Goal: Task Accomplishment & Management: Manage account settings

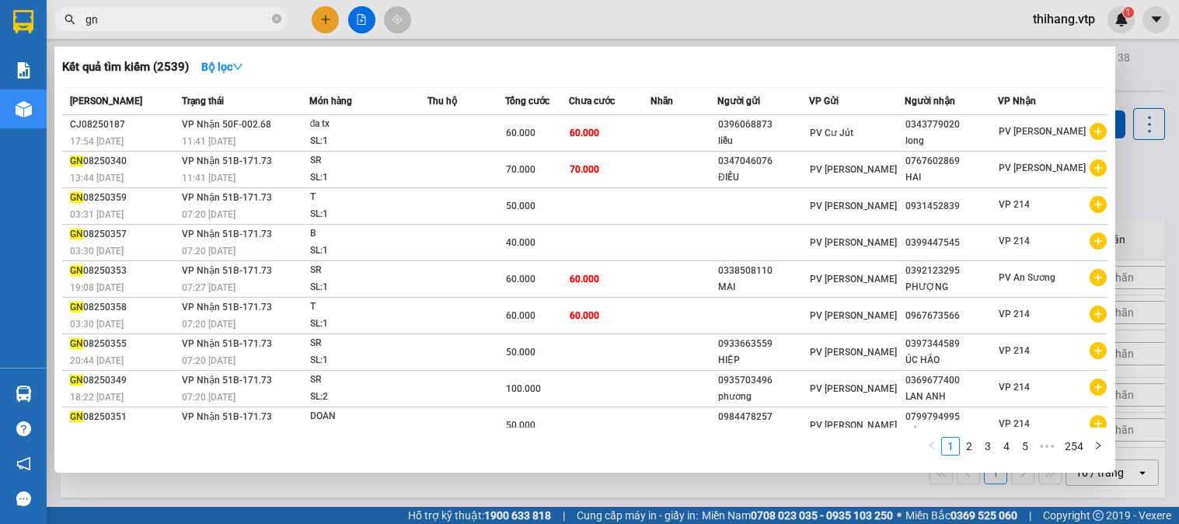
click at [119, 16] on input "gn" at bounding box center [177, 19] width 183 height 17
type input "g"
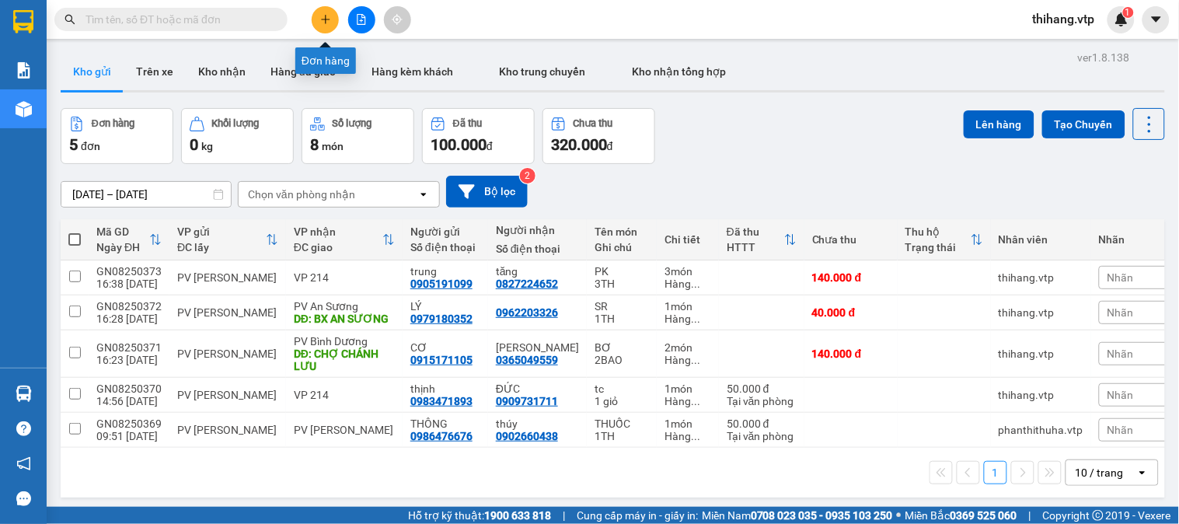
click at [323, 18] on icon "plus" at bounding box center [325, 19] width 11 height 11
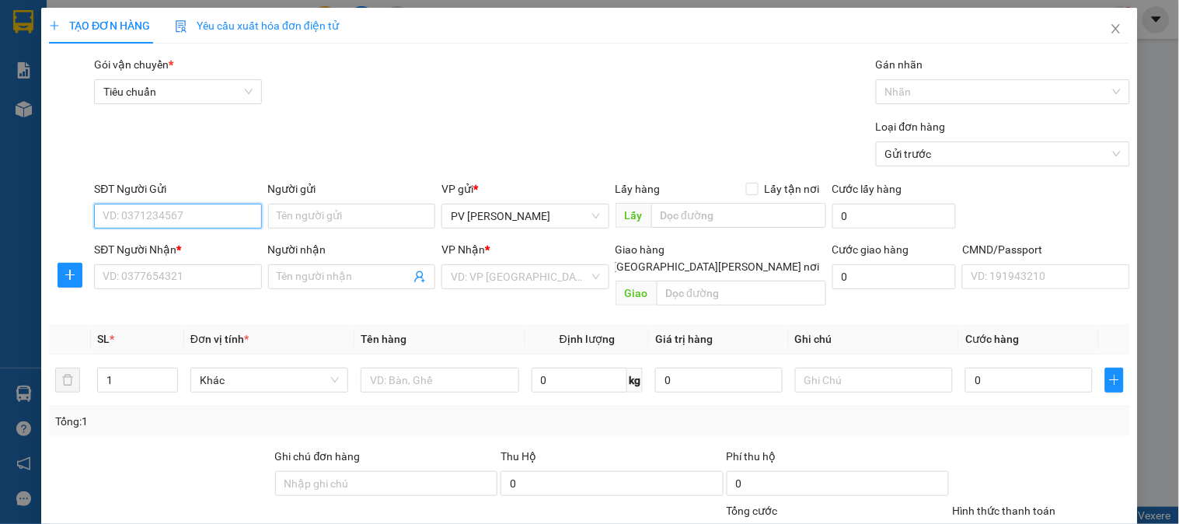
click at [149, 216] on input "SĐT Người Gửi" at bounding box center [177, 216] width 167 height 25
type input "0365817497"
click at [166, 246] on div "0365817497 - [PERSON_NAME]" at bounding box center [179, 247] width 153 height 17
type input "hiền"
type input "0343176898"
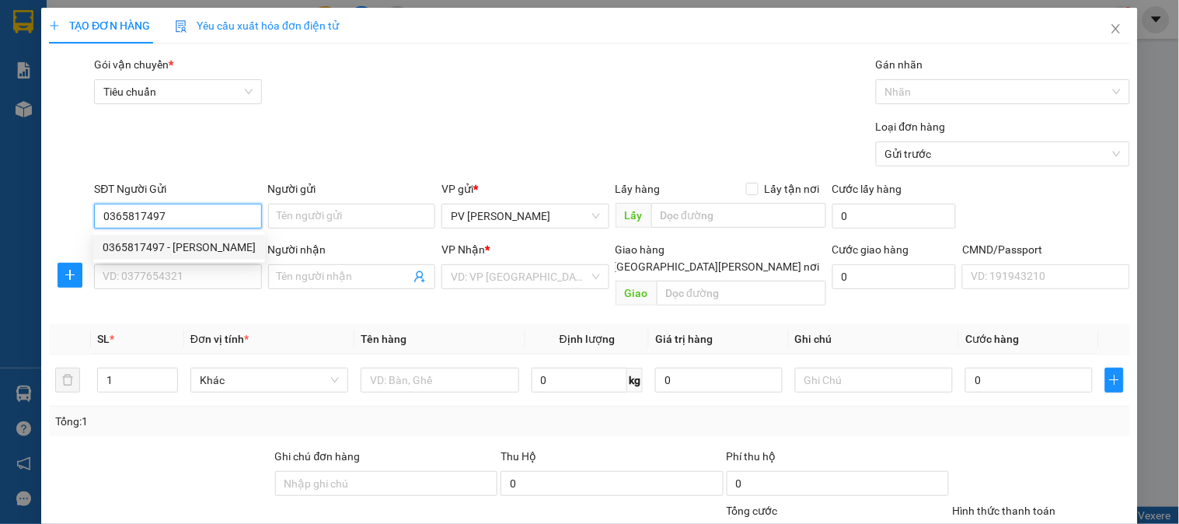
type input "THỦY"
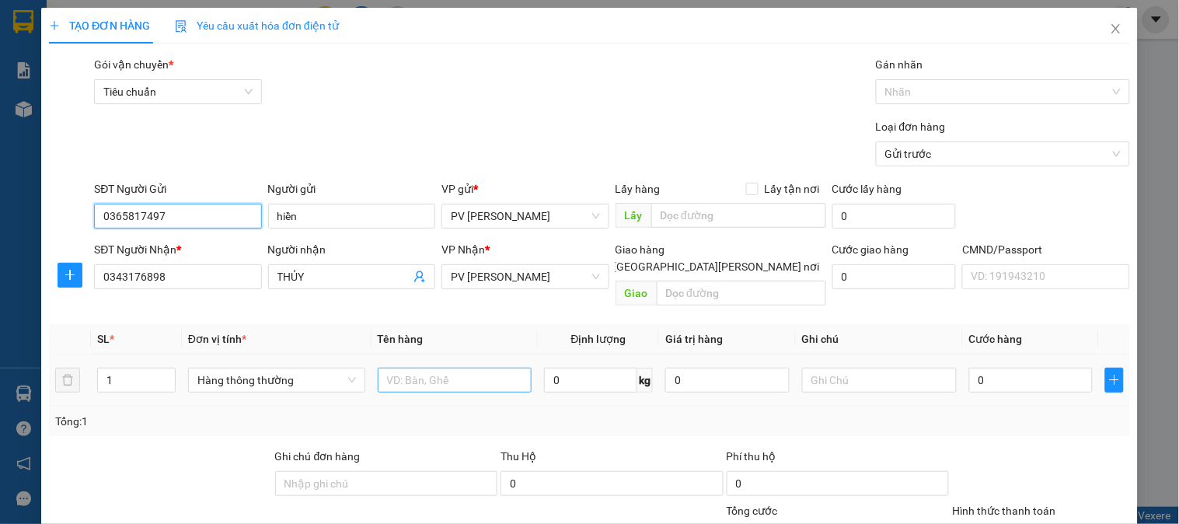
type input "0365817497"
click at [473, 368] on input "text" at bounding box center [455, 380] width 155 height 25
type input "D"
type input "ĐỒ ĂN"
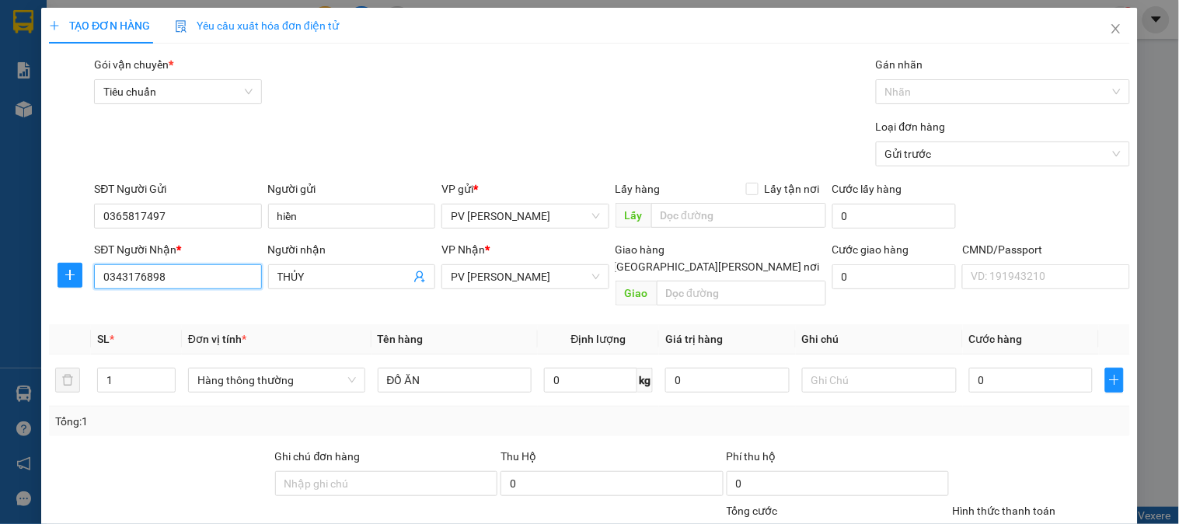
click at [180, 282] on input "0343176898" at bounding box center [177, 276] width 167 height 25
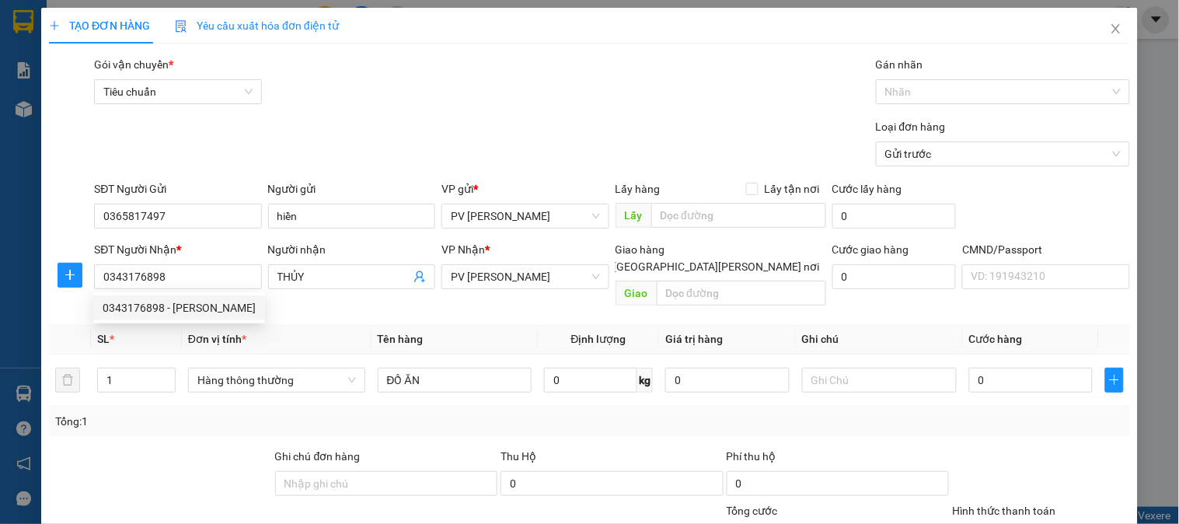
click at [313, 324] on th "Đơn vị tính *" at bounding box center [277, 339] width 190 height 30
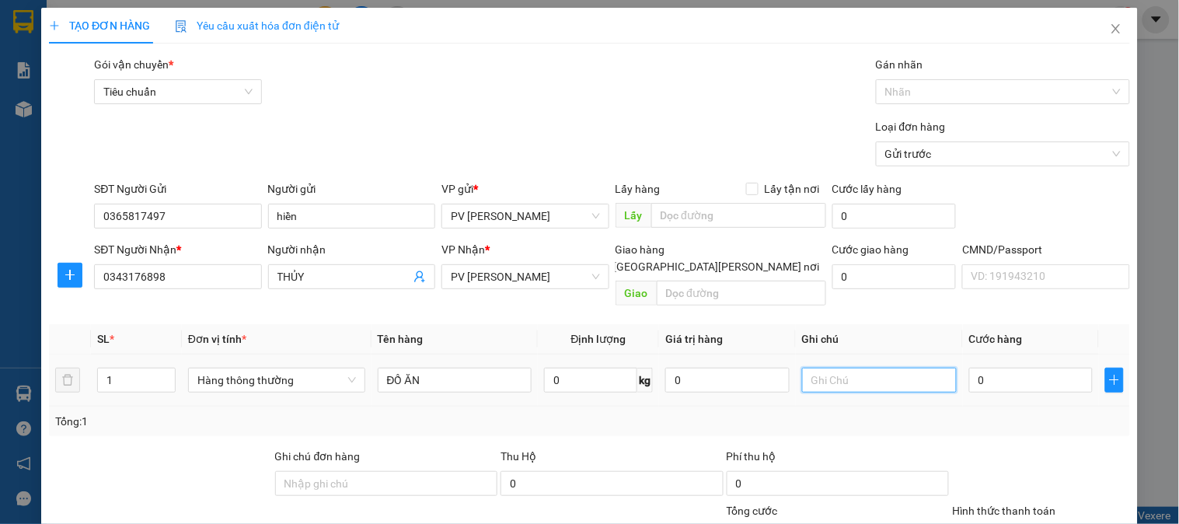
click at [868, 368] on input "text" at bounding box center [879, 380] width 155 height 25
type input "1TX"
type input "6"
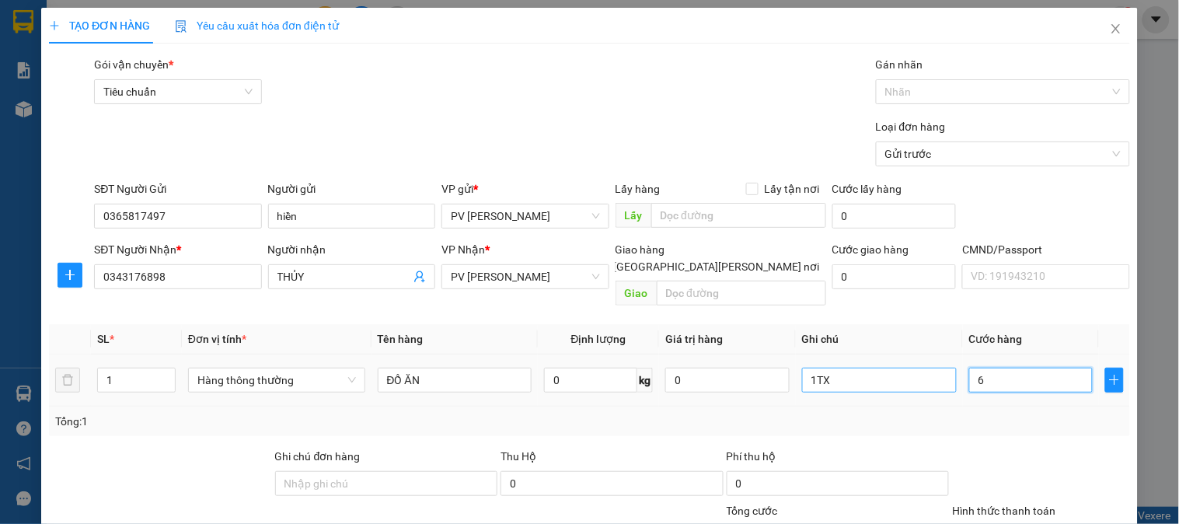
type input "60"
type input "600"
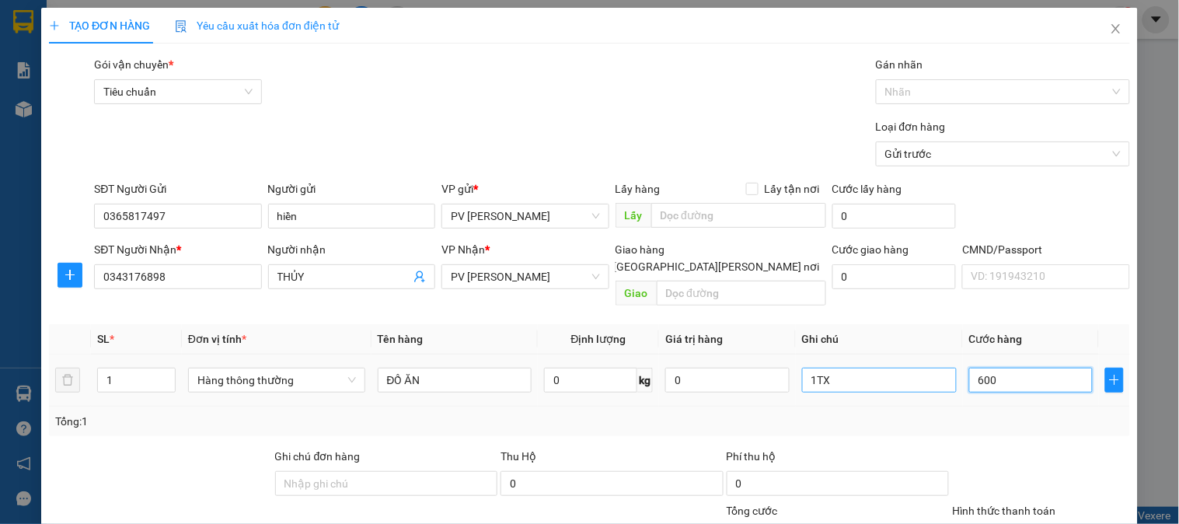
type input "600"
type input "6.000"
type input "60.000"
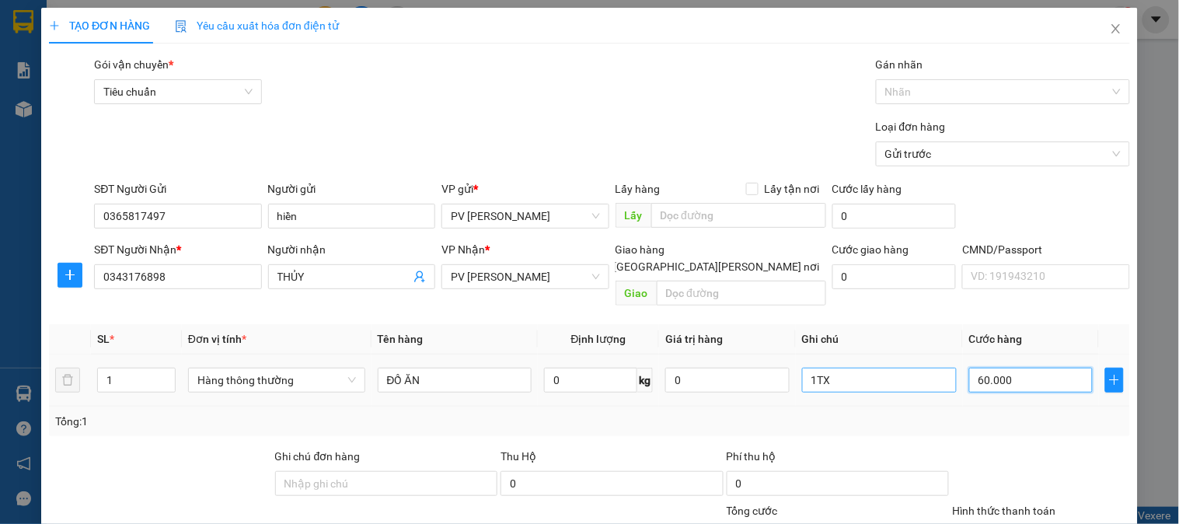
type input "60.000"
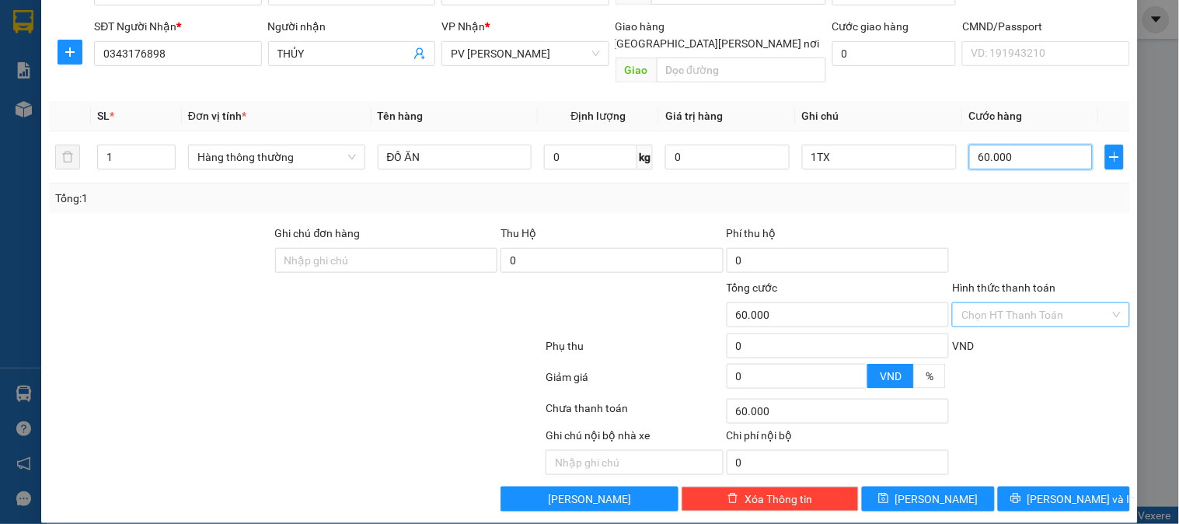
type input "60.000"
click at [981, 303] on input "Hình thức thanh toán" at bounding box center [1036, 314] width 148 height 23
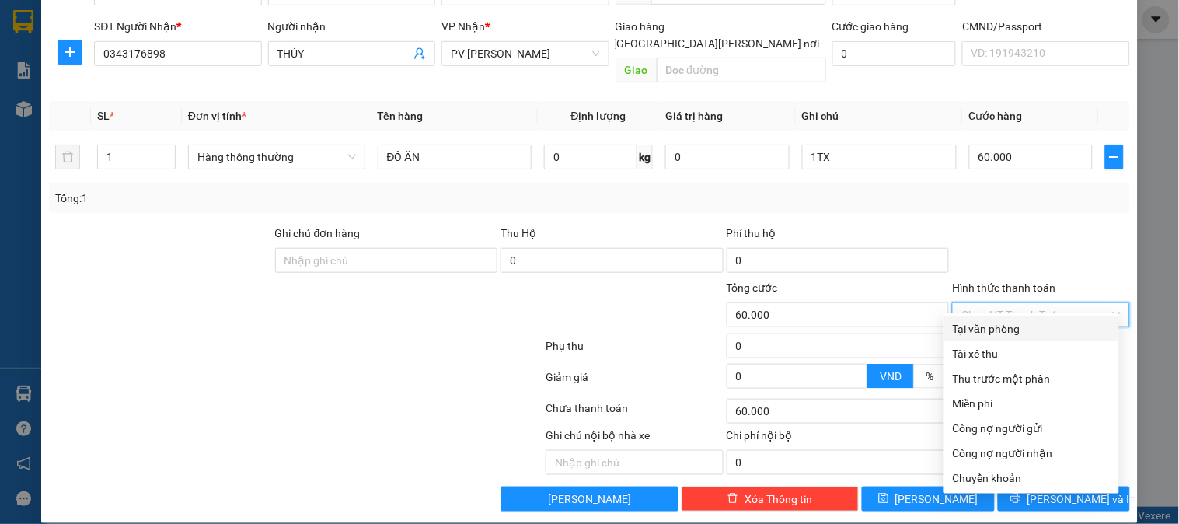
click at [986, 327] on div "Tại văn phòng" at bounding box center [1031, 328] width 157 height 17
type input "0"
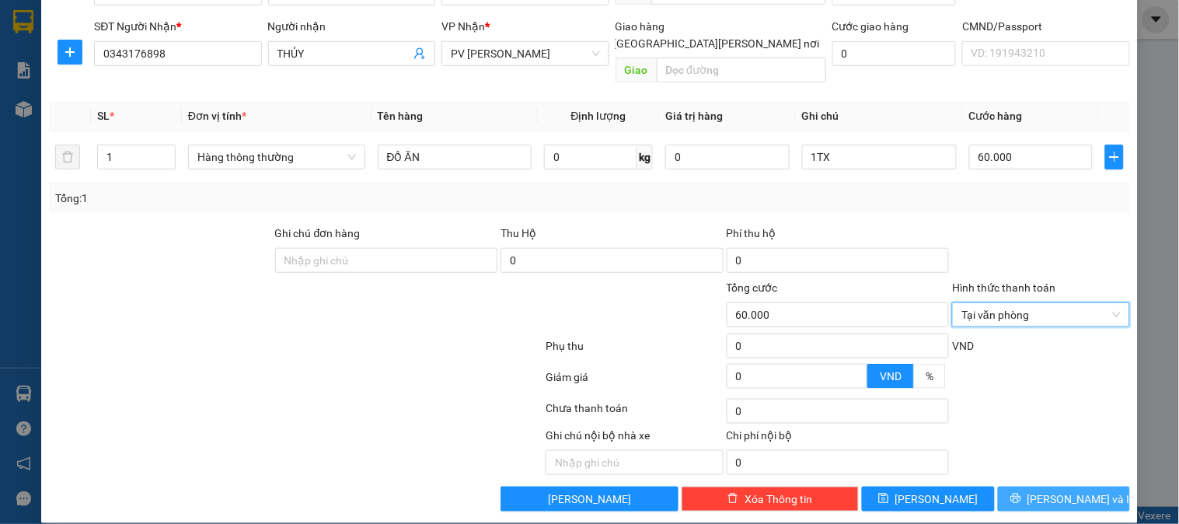
click at [1042, 491] on span "[PERSON_NAME] và In" at bounding box center [1082, 499] width 109 height 17
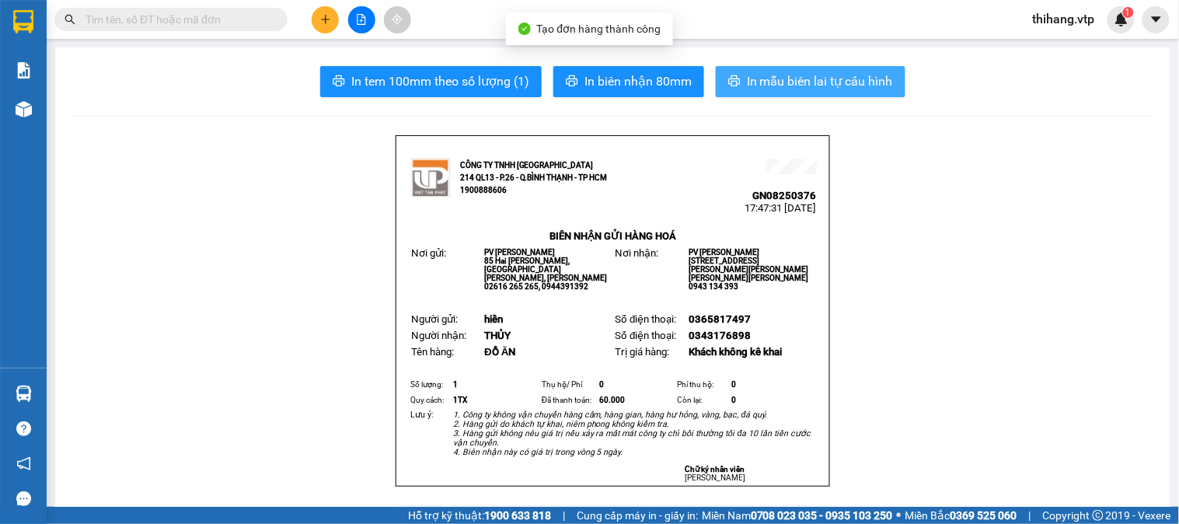
click at [858, 87] on span "In mẫu biên lai tự cấu hình" at bounding box center [820, 81] width 146 height 19
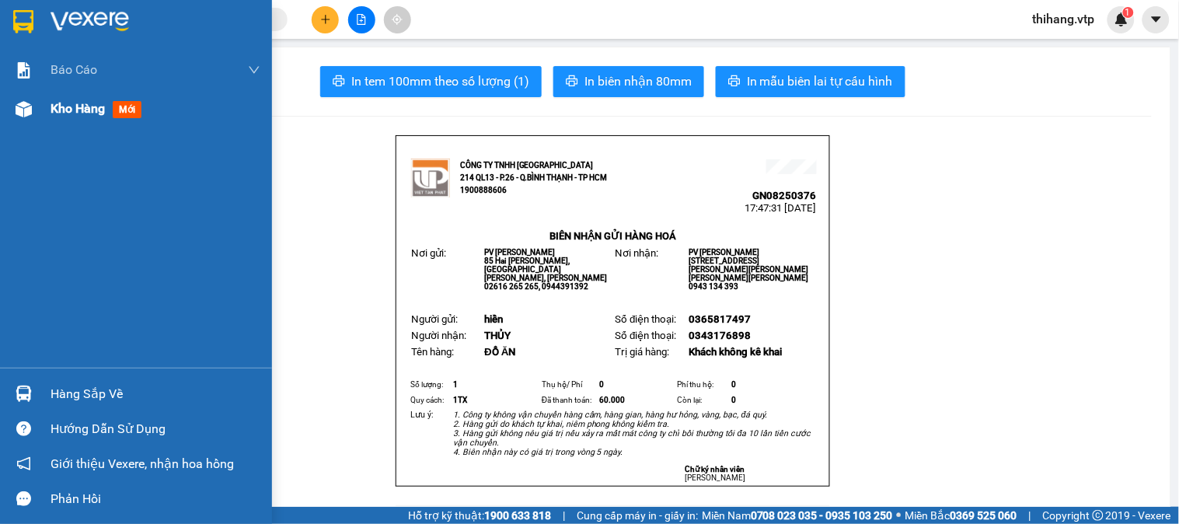
click at [61, 109] on span "Kho hàng" at bounding box center [78, 108] width 54 height 15
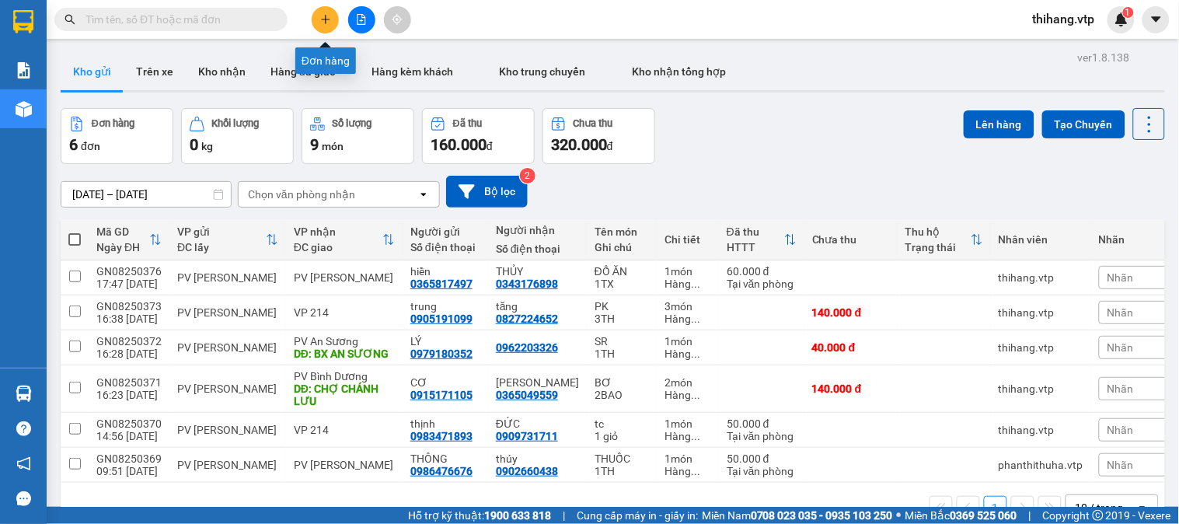
click at [320, 26] on button at bounding box center [325, 19] width 27 height 27
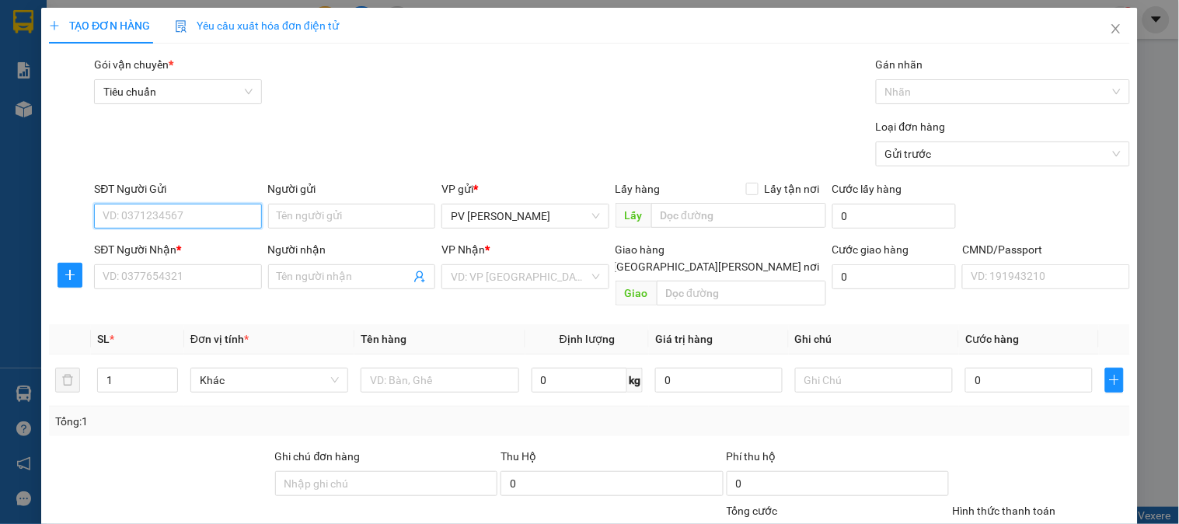
click at [182, 211] on input "SĐT Người Gửi" at bounding box center [177, 216] width 167 height 25
click at [133, 221] on input "08671284113" at bounding box center [177, 216] width 167 height 25
click at [197, 222] on input "0867284113" at bounding box center [177, 216] width 167 height 25
type input "0867284113"
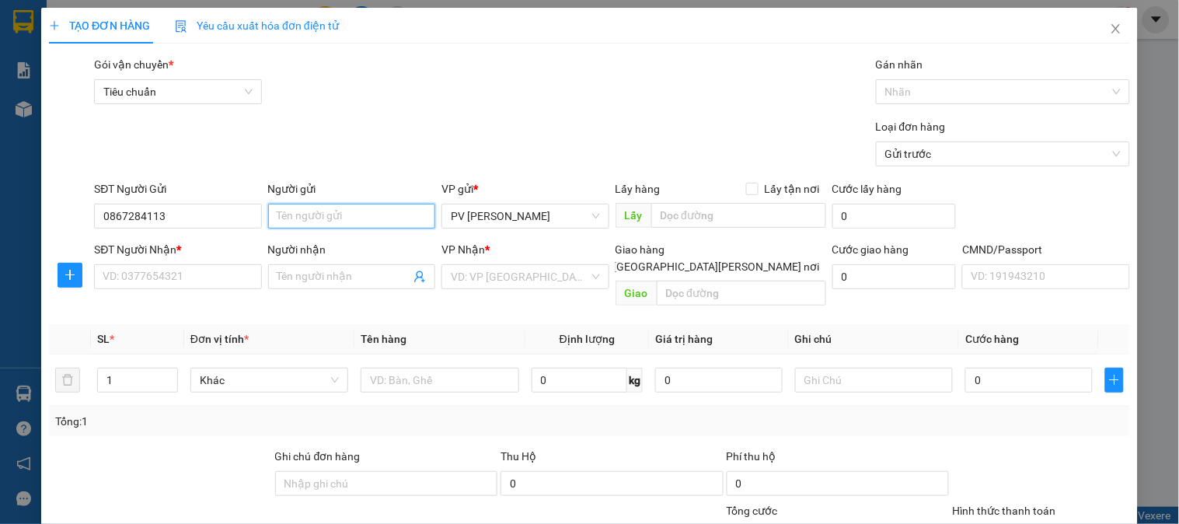
click at [313, 224] on input "Người gửi" at bounding box center [351, 216] width 167 height 25
type input "THU"
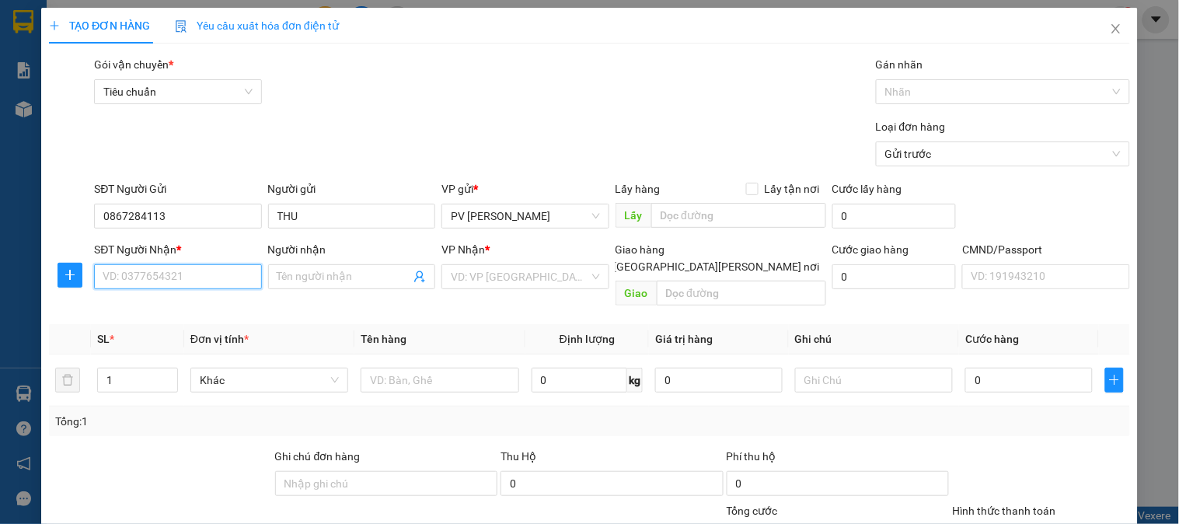
click at [201, 288] on input "SĐT Người Nhận *" at bounding box center [177, 276] width 167 height 25
type input "0915614496"
type input "OANH"
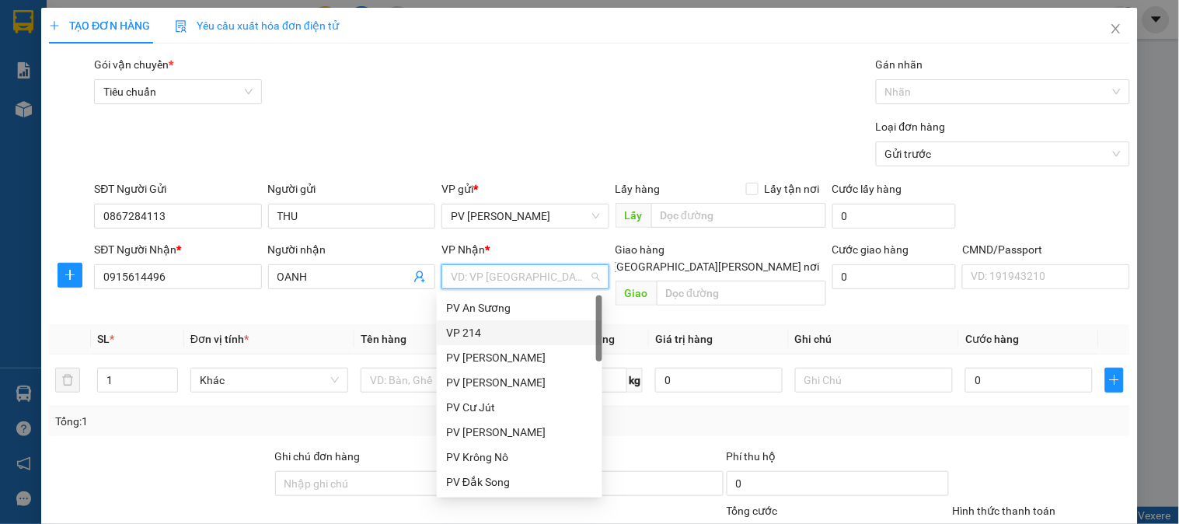
click at [457, 337] on div "VP 214" at bounding box center [519, 332] width 147 height 17
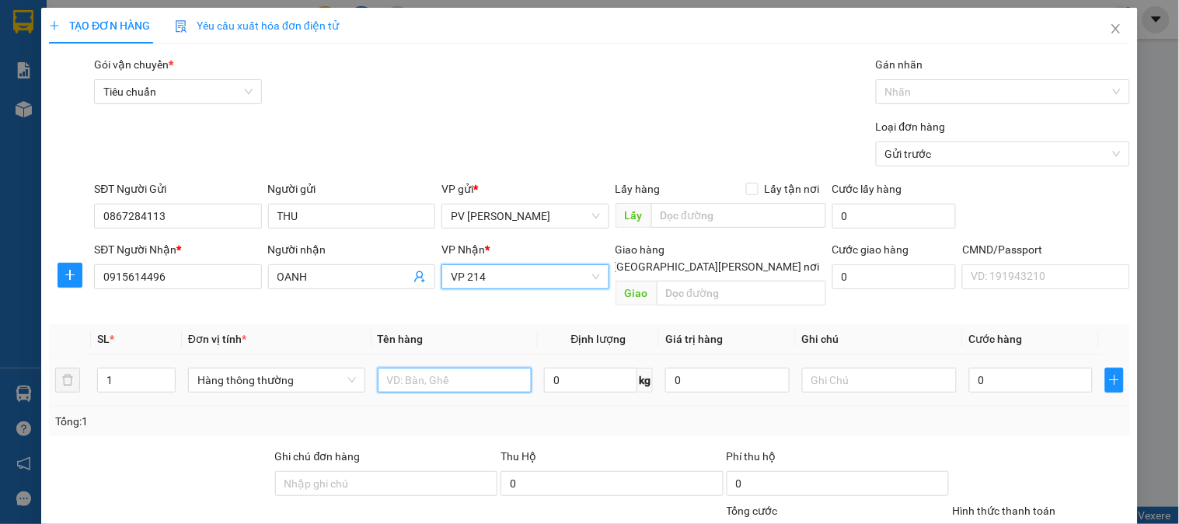
click at [414, 368] on input "text" at bounding box center [455, 380] width 155 height 25
type input "SR"
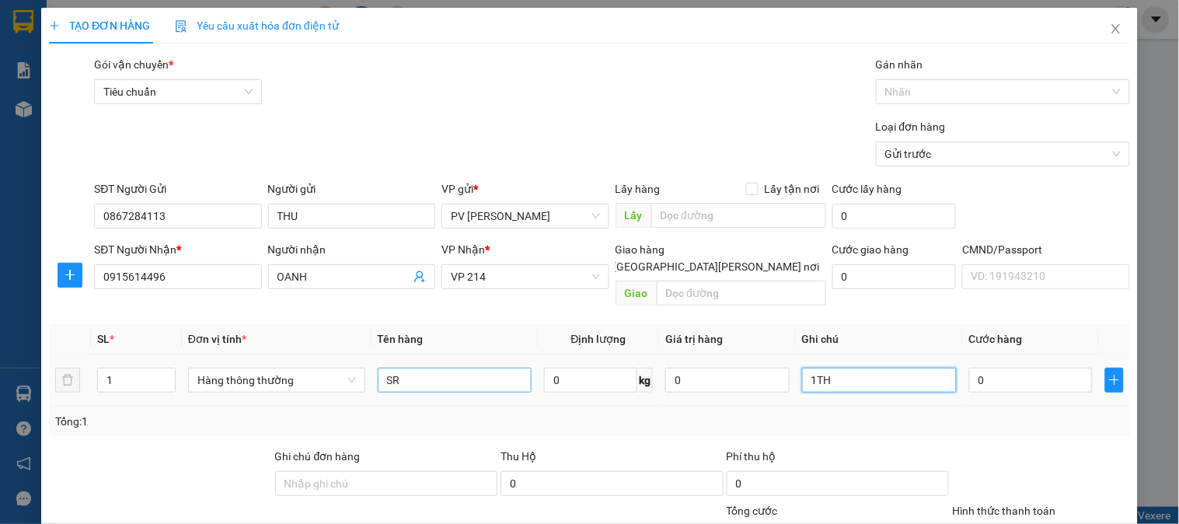
type input "1TH"
type input "5"
type input "50"
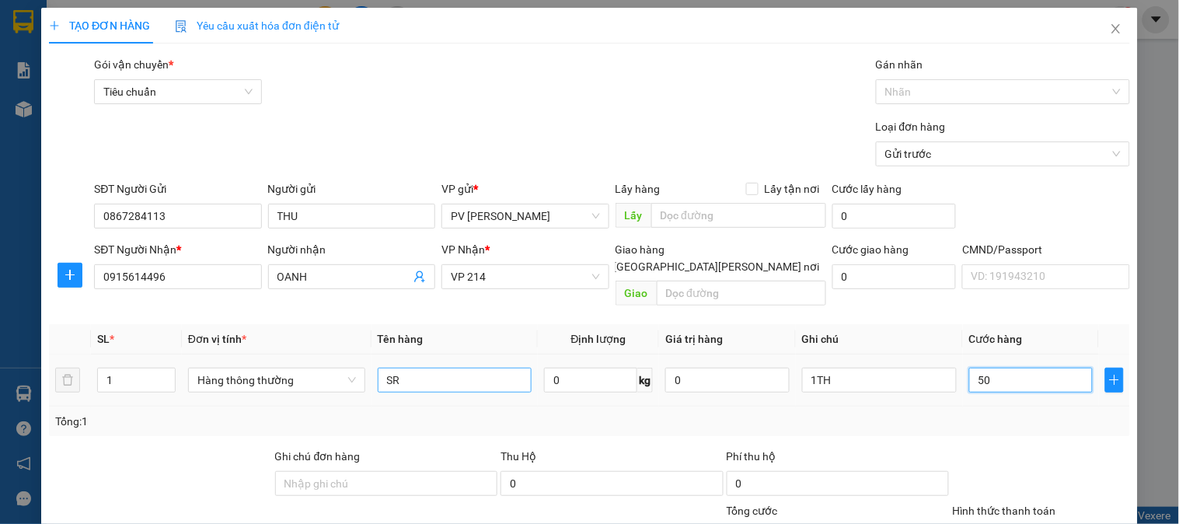
type input "50"
type input "500"
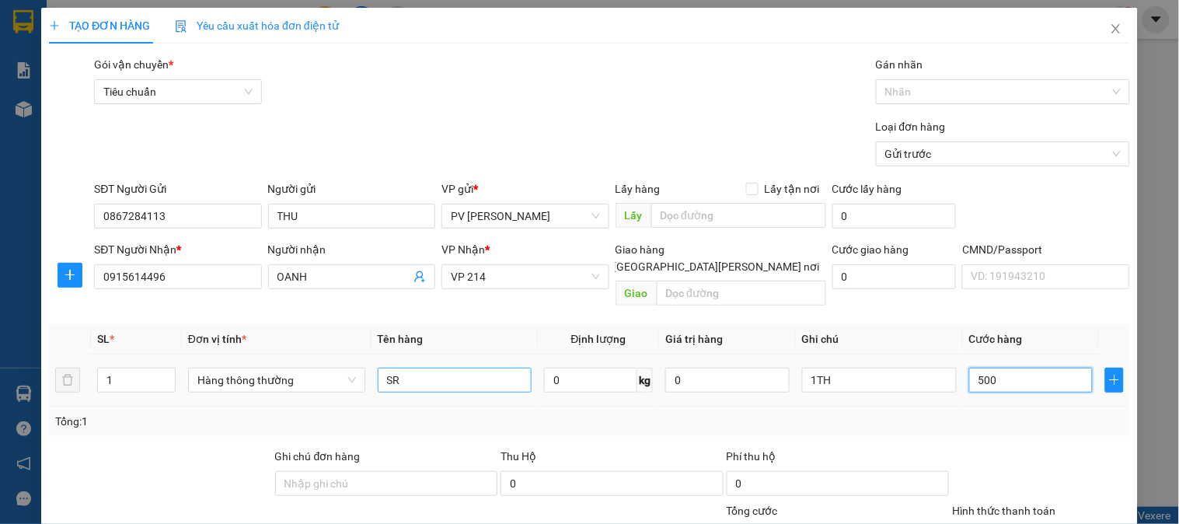
type input "5.000"
type input "50.000"
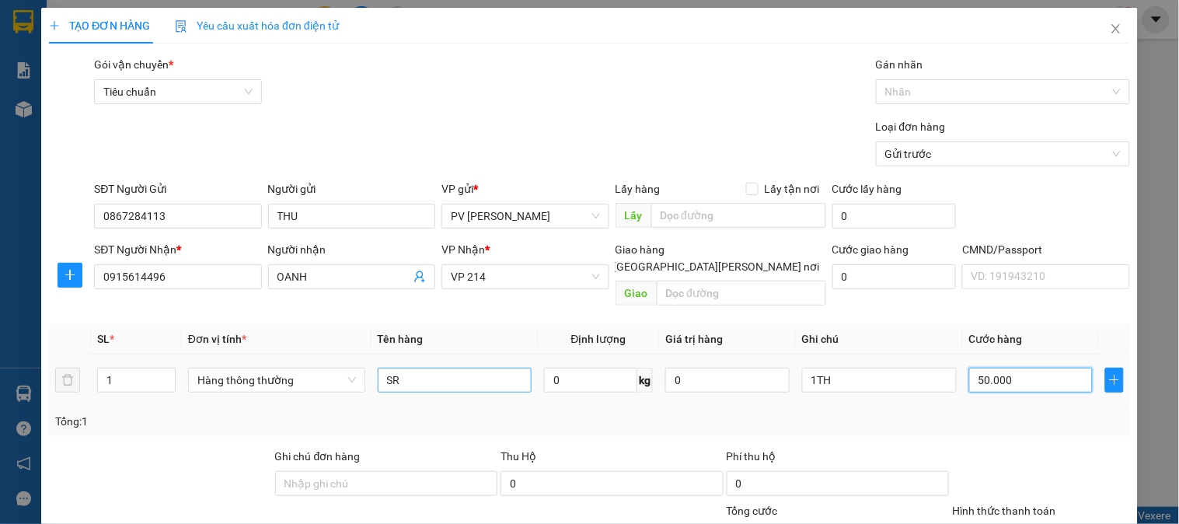
type input "50.000"
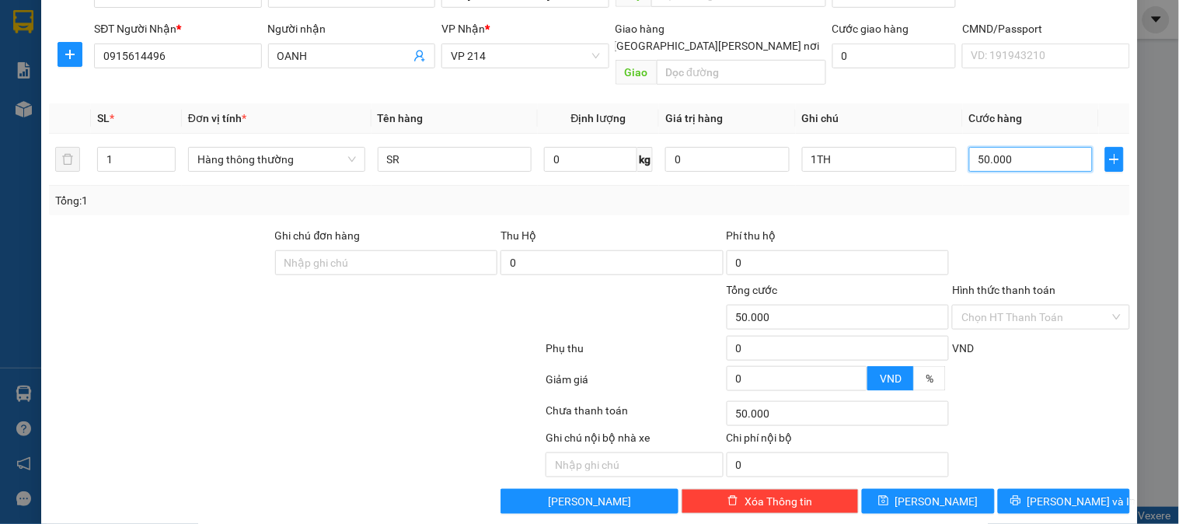
scroll to position [223, 0]
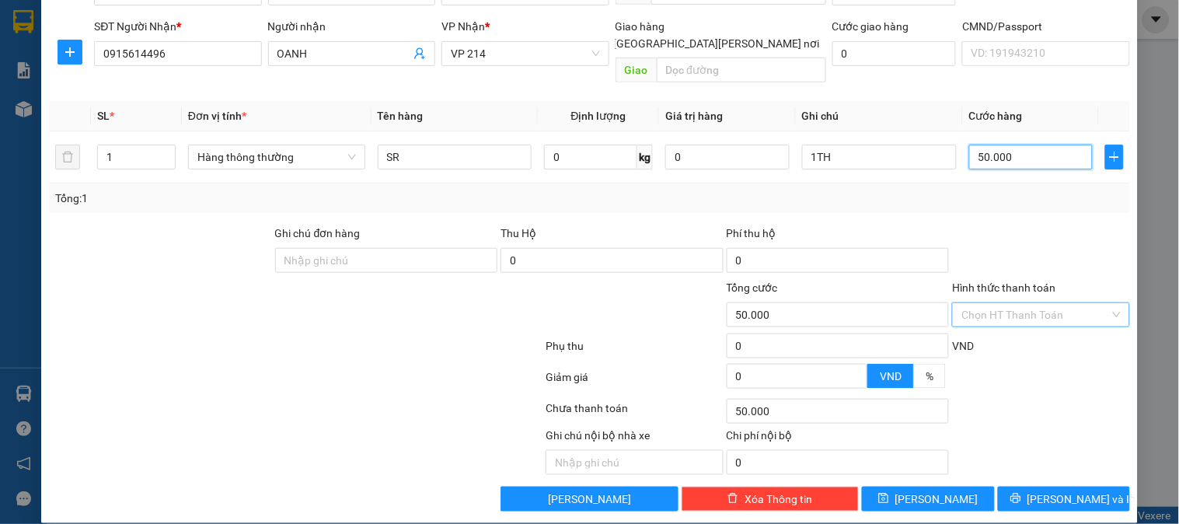
type input "50.000"
click at [1015, 308] on input "Hình thức thanh toán" at bounding box center [1036, 314] width 148 height 23
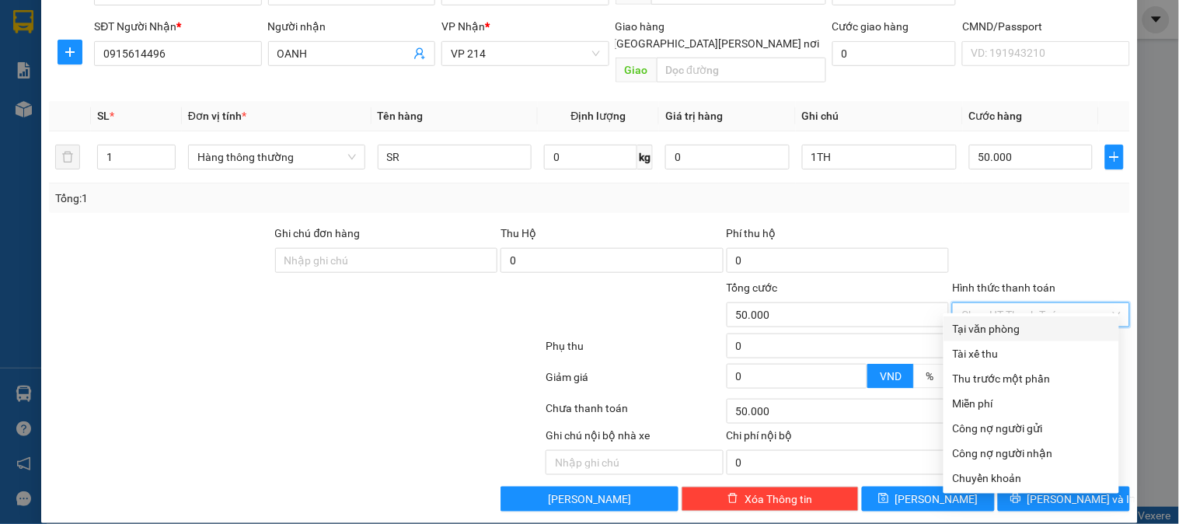
click at [1015, 327] on div "Tại văn phòng" at bounding box center [1031, 328] width 157 height 17
type input "0"
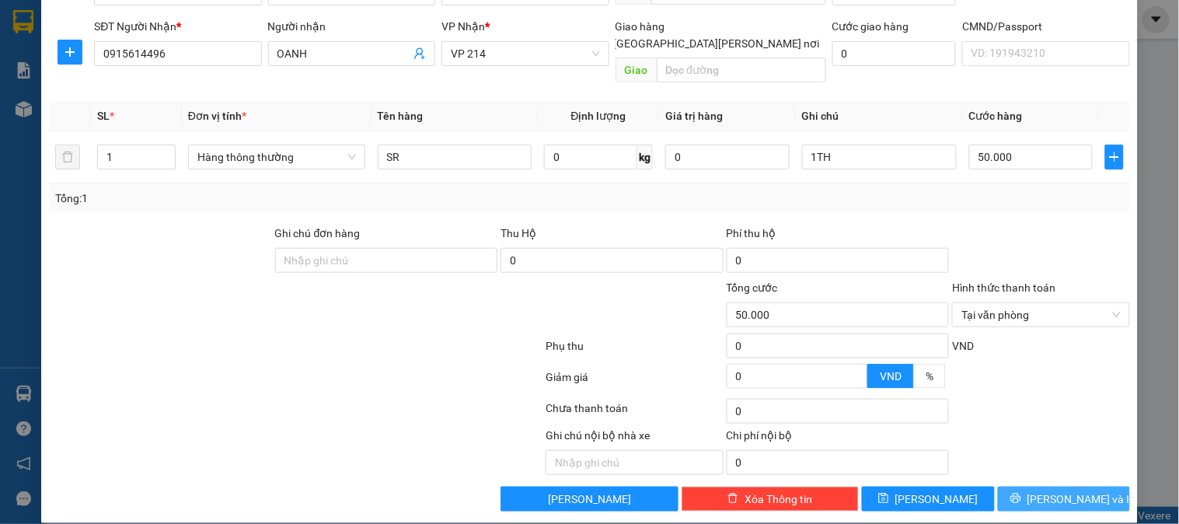
click at [1056, 491] on span "[PERSON_NAME] và In" at bounding box center [1082, 499] width 109 height 17
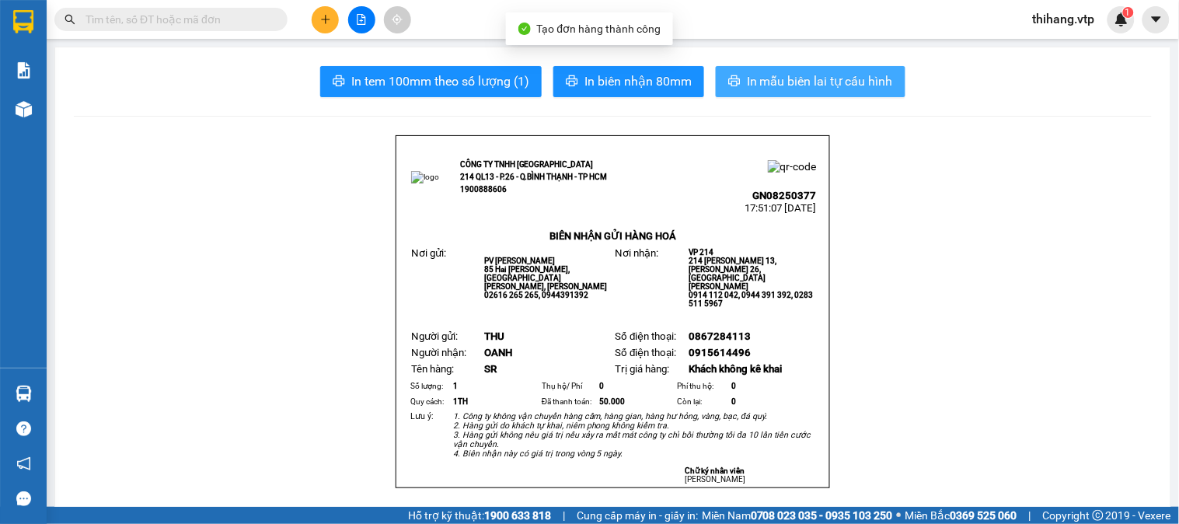
click at [770, 74] on span "In mẫu biên lai tự cấu hình" at bounding box center [820, 81] width 146 height 19
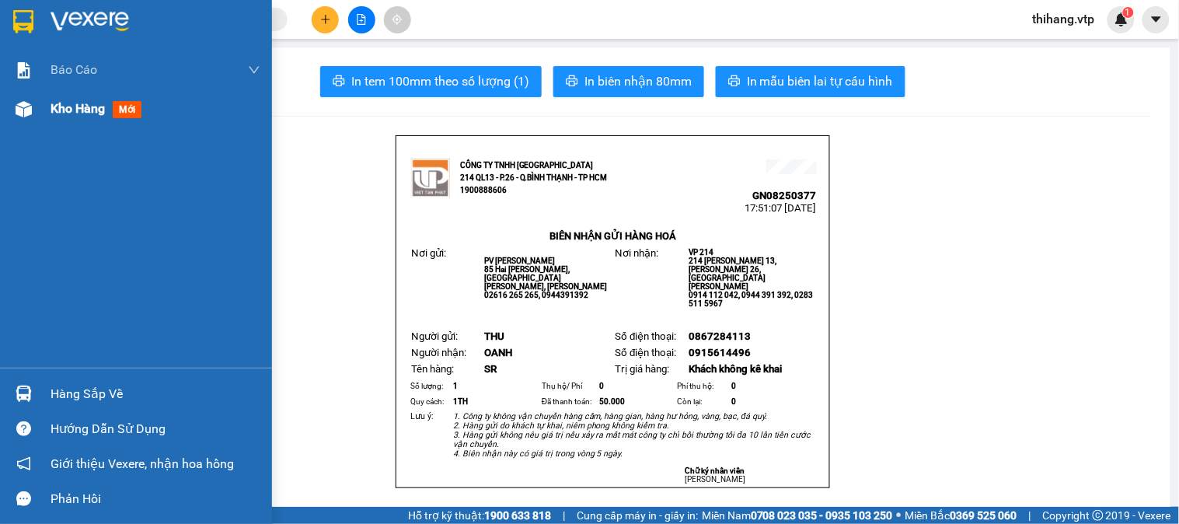
click at [95, 109] on span "Kho hàng" at bounding box center [78, 108] width 54 height 15
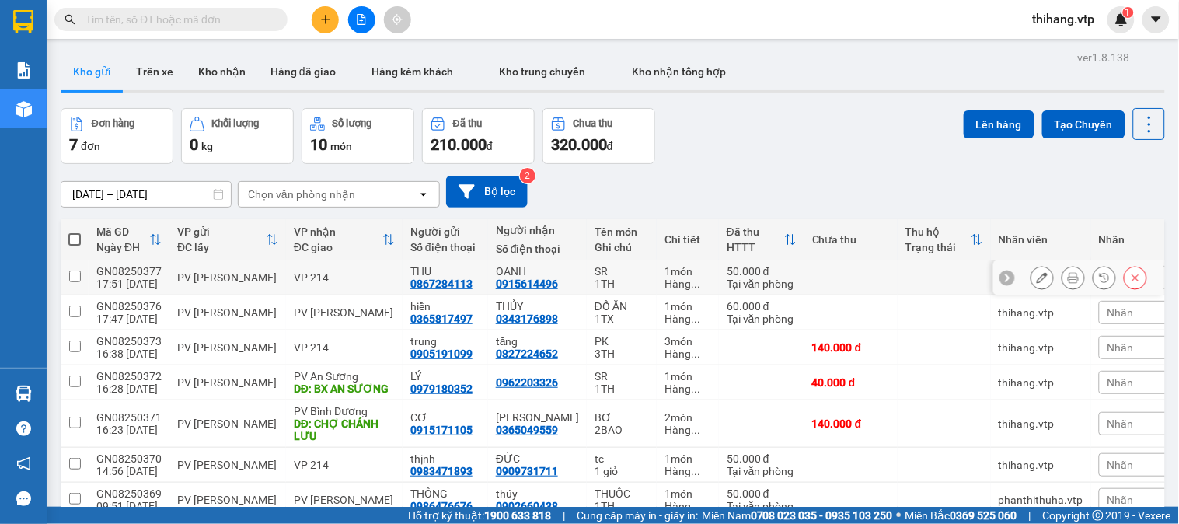
scroll to position [82, 0]
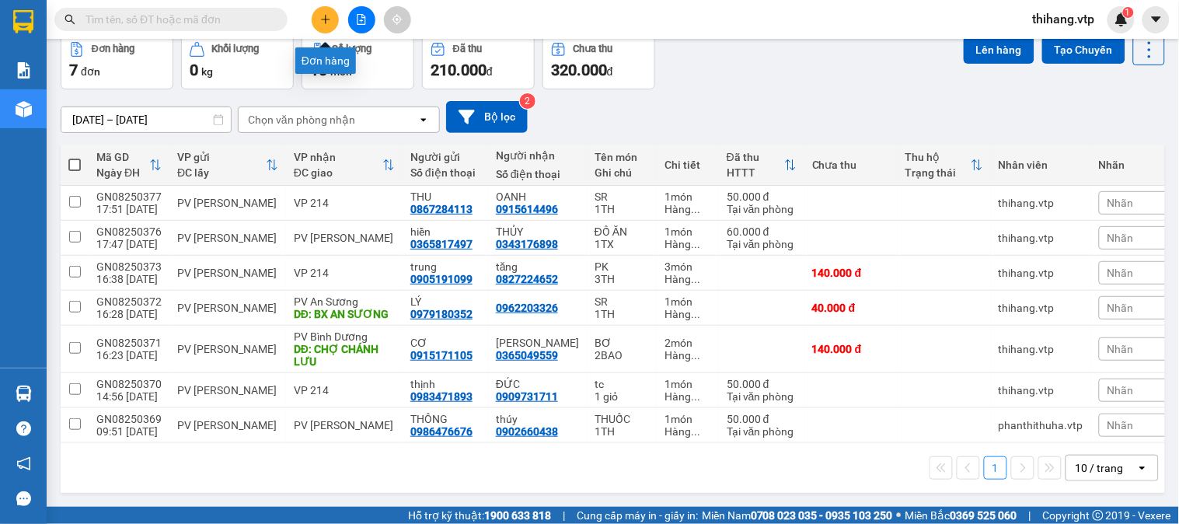
click at [323, 26] on button at bounding box center [325, 19] width 27 height 27
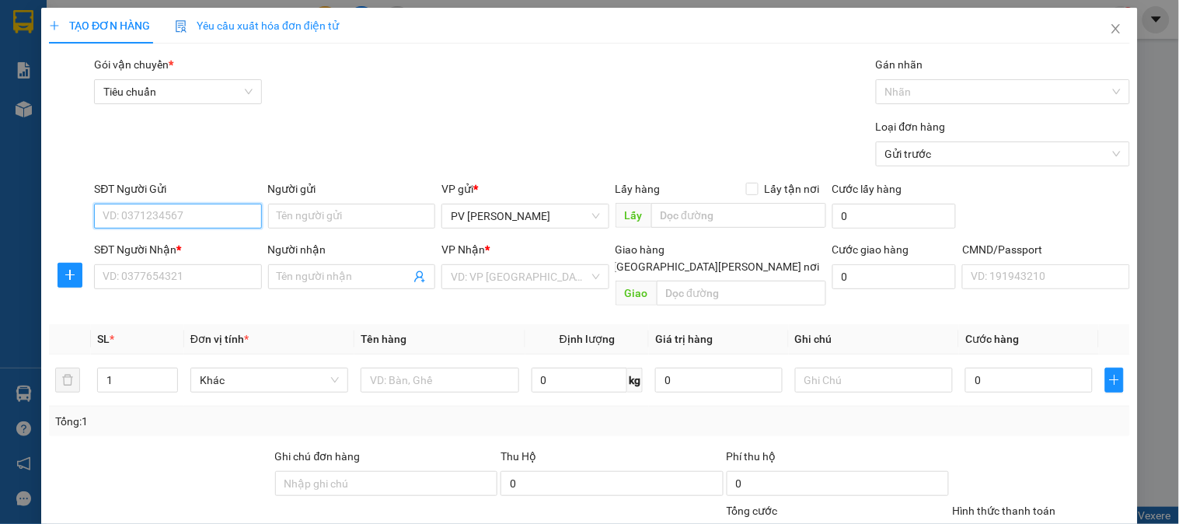
click at [163, 206] on input "SĐT Người Gửi" at bounding box center [177, 216] width 167 height 25
click at [132, 212] on input "036574024" at bounding box center [177, 216] width 167 height 25
type input "0365714024"
click at [196, 249] on div "0365714024 - TRANG" at bounding box center [176, 247] width 147 height 17
type input "TRANG"
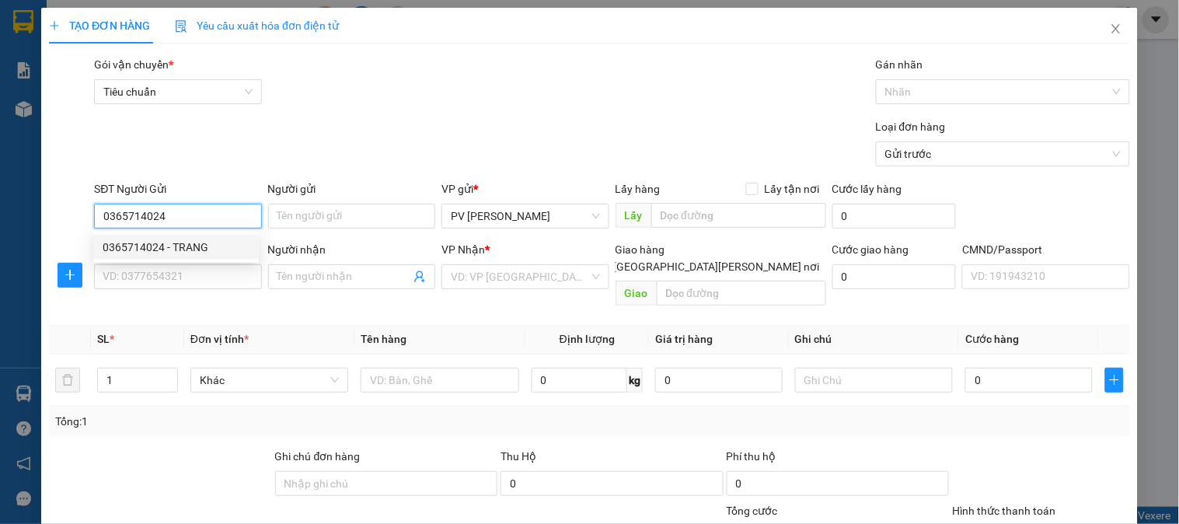
type input "0982051048"
type input "MAI"
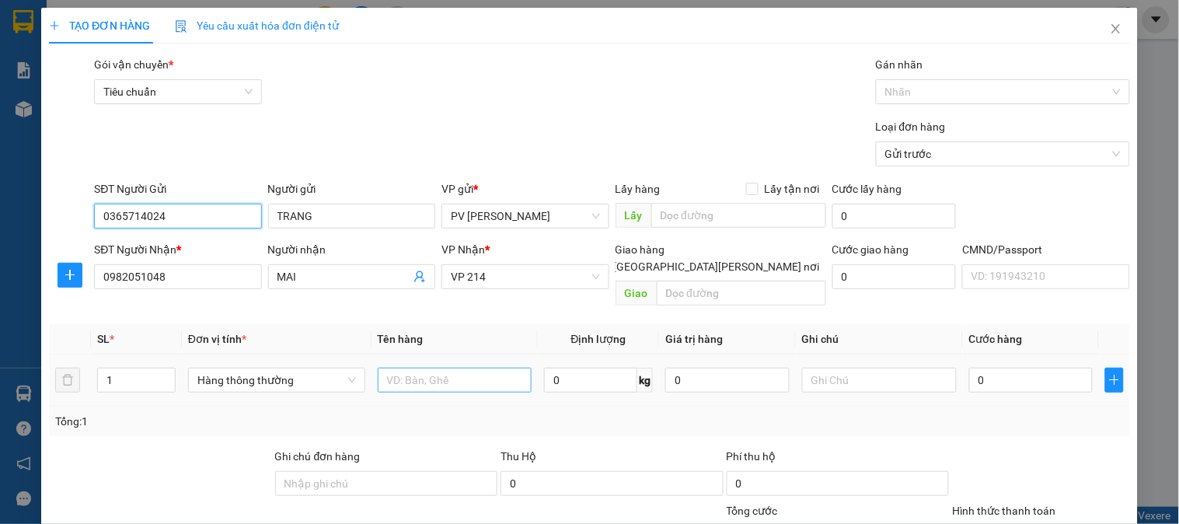
type input "0365714024"
click at [418, 368] on input "text" at bounding box center [455, 380] width 155 height 25
type input "D"
type input "ĐỒ ĂN"
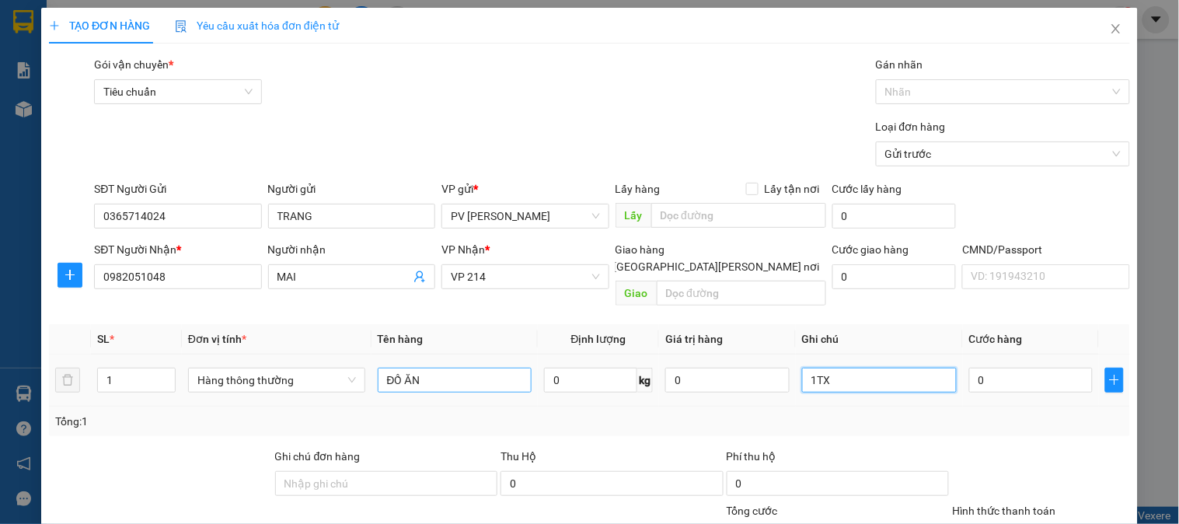
type input "1TX"
type input "7"
type input "70"
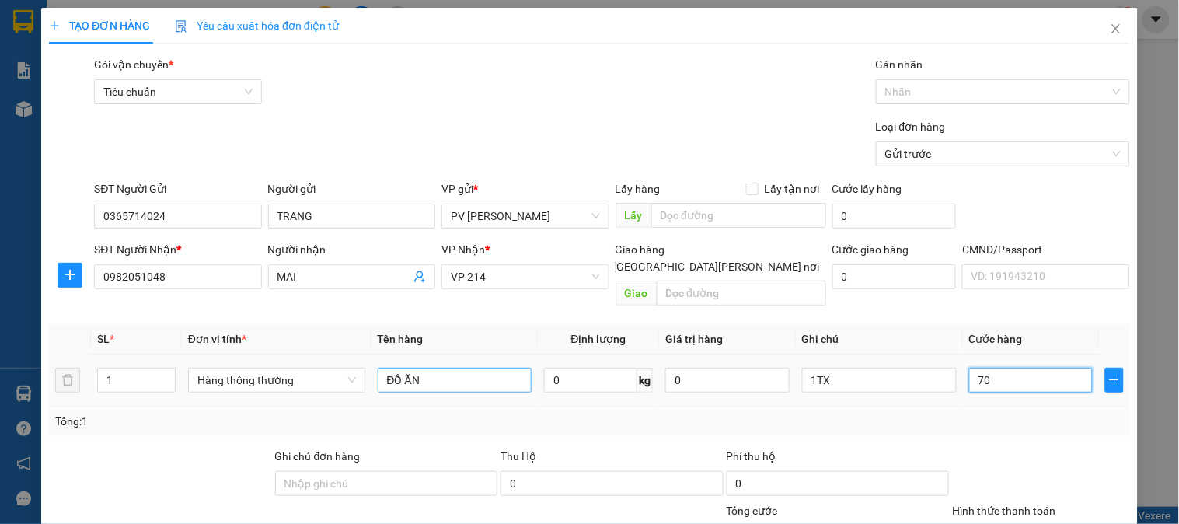
type input "70"
type input "700"
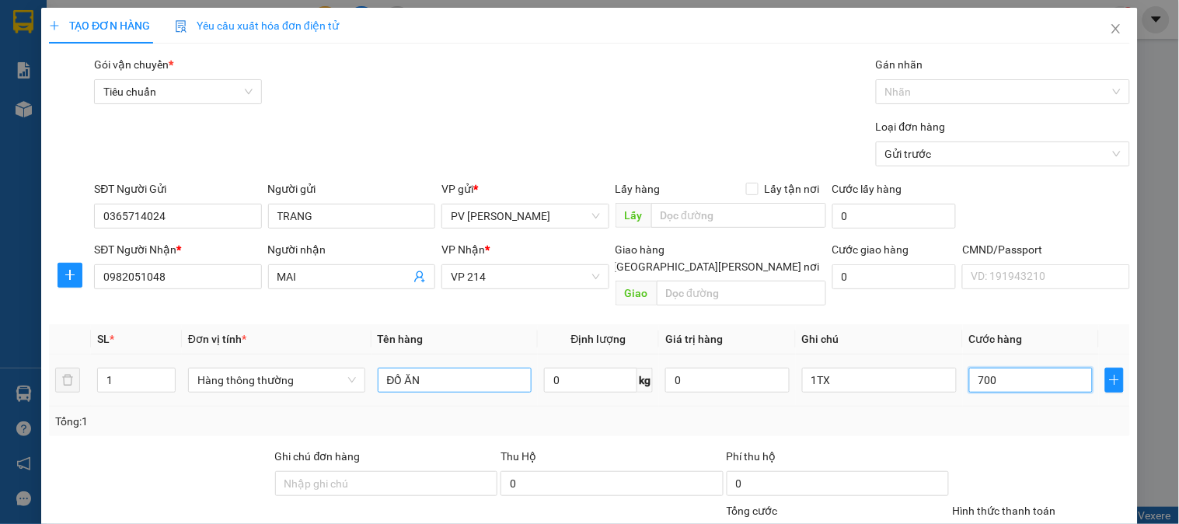
type input "7.000"
type input "70.000"
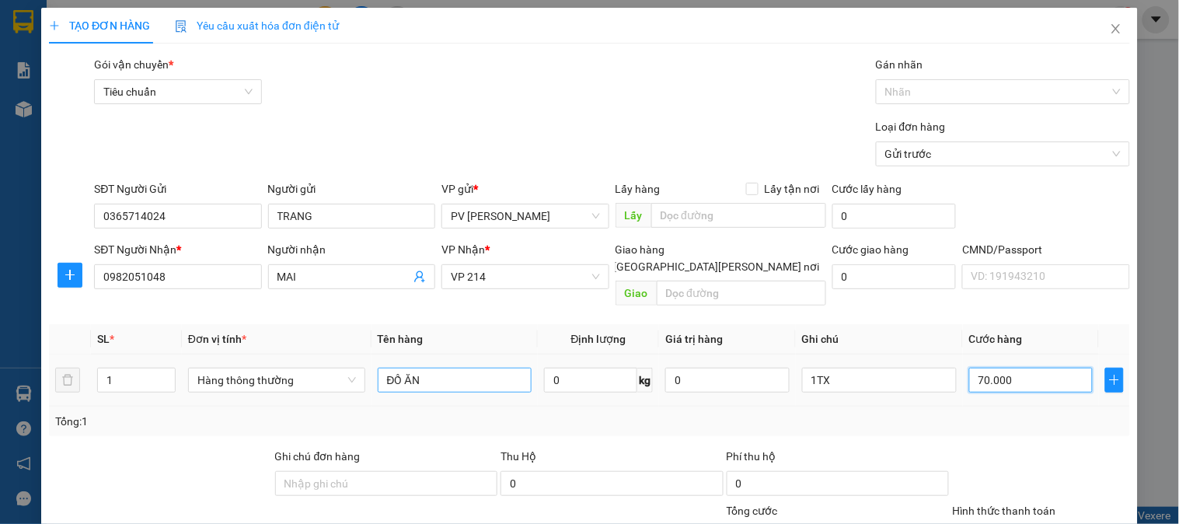
type input "70.000"
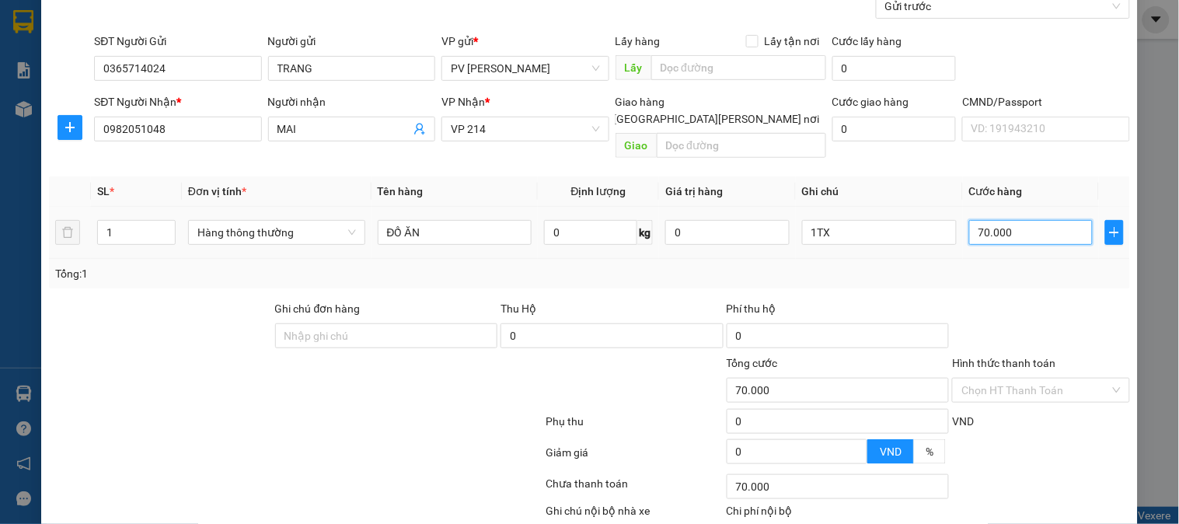
scroll to position [223, 0]
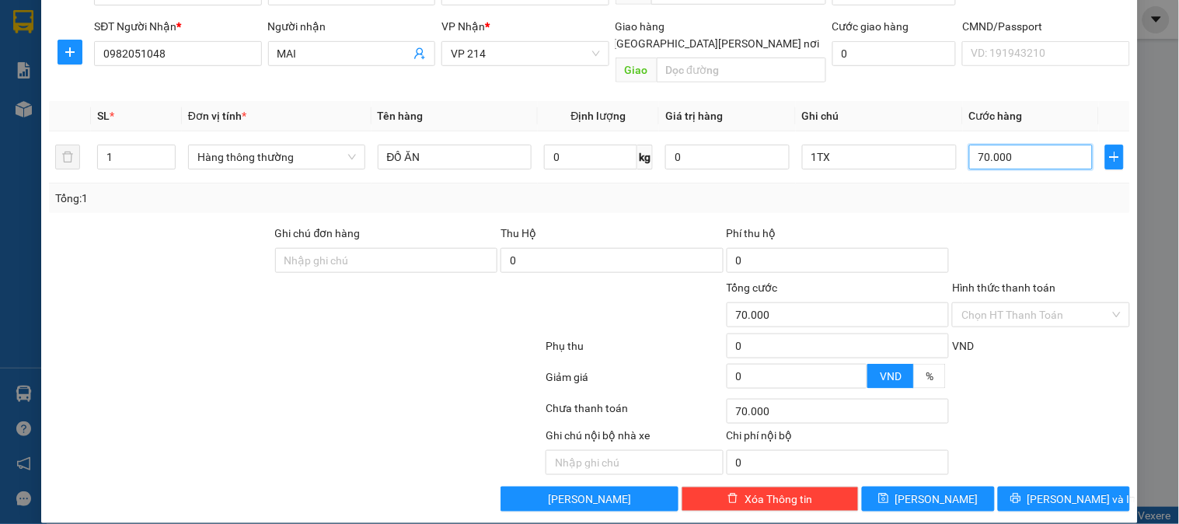
type input "70.000"
click at [1011, 313] on div "Hình thức thanh toán Chọn HT Thanh Toán" at bounding box center [1040, 306] width 177 height 54
click at [1001, 303] on input "Hình thức thanh toán" at bounding box center [1036, 314] width 148 height 23
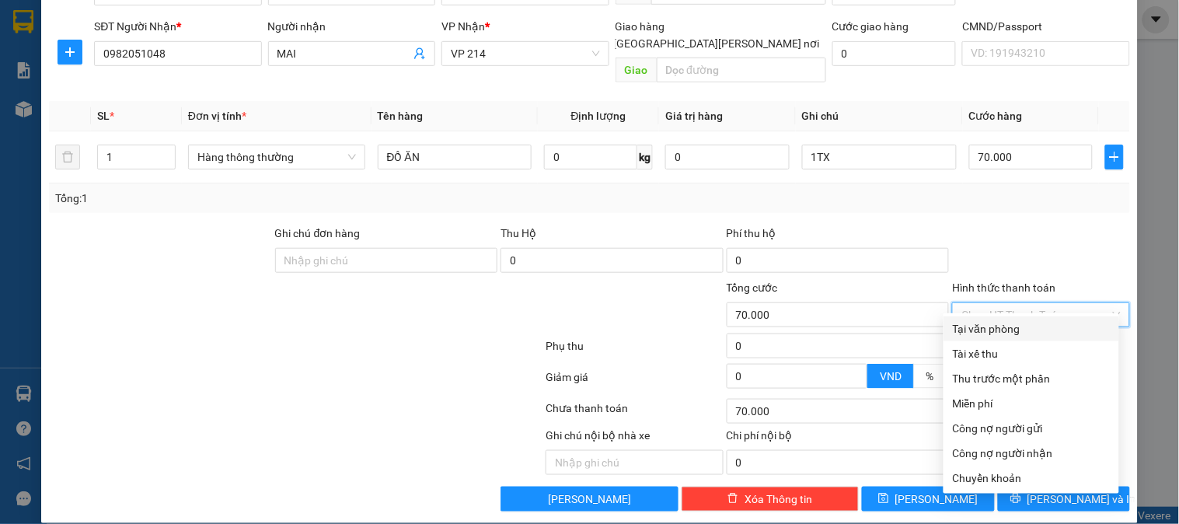
click at [1001, 327] on div "Tại văn phòng" at bounding box center [1031, 328] width 157 height 17
type input "0"
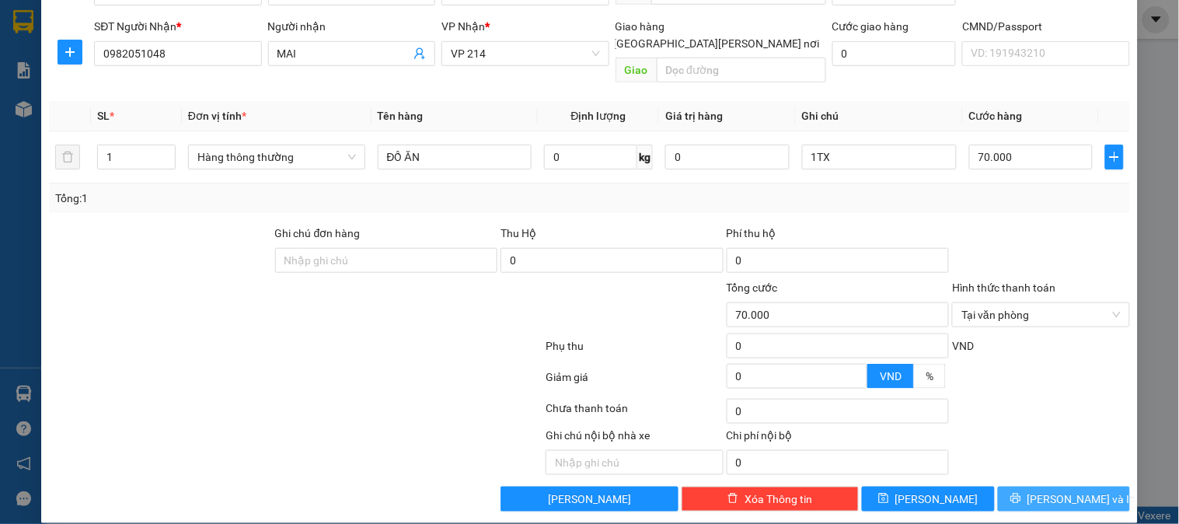
click at [1068, 491] on span "[PERSON_NAME] và In" at bounding box center [1082, 499] width 109 height 17
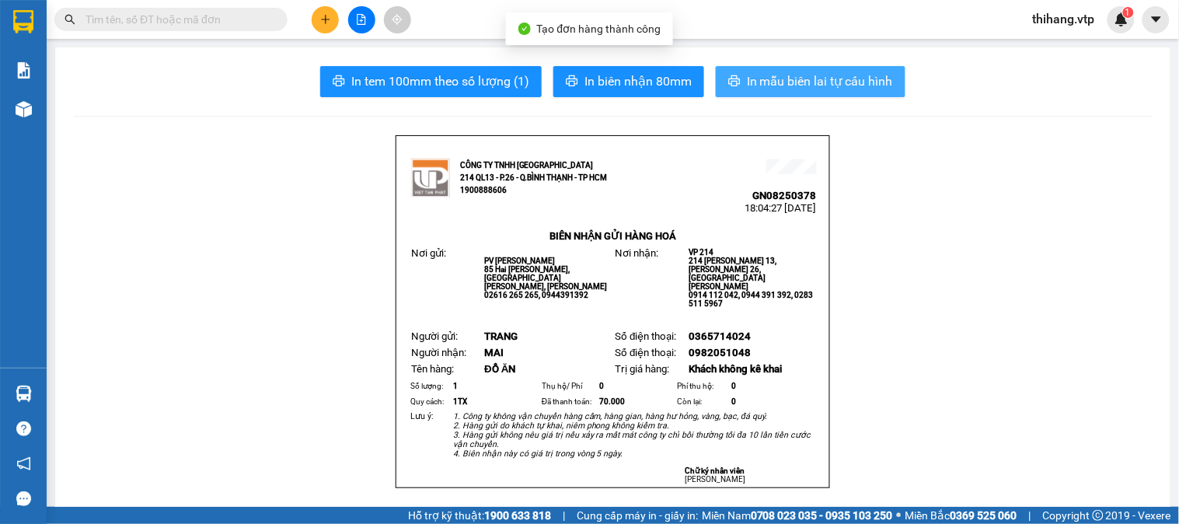
click at [721, 66] on button "In mẫu biên lai tự cấu hình" at bounding box center [811, 81] width 190 height 31
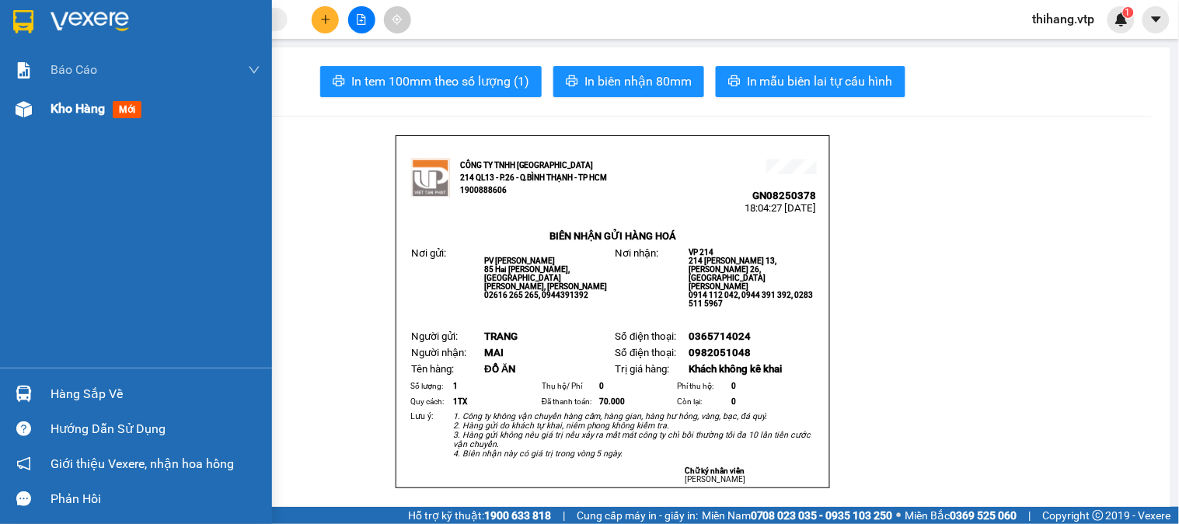
click at [51, 106] on span "Kho hàng" at bounding box center [78, 108] width 54 height 15
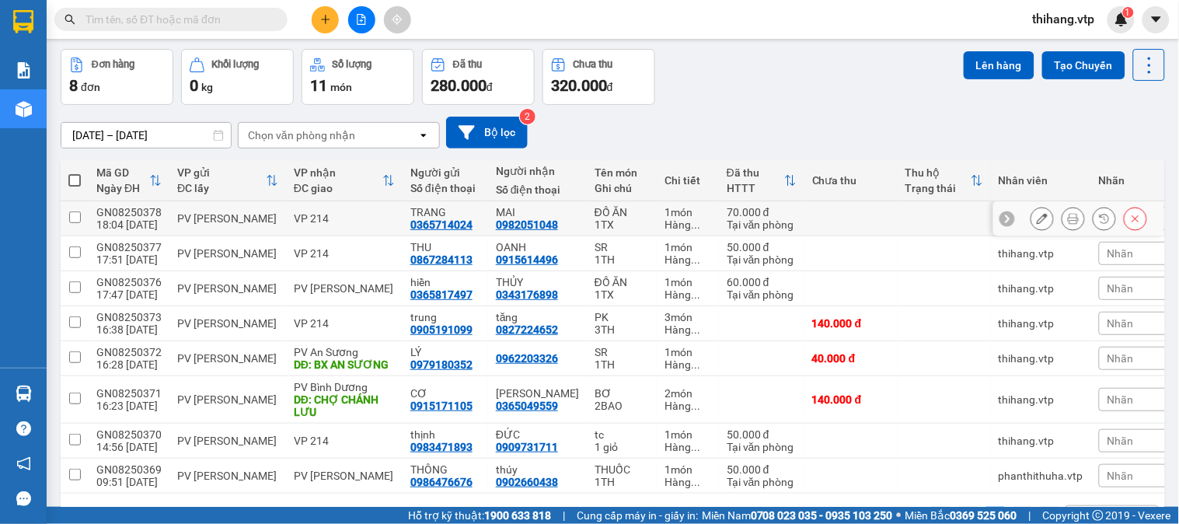
scroll to position [86, 0]
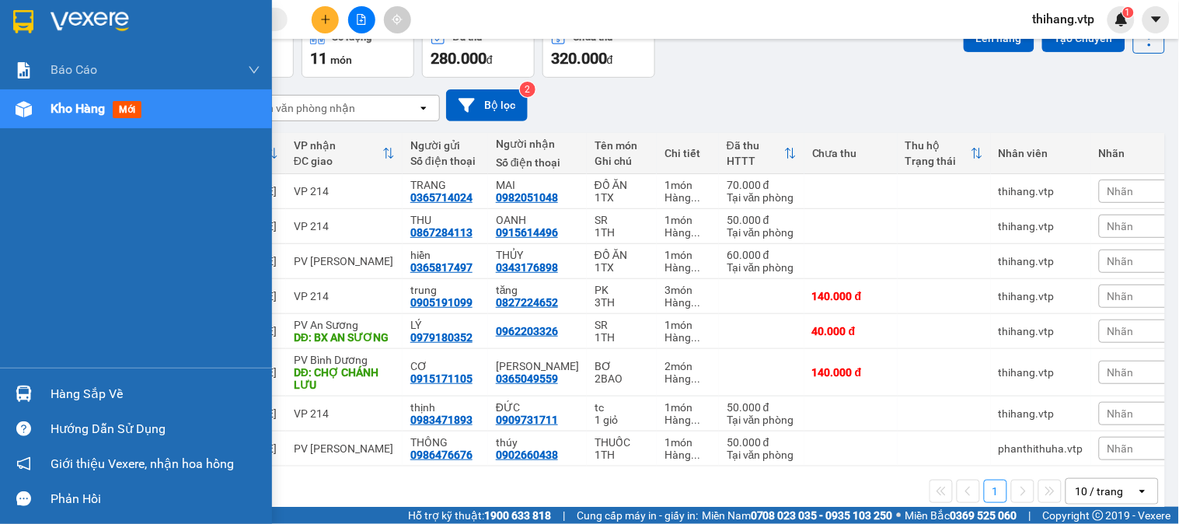
click at [87, 386] on div "Hàng sắp về" at bounding box center [156, 394] width 210 height 23
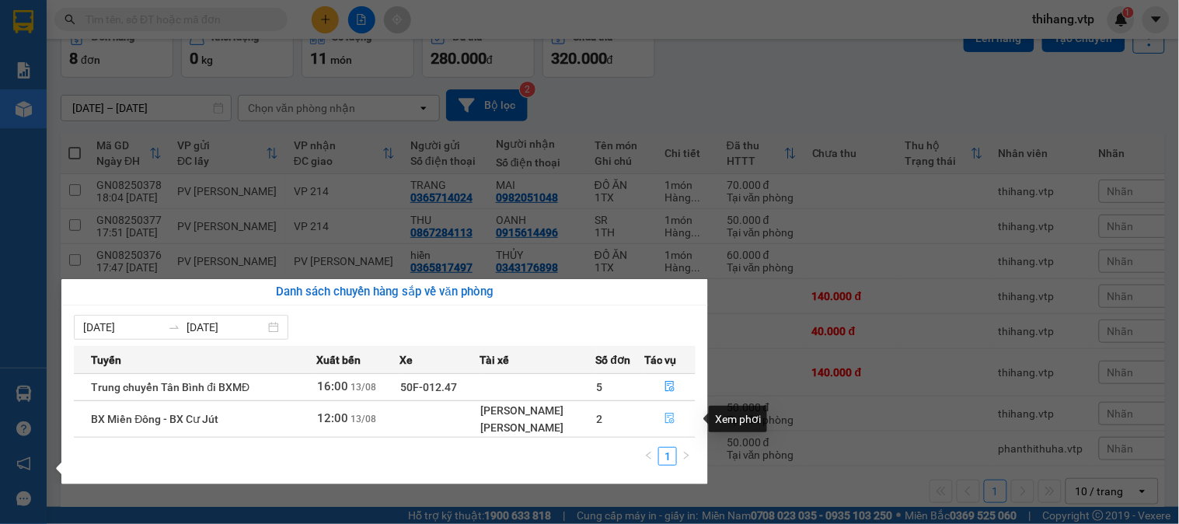
click at [672, 418] on icon "file-done" at bounding box center [670, 418] width 11 height 11
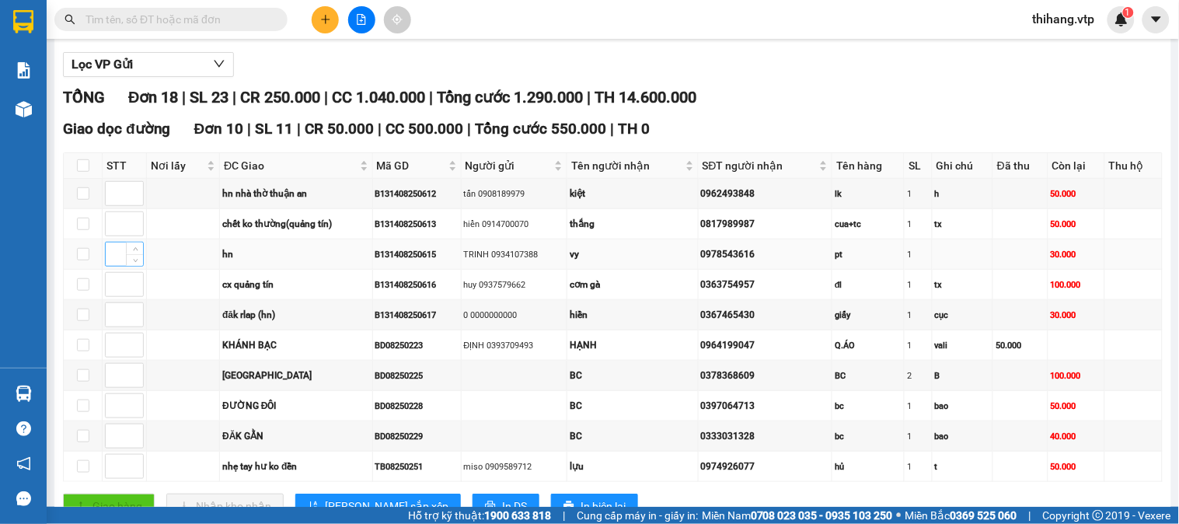
scroll to position [259, 0]
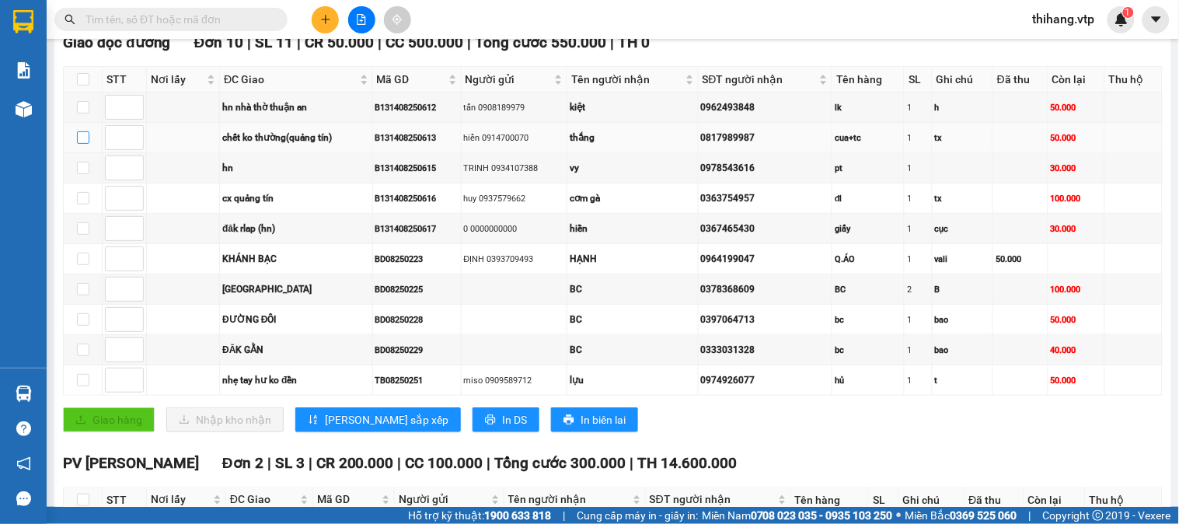
click at [81, 144] on input "checkbox" at bounding box center [83, 137] width 12 height 12
checkbox input "true"
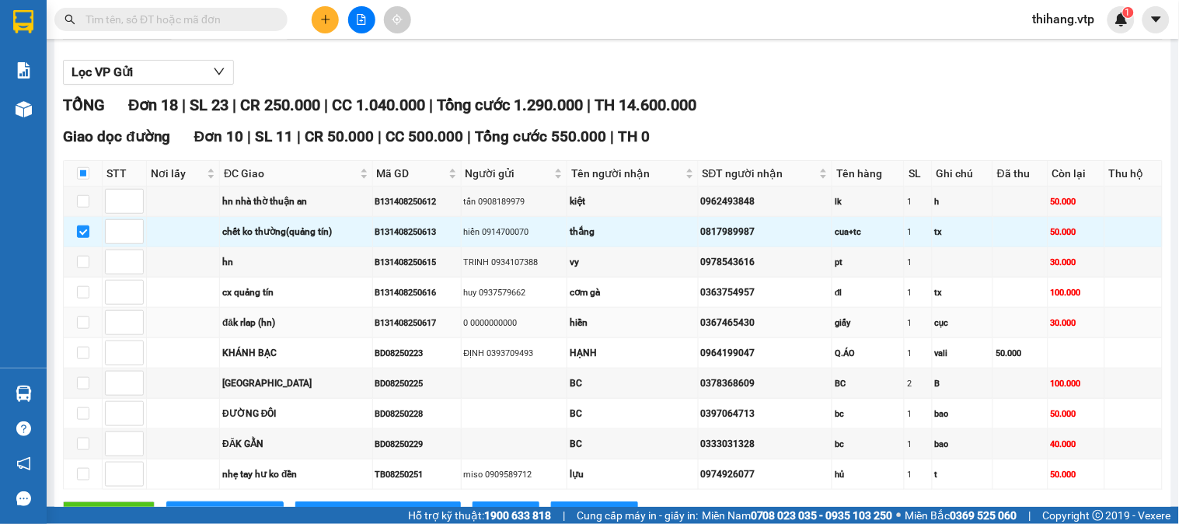
scroll to position [0, 0]
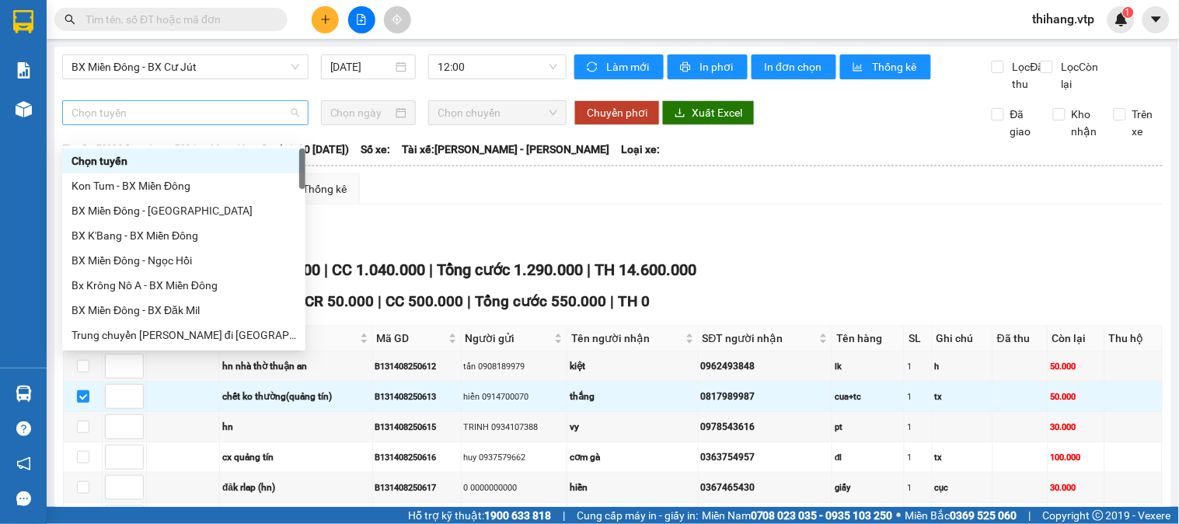
click at [155, 117] on div "Chọn tuyến" at bounding box center [185, 112] width 246 height 25
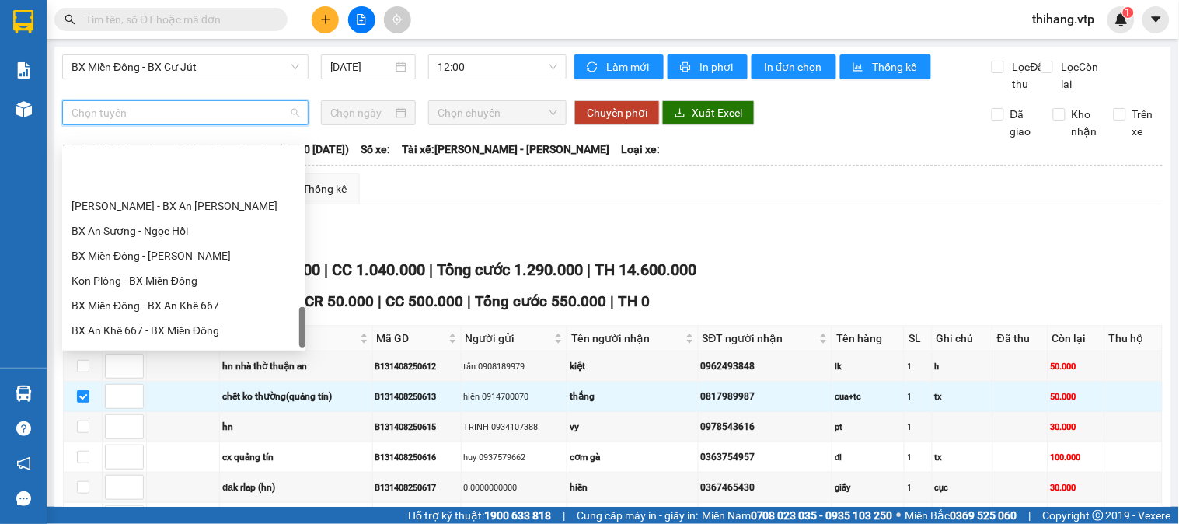
scroll to position [1020, 0]
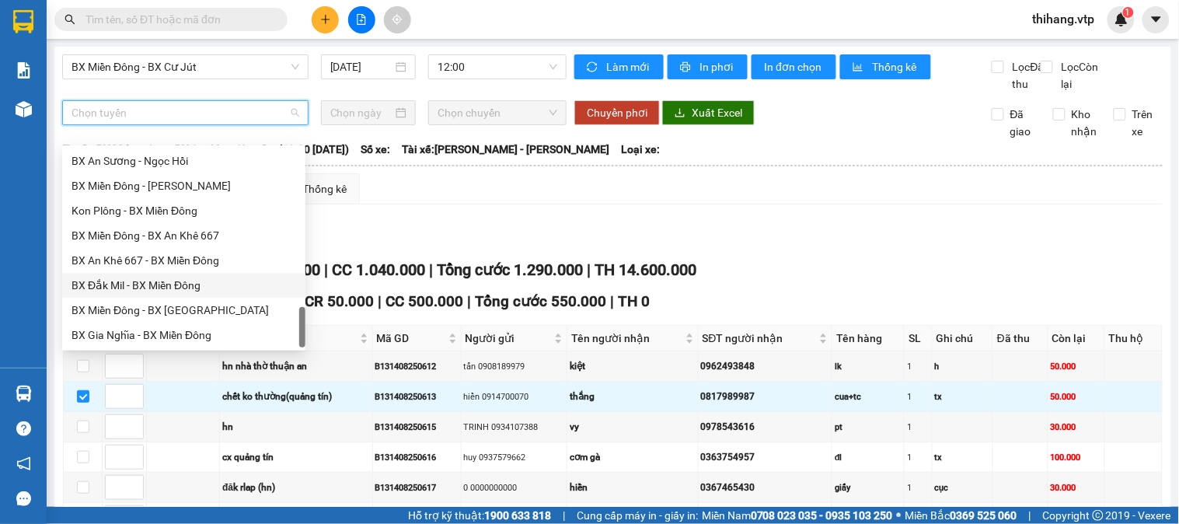
click at [167, 283] on div "BX Đắk Mil - BX Miền Đông" at bounding box center [184, 285] width 225 height 17
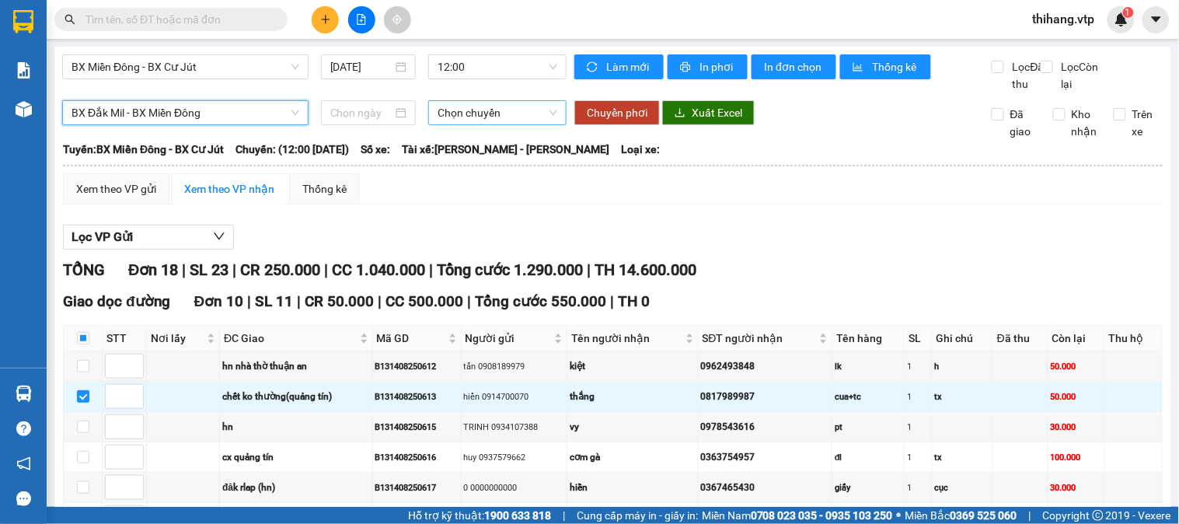
click at [468, 124] on span "Chọn chuyến" at bounding box center [498, 112] width 120 height 23
click at [390, 121] on div at bounding box center [368, 112] width 77 height 17
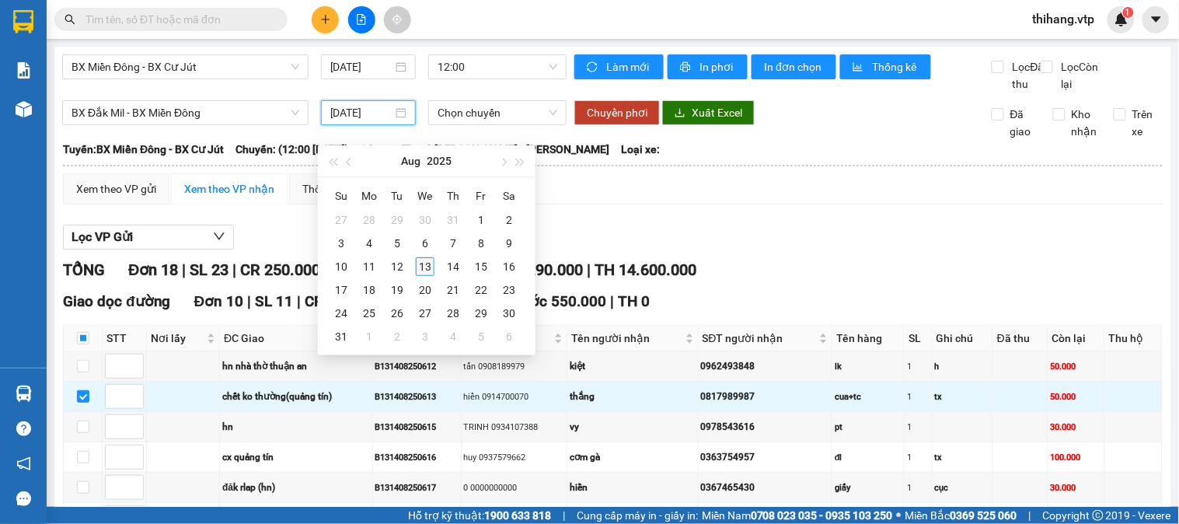
type input "[DATE]"
click at [429, 267] on div "13" at bounding box center [425, 266] width 19 height 19
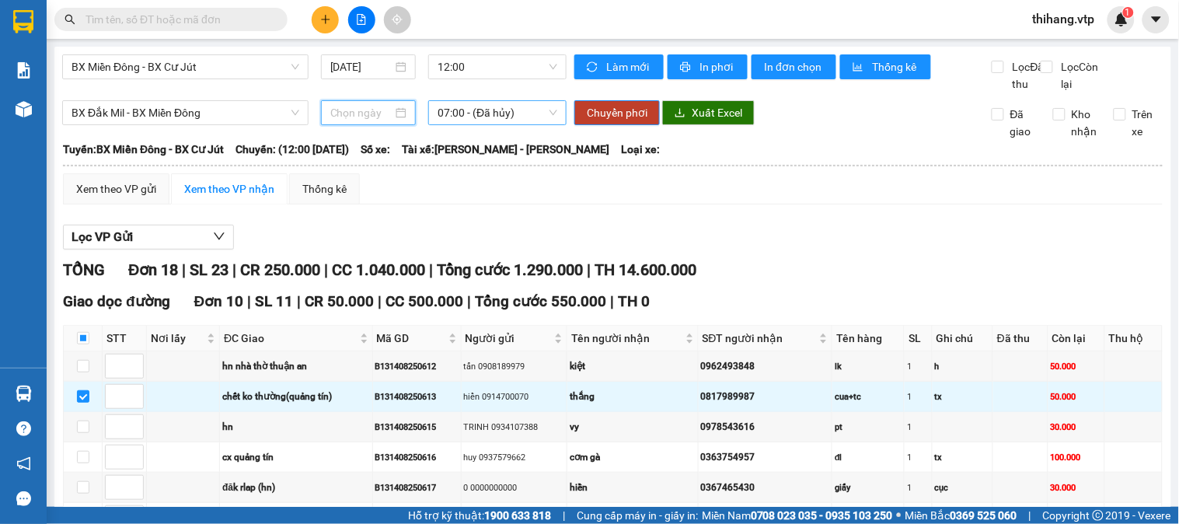
type input "[DATE]"
click at [464, 124] on span "07:00 - (Đã hủy)" at bounding box center [498, 112] width 120 height 23
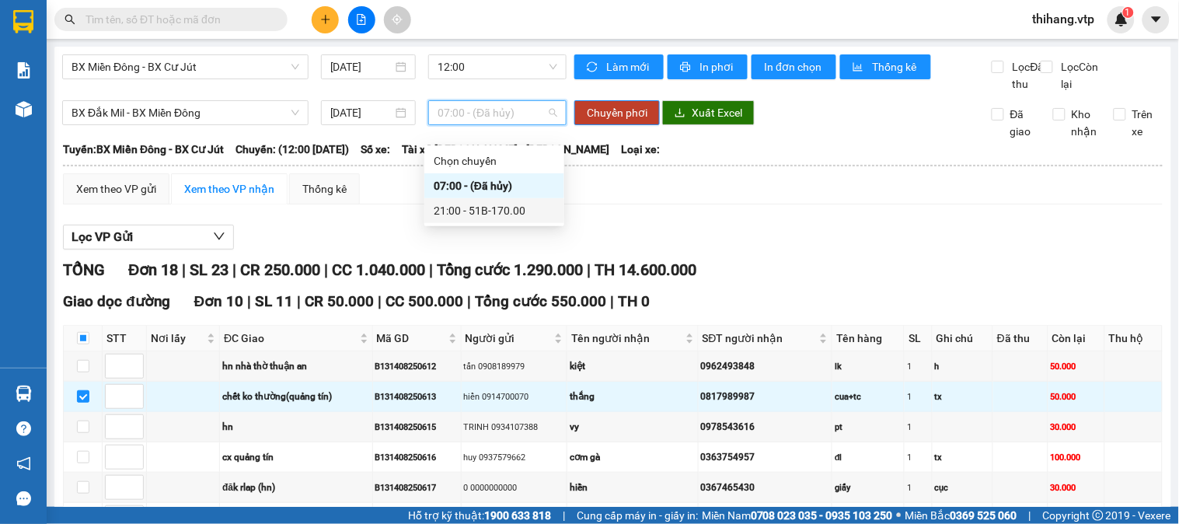
click at [473, 208] on div "21:00 - 51B-170.00" at bounding box center [494, 210] width 121 height 17
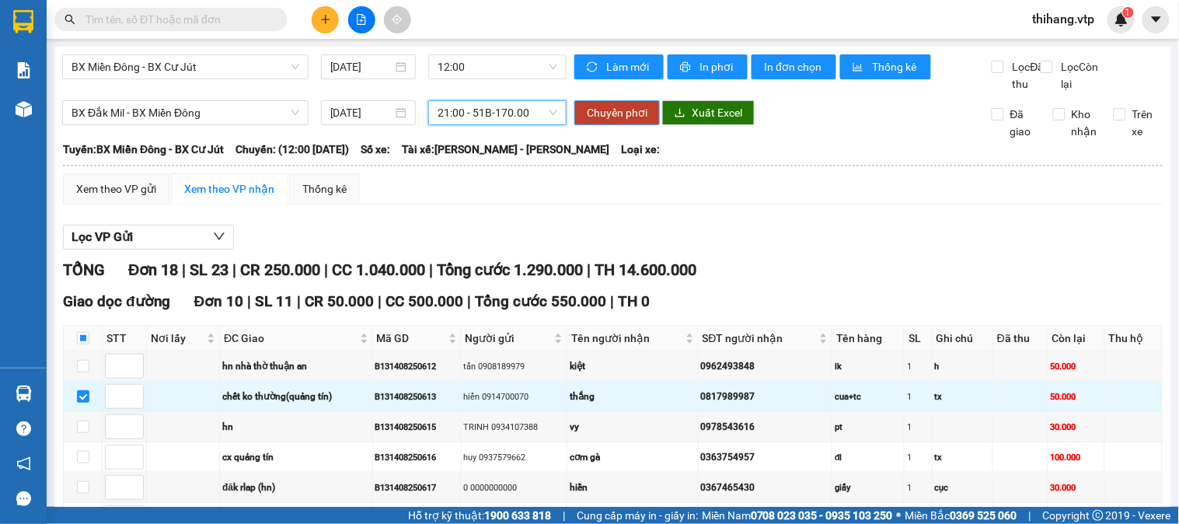
click at [622, 121] on span "Chuyển phơi" at bounding box center [617, 112] width 61 height 17
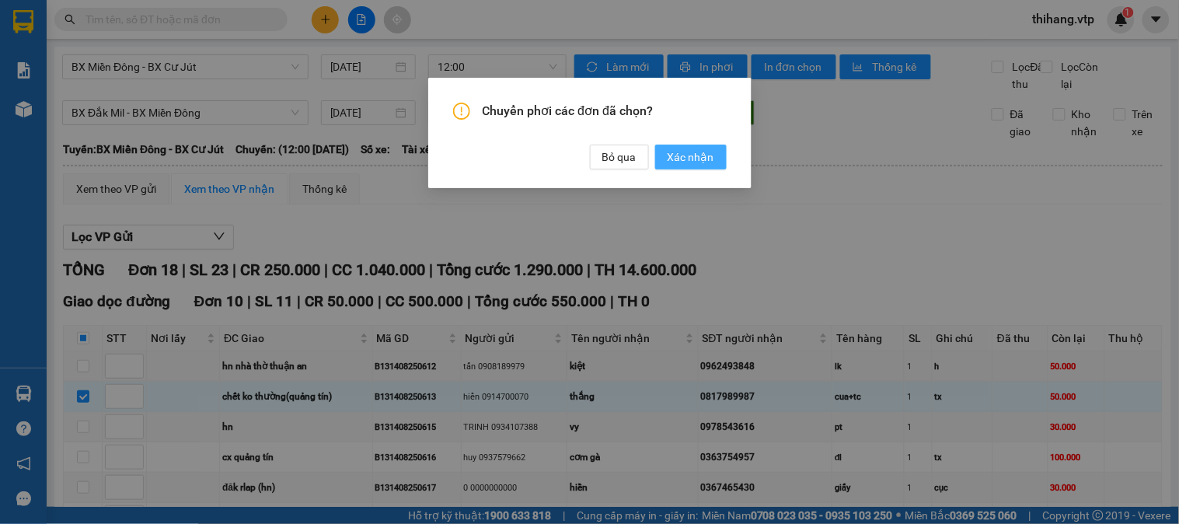
click at [683, 159] on span "Xác nhận" at bounding box center [691, 156] width 47 height 17
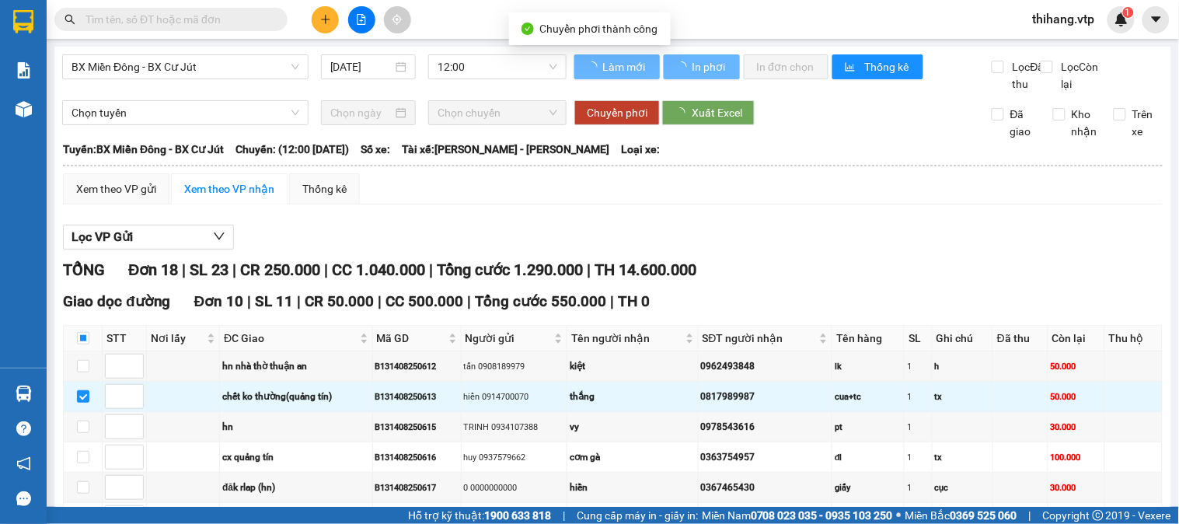
checkbox input "false"
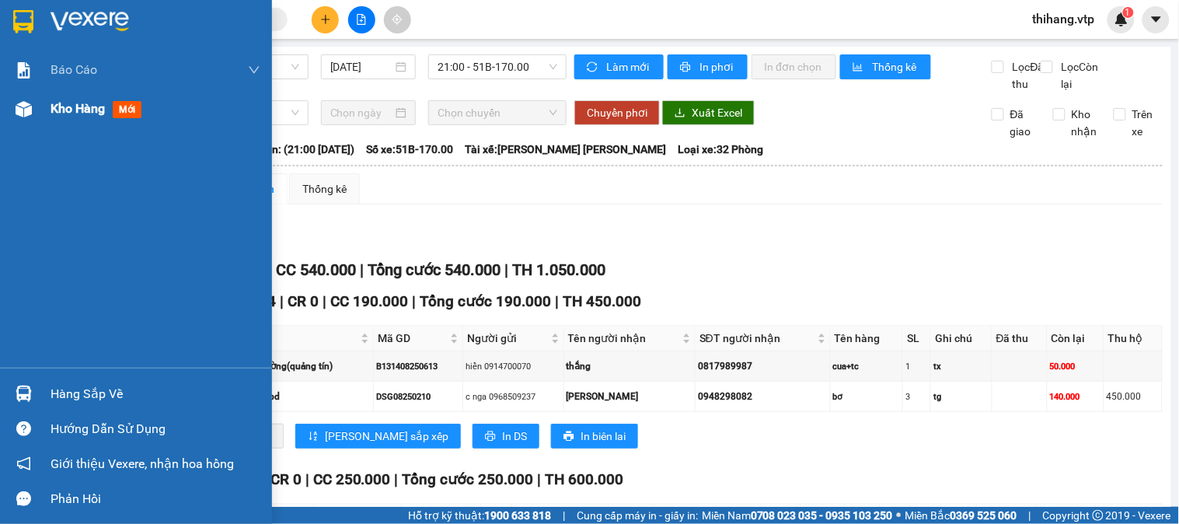
click at [57, 107] on span "Kho hàng" at bounding box center [78, 108] width 54 height 15
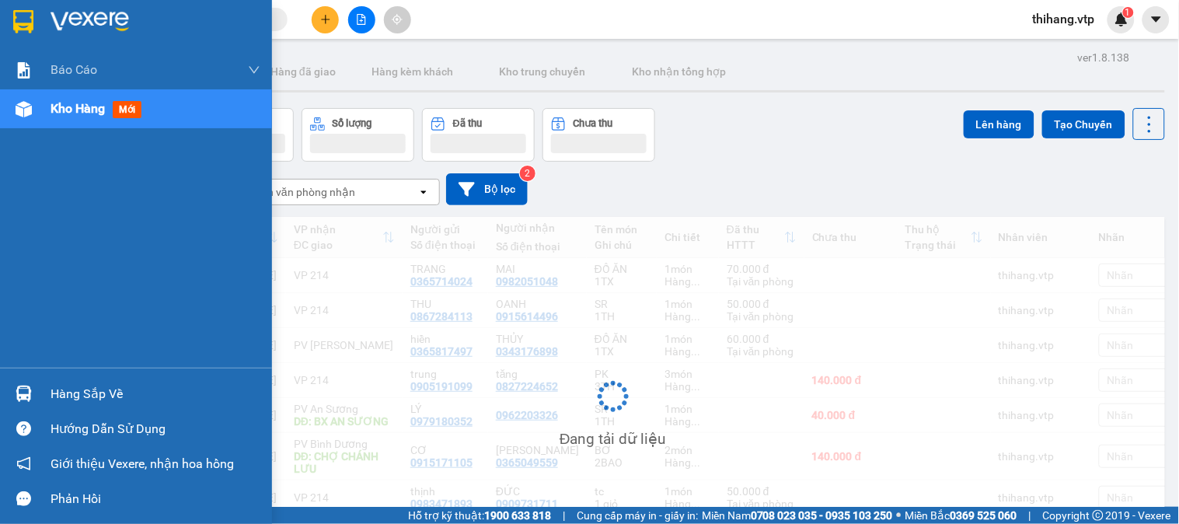
click at [104, 394] on div "Hàng sắp về" at bounding box center [156, 394] width 210 height 23
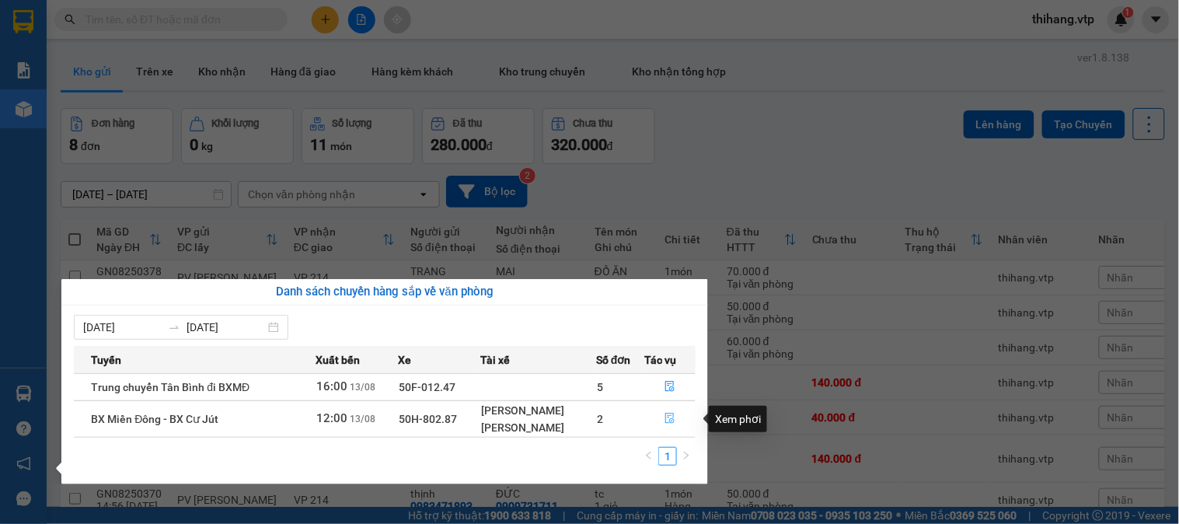
click at [670, 418] on icon "file-done" at bounding box center [670, 418] width 11 height 11
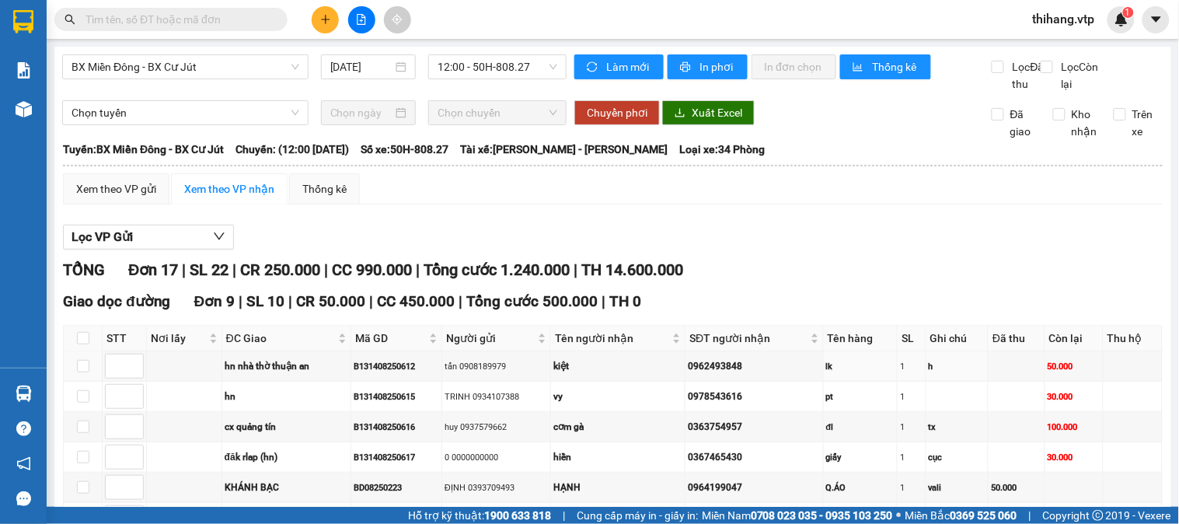
scroll to position [173, 0]
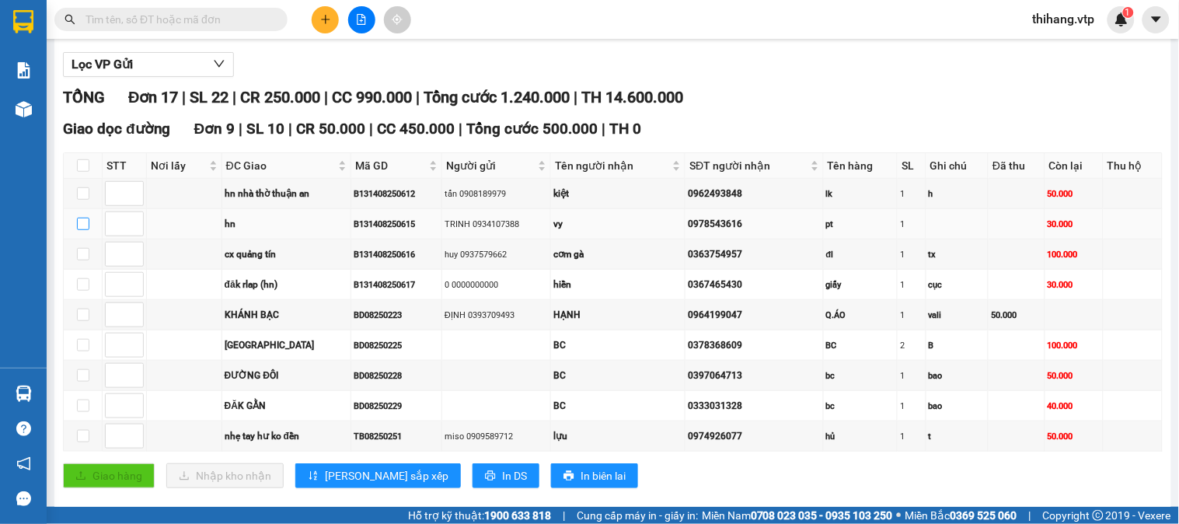
click at [78, 230] on input "checkbox" at bounding box center [83, 224] width 12 height 12
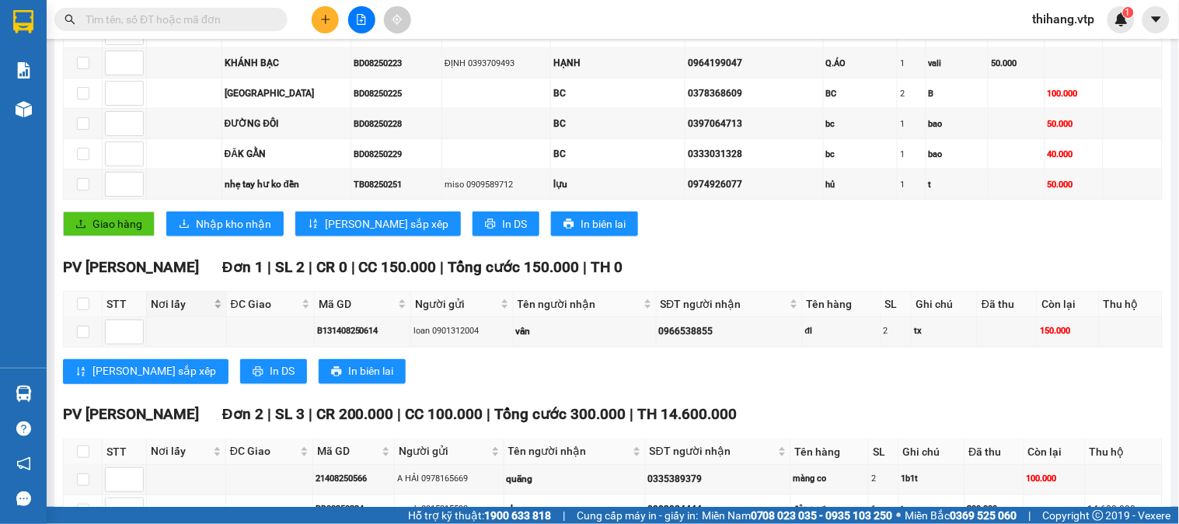
scroll to position [431, 0]
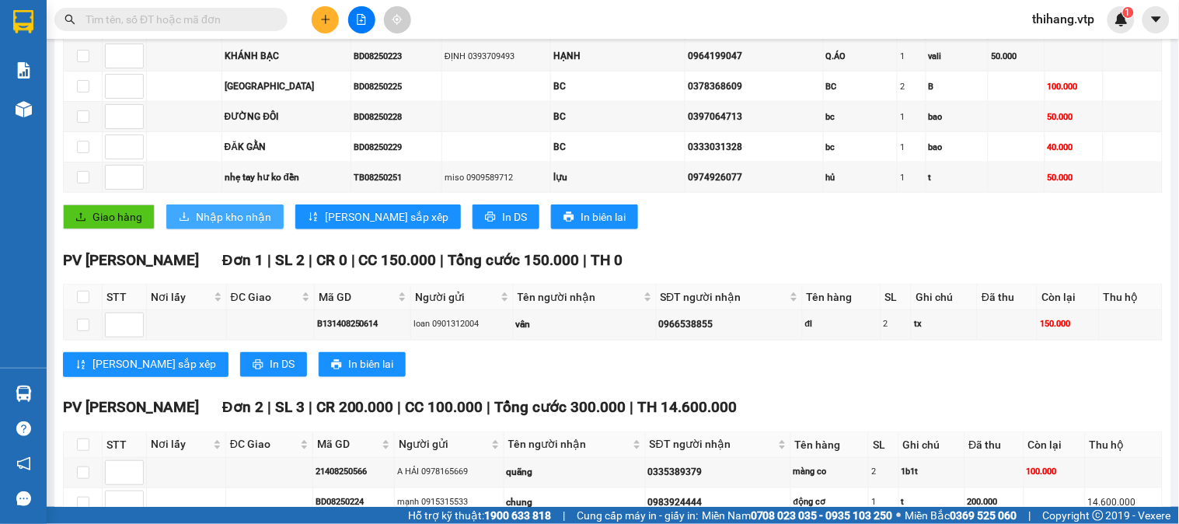
click at [208, 225] on span "Nhập kho nhận" at bounding box center [233, 216] width 75 height 17
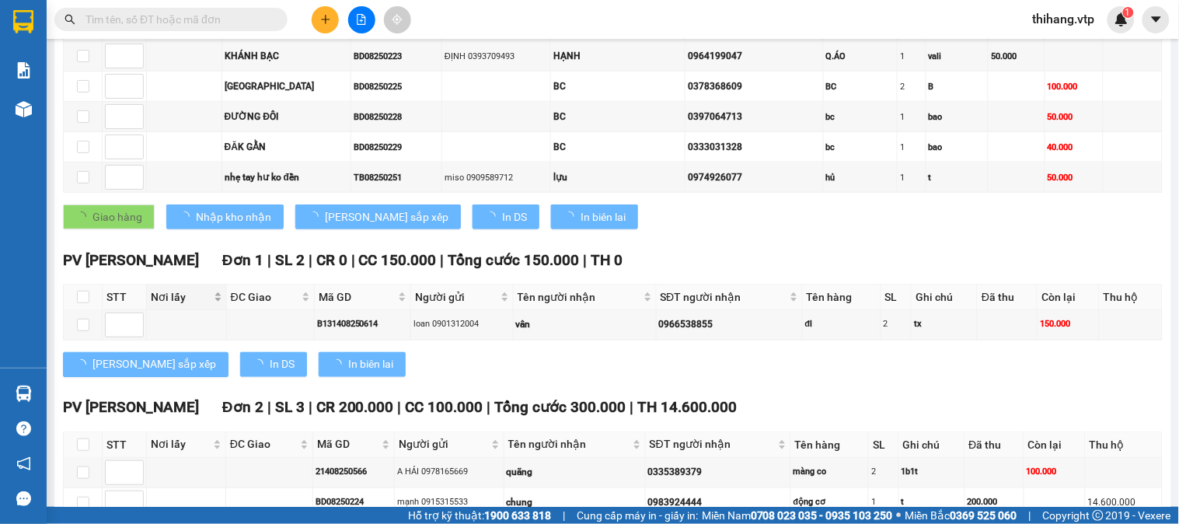
checkbox input "false"
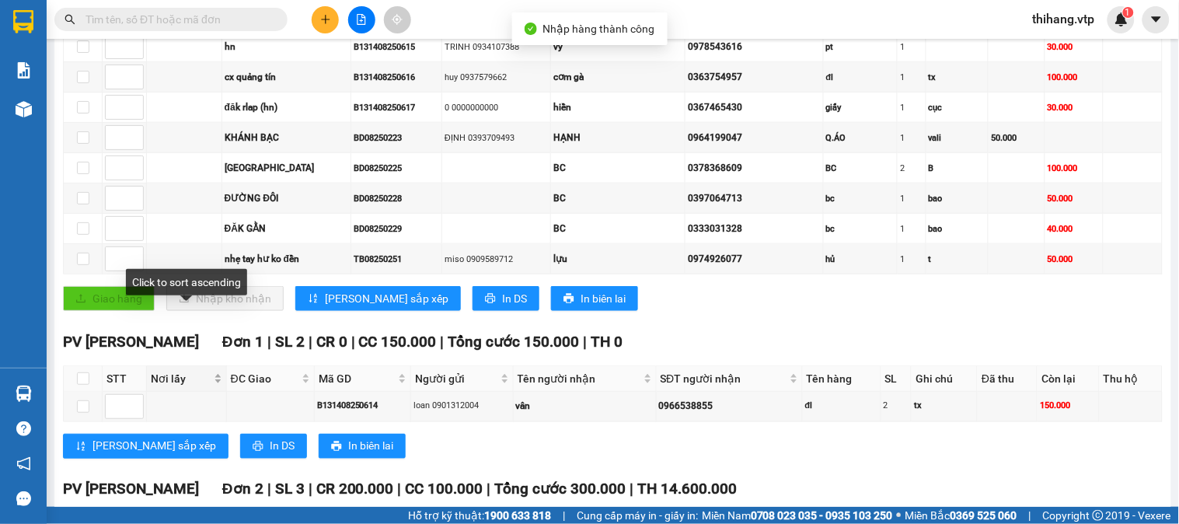
scroll to position [259, 0]
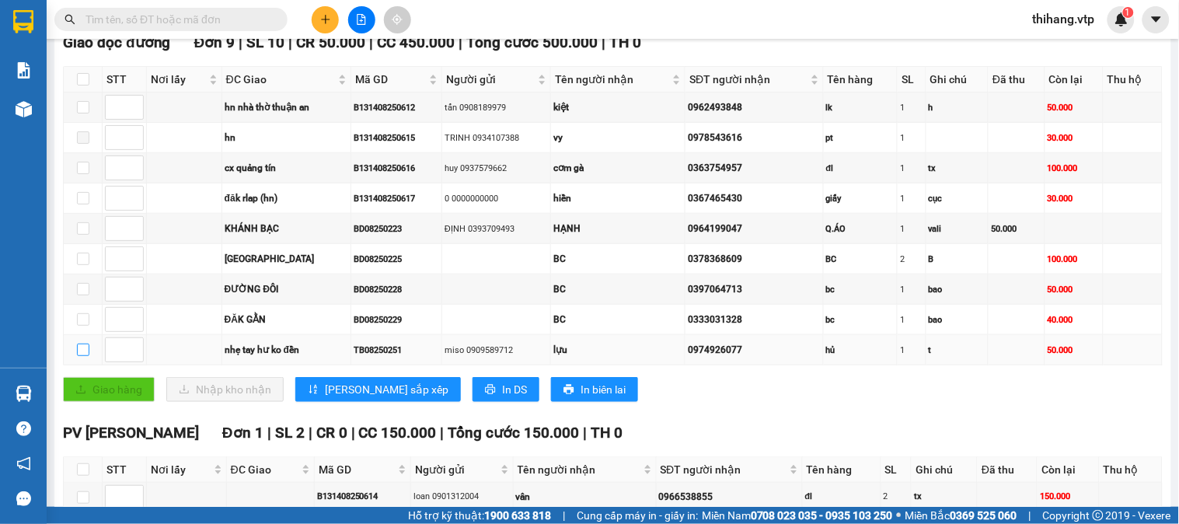
click at [86, 356] on input "checkbox" at bounding box center [83, 350] width 12 height 12
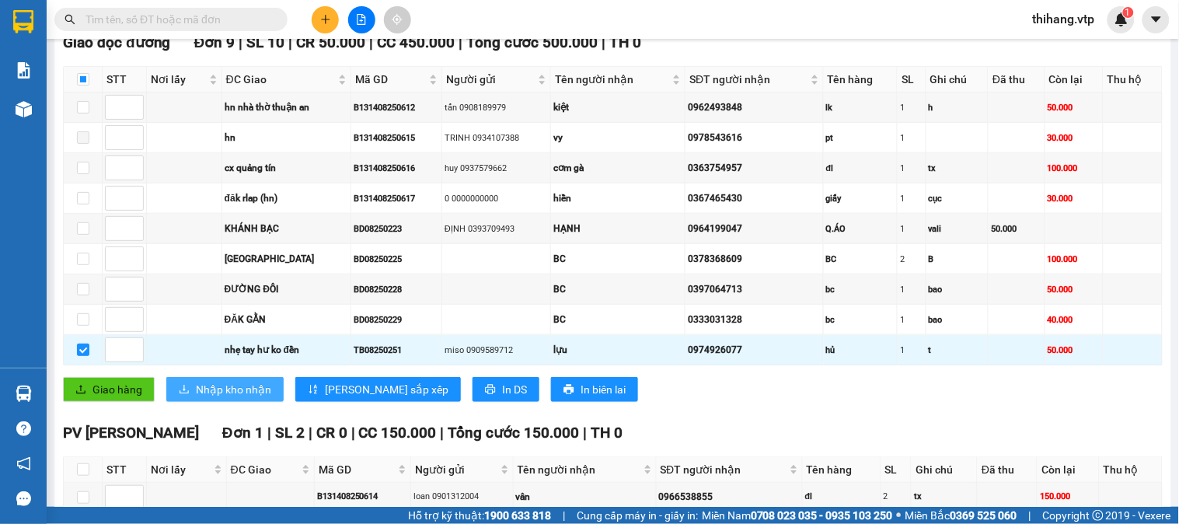
click at [211, 398] on span "Nhập kho nhận" at bounding box center [233, 389] width 75 height 17
checkbox input "false"
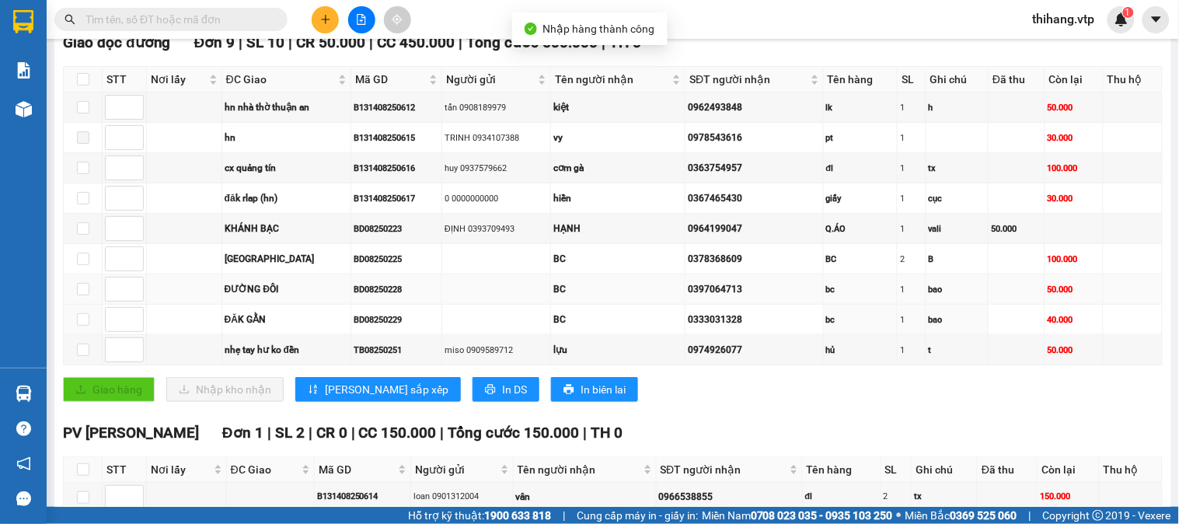
scroll to position [604, 0]
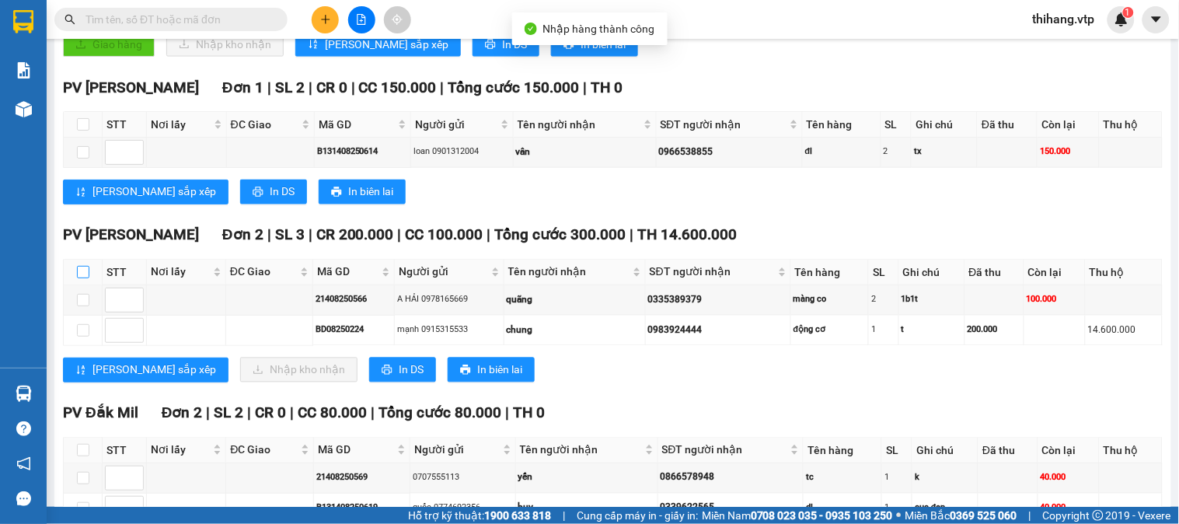
click at [78, 278] on input "checkbox" at bounding box center [83, 272] width 12 height 12
checkbox input "true"
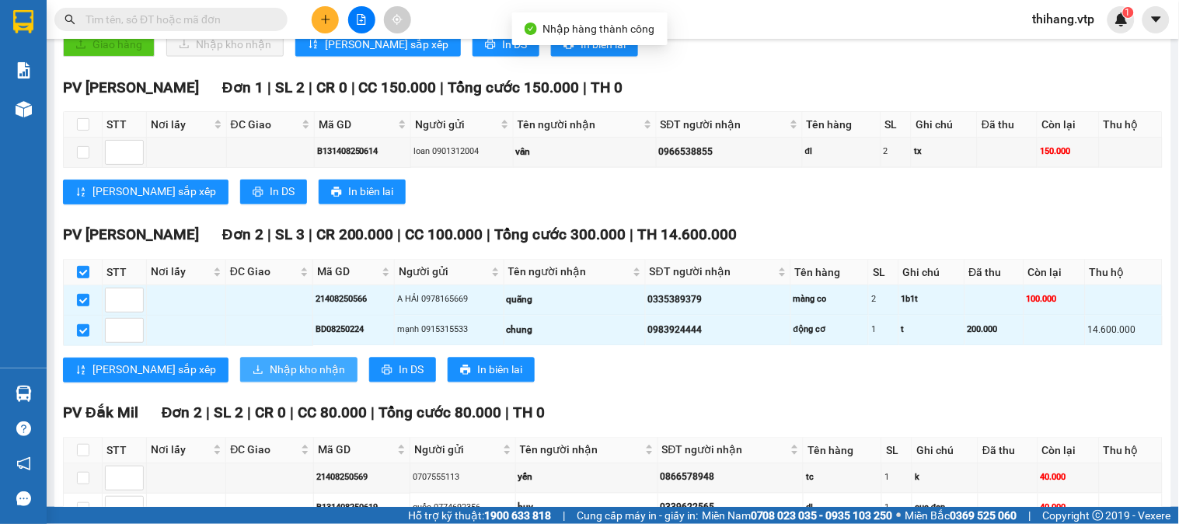
drag, startPoint x: 197, startPoint y: 387, endPoint x: 218, endPoint y: 378, distance: 23.0
click at [240, 383] on button "Nhập kho nhận" at bounding box center [298, 370] width 117 height 25
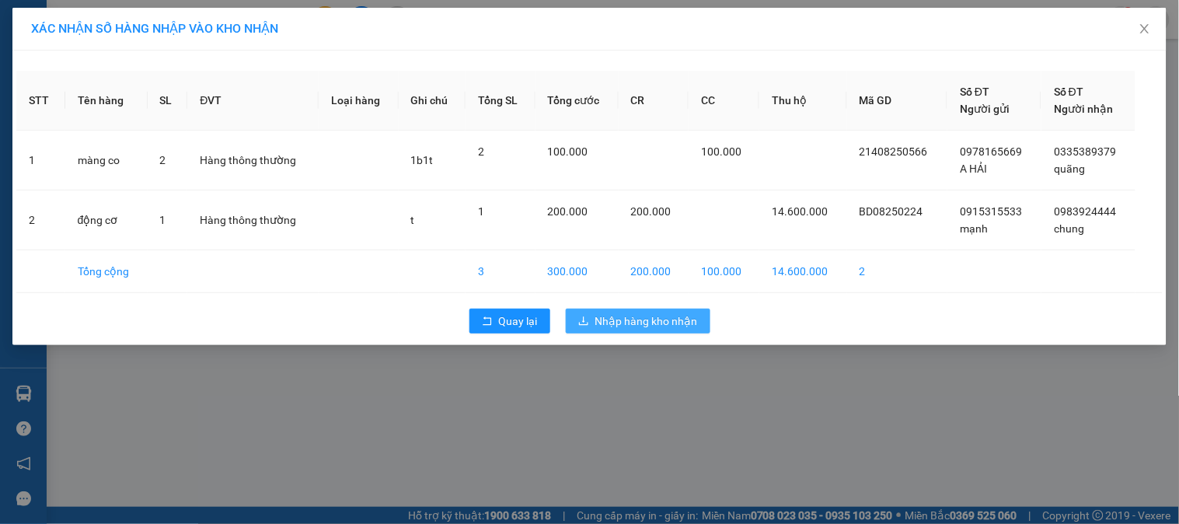
click at [618, 331] on button "Nhập hàng kho nhận" at bounding box center [638, 321] width 145 height 25
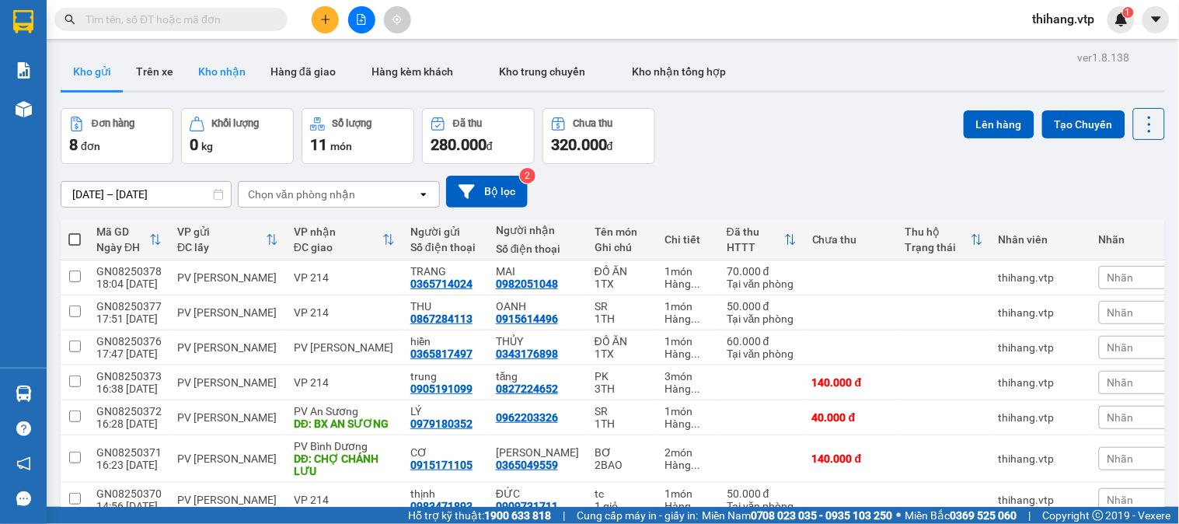
click at [210, 71] on button "Kho nhận" at bounding box center [222, 71] width 72 height 37
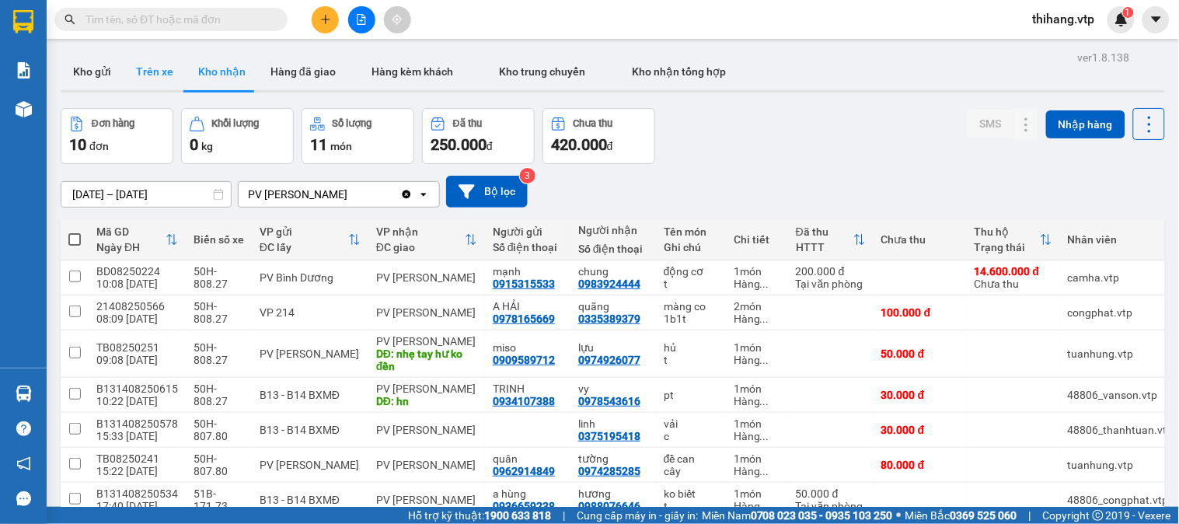
click at [135, 66] on button "Trên xe" at bounding box center [155, 71] width 62 height 37
type input "[DATE] – [DATE]"
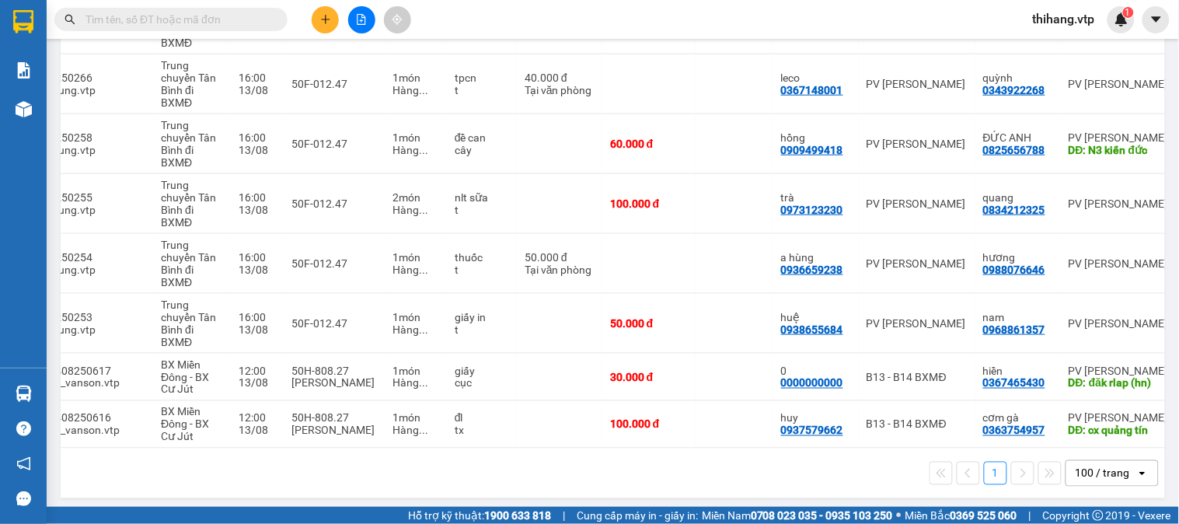
scroll to position [0, 91]
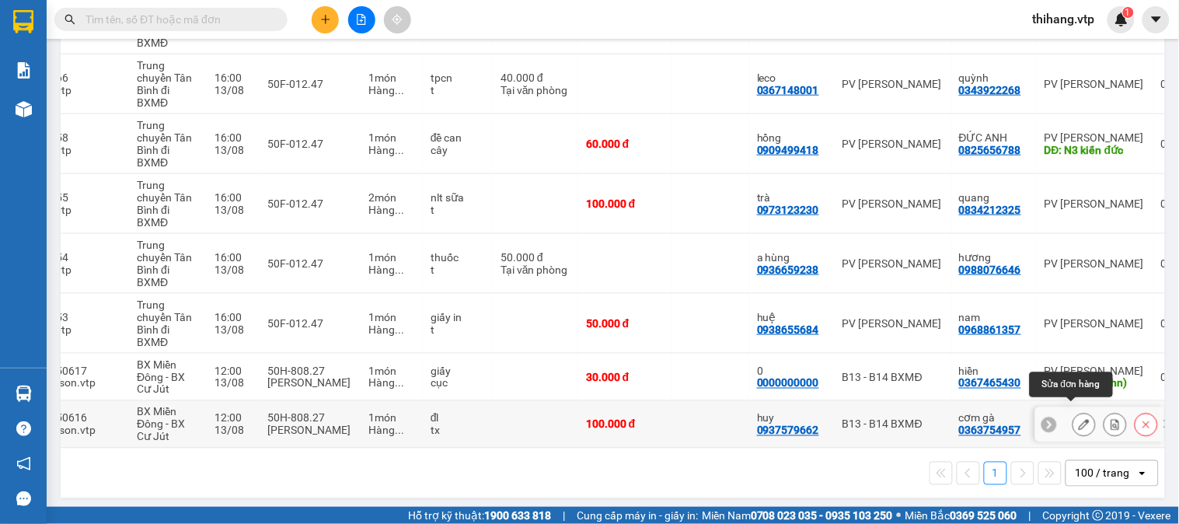
click at [1079, 419] on icon at bounding box center [1084, 424] width 11 height 11
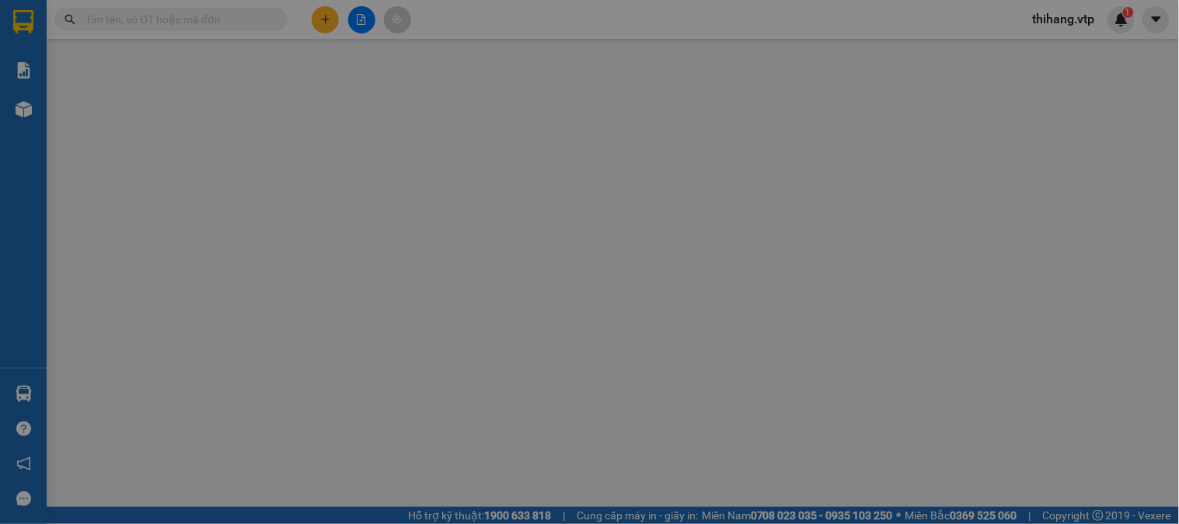
type input "0937579662"
type input "huy"
type input "0363754957"
type input "cơm gà"
type input "cx quảng tín"
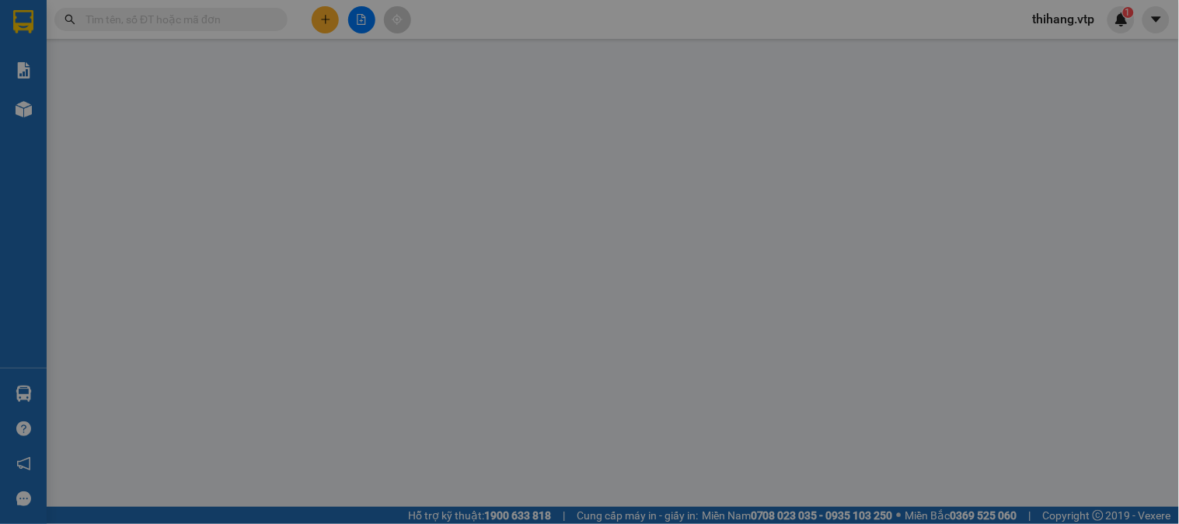
type input "100.000"
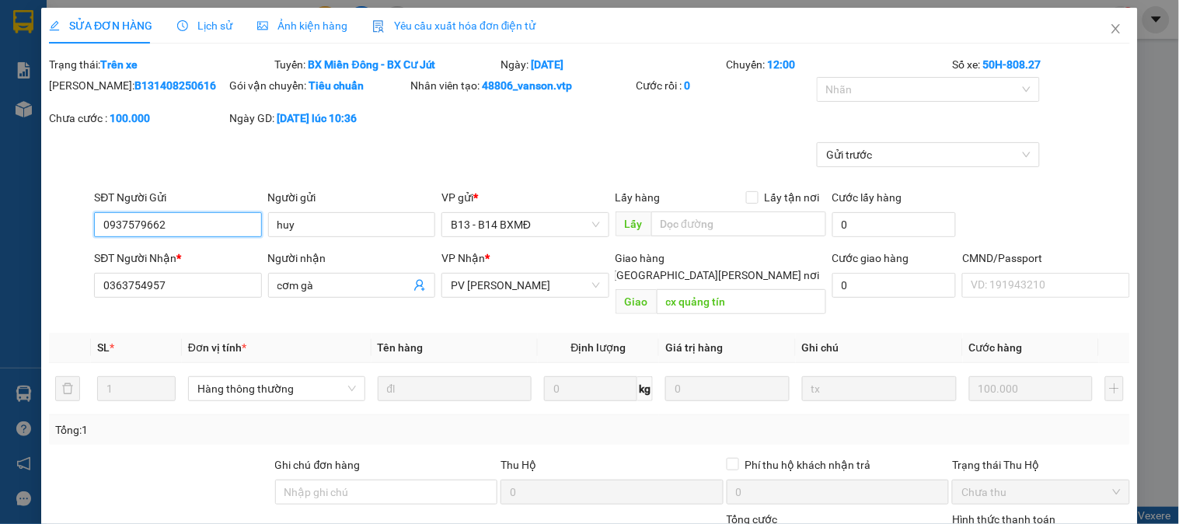
type input "5.000"
click at [847, 89] on div at bounding box center [921, 89] width 200 height 19
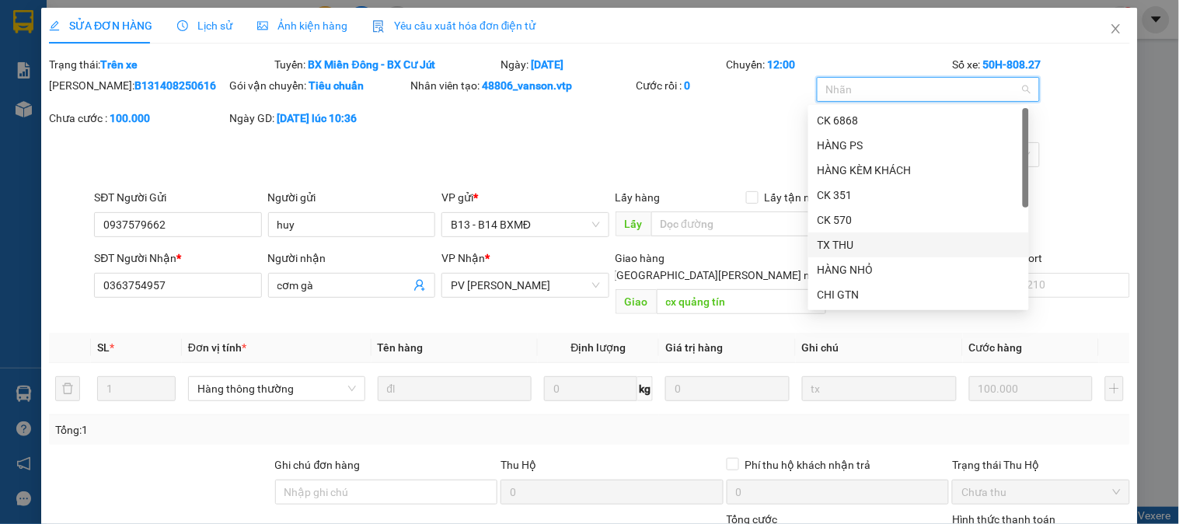
click at [838, 250] on div "TX THU" at bounding box center [919, 244] width 202 height 17
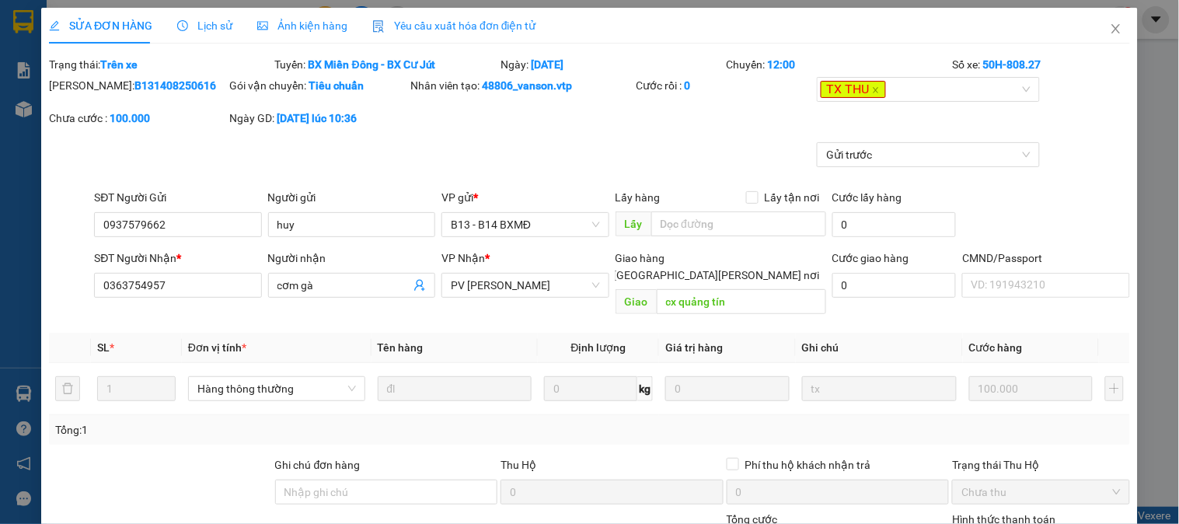
click at [675, 141] on div "Mã ĐH: B131408250616 Gói vận chuyển: [PERSON_NAME] [PERSON_NAME] tạo: 48806_van…" at bounding box center [589, 109] width 1085 height 65
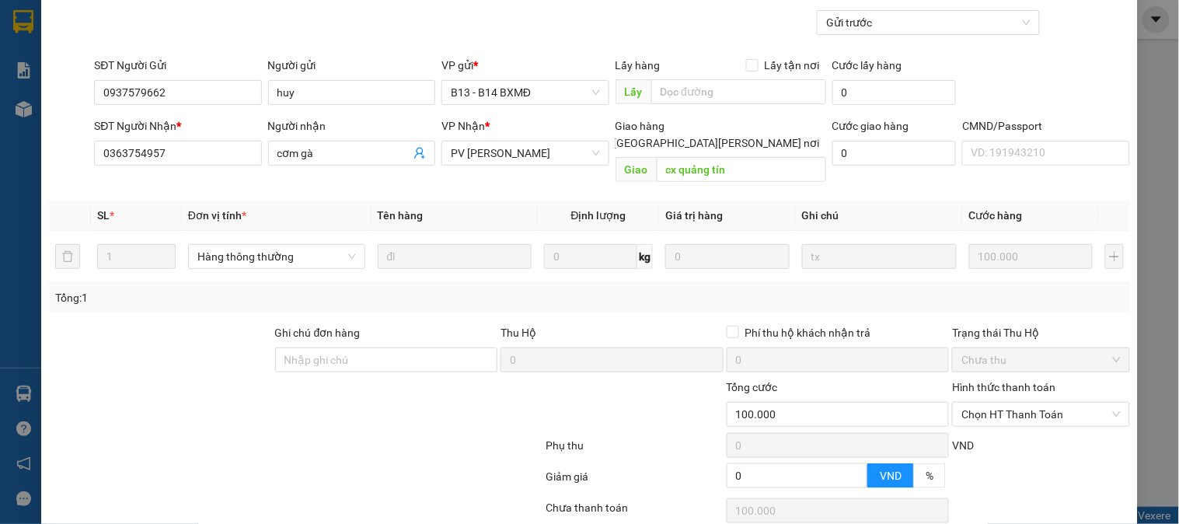
scroll to position [233, 0]
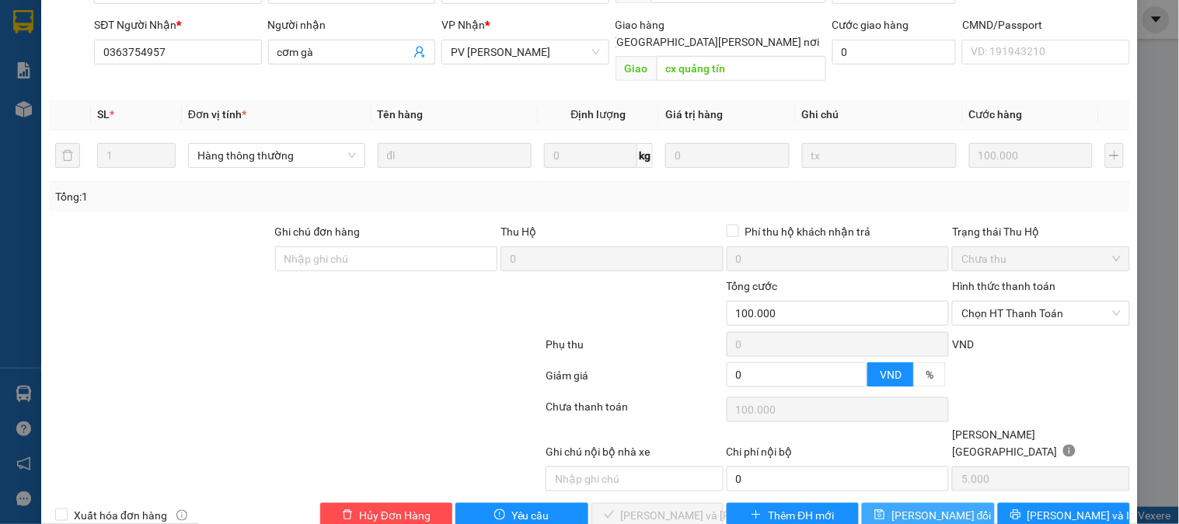
click at [896, 507] on span "[PERSON_NAME] đổi" at bounding box center [942, 515] width 100 height 17
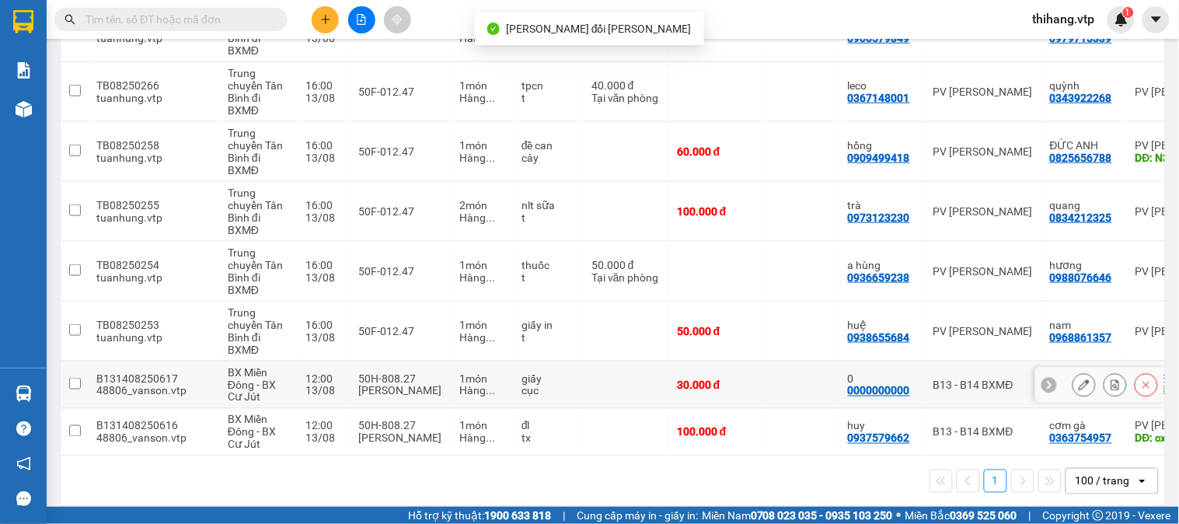
scroll to position [373, 0]
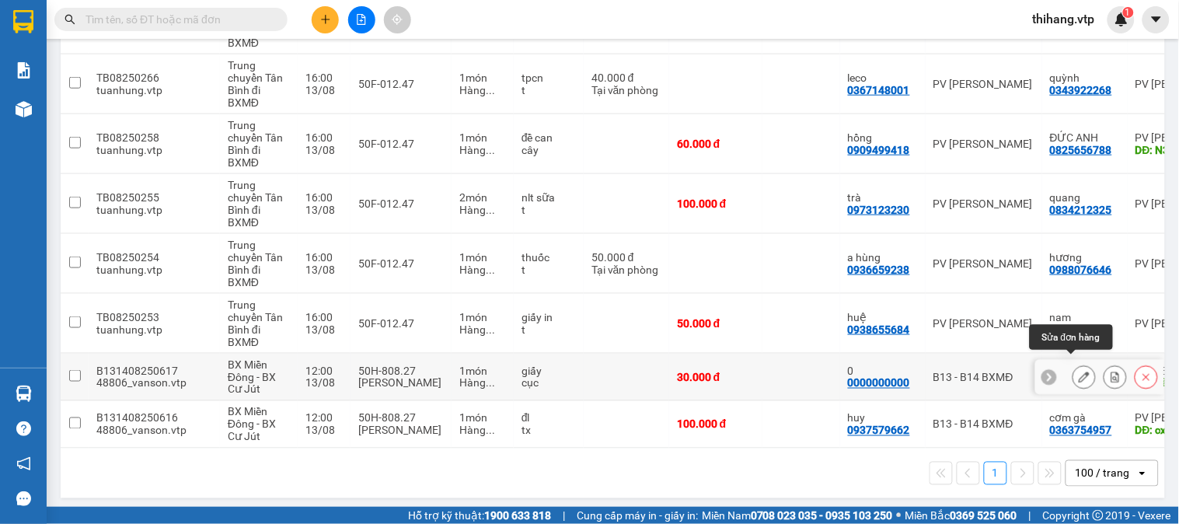
click at [1079, 372] on icon at bounding box center [1084, 377] width 11 height 11
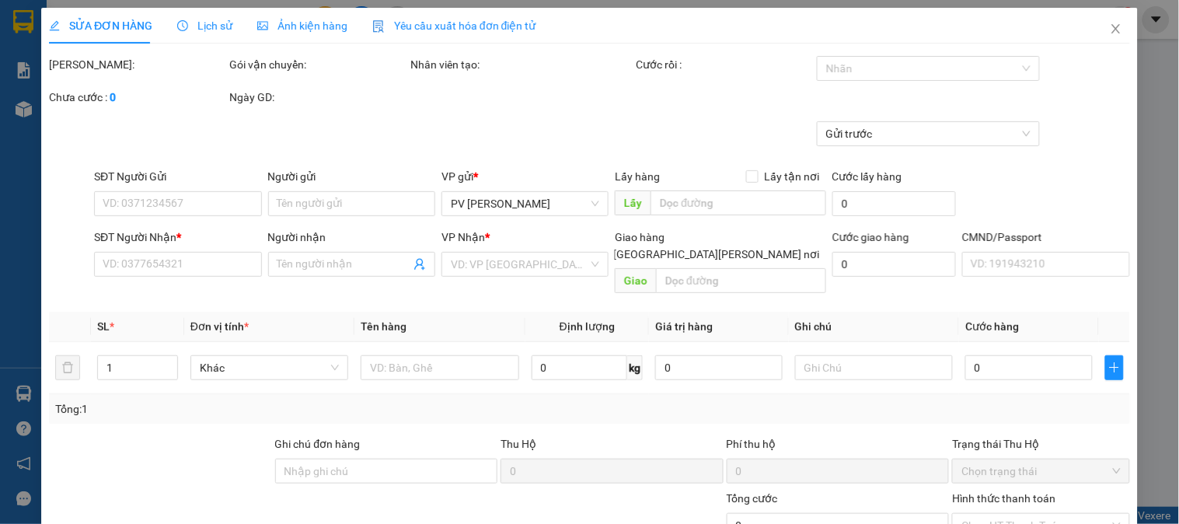
type input "0000000000"
type input "0"
type input "0367465430"
type input "hiền"
type input "đăk rlap (hn)"
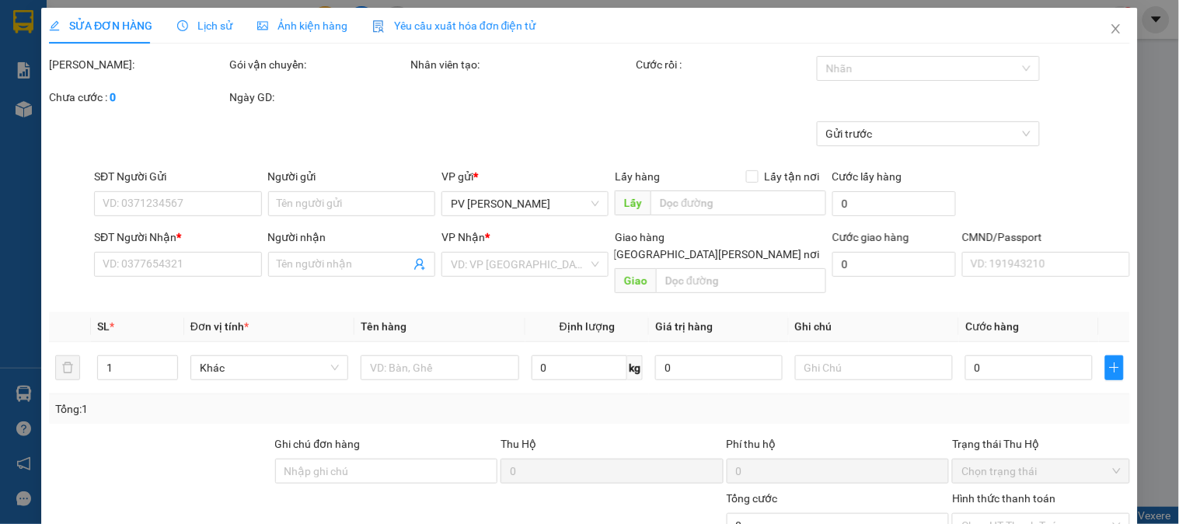
type input "30.000"
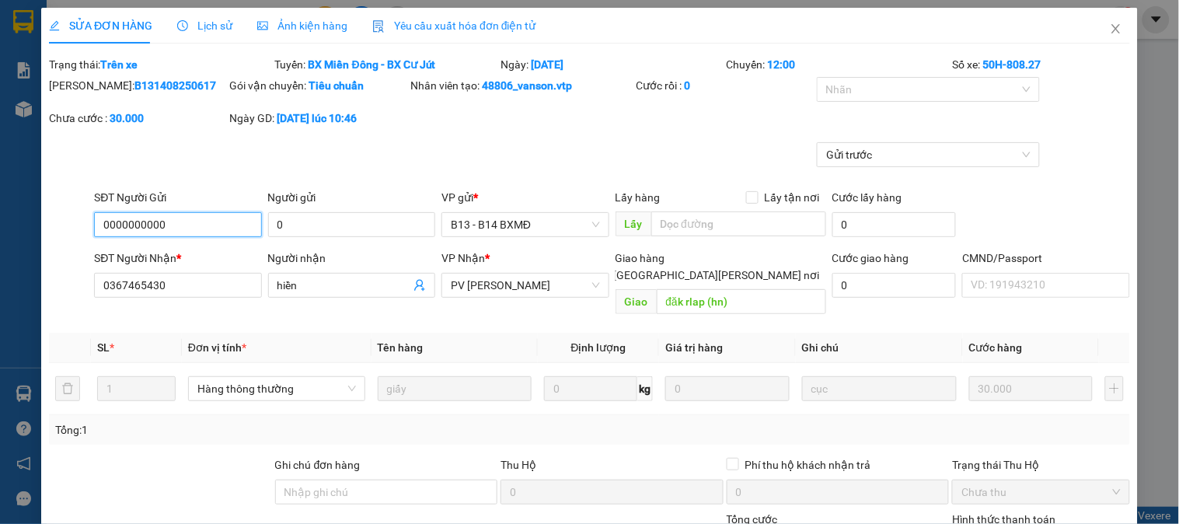
type input "1.500"
click at [859, 95] on div at bounding box center [921, 89] width 200 height 19
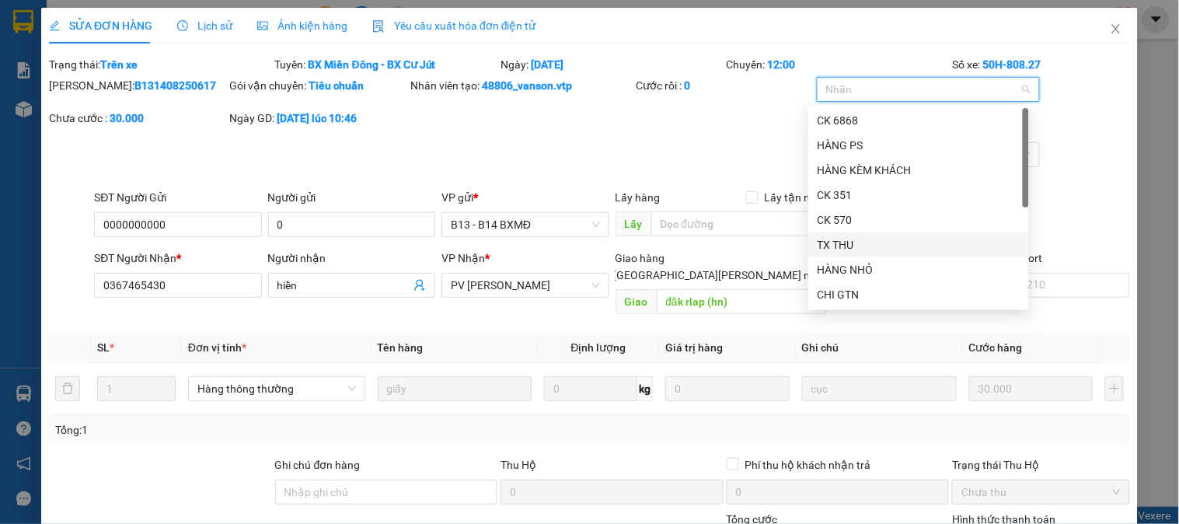
click at [845, 246] on div "TX THU" at bounding box center [919, 244] width 202 height 17
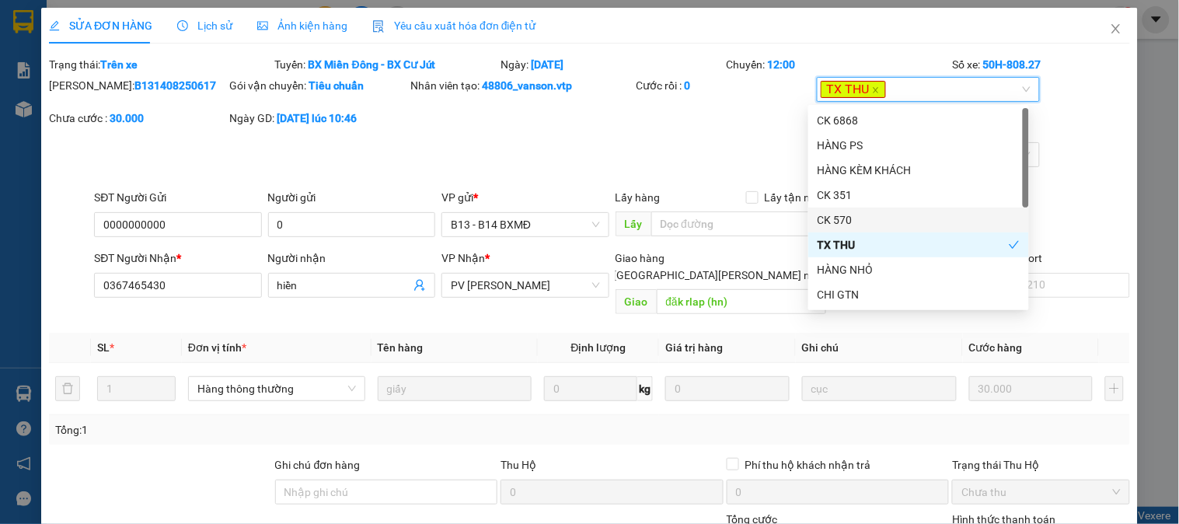
click at [648, 160] on div "Gửi trước" at bounding box center [589, 165] width 1085 height 47
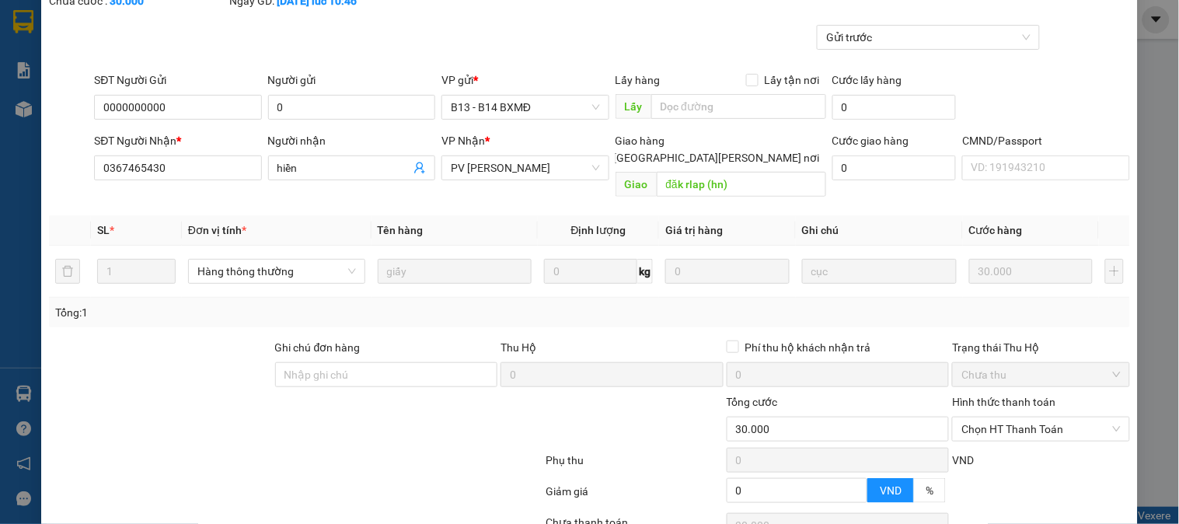
scroll to position [233, 0]
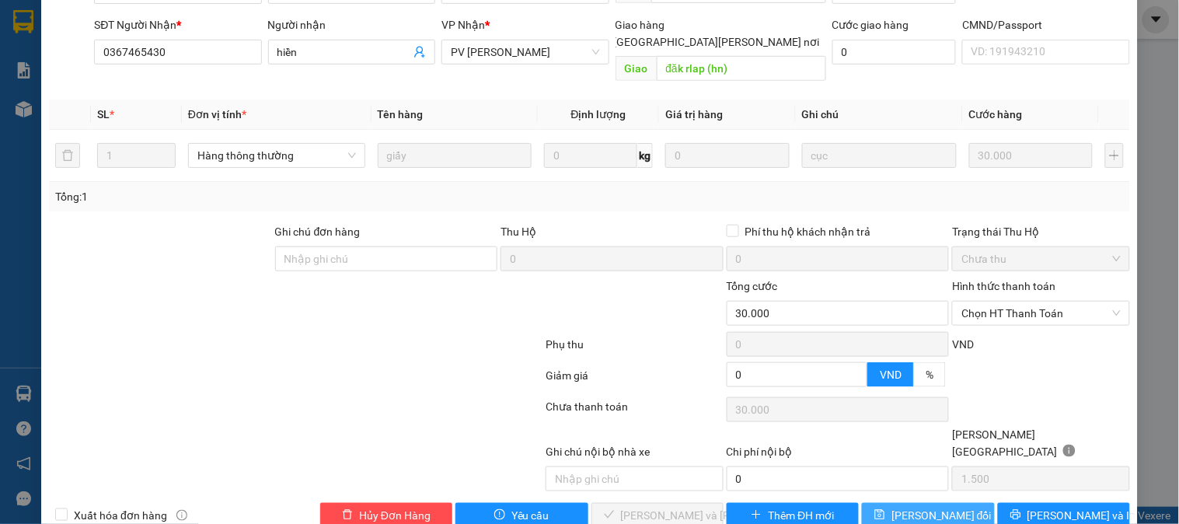
click at [891, 503] on button "[PERSON_NAME] đổi" at bounding box center [928, 515] width 132 height 25
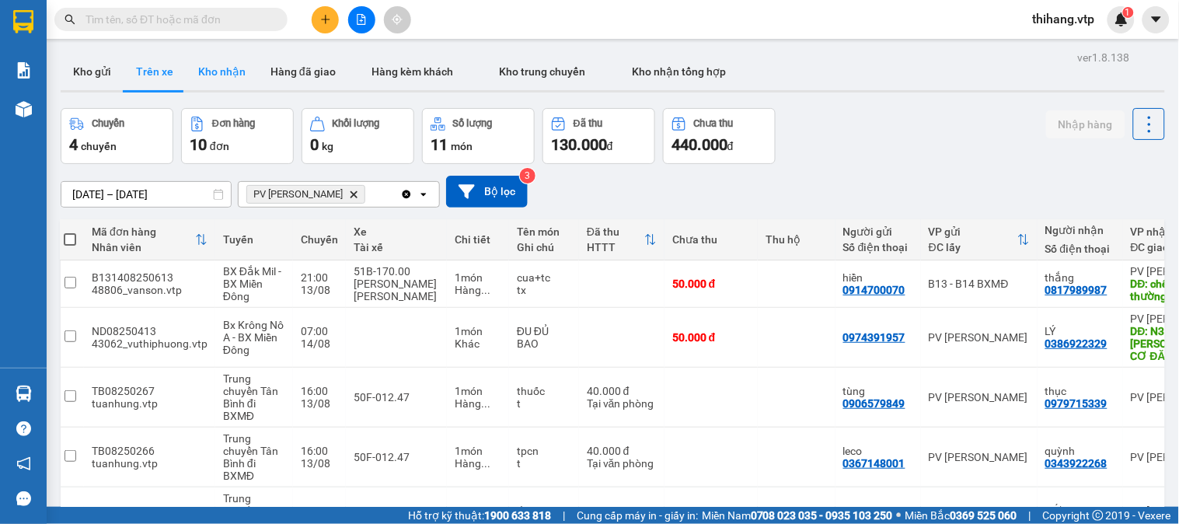
click at [223, 75] on button "Kho nhận" at bounding box center [222, 71] width 72 height 37
type input "[DATE] – [DATE]"
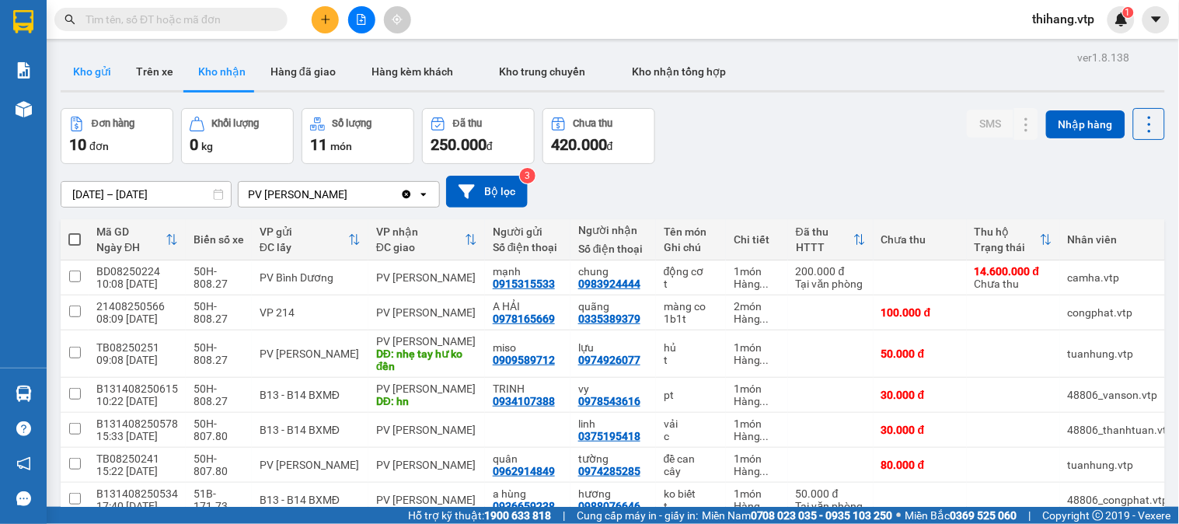
click at [97, 78] on button "Kho gửi" at bounding box center [92, 71] width 63 height 37
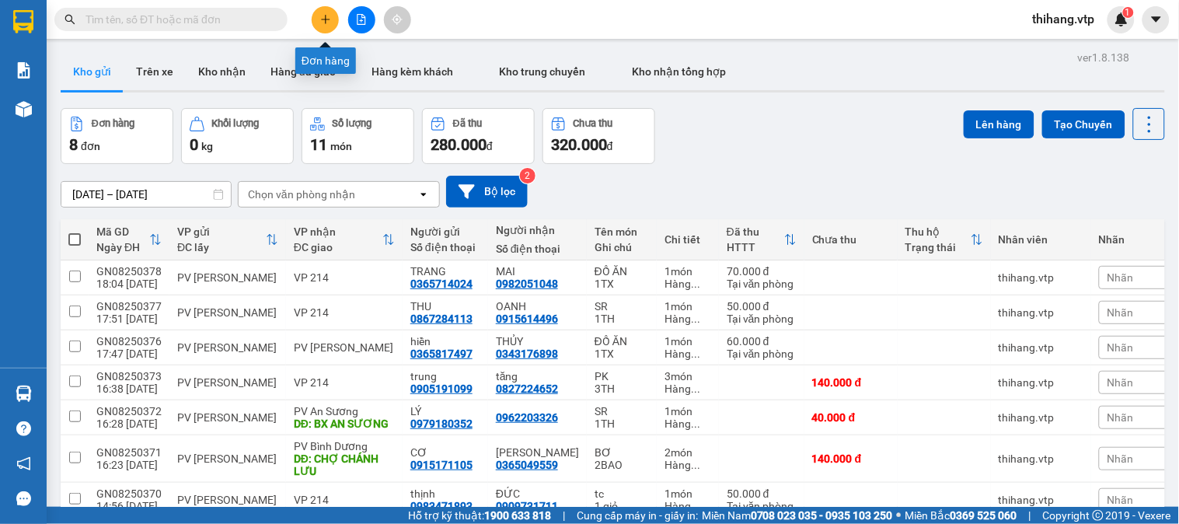
click at [321, 19] on icon "plus" at bounding box center [325, 19] width 11 height 11
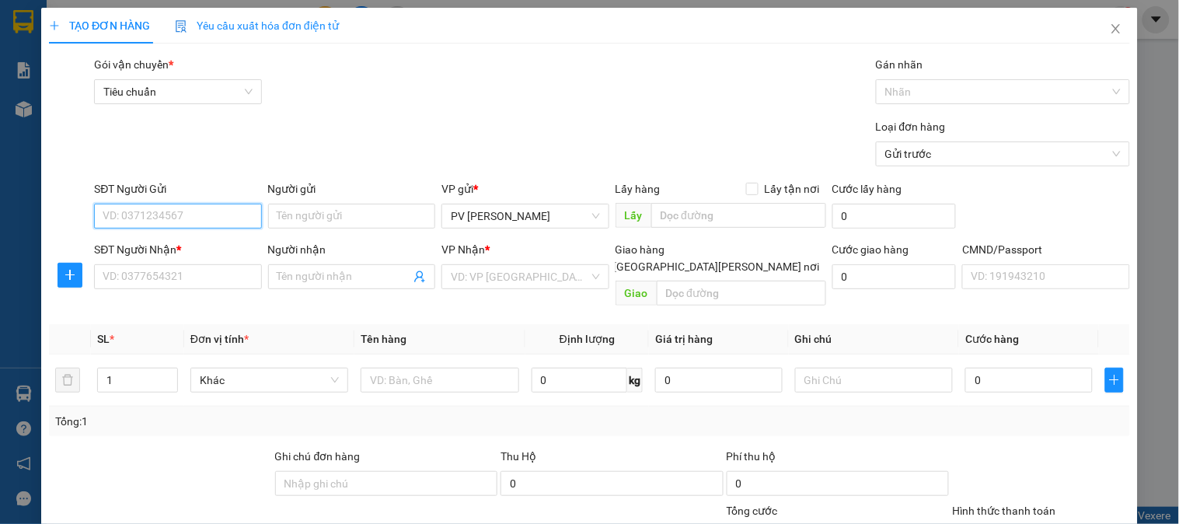
click at [190, 215] on input "SĐT Người Gửi" at bounding box center [177, 216] width 167 height 25
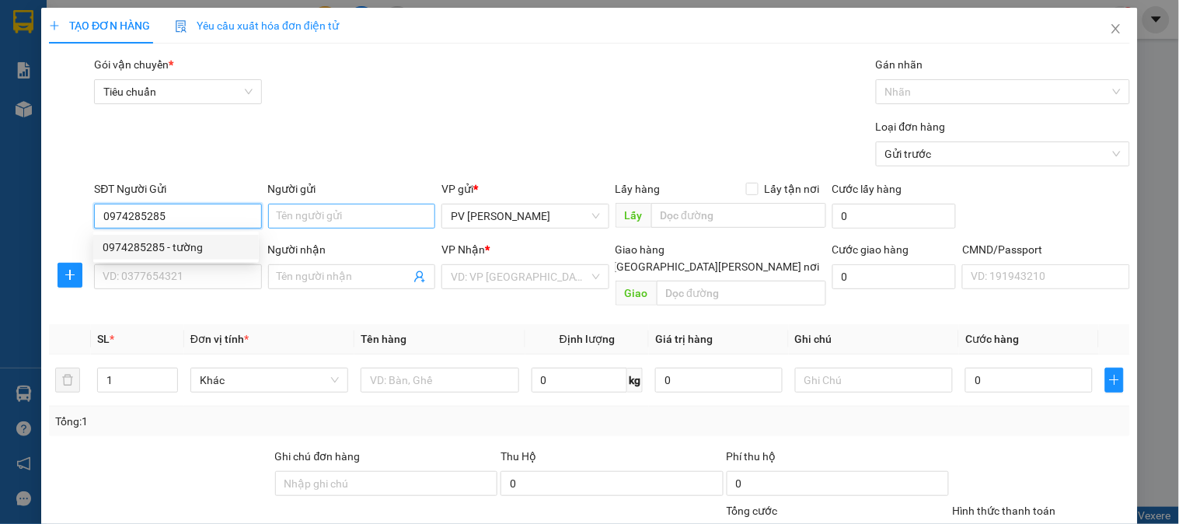
type input "0974285285"
click at [308, 219] on input "Người gửi" at bounding box center [351, 216] width 167 height 25
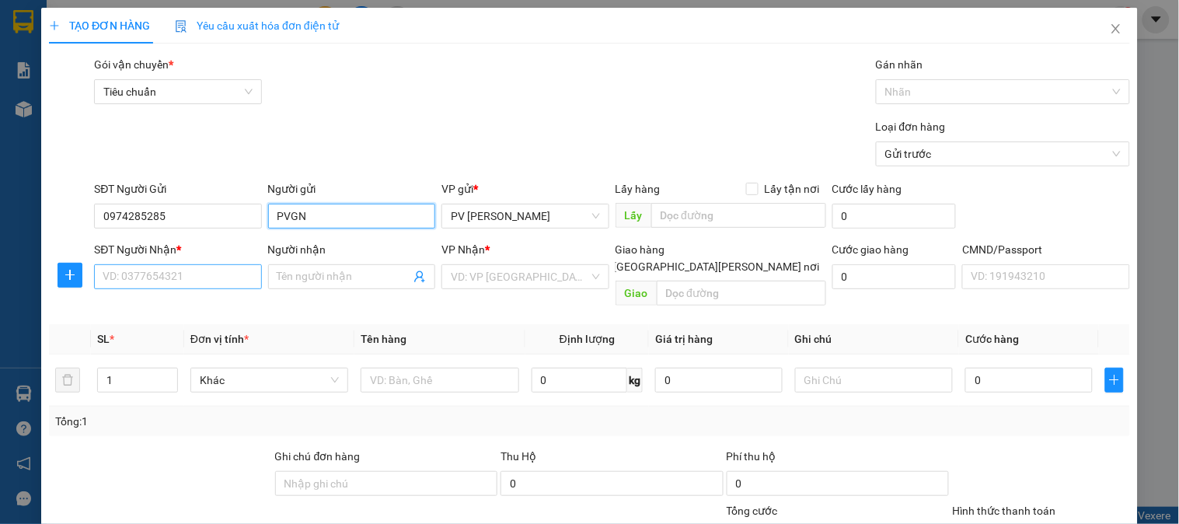
type input "PVGN"
click at [142, 277] on input "SĐT Người Nhận *" at bounding box center [177, 276] width 167 height 25
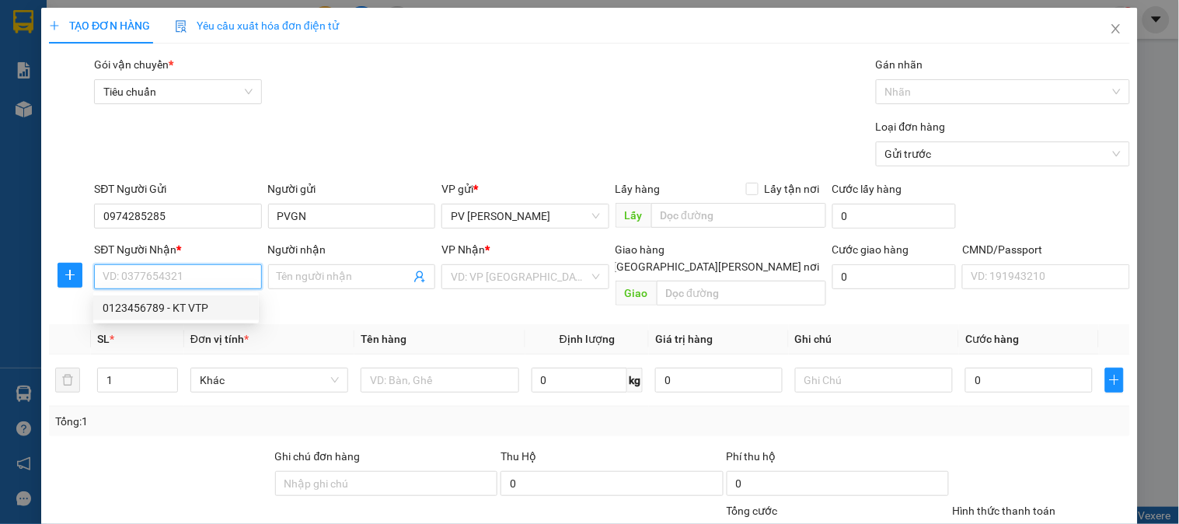
click at [153, 309] on div "0123456789 - KT VTP" at bounding box center [176, 307] width 147 height 17
type input "0123456789"
type input "KT VTP"
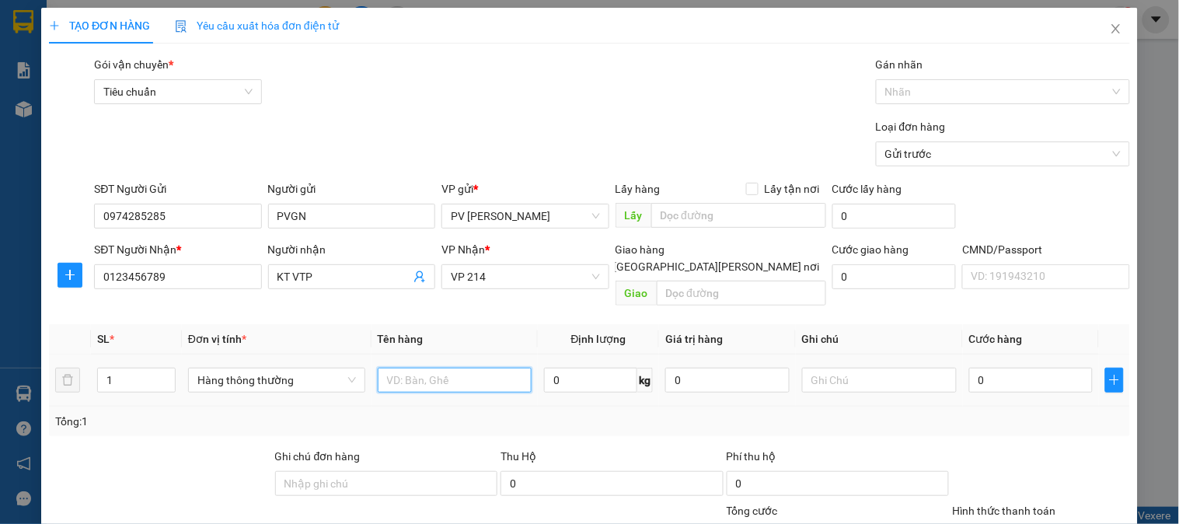
click at [404, 368] on input "text" at bounding box center [455, 380] width 155 height 25
type input "TIỀN"
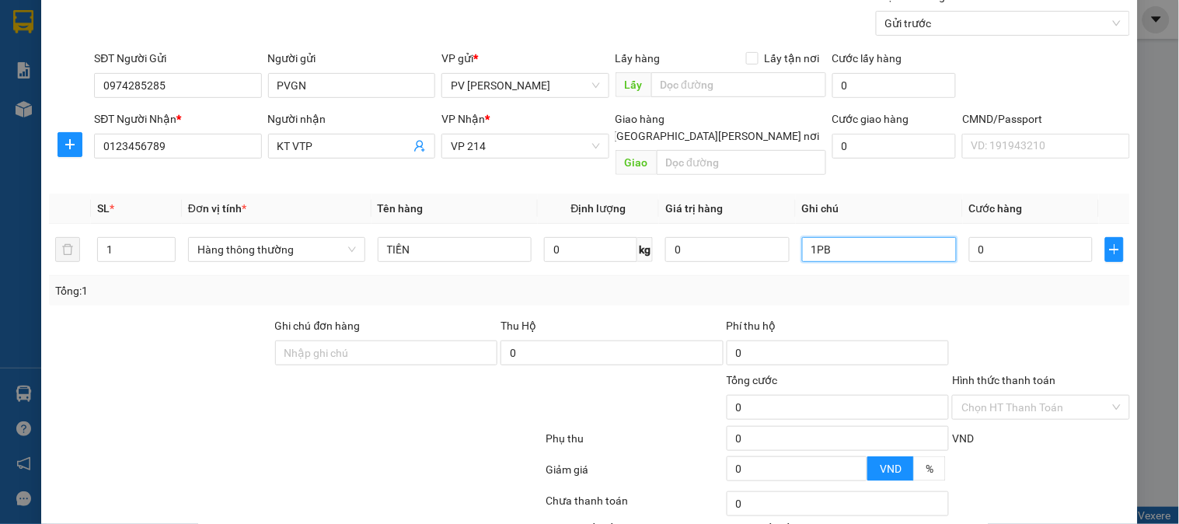
scroll to position [223, 0]
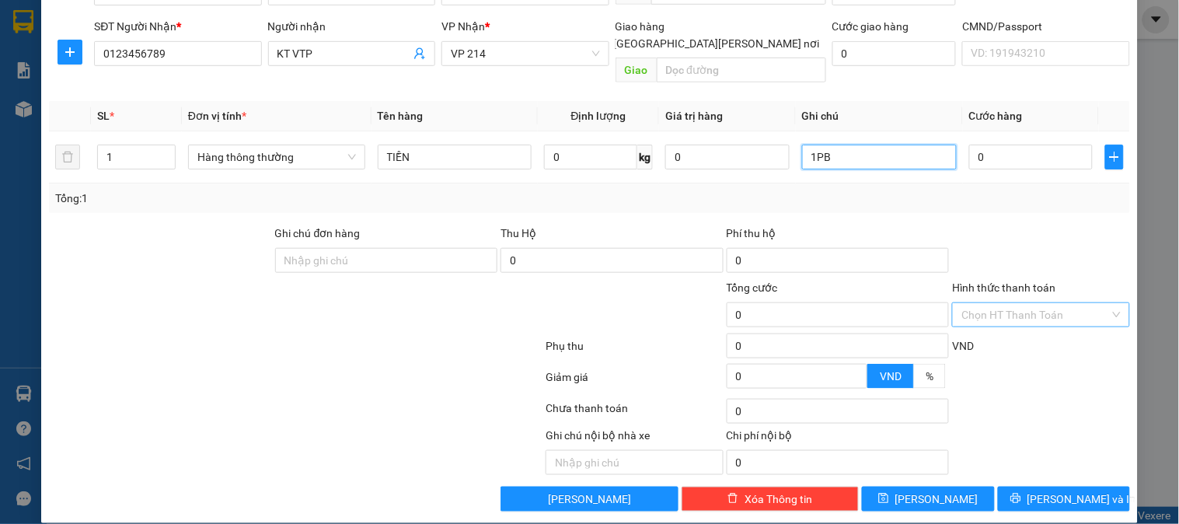
click at [973, 309] on div "Chọn HT Thanh Toán" at bounding box center [1040, 314] width 177 height 25
type input "1PB"
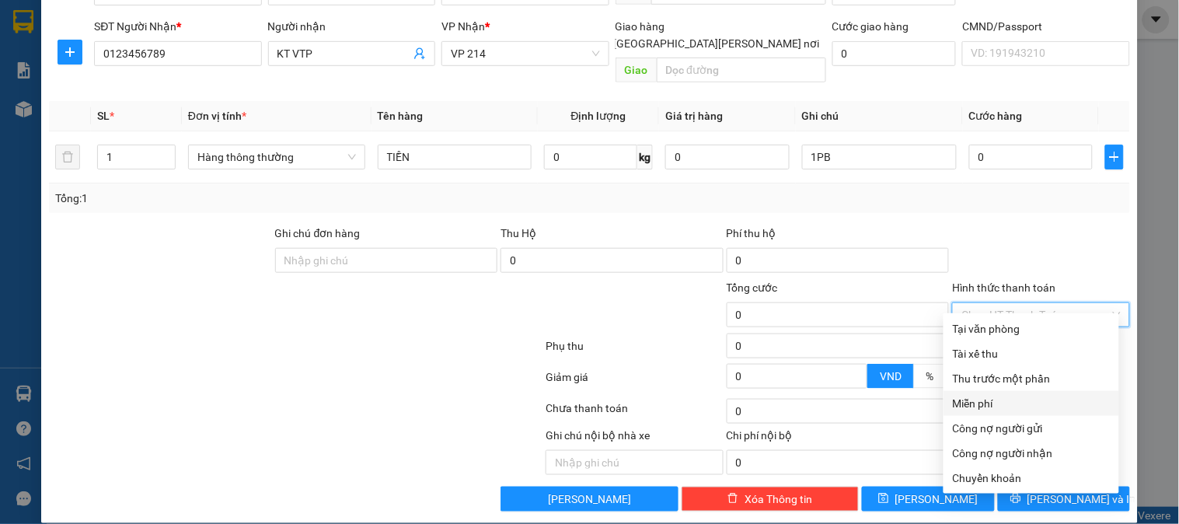
click at [976, 401] on div "Miễn phí" at bounding box center [1031, 403] width 157 height 17
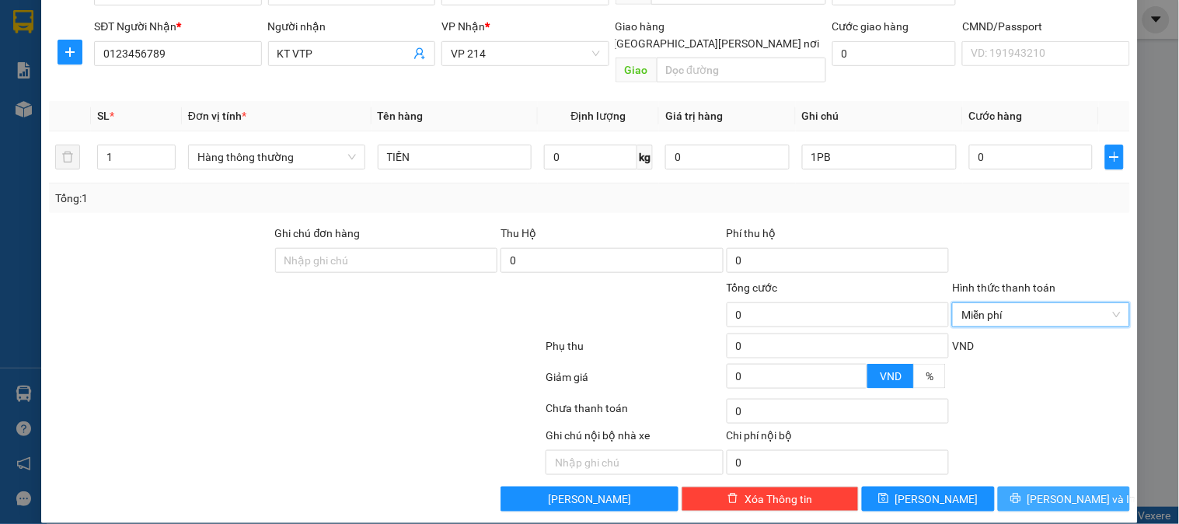
click at [1073, 491] on span "[PERSON_NAME] và In" at bounding box center [1082, 499] width 109 height 17
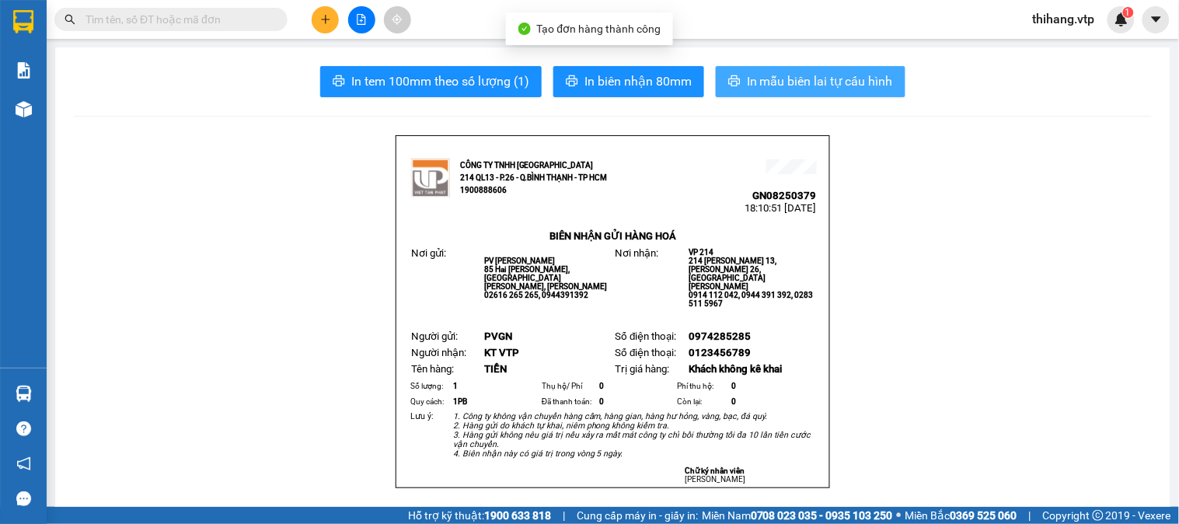
click at [747, 86] on span "In mẫu biên lai tự cấu hình" at bounding box center [820, 81] width 146 height 19
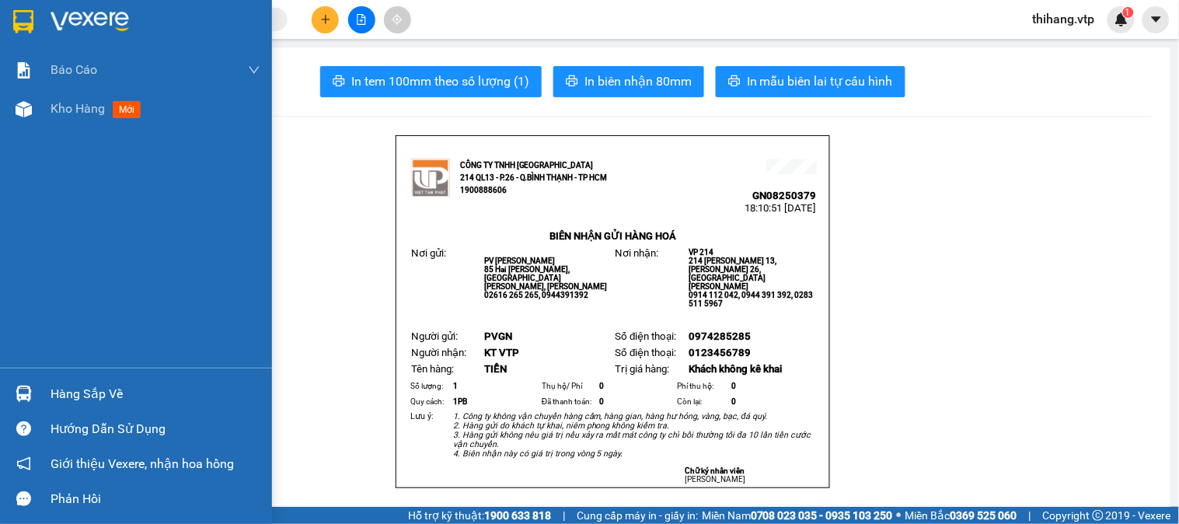
drag, startPoint x: 61, startPoint y: 114, endPoint x: 113, endPoint y: 4, distance: 121.4
click at [61, 114] on span "Kho hàng" at bounding box center [78, 108] width 54 height 15
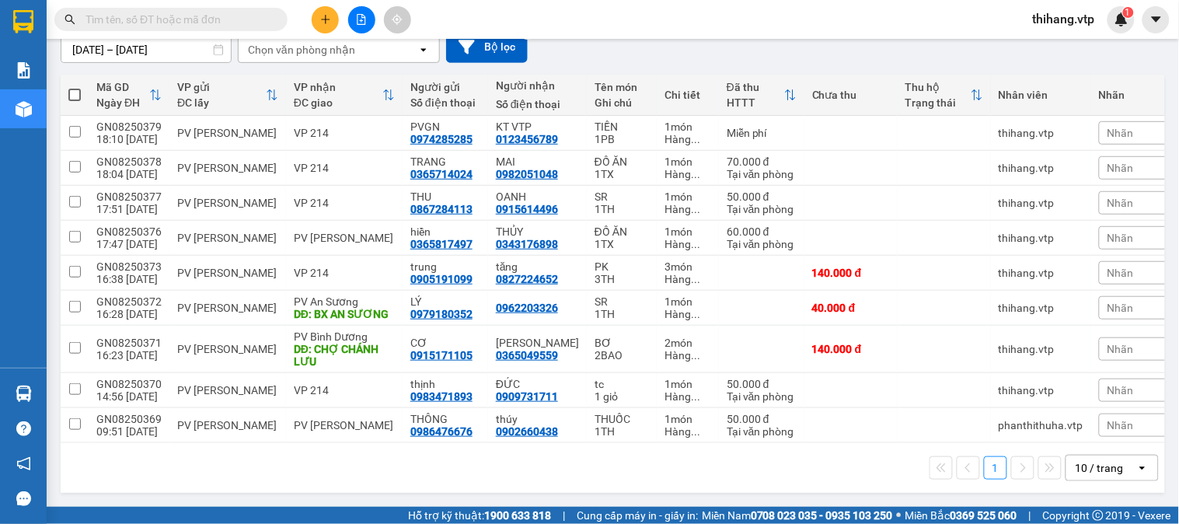
scroll to position [152, 0]
click at [80, 89] on span at bounding box center [74, 95] width 12 height 12
click at [75, 87] on input "checkbox" at bounding box center [75, 87] width 0 height 0
checkbox input "true"
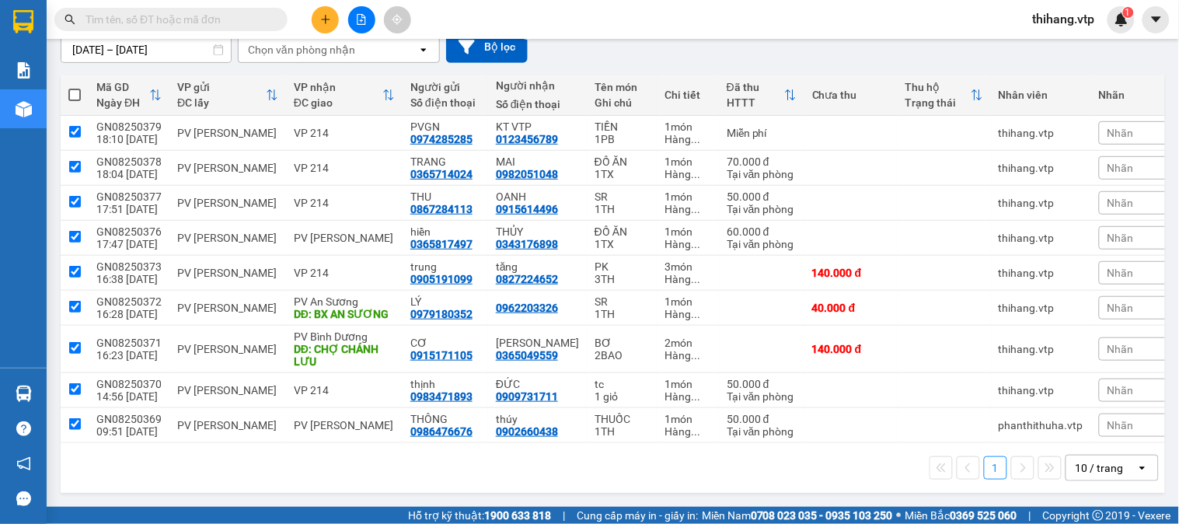
checkbox input "true"
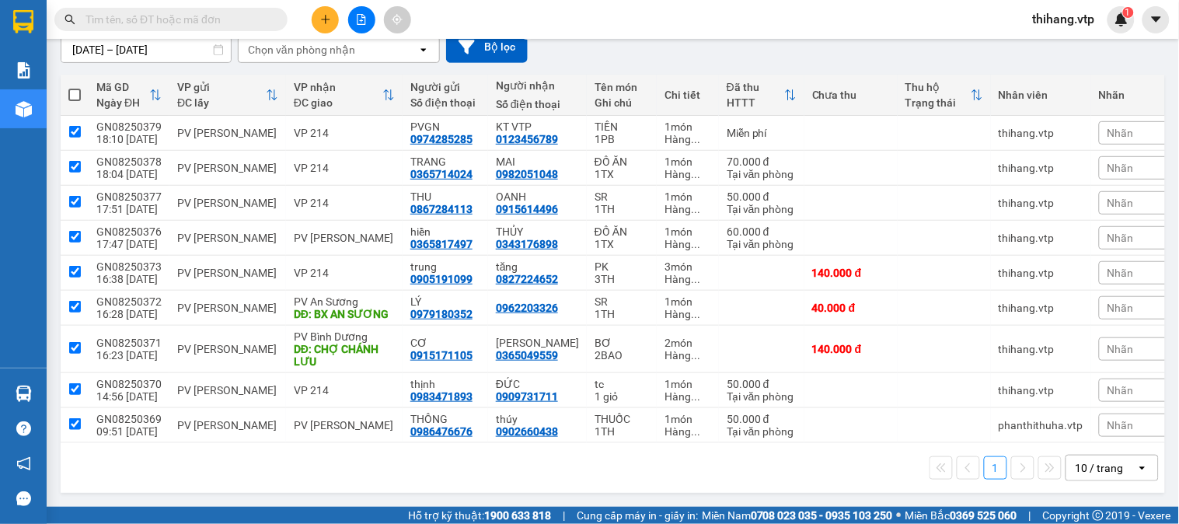
checkbox input "true"
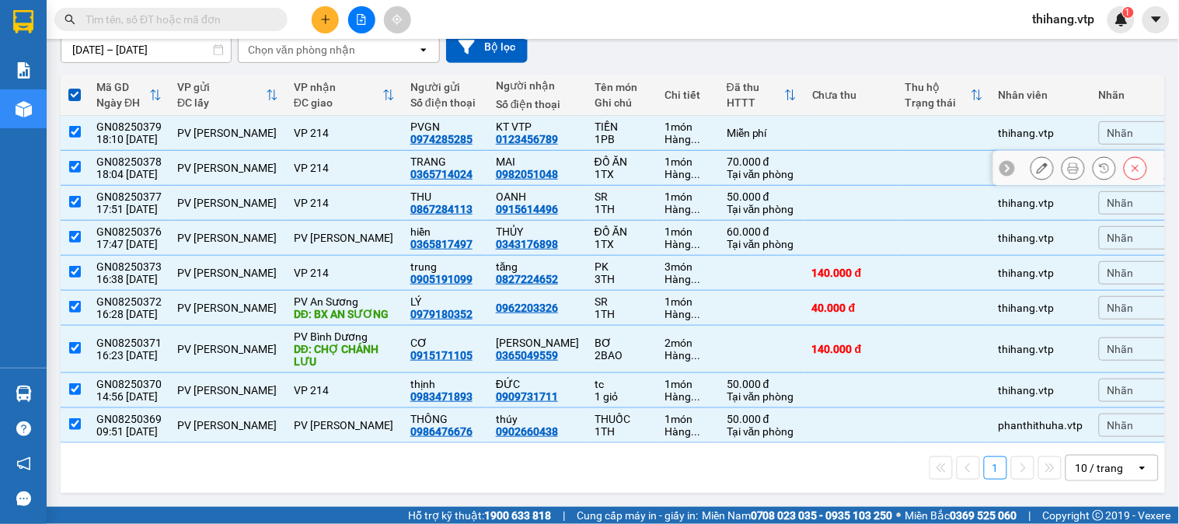
scroll to position [0, 0]
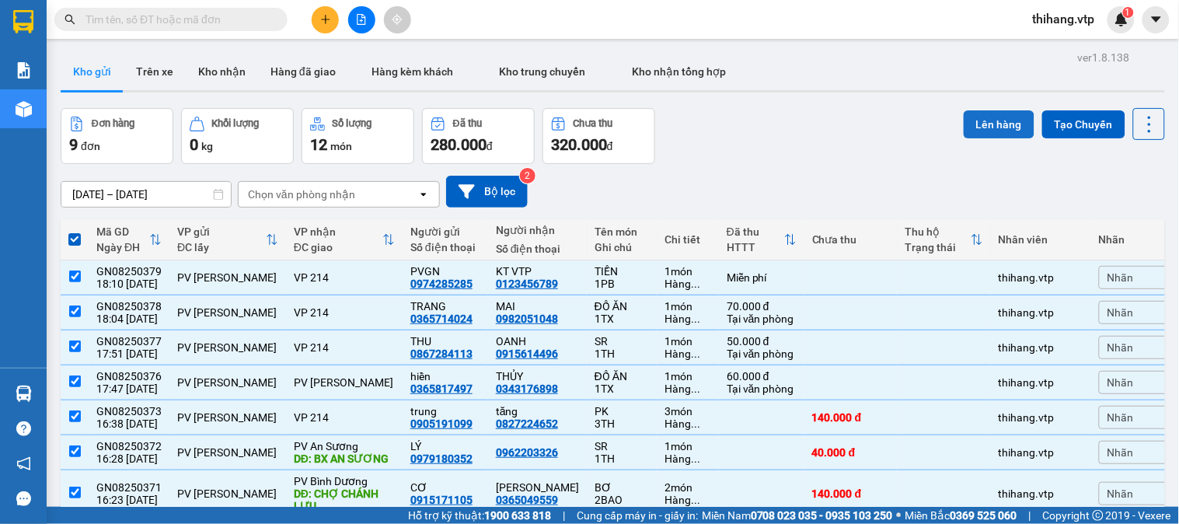
click at [984, 127] on button "Lên hàng" at bounding box center [999, 124] width 71 height 28
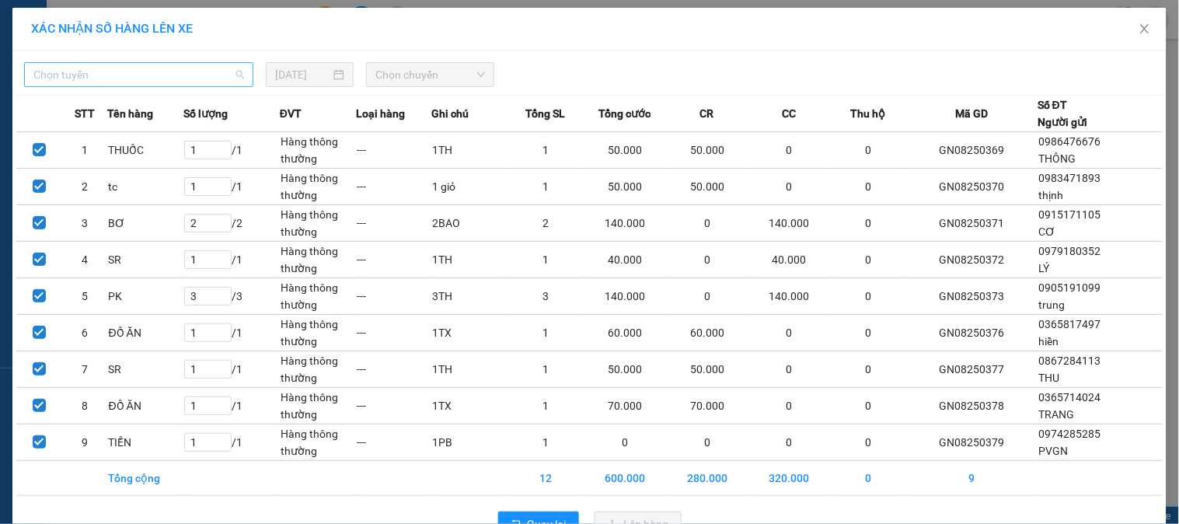
click at [157, 68] on span "Chọn tuyến" at bounding box center [138, 74] width 211 height 23
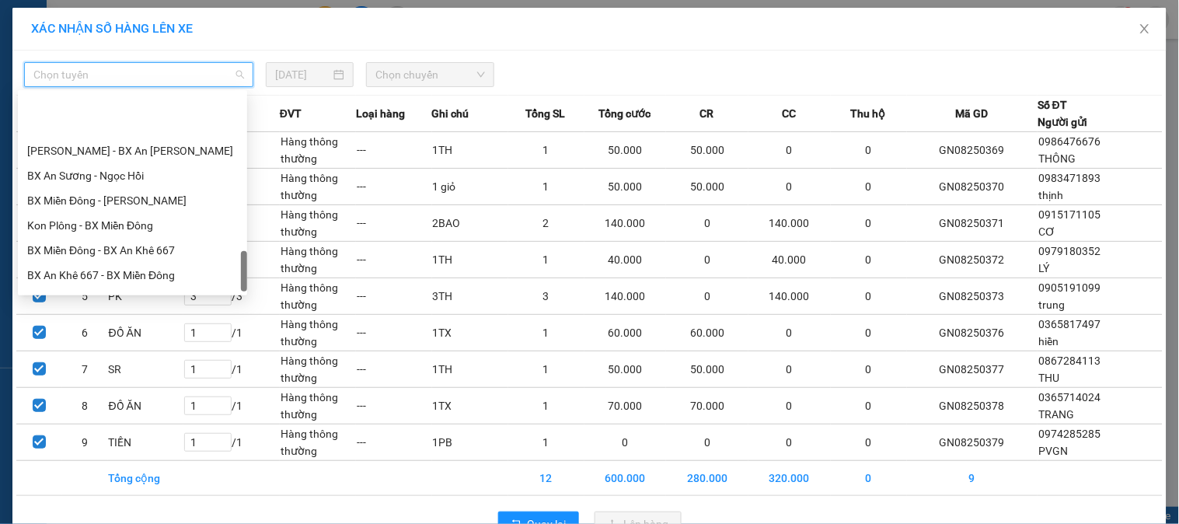
scroll to position [1020, 0]
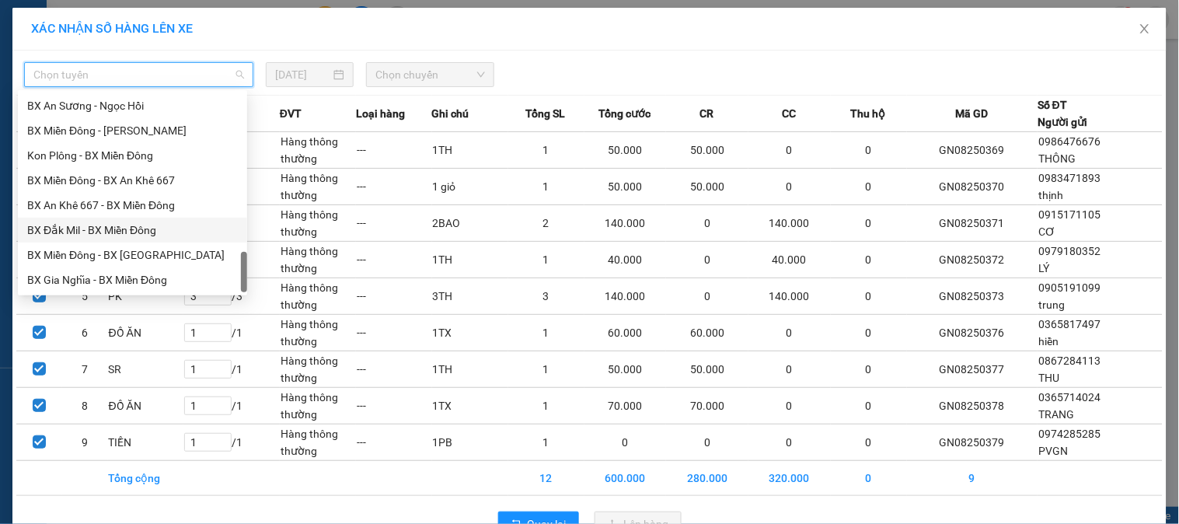
click at [112, 225] on div "BX Đắk Mil - BX Miền Đông" at bounding box center [132, 230] width 211 height 17
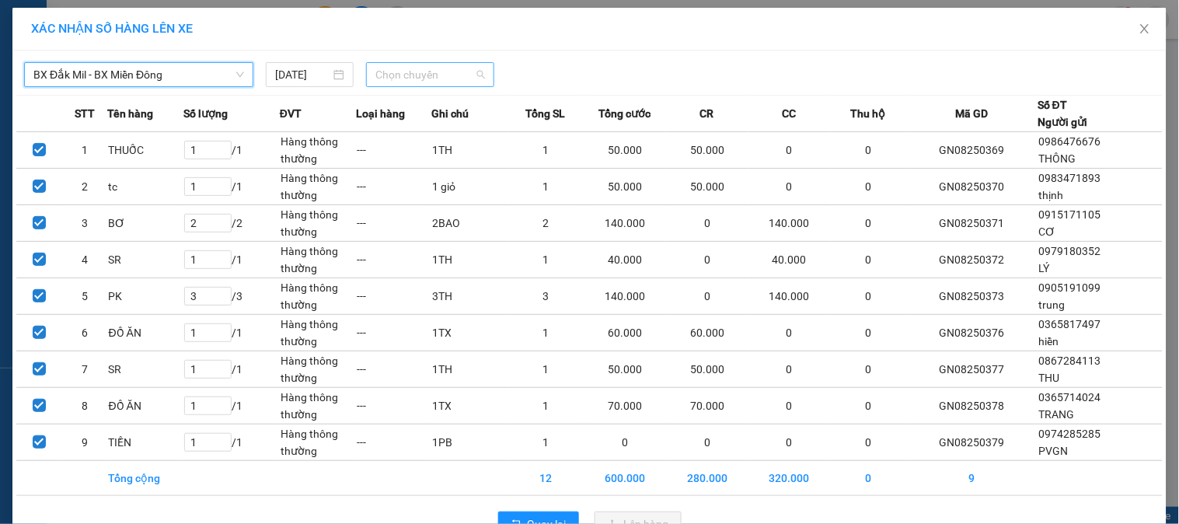
click at [476, 78] on span "Chọn chuyến" at bounding box center [431, 74] width 110 height 23
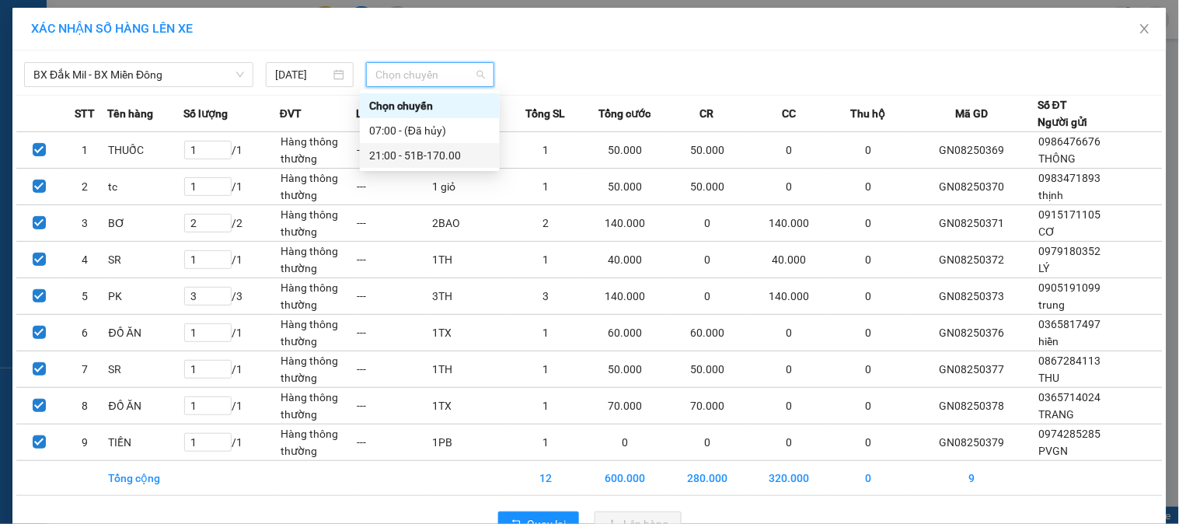
click at [432, 160] on div "21:00 - 51B-170.00" at bounding box center [429, 155] width 121 height 17
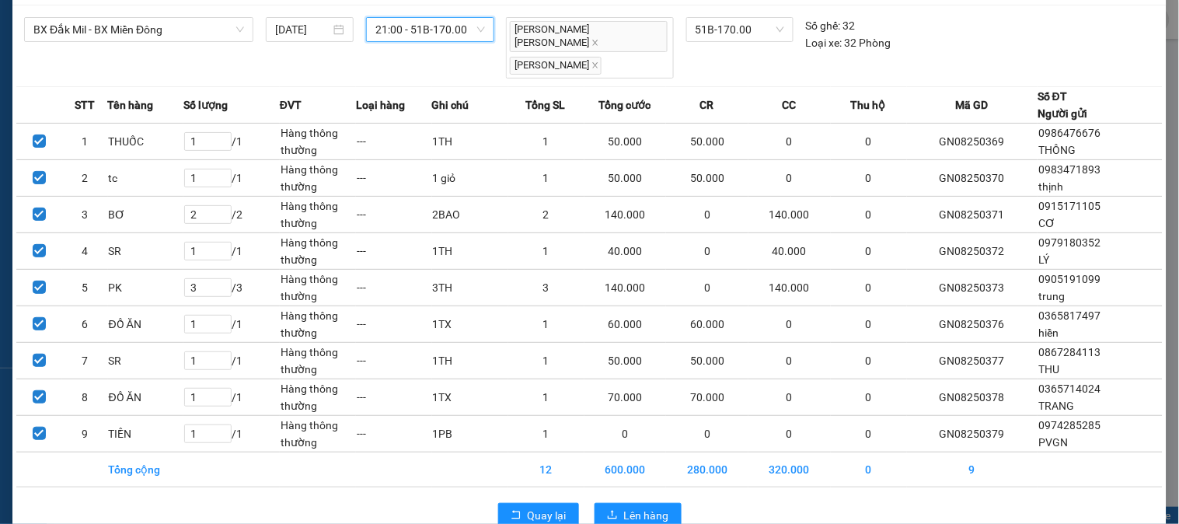
scroll to position [66, 0]
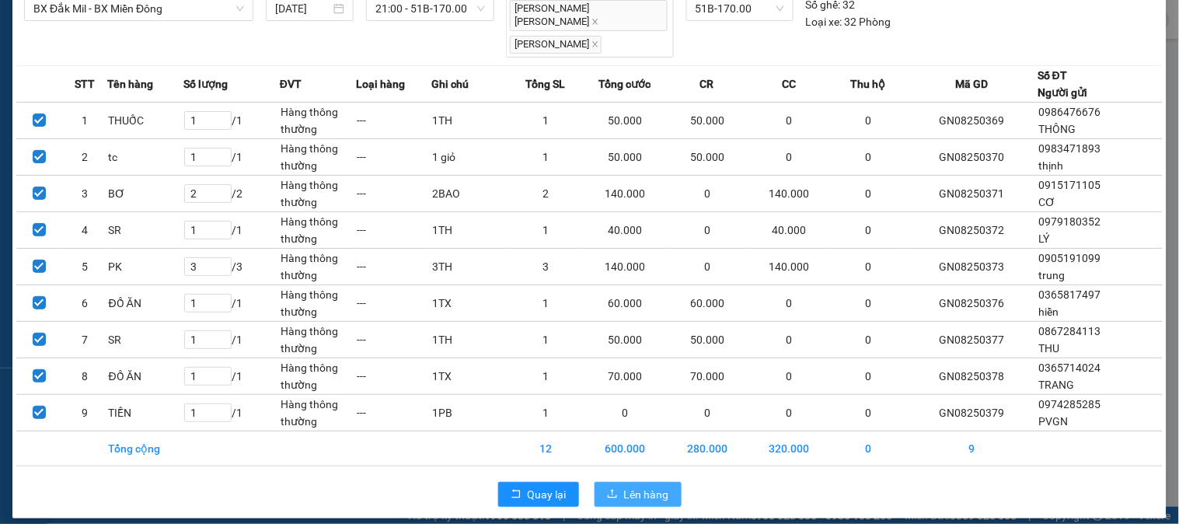
drag, startPoint x: 619, startPoint y: 479, endPoint x: 564, endPoint y: 418, distance: 81.5
click at [624, 486] on span "Lên hàng" at bounding box center [646, 494] width 45 height 17
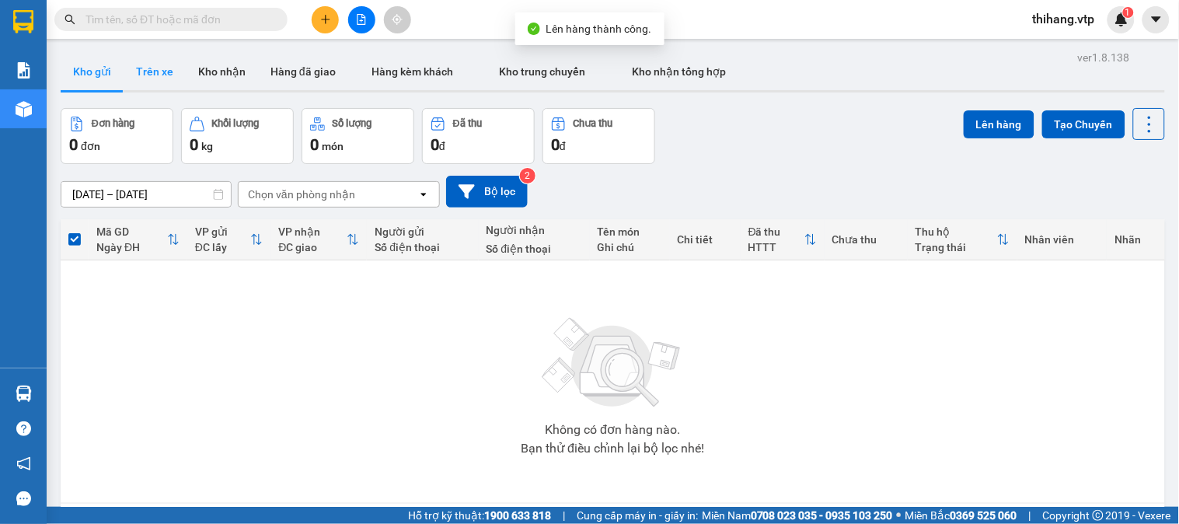
click at [151, 79] on button "Trên xe" at bounding box center [155, 71] width 62 height 37
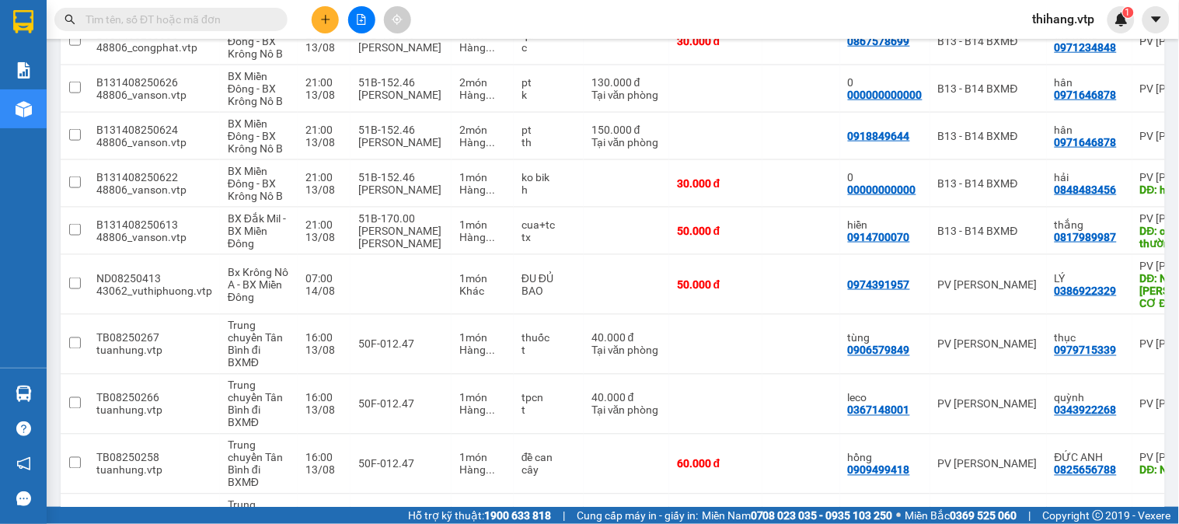
scroll to position [431, 0]
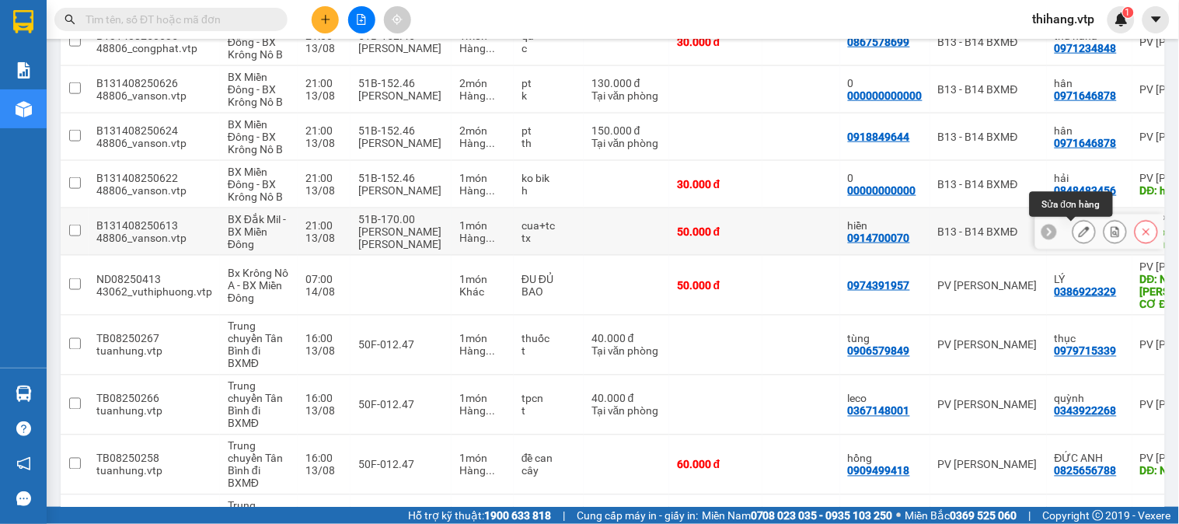
click at [1079, 234] on icon at bounding box center [1084, 231] width 11 height 11
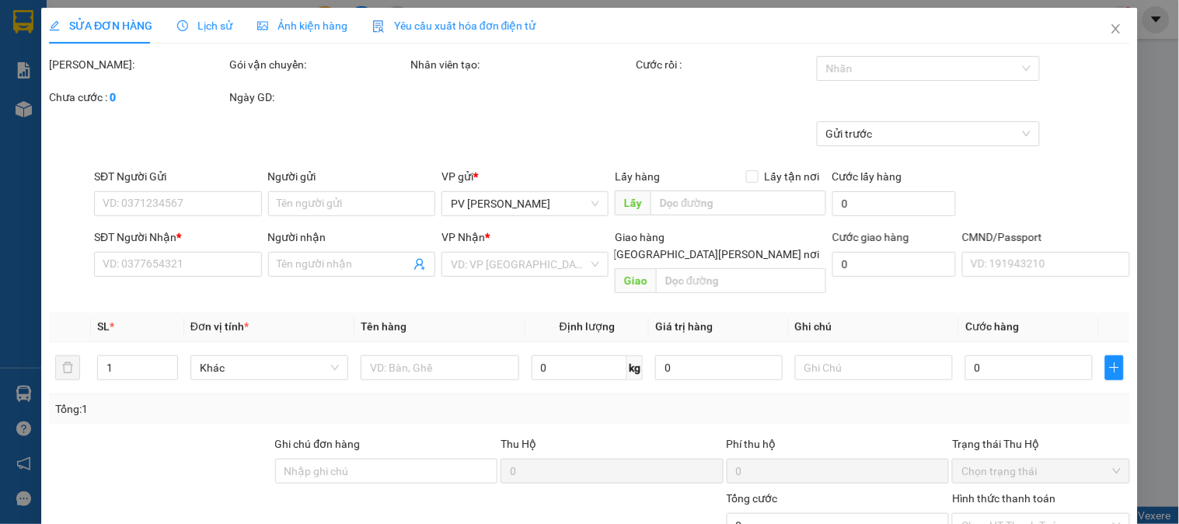
type input "0914700070"
type input "hiền"
type input "0817989987"
type input "thắng"
type input "chết ko thường(quảng tín)"
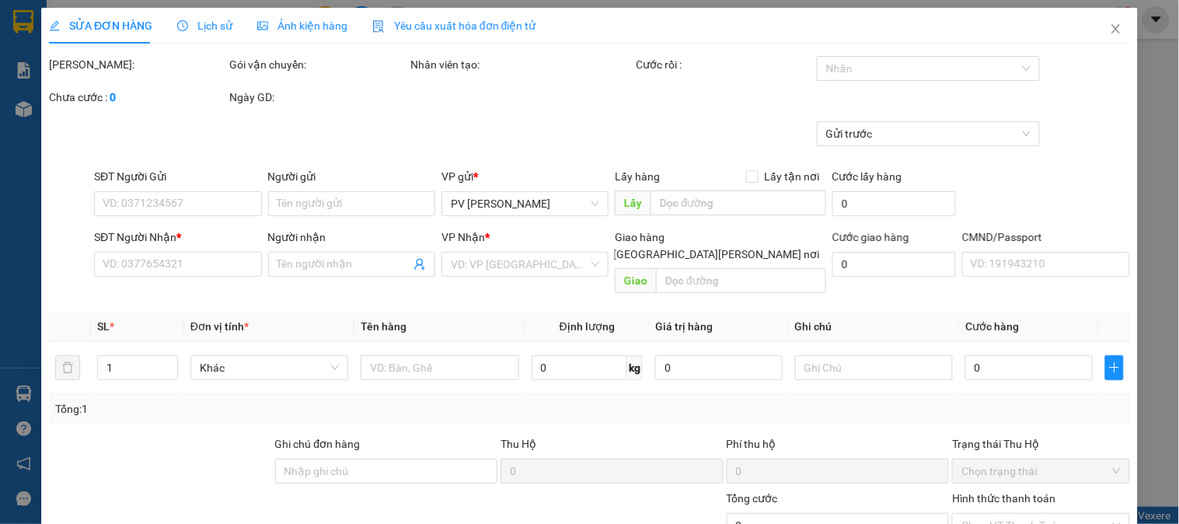
type input "50.000"
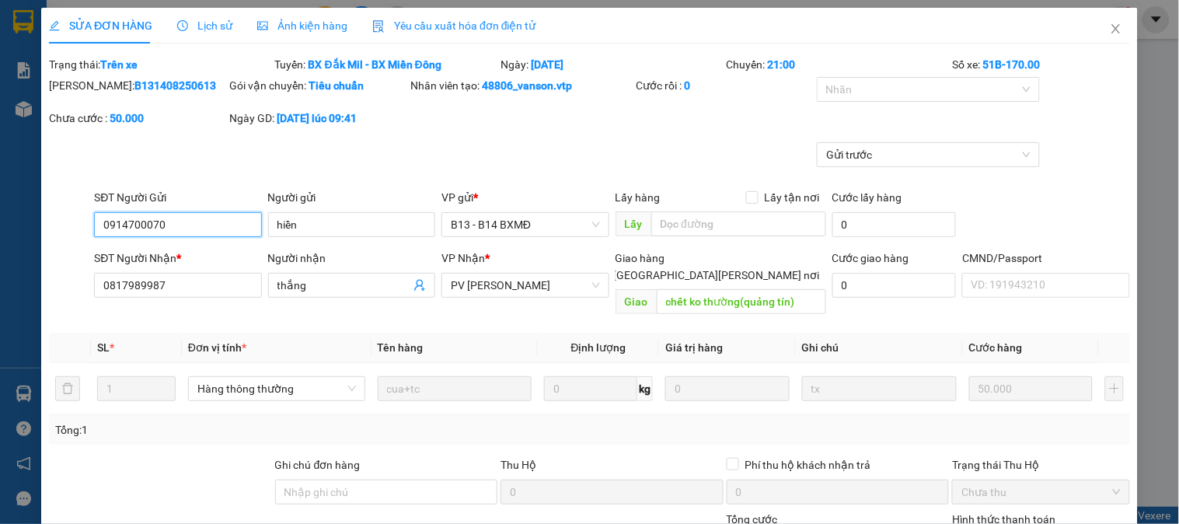
type input "2.500"
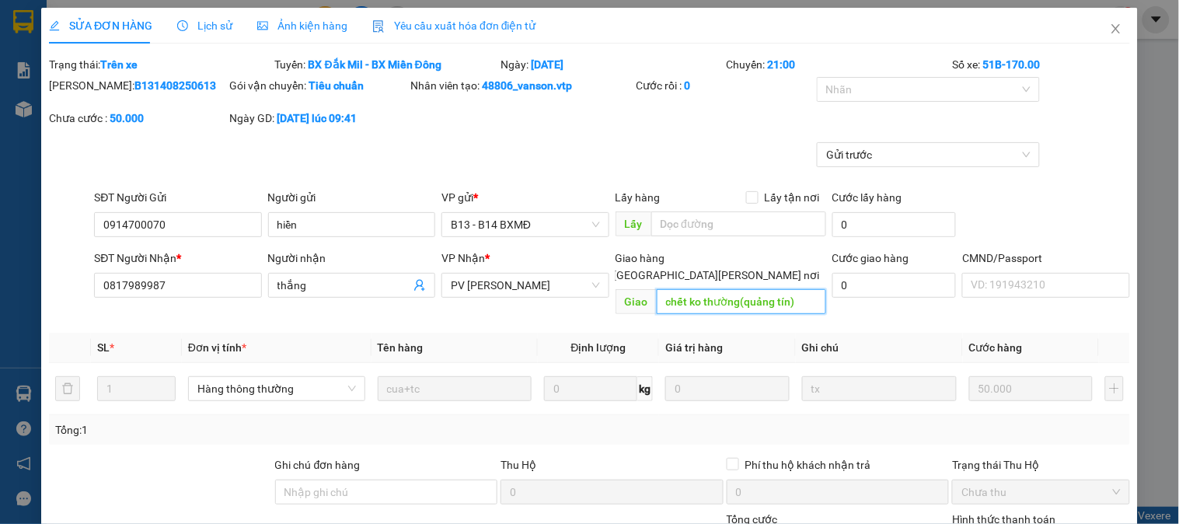
click at [803, 289] on input "chết ko thường(quảng tín)" at bounding box center [741, 301] width 169 height 25
drag, startPoint x: 733, startPoint y: 286, endPoint x: 657, endPoint y: 289, distance: 76.3
click at [657, 289] on input "chết ko thường(quảng tín)" at bounding box center [741, 301] width 169 height 25
type input "([PERSON_NAME] tín)"
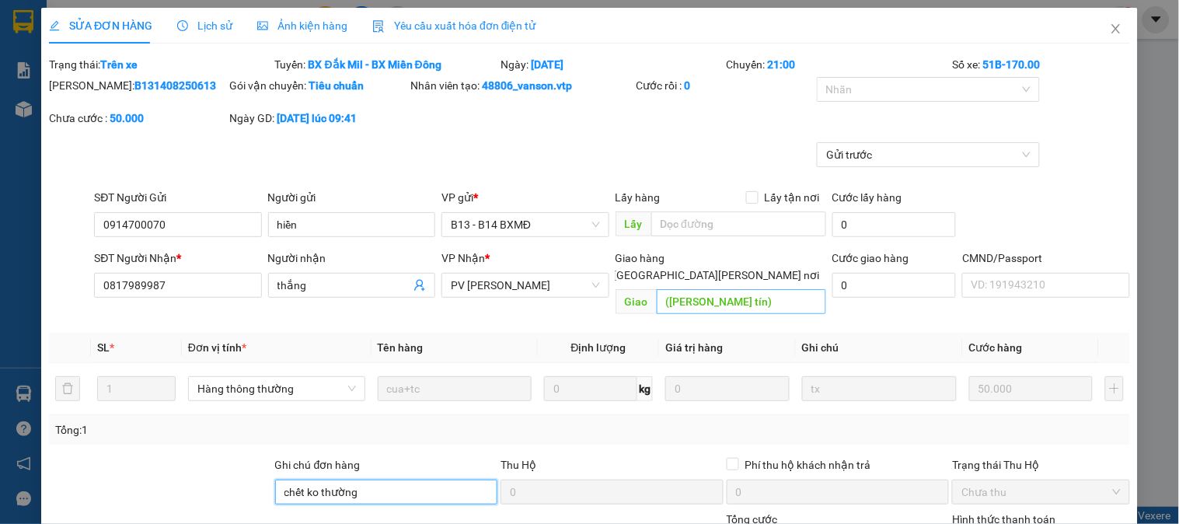
type input "chết ko thường"
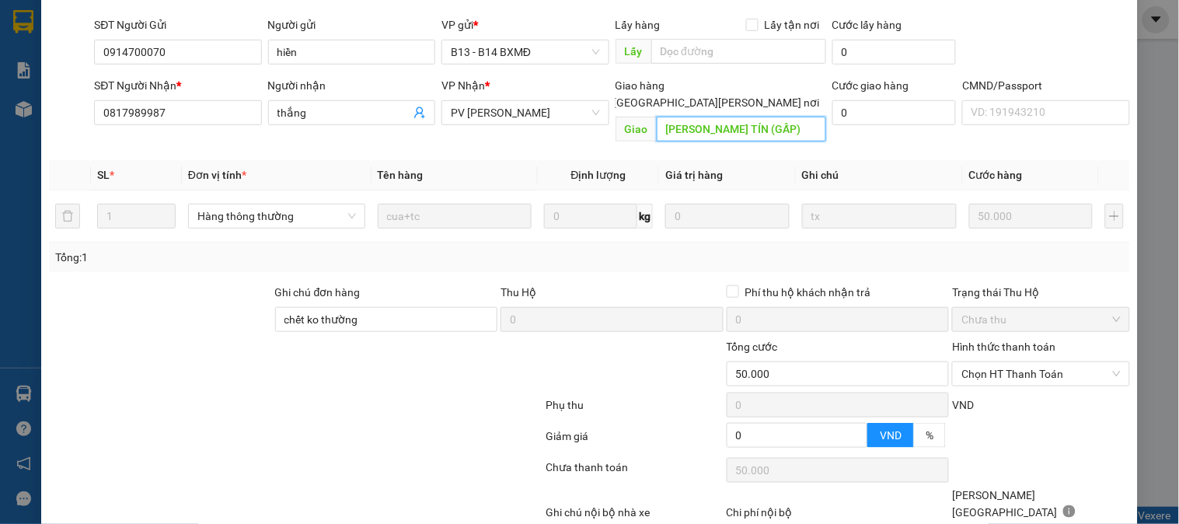
scroll to position [233, 0]
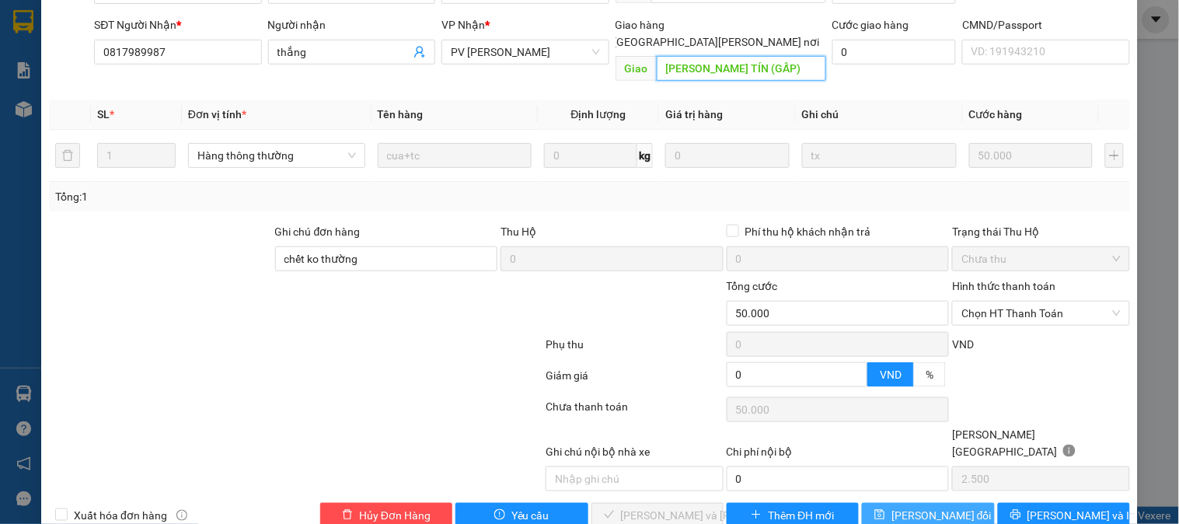
type input "[PERSON_NAME] TÍN (GẤP)"
click at [896, 507] on span "[PERSON_NAME] đổi" at bounding box center [942, 515] width 100 height 17
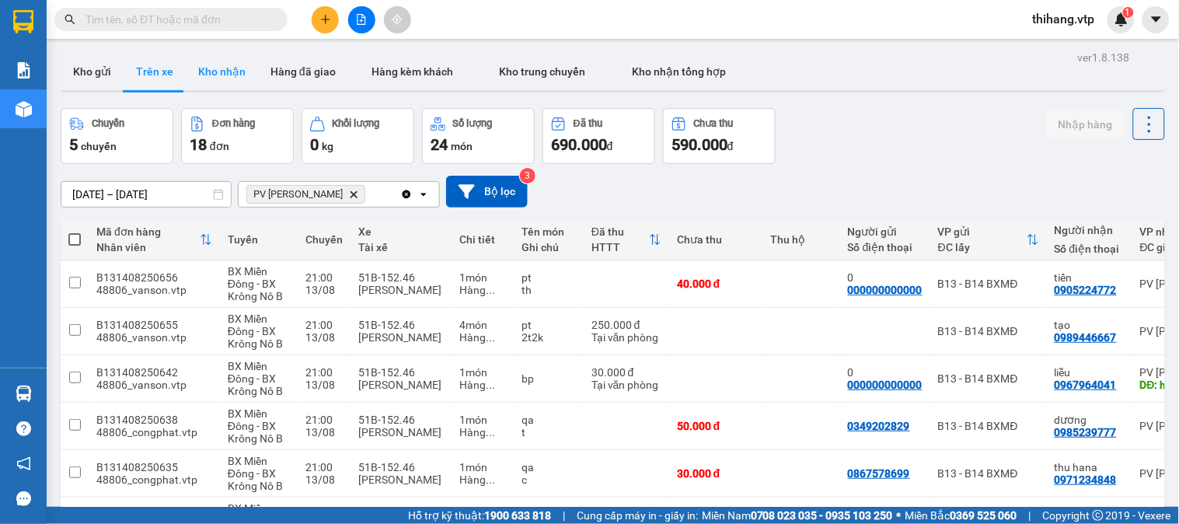
click at [243, 83] on button "Kho nhận" at bounding box center [222, 71] width 72 height 37
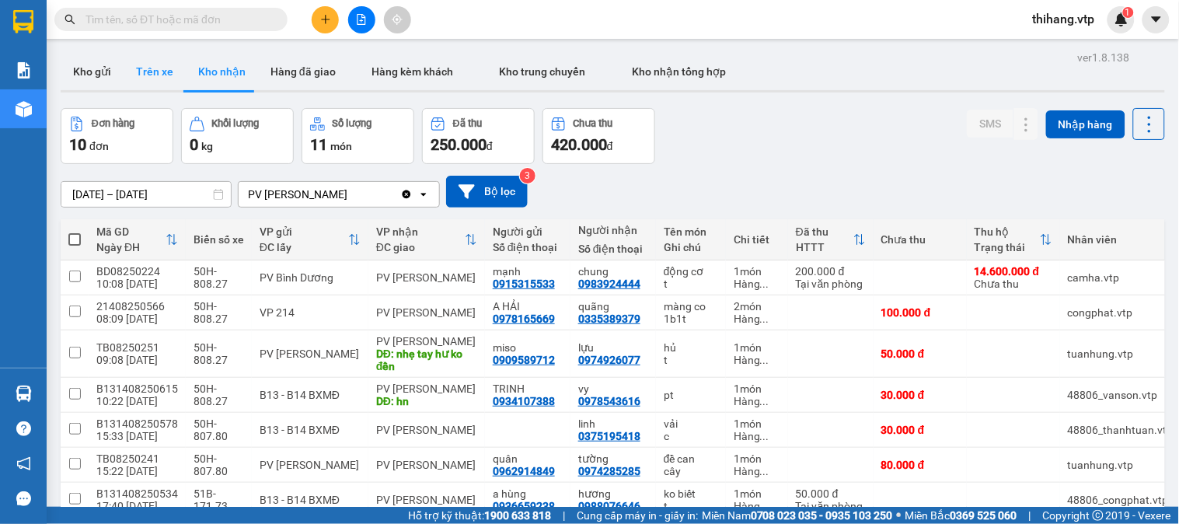
click at [148, 73] on button "Trên xe" at bounding box center [155, 71] width 62 height 37
type input "[DATE] – [DATE]"
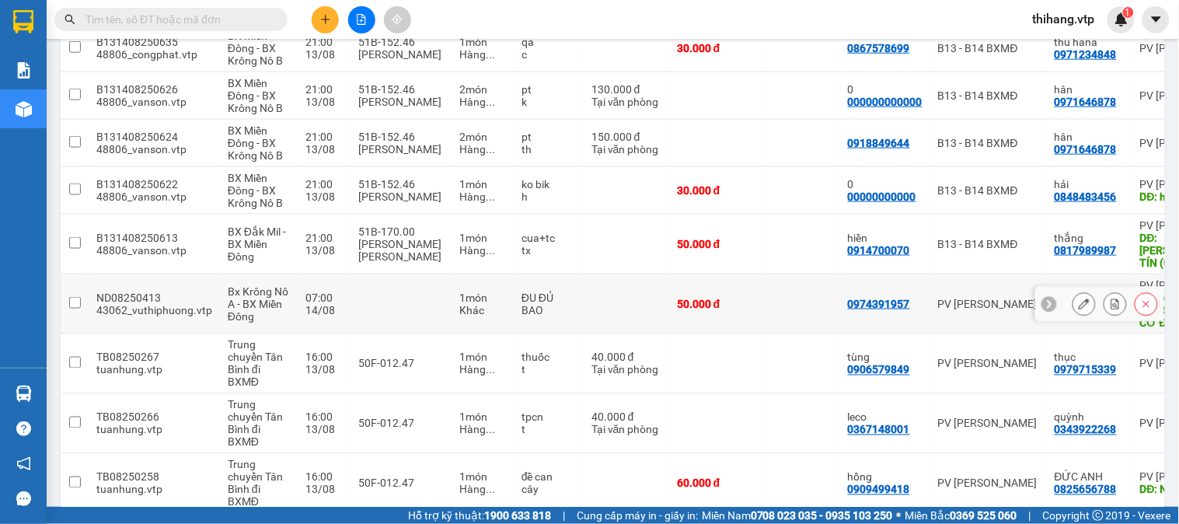
scroll to position [431, 0]
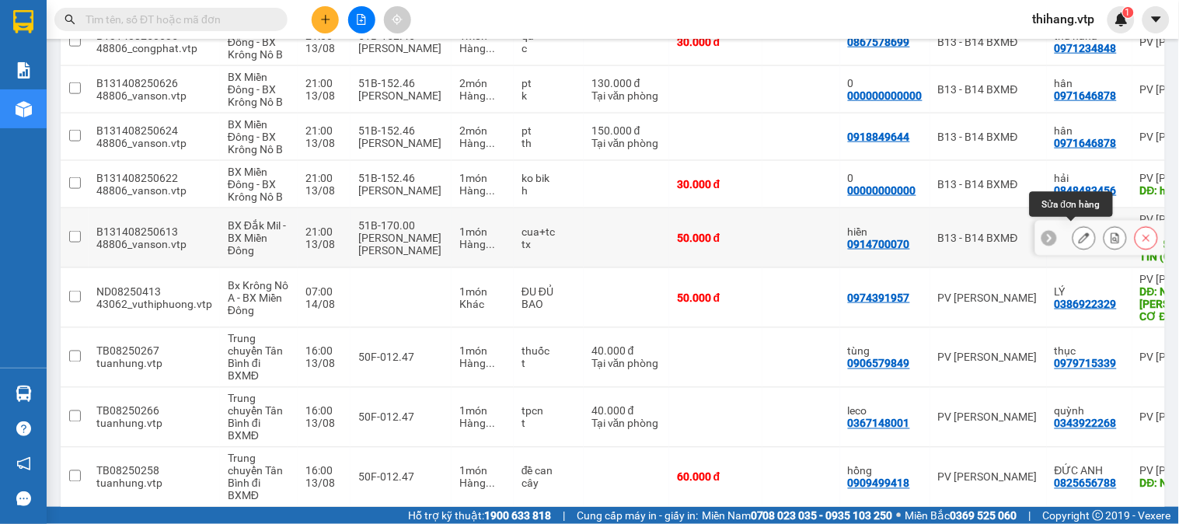
click at [1079, 234] on icon at bounding box center [1084, 237] width 11 height 11
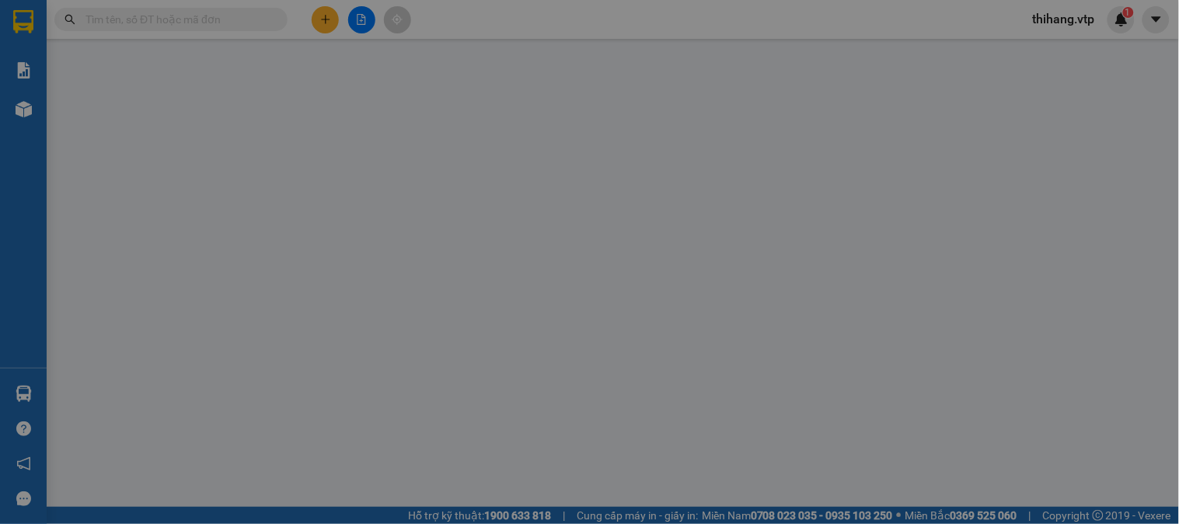
type input "0914700070"
type input "hiền"
type input "0817989987"
type input "thắng"
type input "[PERSON_NAME] TÍN (GẤP)"
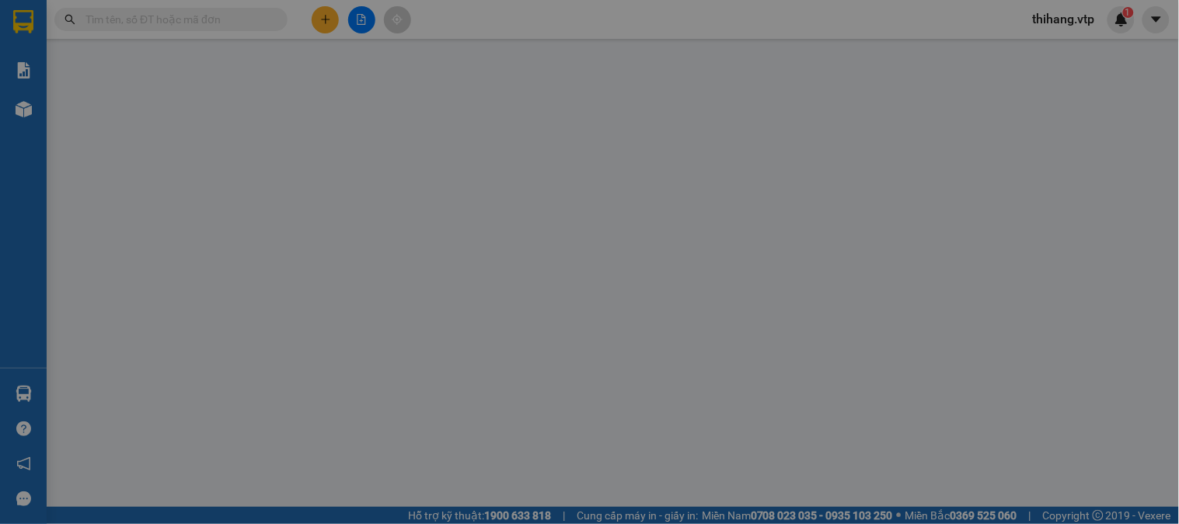
type input "chết ko thường"
type input "50.000"
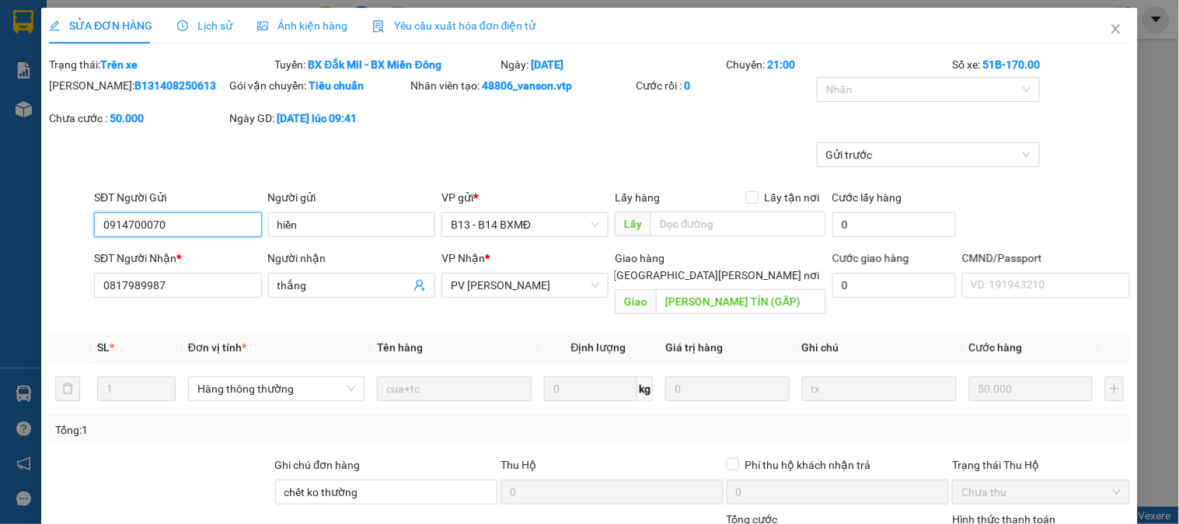
type input "2.500"
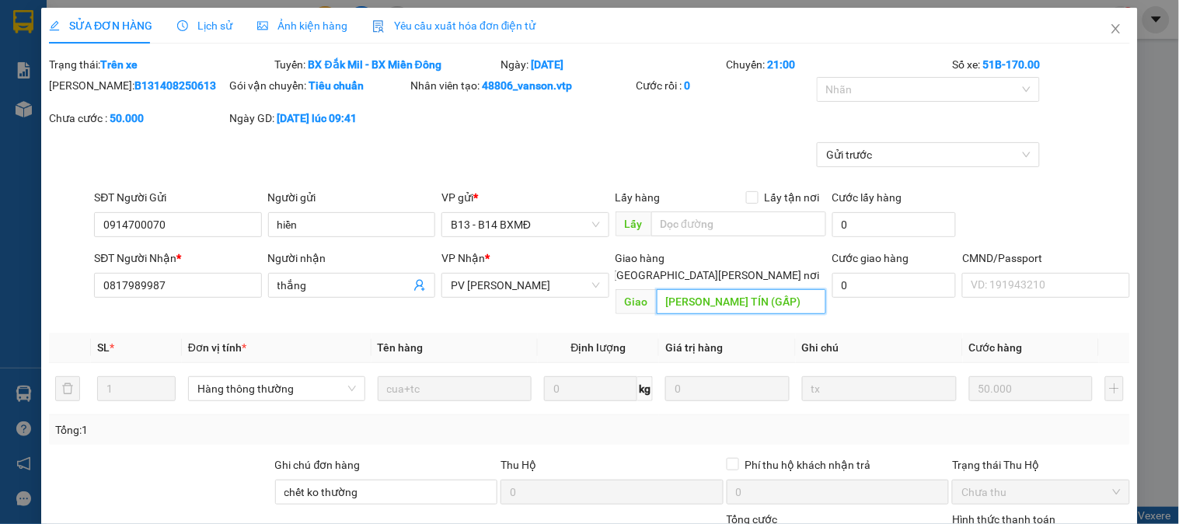
click at [768, 289] on input "[PERSON_NAME] TÍN (GẤP)" at bounding box center [741, 301] width 169 height 25
click at [767, 289] on input "[PERSON_NAME] TÍN (GẤP)" at bounding box center [741, 301] width 169 height 25
drag, startPoint x: 804, startPoint y: 285, endPoint x: 793, endPoint y: 285, distance: 10.9
click at [793, 289] on input "[PERSON_NAME] TÍN (GẤP)GỌI TRK 40P" at bounding box center [741, 301] width 169 height 25
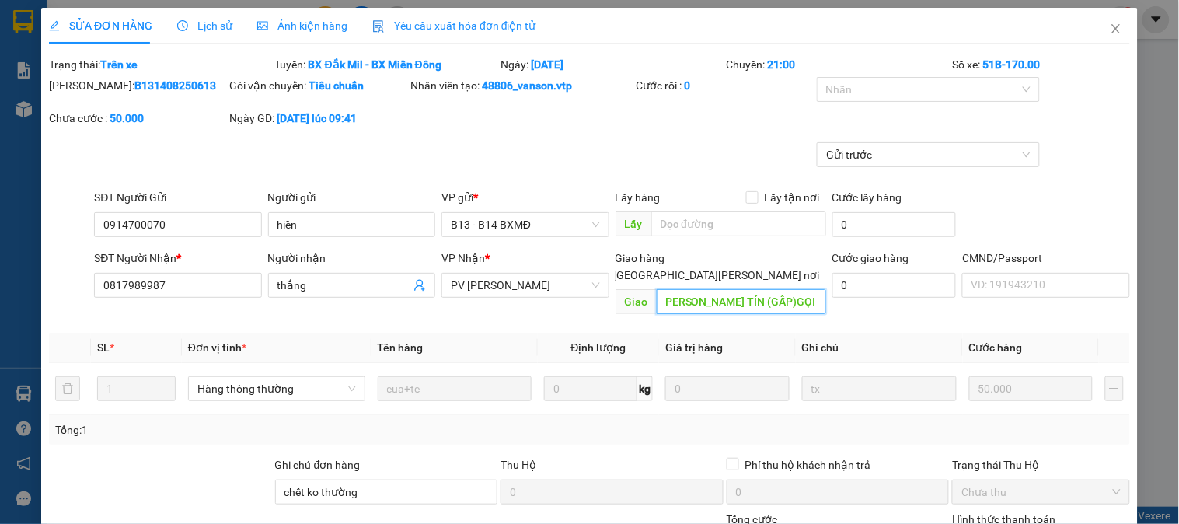
scroll to position [0, 0]
click at [809, 289] on input "[PERSON_NAME] TÍN (GẤP)GỌI TRK 1P" at bounding box center [741, 301] width 169 height 25
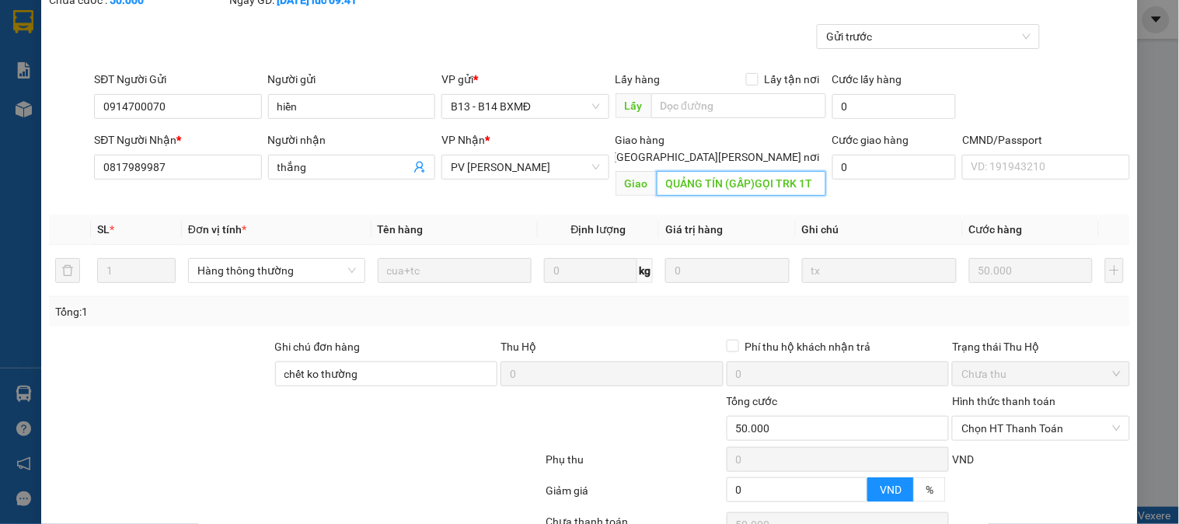
scroll to position [233, 0]
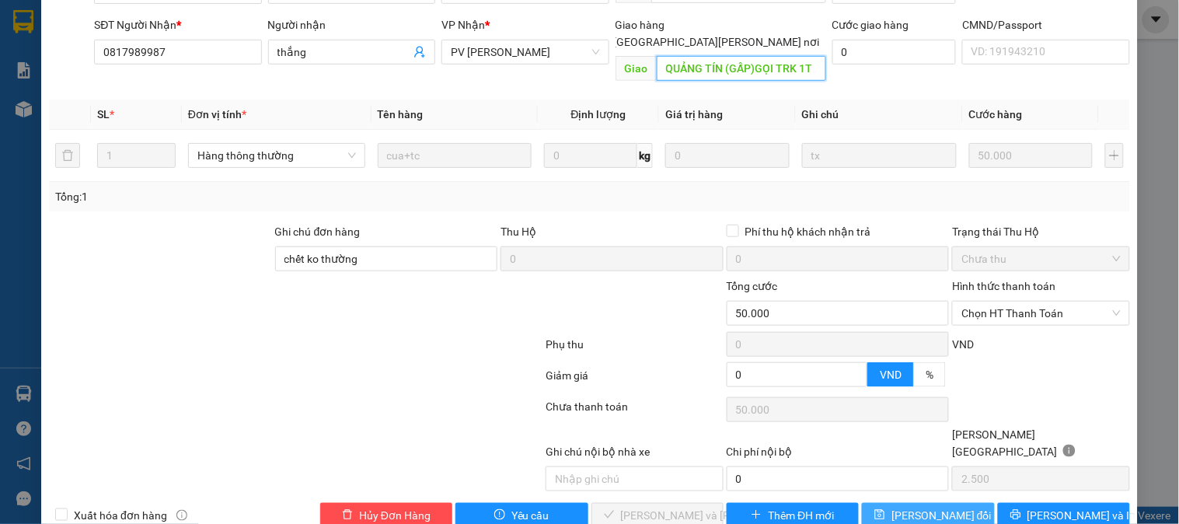
type input "QUẢNG TÍN (GẤP)GỌI TRK 1T"
click at [934, 503] on button "[PERSON_NAME] đổi" at bounding box center [928, 515] width 132 height 25
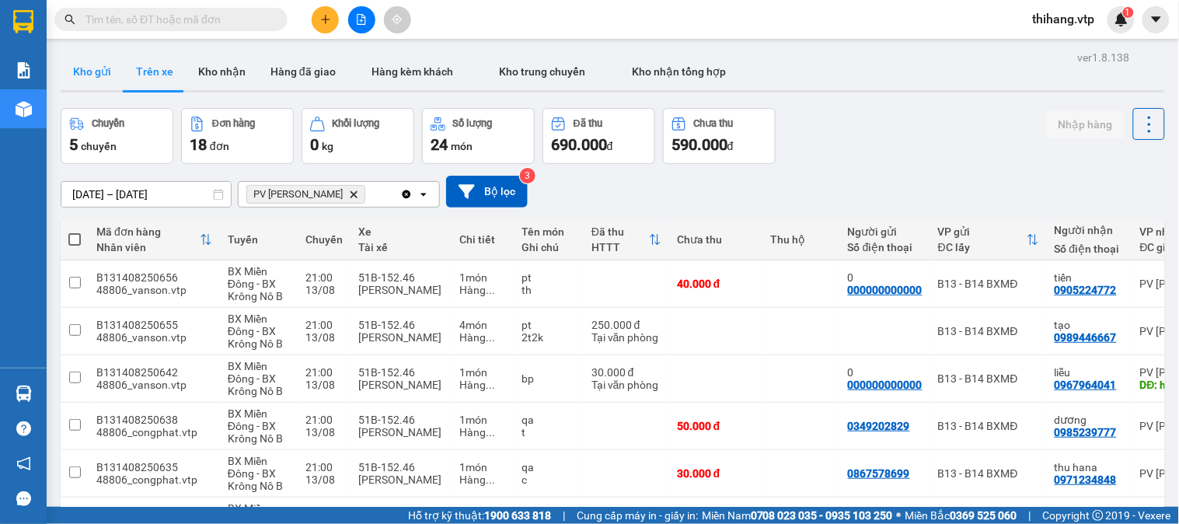
click at [92, 72] on button "Kho gửi" at bounding box center [92, 71] width 63 height 37
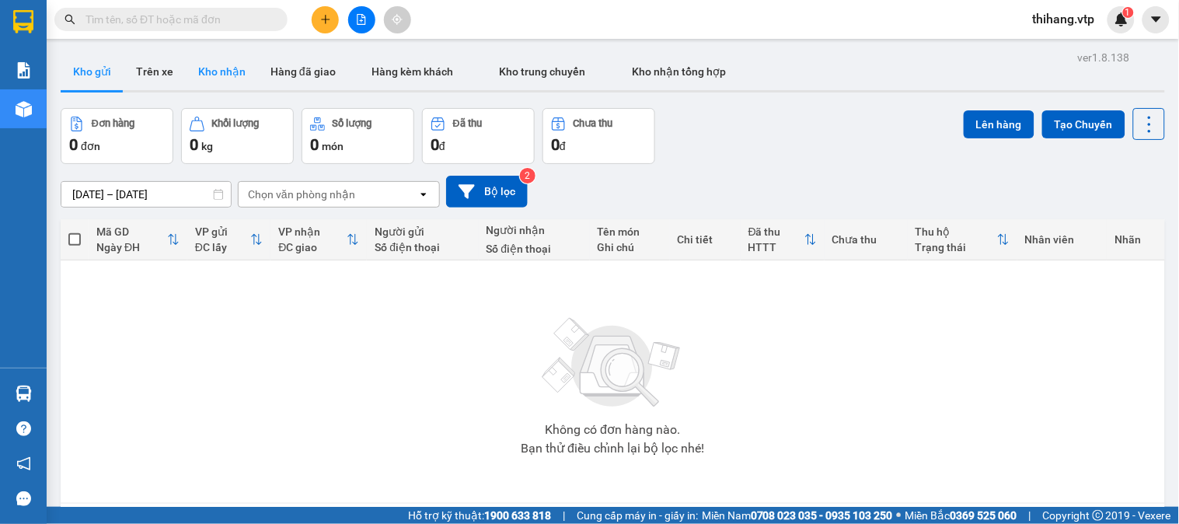
click at [211, 65] on button "Kho nhận" at bounding box center [222, 71] width 72 height 37
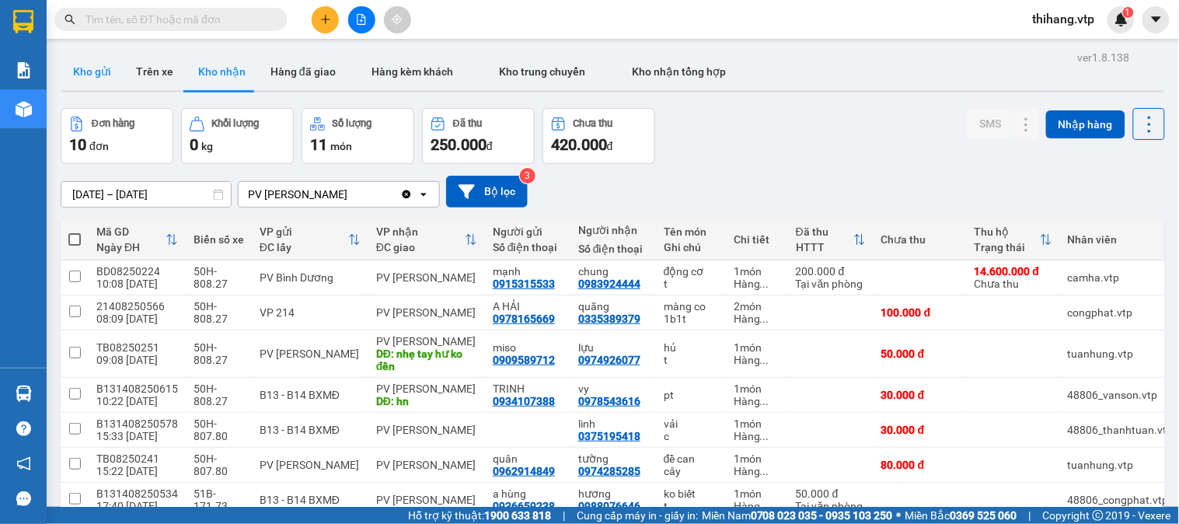
click at [90, 74] on button "Kho gửi" at bounding box center [92, 71] width 63 height 37
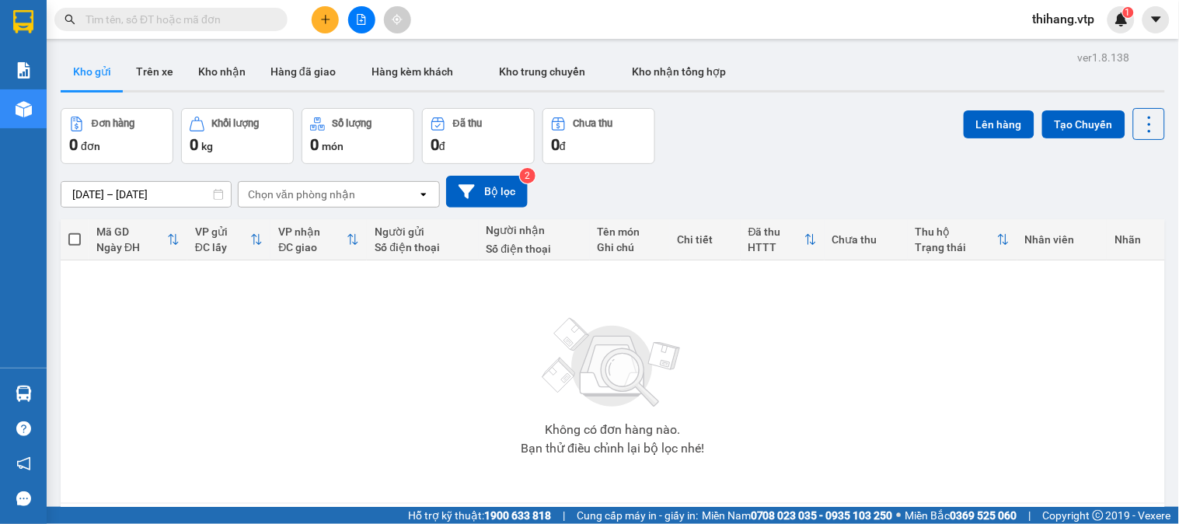
click at [314, 30] on div at bounding box center [361, 19] width 117 height 27
click at [323, 26] on button at bounding box center [325, 19] width 27 height 27
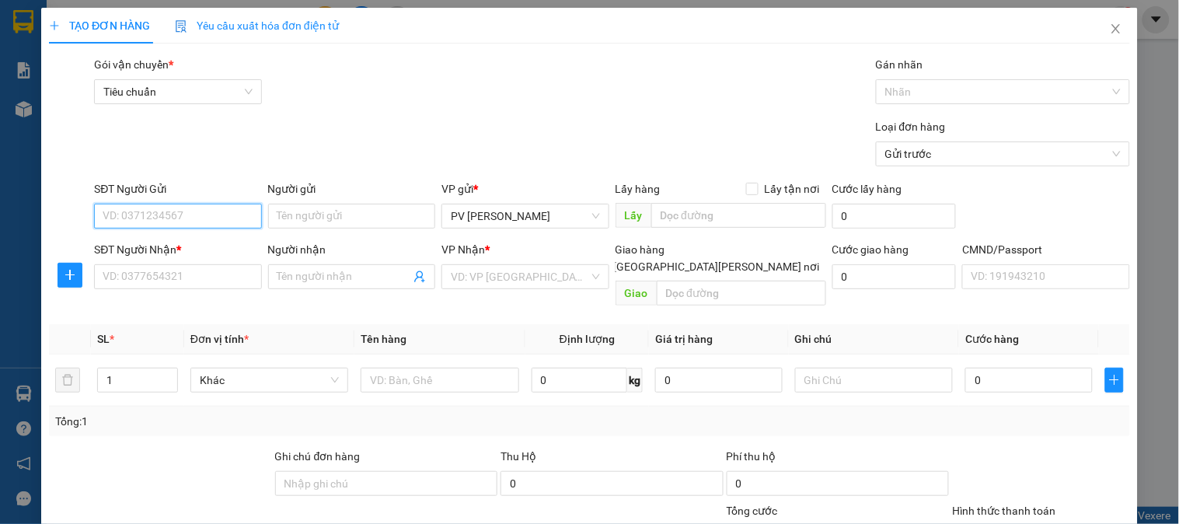
click at [224, 223] on input "SĐT Người Gửi" at bounding box center [177, 216] width 167 height 25
type input "0963145175"
click at [213, 243] on div "0963145175 - [PERSON_NAME]" at bounding box center [179, 247] width 153 height 17
type input "KHÁNG"
type input "0902673944"
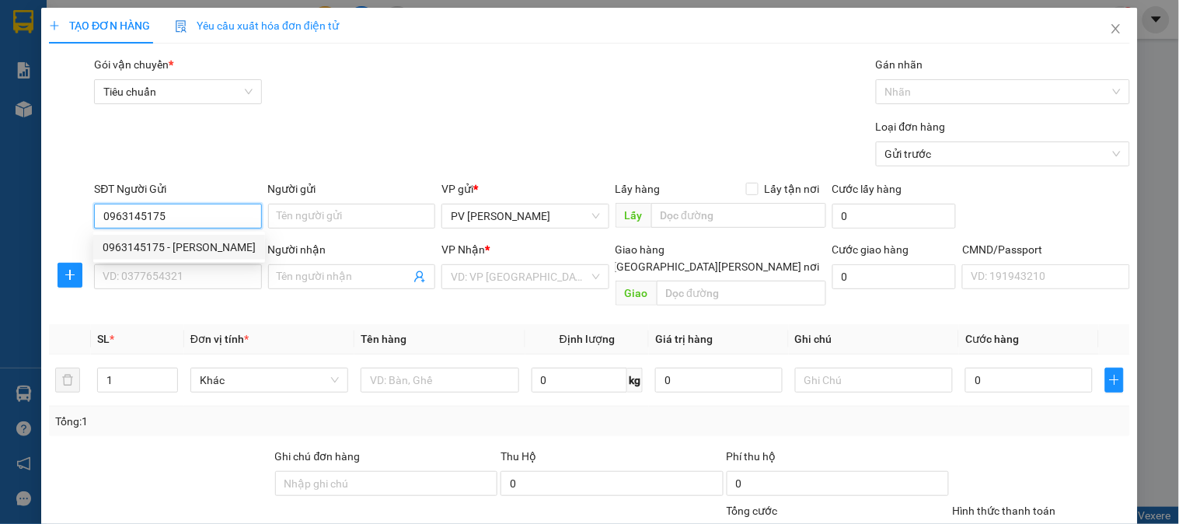
type input "HỢP"
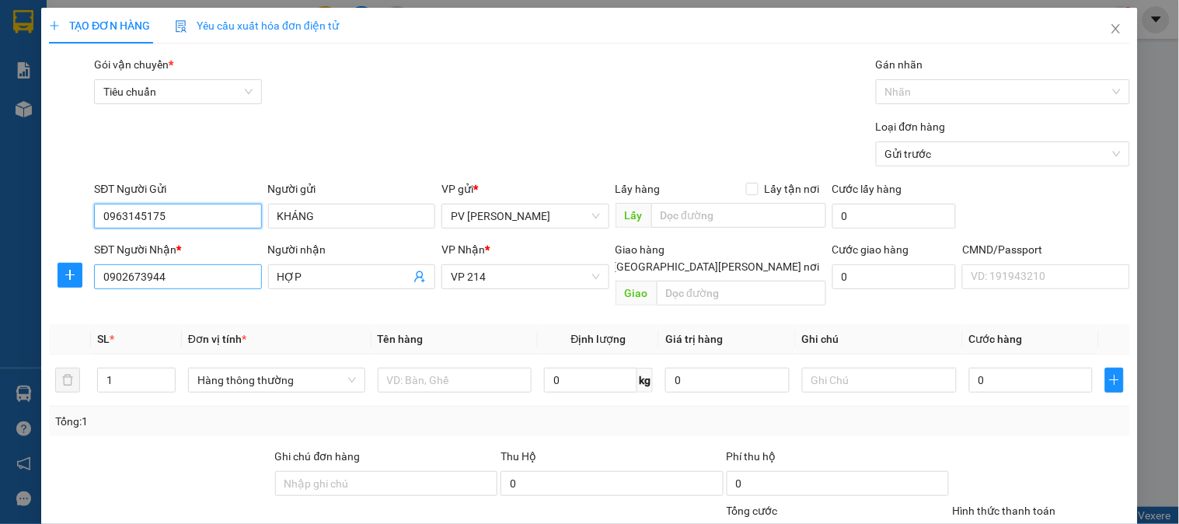
type input "0963145175"
click at [212, 280] on input "0902673944" at bounding box center [177, 276] width 167 height 25
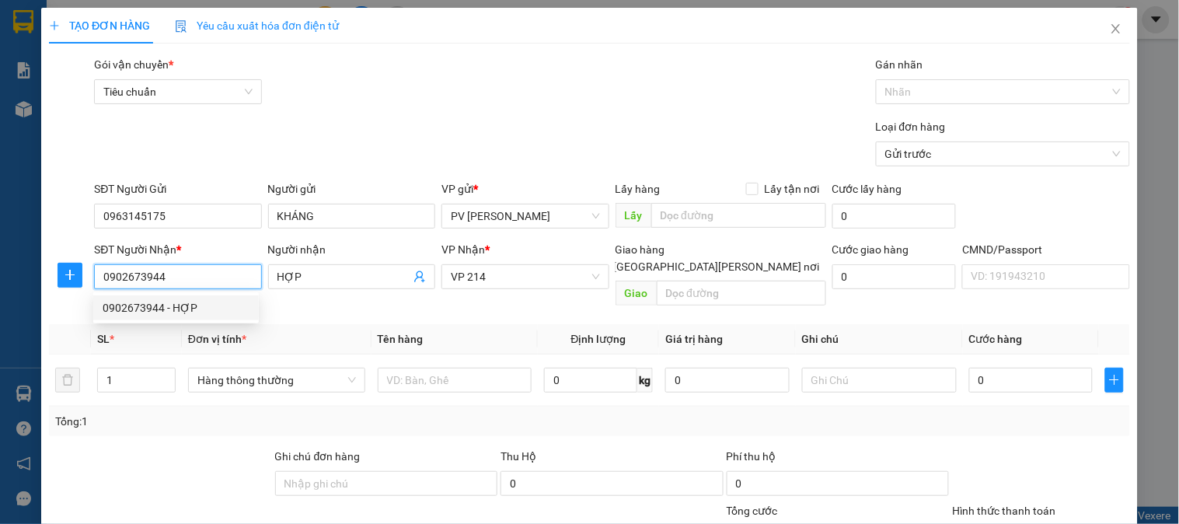
click at [212, 280] on input "0902673944" at bounding box center [177, 276] width 167 height 25
drag, startPoint x: 212, startPoint y: 280, endPoint x: 97, endPoint y: 285, distance: 115.2
click at [97, 285] on input "0902673944" at bounding box center [177, 276] width 167 height 25
type input "0933717879"
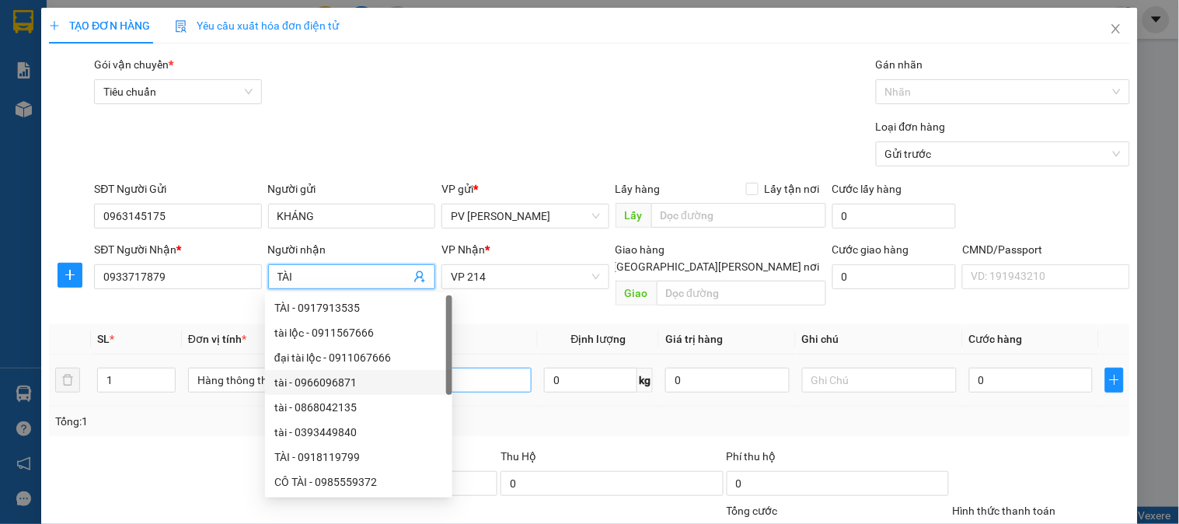
type input "TÀI"
click at [445, 368] on input "text" at bounding box center [455, 380] width 155 height 25
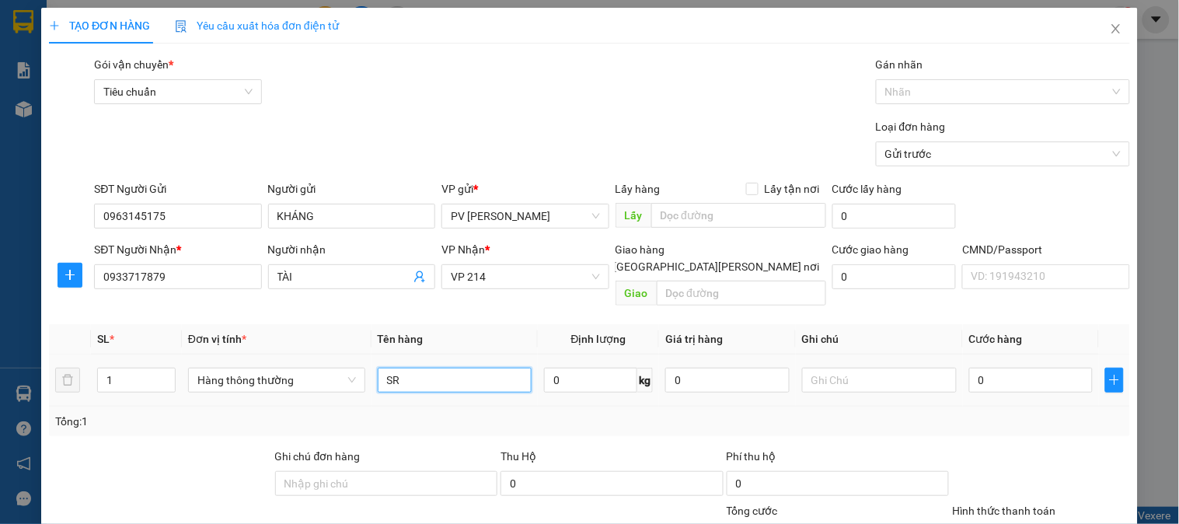
type input "SR"
type input "1B"
type input "6"
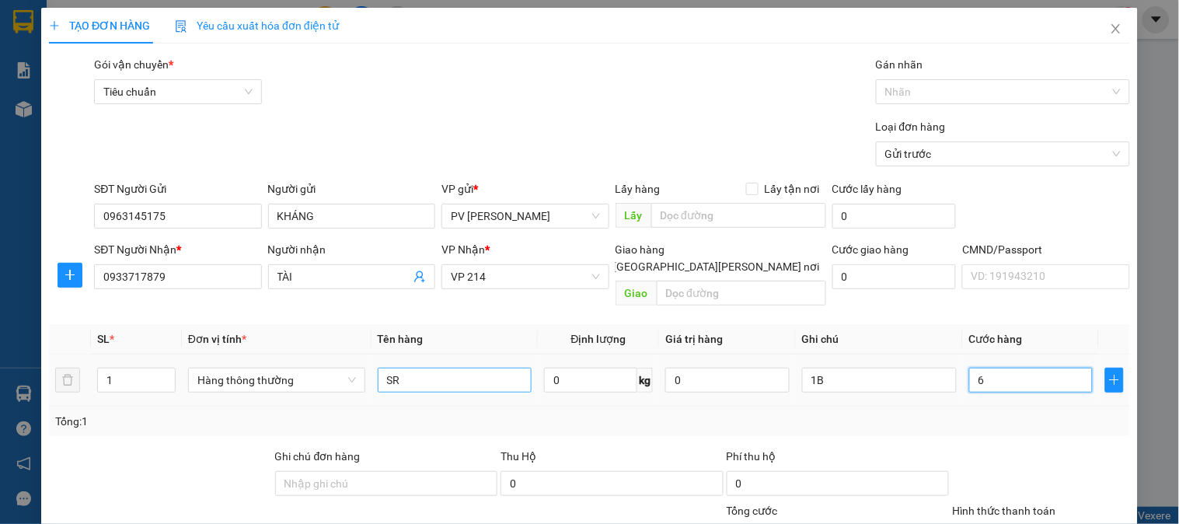
type input "60"
type input "600"
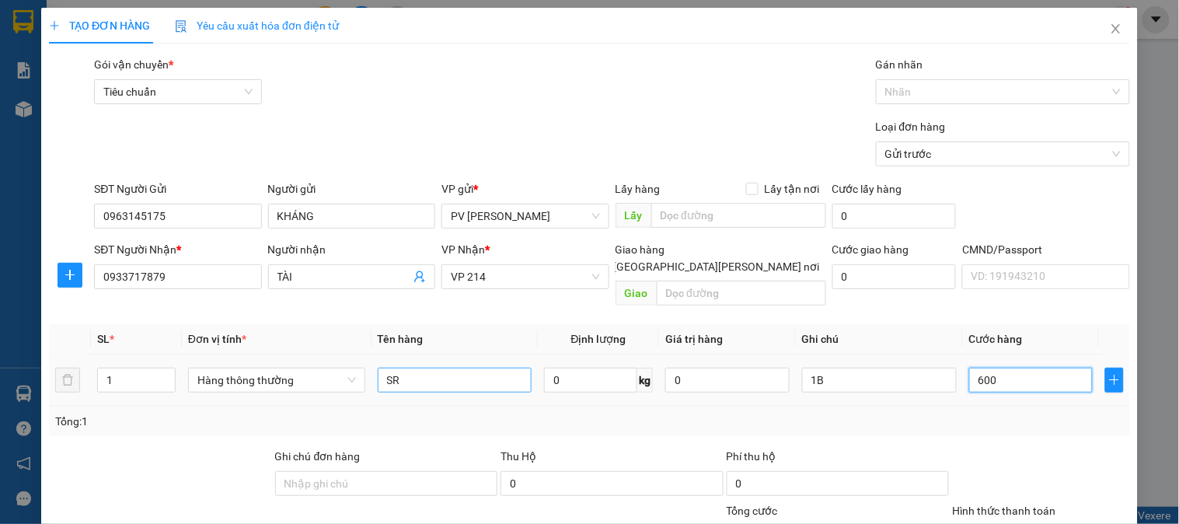
type input "600"
type input "6.000"
type input "60.000"
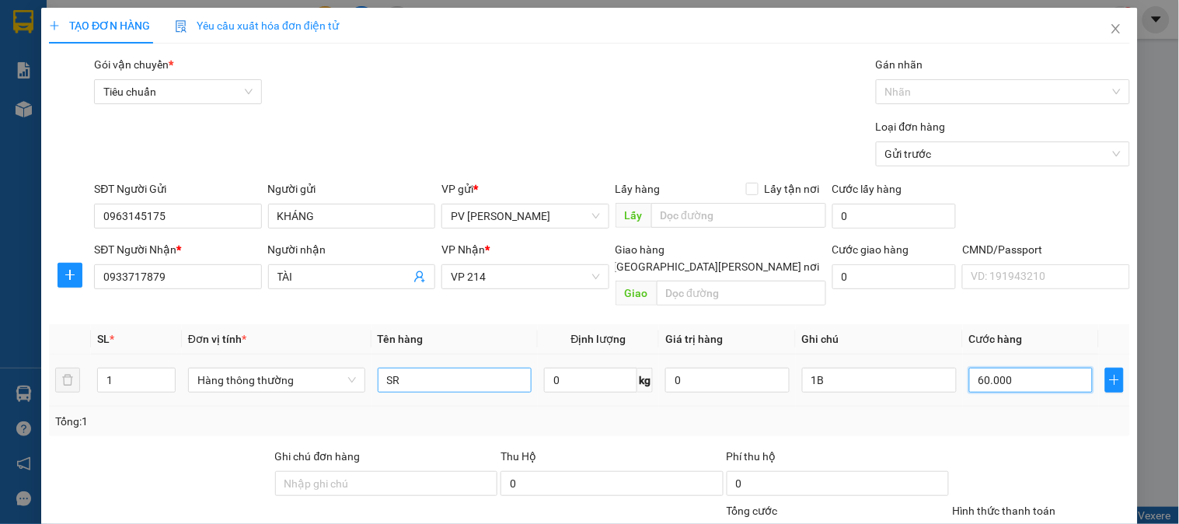
type input "60.000"
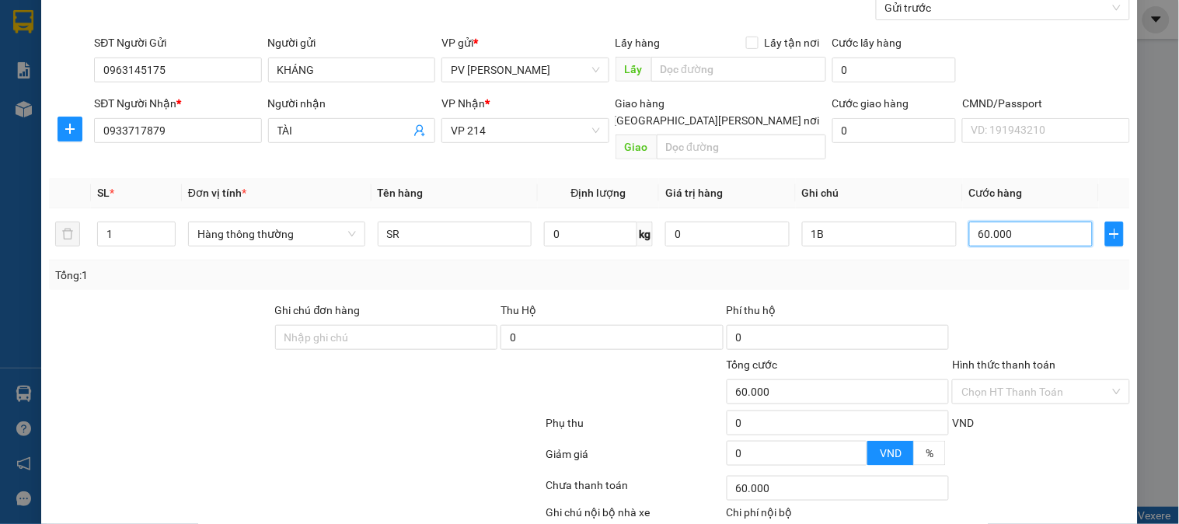
scroll to position [223, 0]
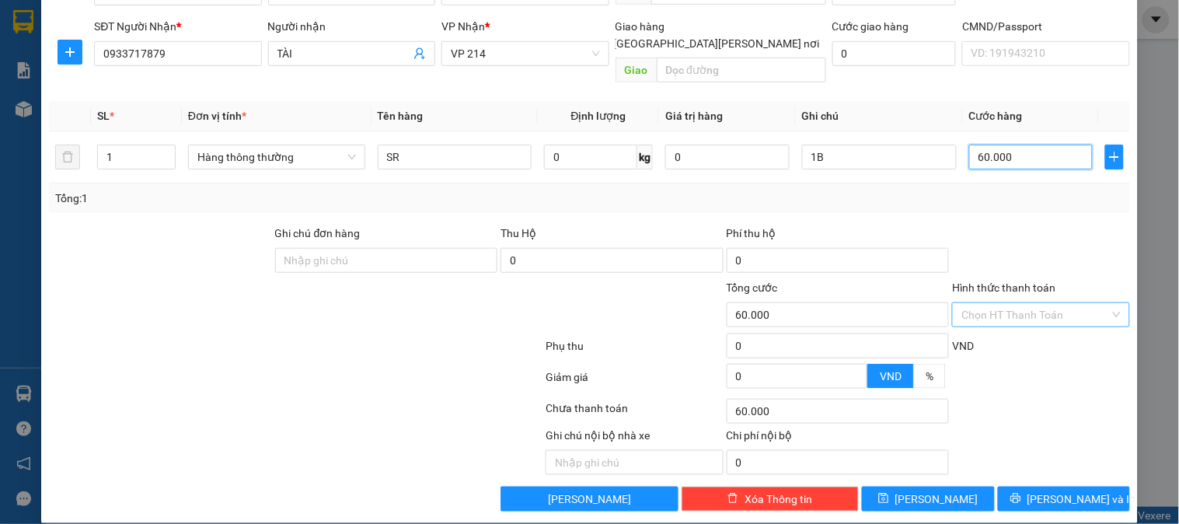
type input "60.000"
click at [1023, 303] on input "Hình thức thanh toán" at bounding box center [1036, 314] width 148 height 23
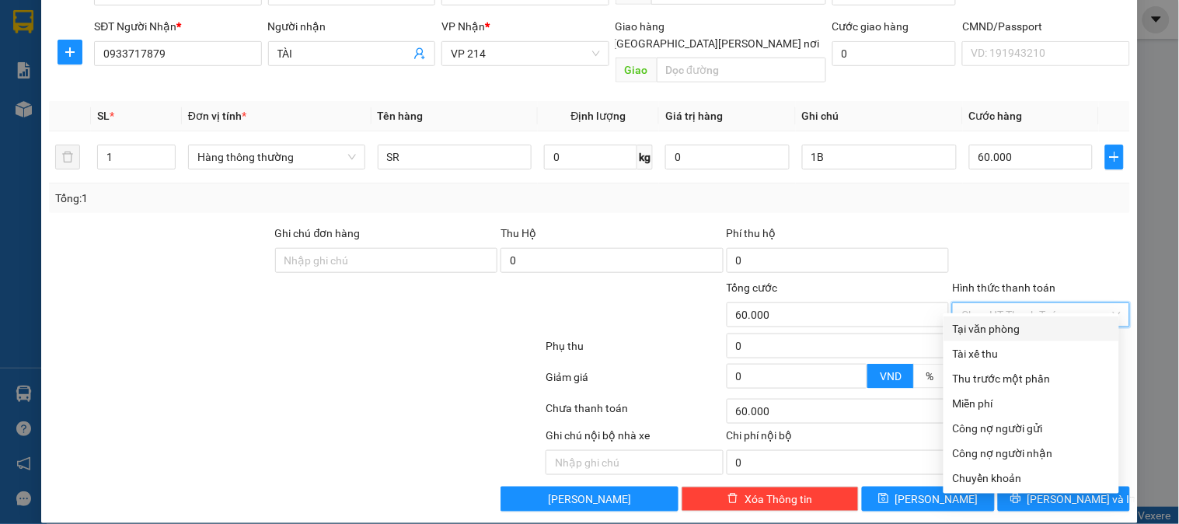
click at [993, 325] on div "Tại văn phòng" at bounding box center [1031, 328] width 157 height 17
type input "0"
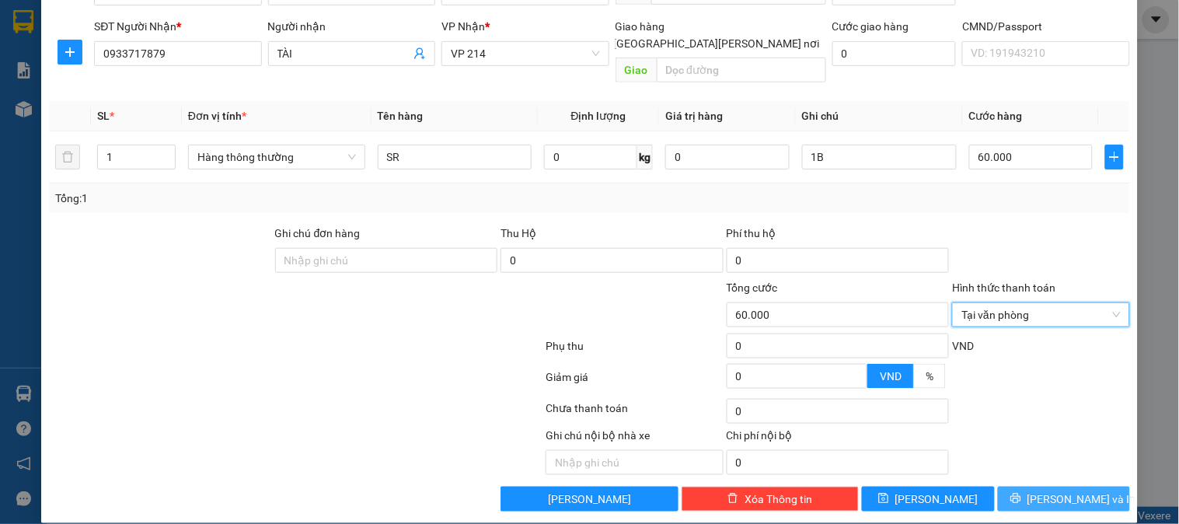
click at [1086, 487] on button "[PERSON_NAME] và In" at bounding box center [1064, 499] width 132 height 25
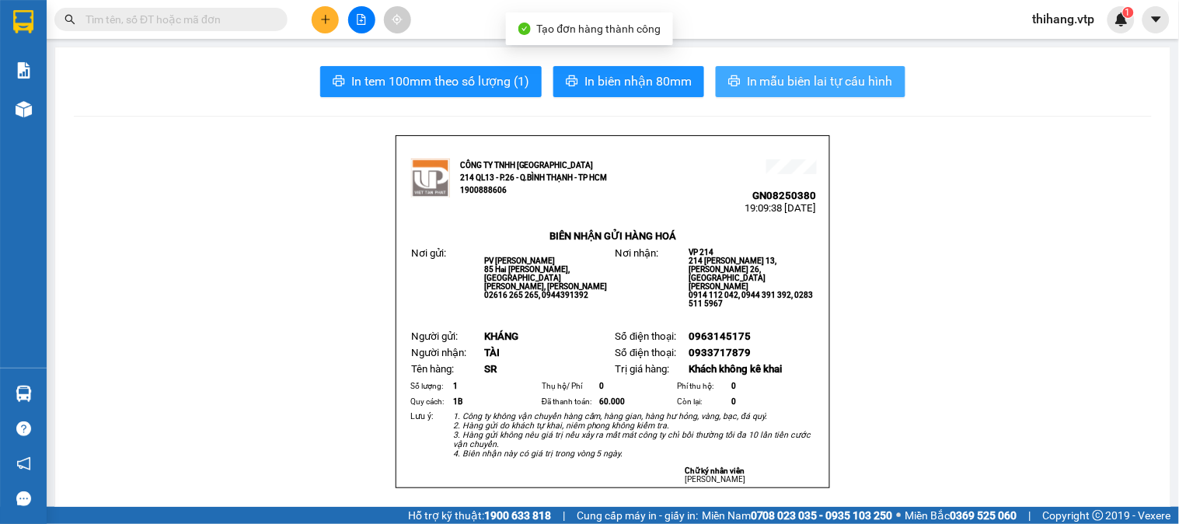
click at [774, 76] on span "In mẫu biên lai tự cấu hình" at bounding box center [820, 81] width 146 height 19
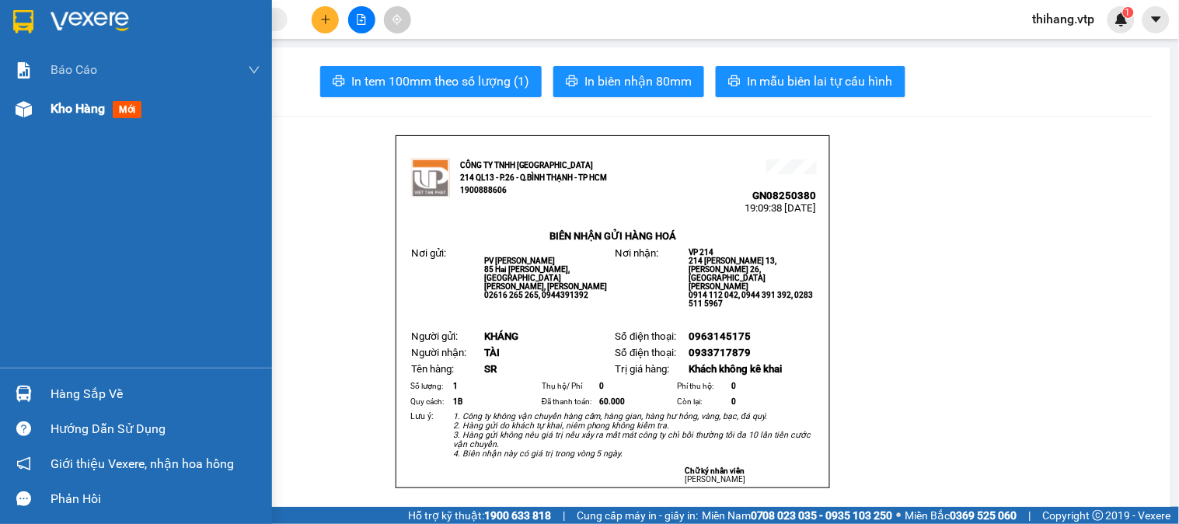
click at [76, 112] on span "Kho hàng" at bounding box center [78, 108] width 54 height 15
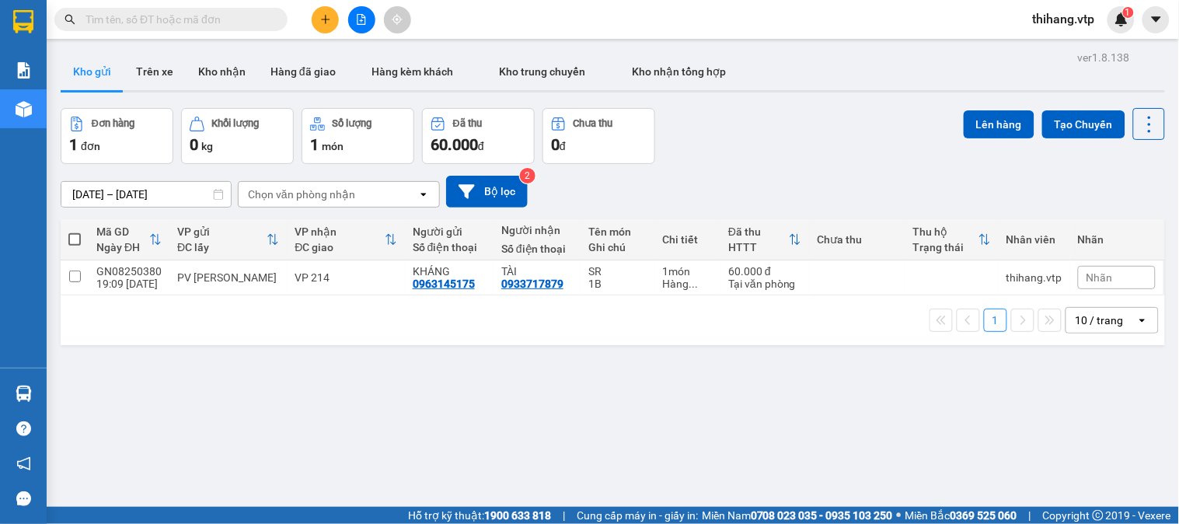
click at [75, 236] on span at bounding box center [74, 239] width 12 height 12
click at [75, 232] on input "checkbox" at bounding box center [75, 232] width 0 height 0
checkbox input "true"
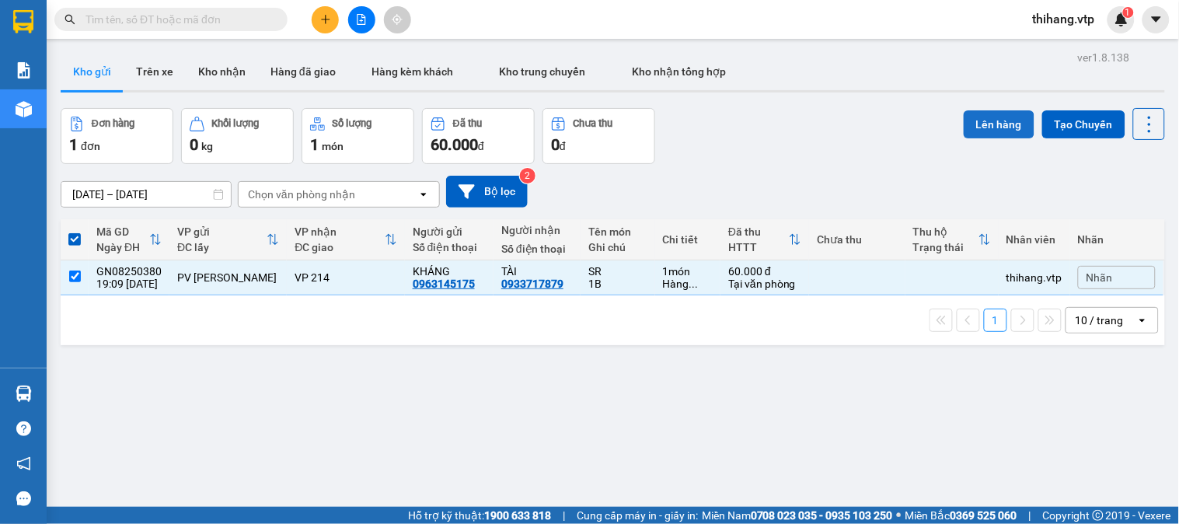
click at [966, 125] on button "Lên hàng" at bounding box center [999, 124] width 71 height 28
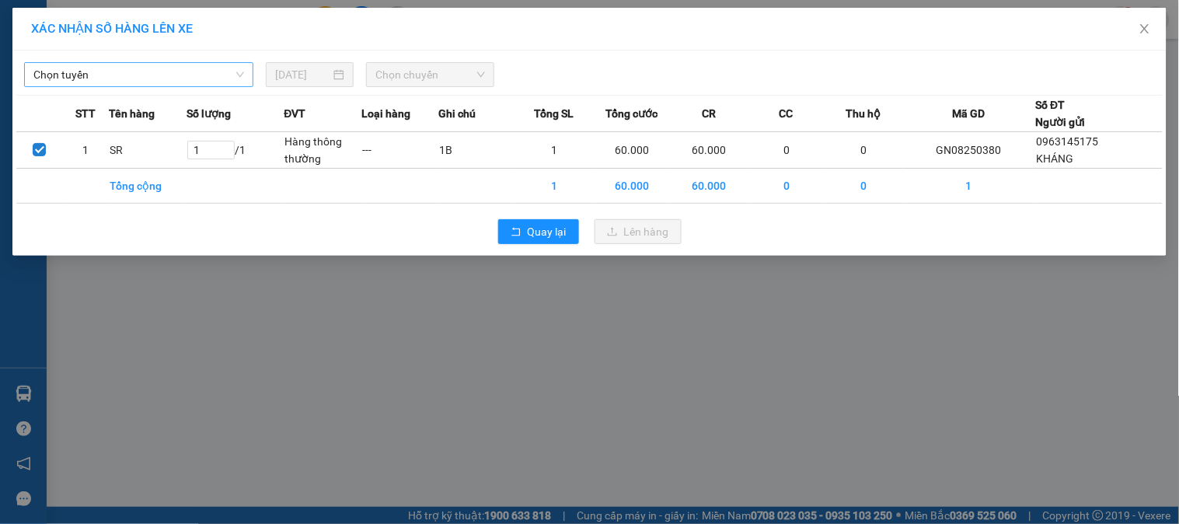
click at [104, 75] on span "Chọn tuyến" at bounding box center [138, 74] width 211 height 23
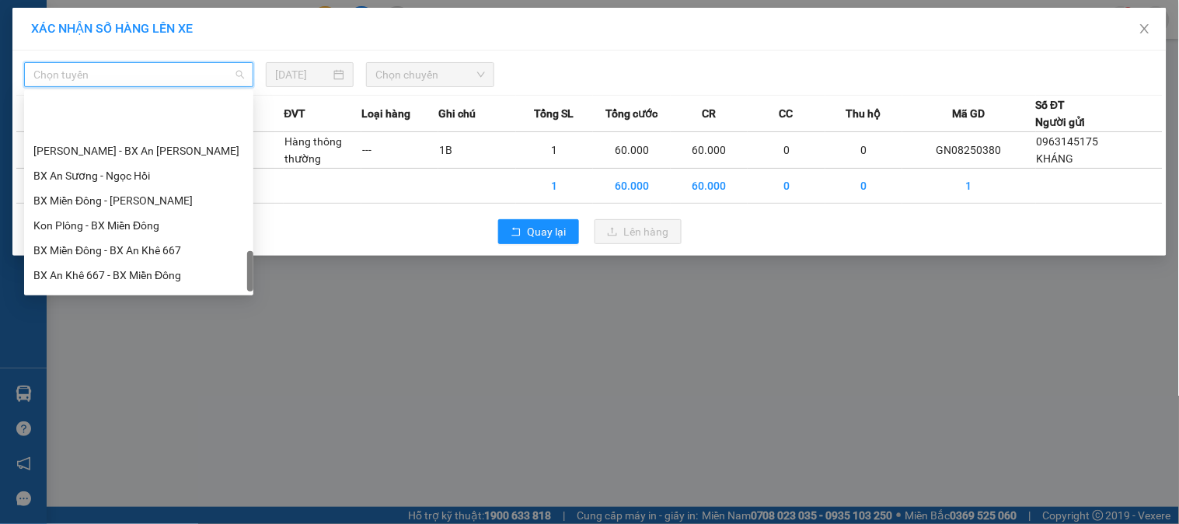
scroll to position [1014, 0]
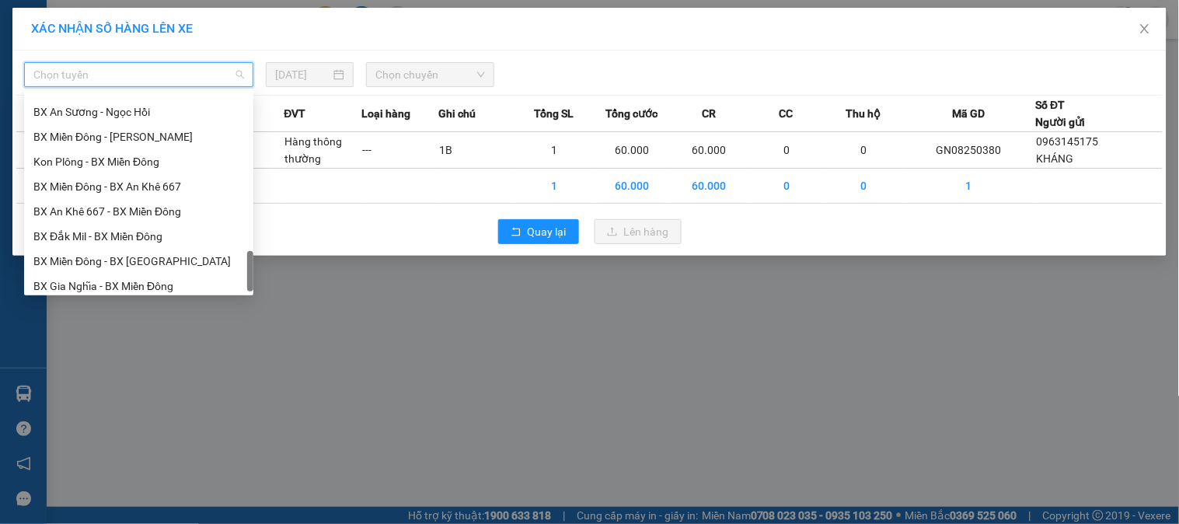
click at [96, 229] on div "BX Đắk Mil - BX Miền Đông" at bounding box center [138, 236] width 211 height 17
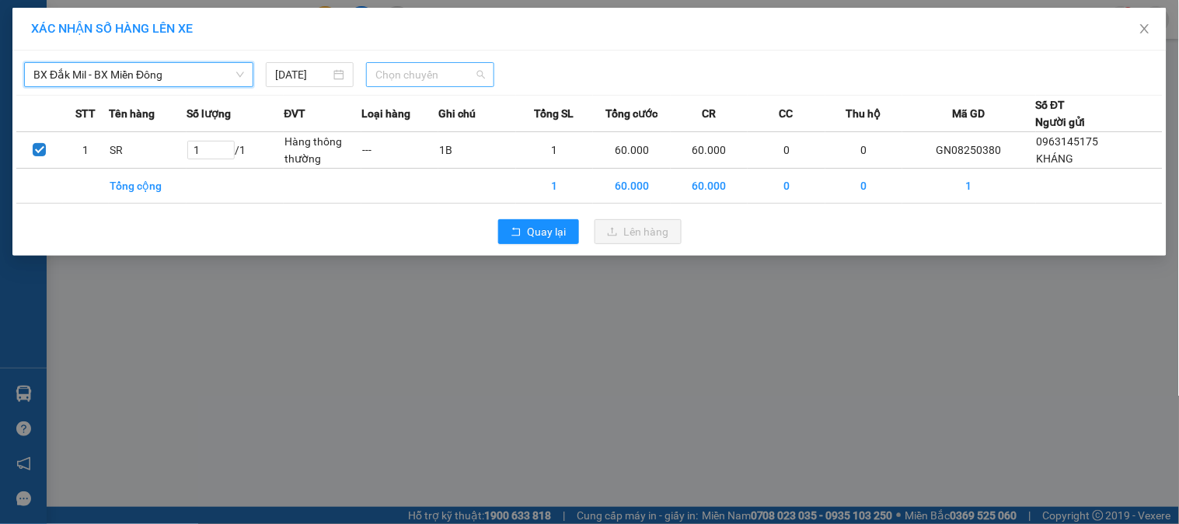
click at [395, 79] on span "Chọn chuyến" at bounding box center [431, 74] width 110 height 23
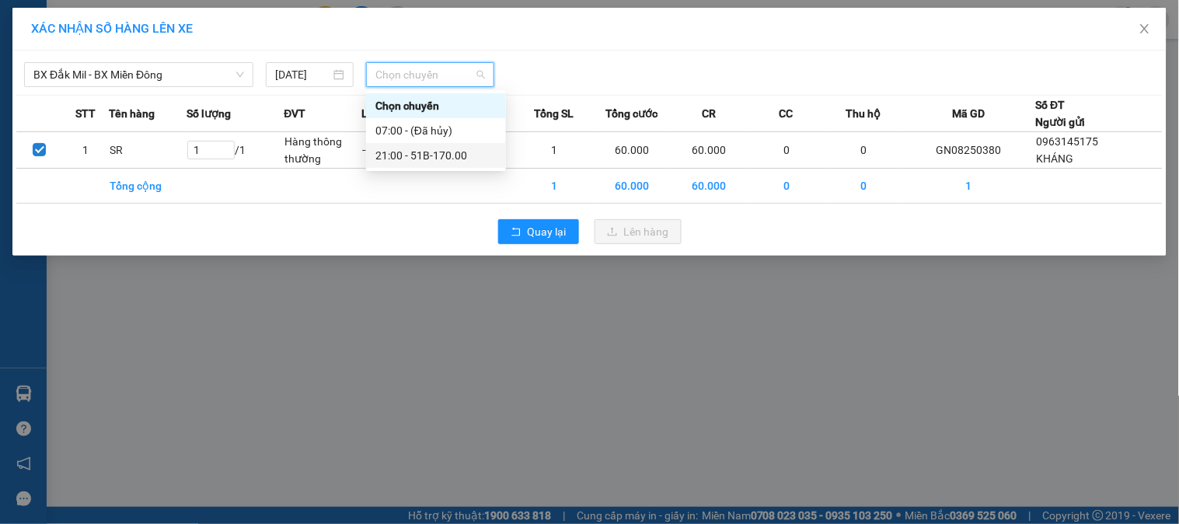
click at [417, 147] on div "21:00 - 51B-170.00" at bounding box center [436, 155] width 121 height 17
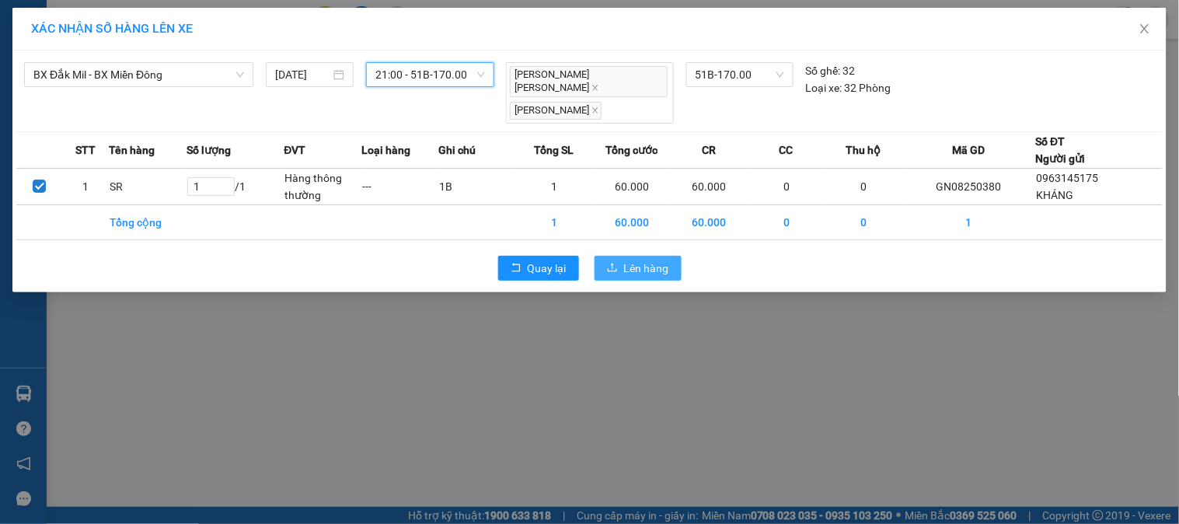
click at [659, 260] on span "Lên hàng" at bounding box center [646, 268] width 45 height 17
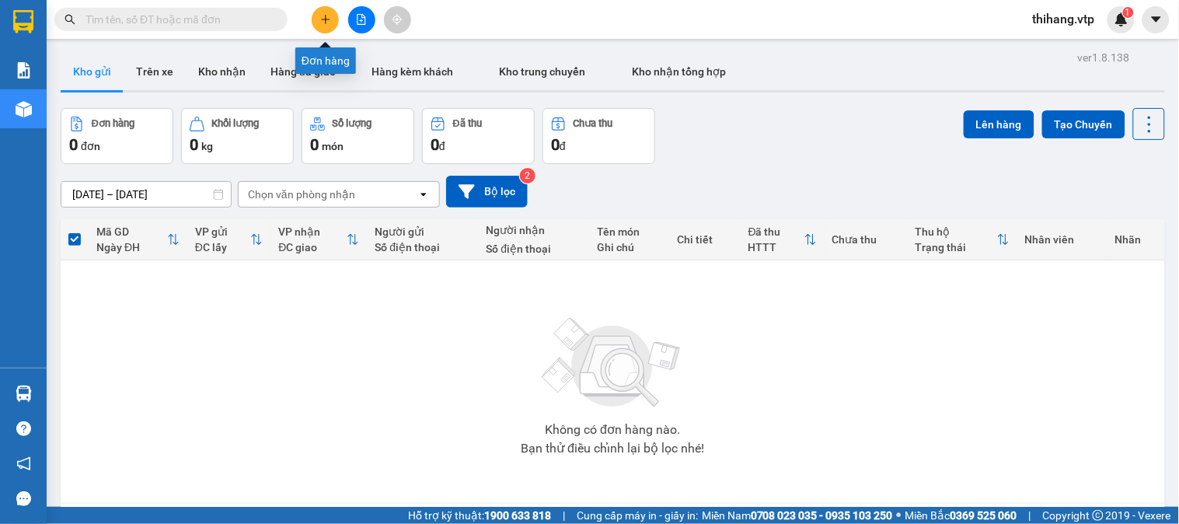
click at [323, 9] on button at bounding box center [325, 19] width 27 height 27
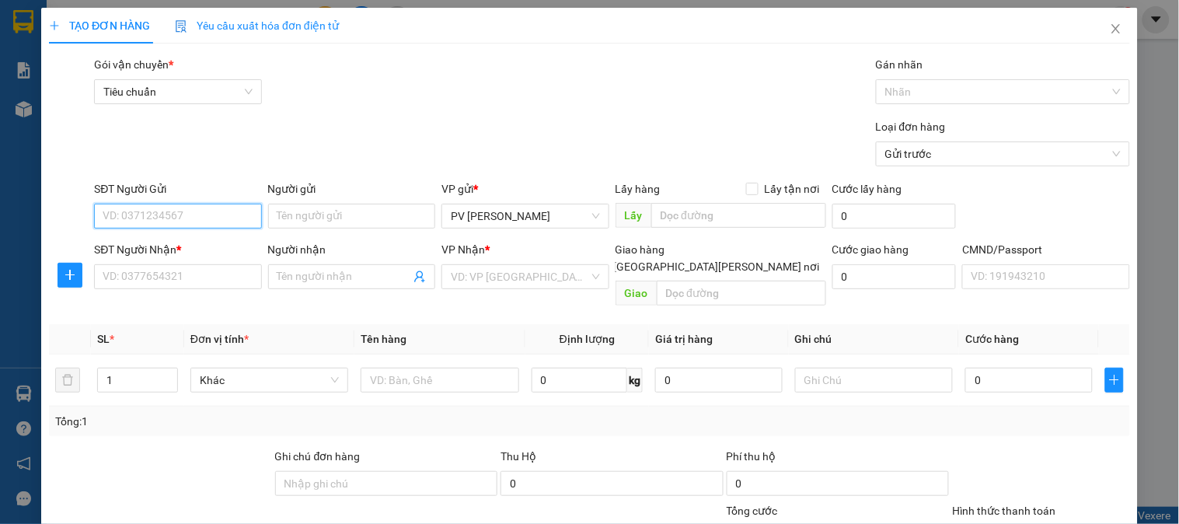
click at [167, 220] on input "SĐT Người Gửi" at bounding box center [177, 216] width 167 height 25
type input "0919042101"
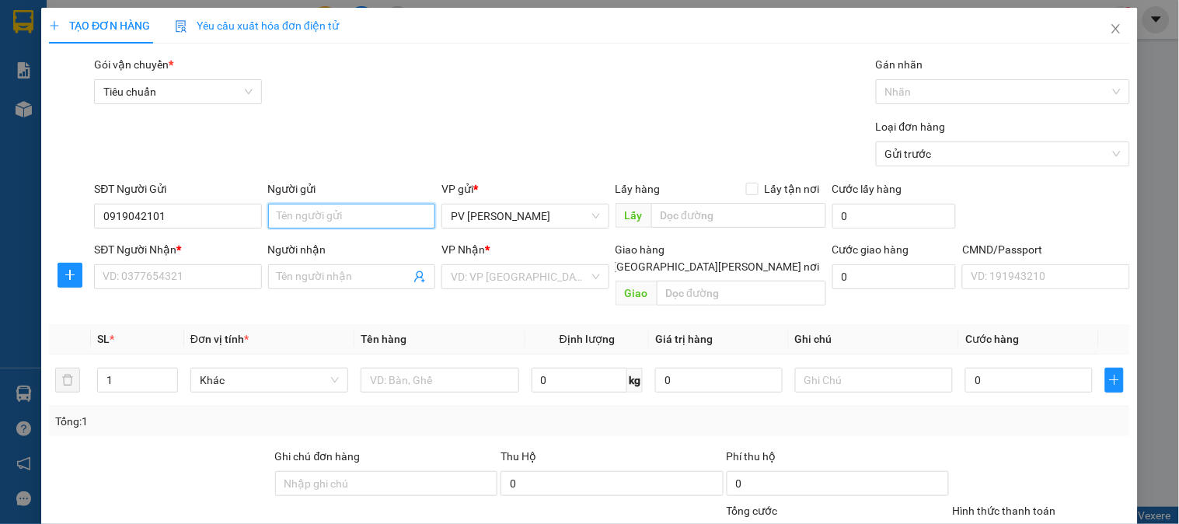
click at [313, 219] on input "Người gửi" at bounding box center [351, 216] width 167 height 25
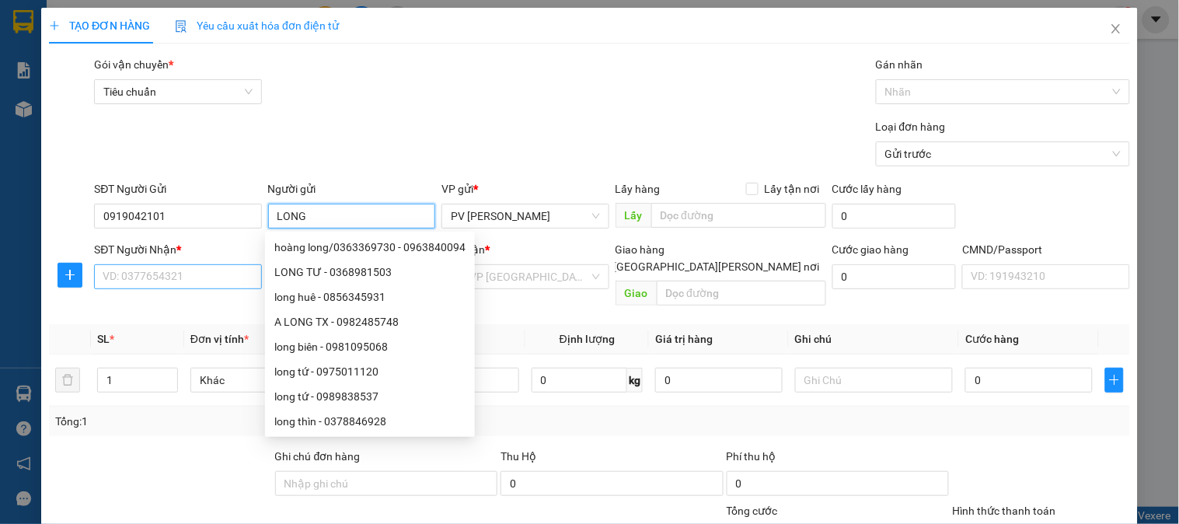
type input "LONG"
click at [152, 270] on input "SĐT Người Nhận *" at bounding box center [177, 276] width 167 height 25
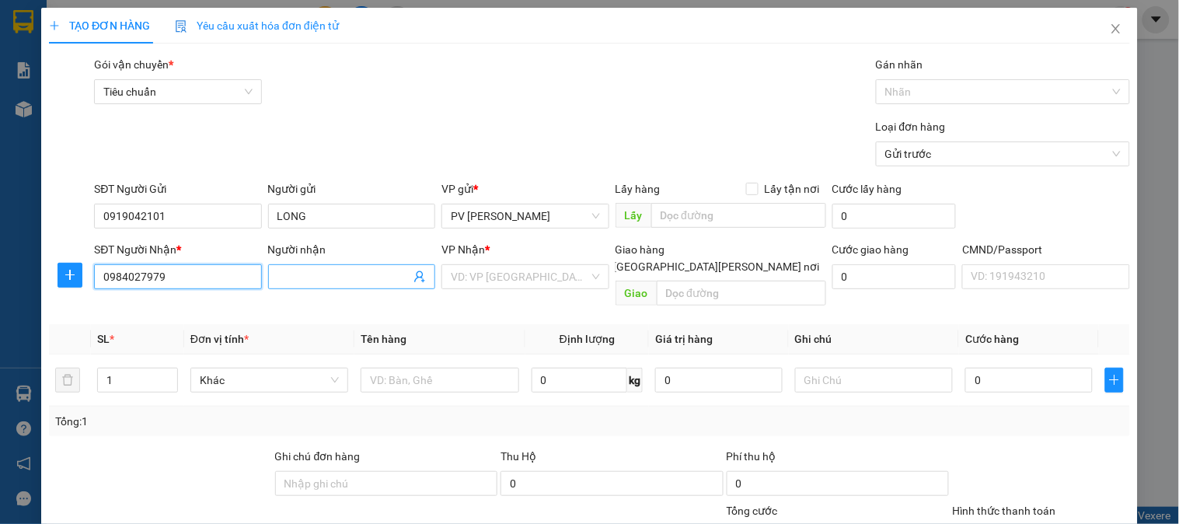
type input "0984027979"
click at [302, 270] on input "Người nhận" at bounding box center [344, 276] width 133 height 17
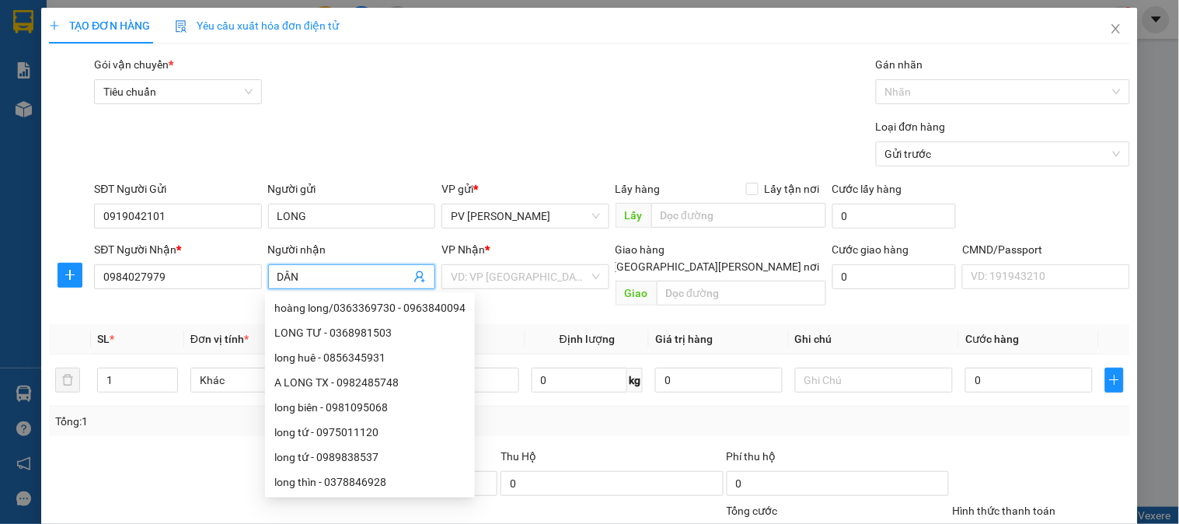
type input "DÂN"
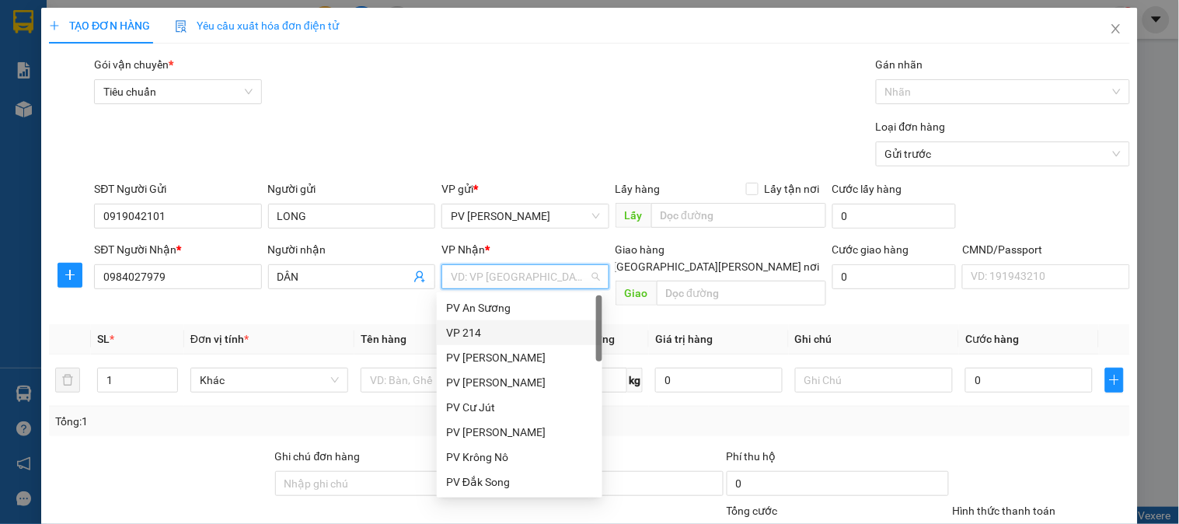
click at [467, 331] on div "VP 214" at bounding box center [519, 332] width 147 height 17
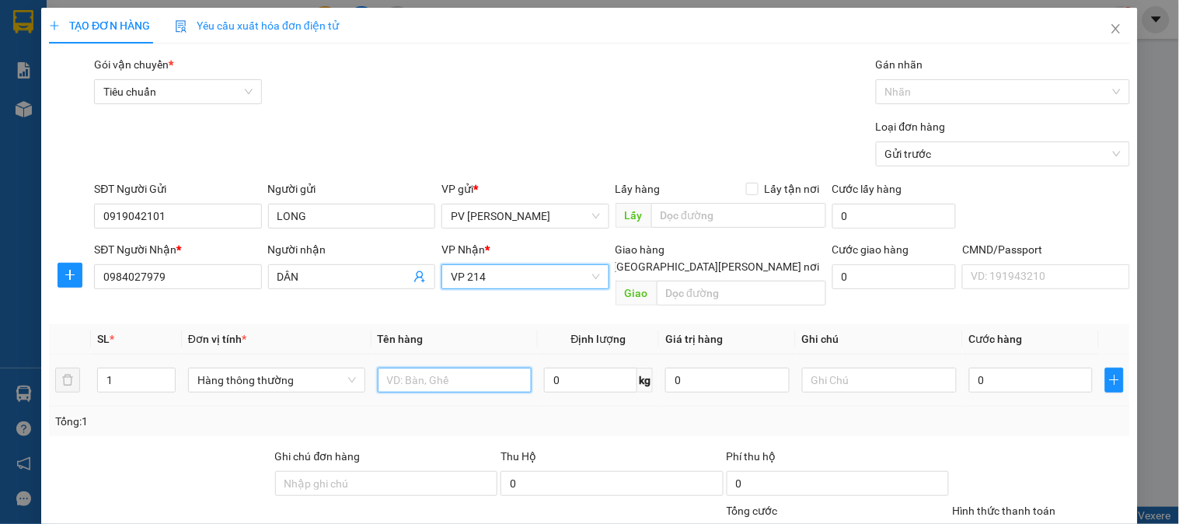
click at [385, 369] on input "text" at bounding box center [455, 380] width 155 height 25
type input "THỊT DÊ"
type input "0"
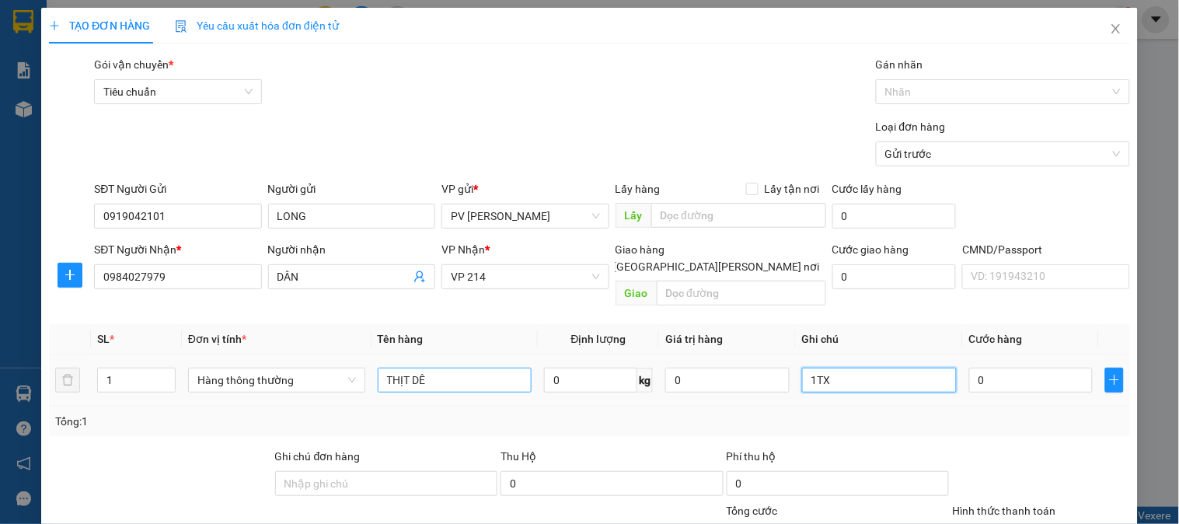
type input "1TX"
type input "8"
type input "80"
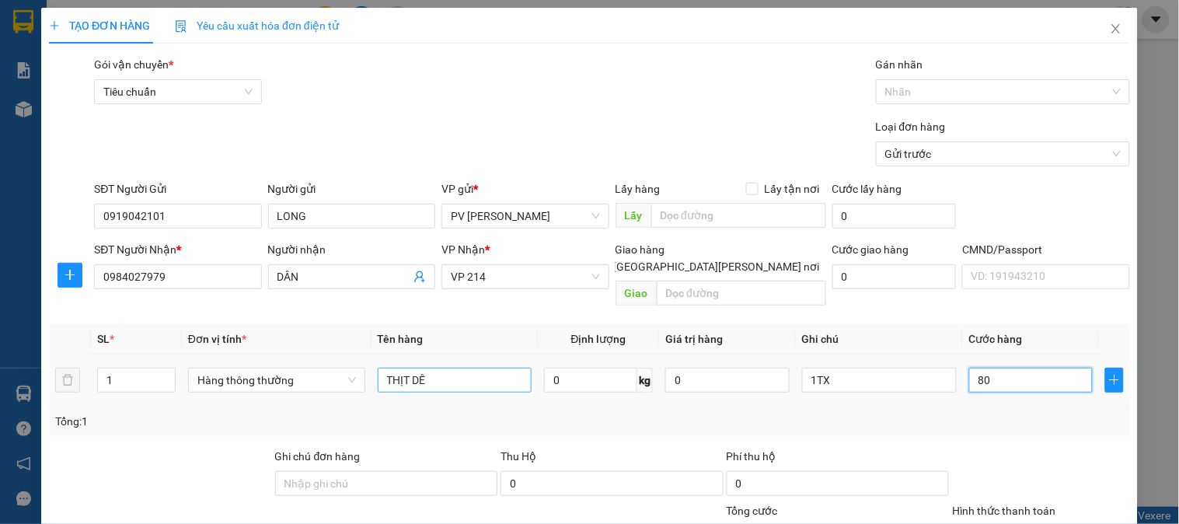
type input "80"
type input "800"
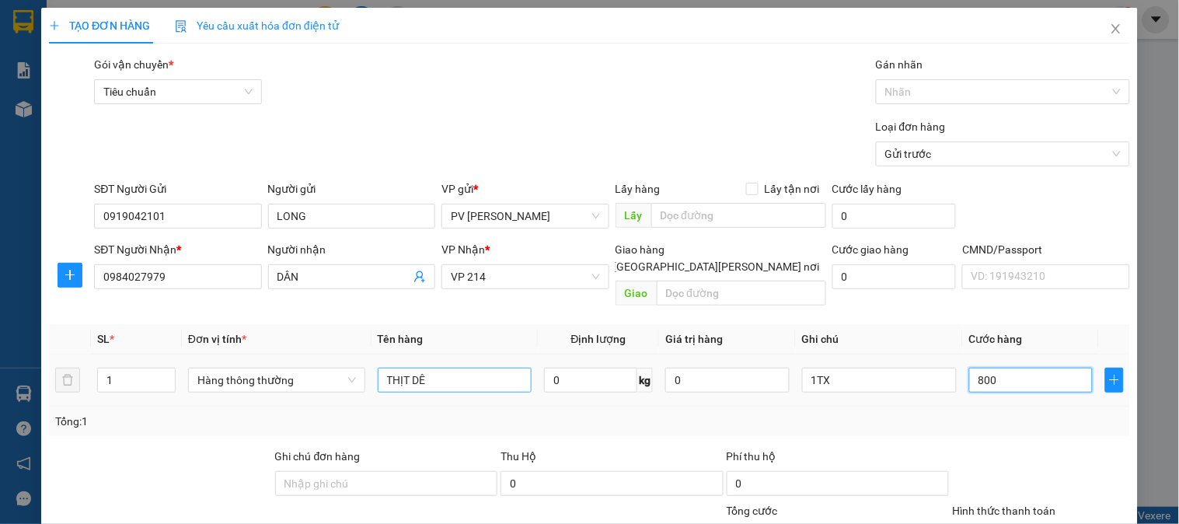
type input "8.000"
type input "80.000"
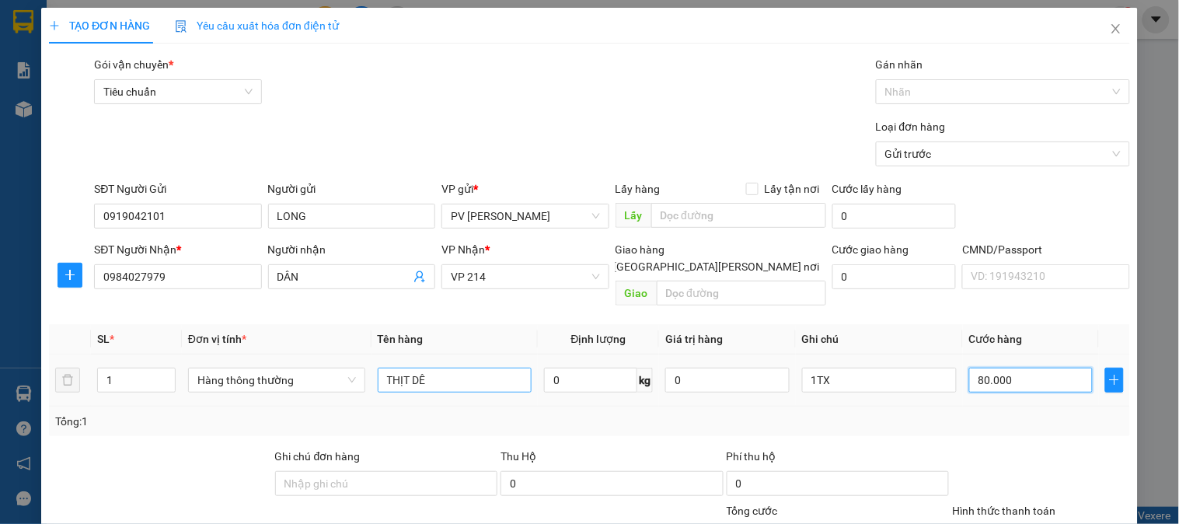
type input "80.000"
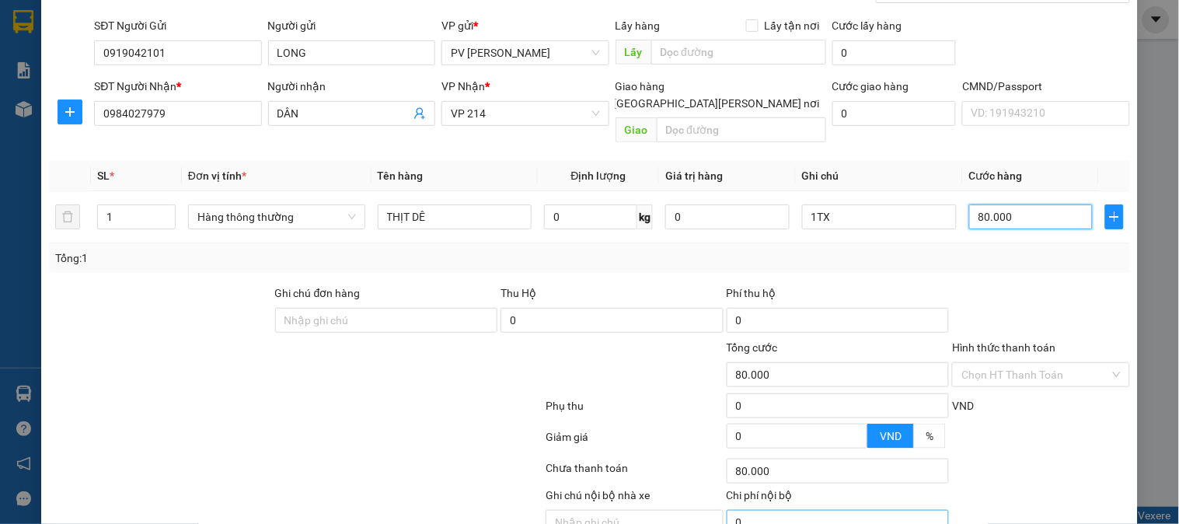
scroll to position [223, 0]
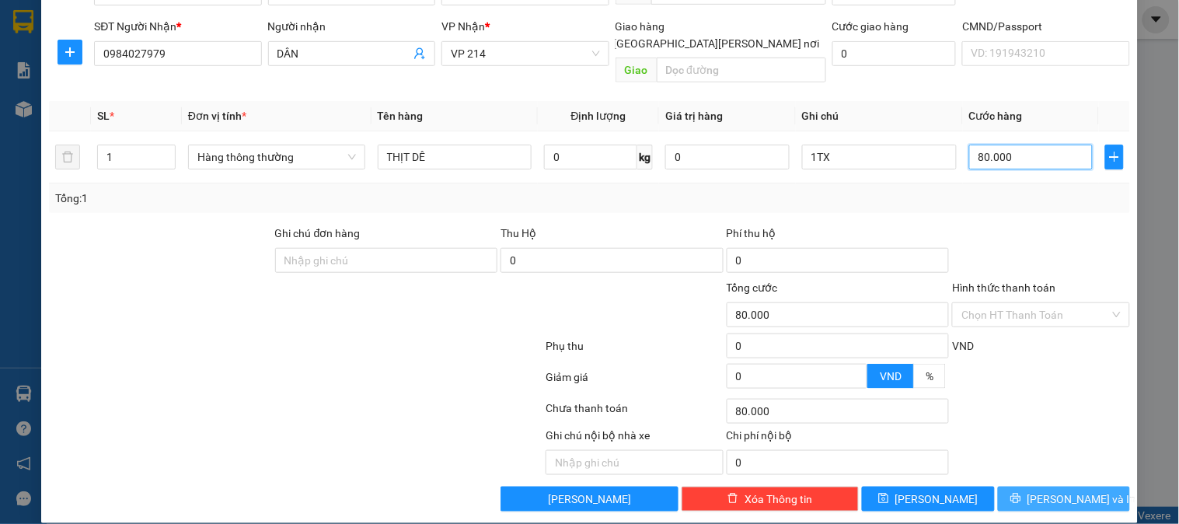
type input "80.000"
drag, startPoint x: 1054, startPoint y: 479, endPoint x: 889, endPoint y: 410, distance: 179.5
click at [1054, 491] on span "[PERSON_NAME] và In" at bounding box center [1082, 499] width 109 height 17
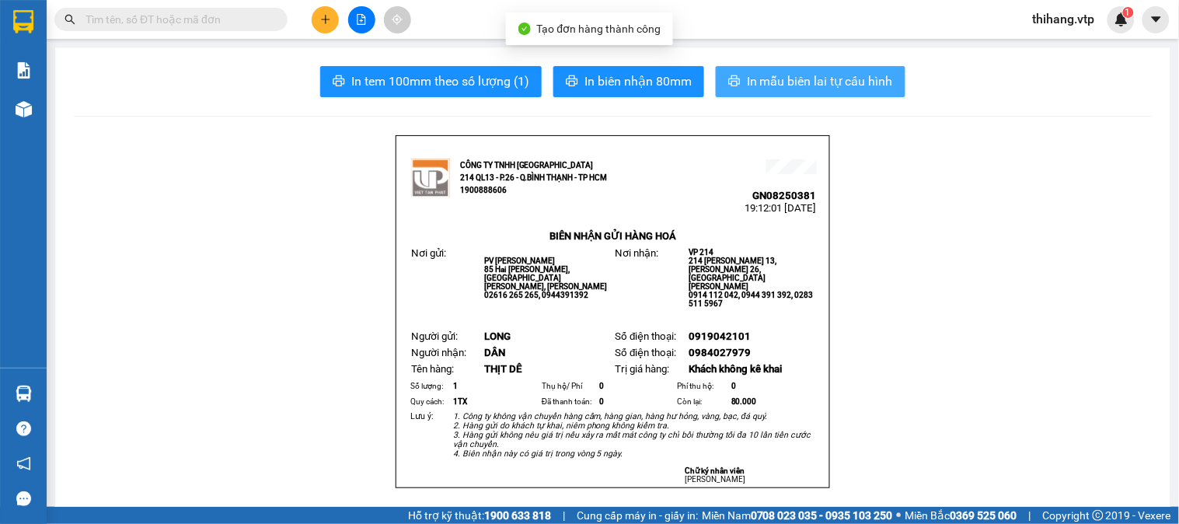
click at [811, 82] on span "In mẫu biên lai tự cấu hình" at bounding box center [820, 81] width 146 height 19
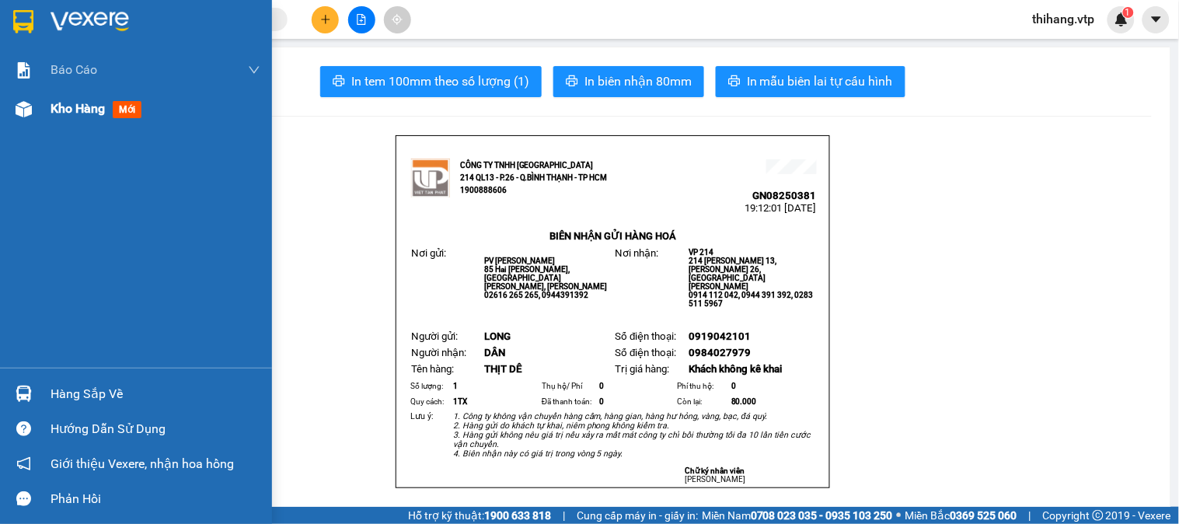
click at [82, 101] on span "Kho hàng" at bounding box center [78, 108] width 54 height 15
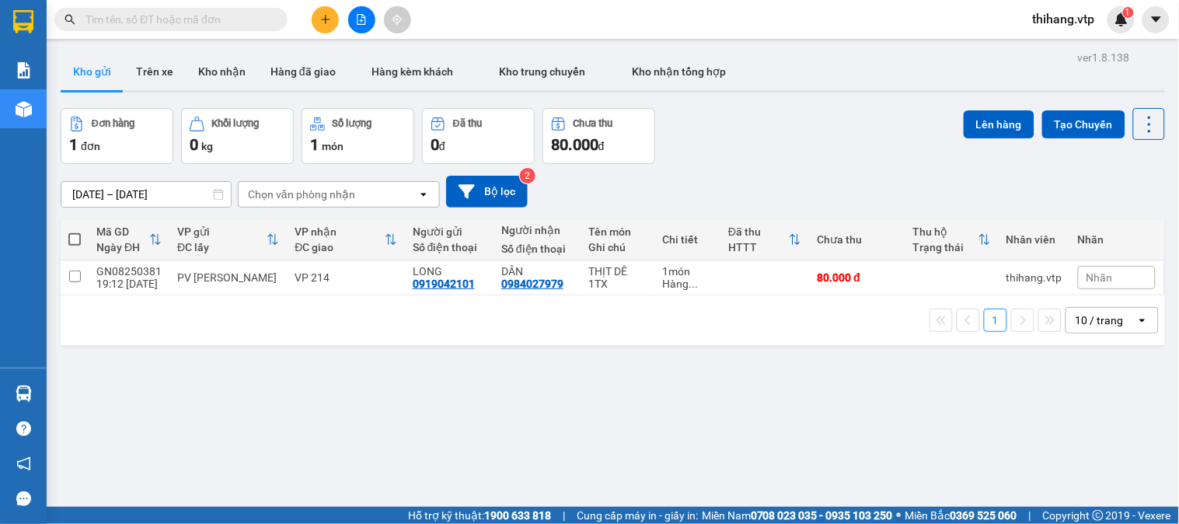
click at [76, 237] on span at bounding box center [74, 239] width 12 height 12
click at [75, 232] on input "checkbox" at bounding box center [75, 232] width 0 height 0
checkbox input "true"
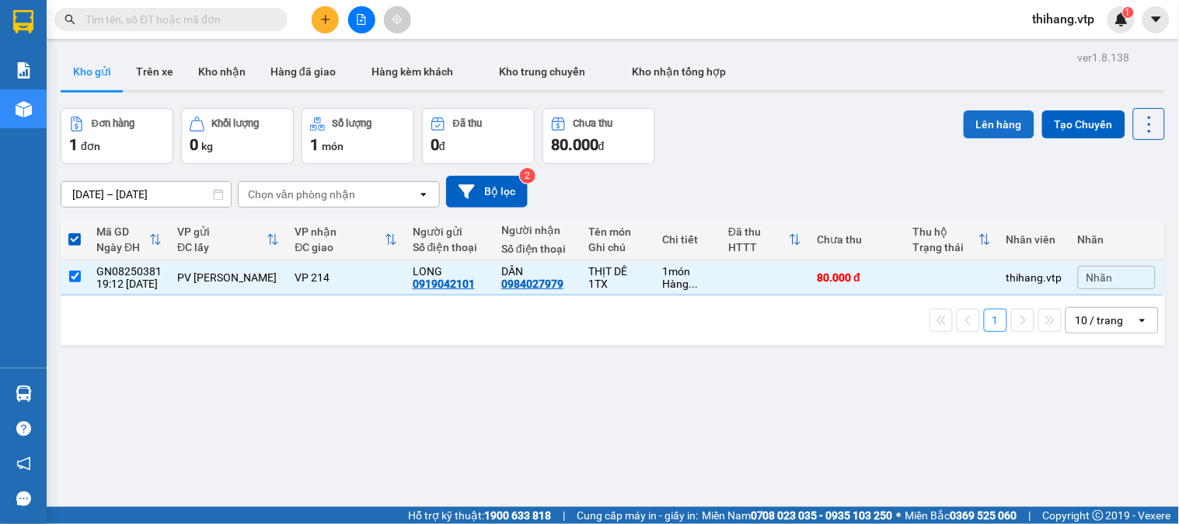
click at [966, 128] on button "Lên hàng" at bounding box center [999, 124] width 71 height 28
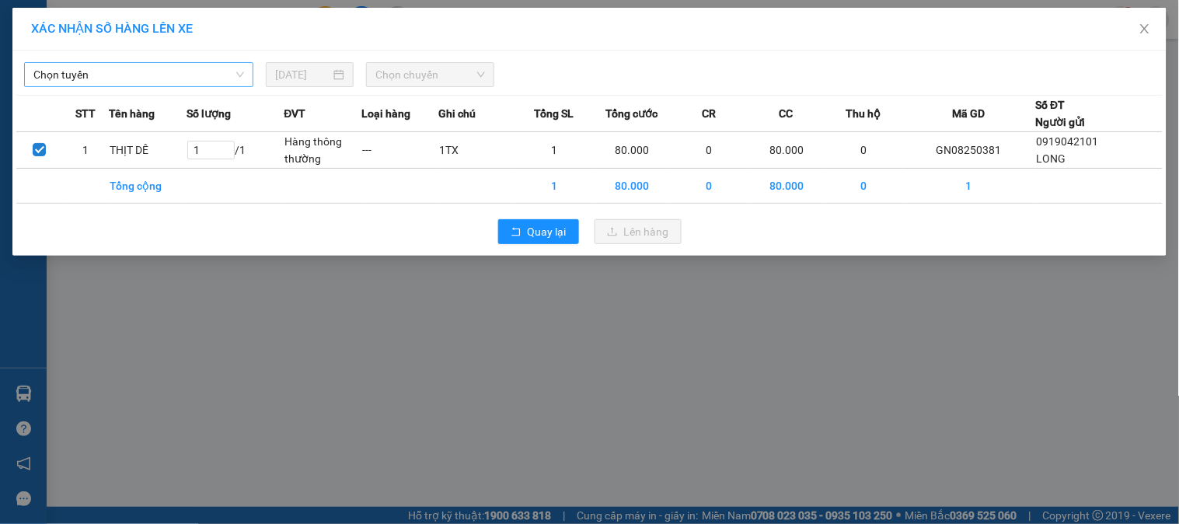
click at [187, 75] on span "Chọn tuyến" at bounding box center [138, 74] width 211 height 23
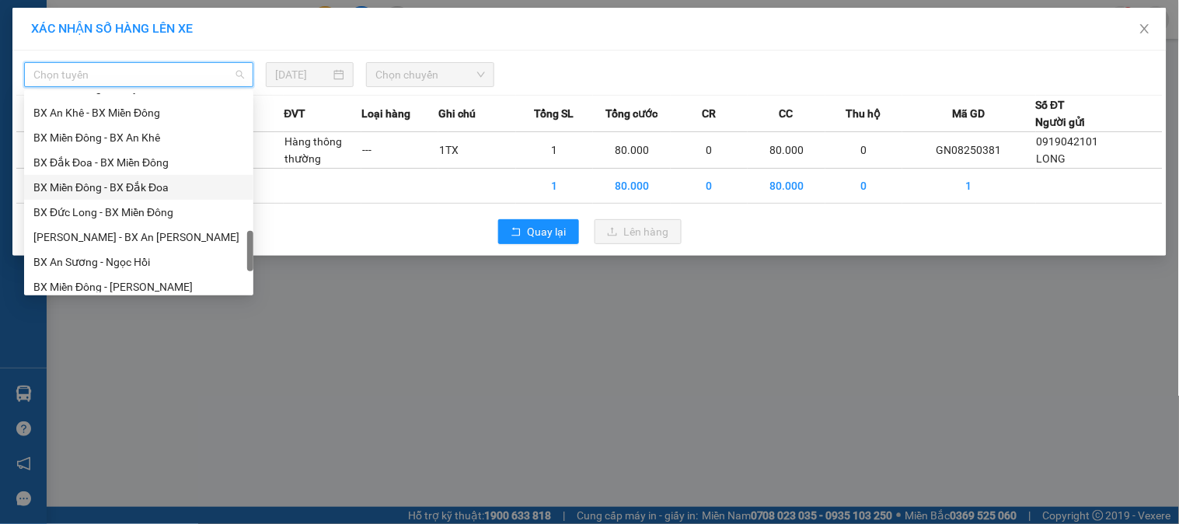
scroll to position [1014, 0]
click at [117, 232] on div "BX Đắk Mil - BX Miền Đông" at bounding box center [138, 236] width 211 height 17
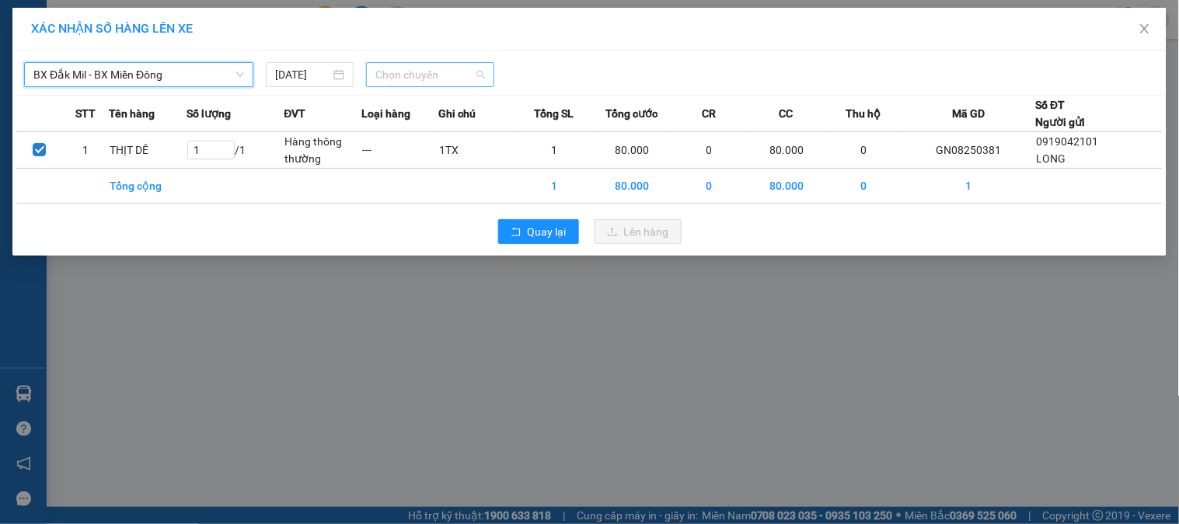
click at [415, 75] on span "Chọn chuyến" at bounding box center [431, 74] width 110 height 23
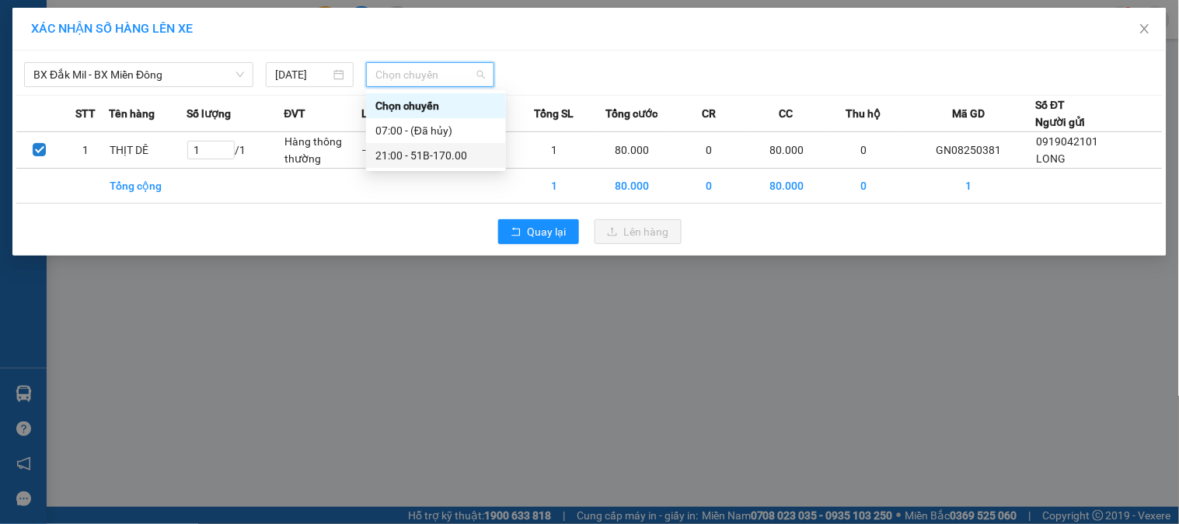
click at [414, 152] on div "21:00 - 51B-170.00" at bounding box center [436, 155] width 121 height 17
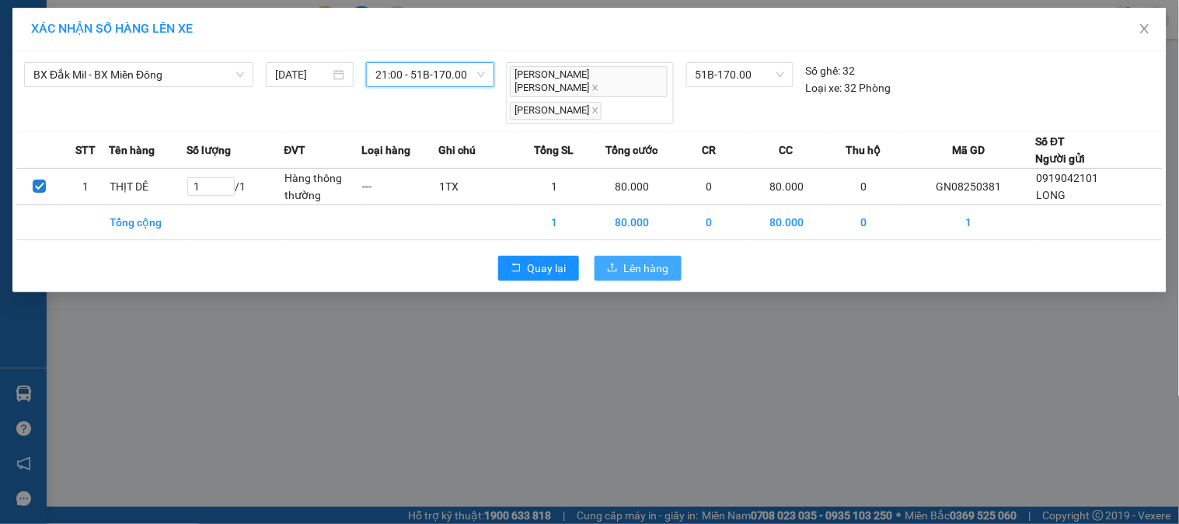
click at [639, 260] on span "Lên hàng" at bounding box center [646, 268] width 45 height 17
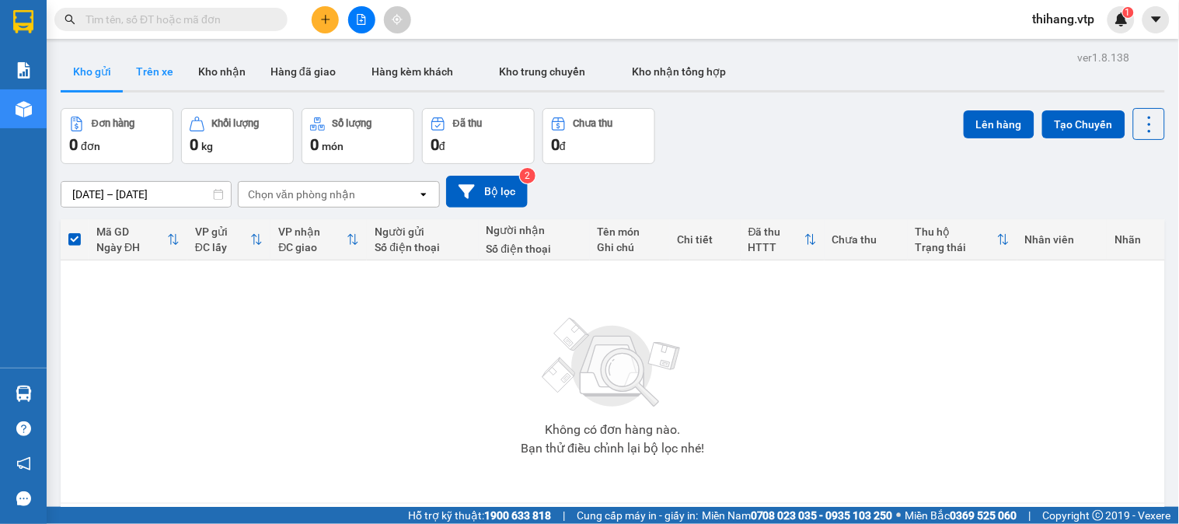
click at [159, 73] on button "Trên xe" at bounding box center [155, 71] width 62 height 37
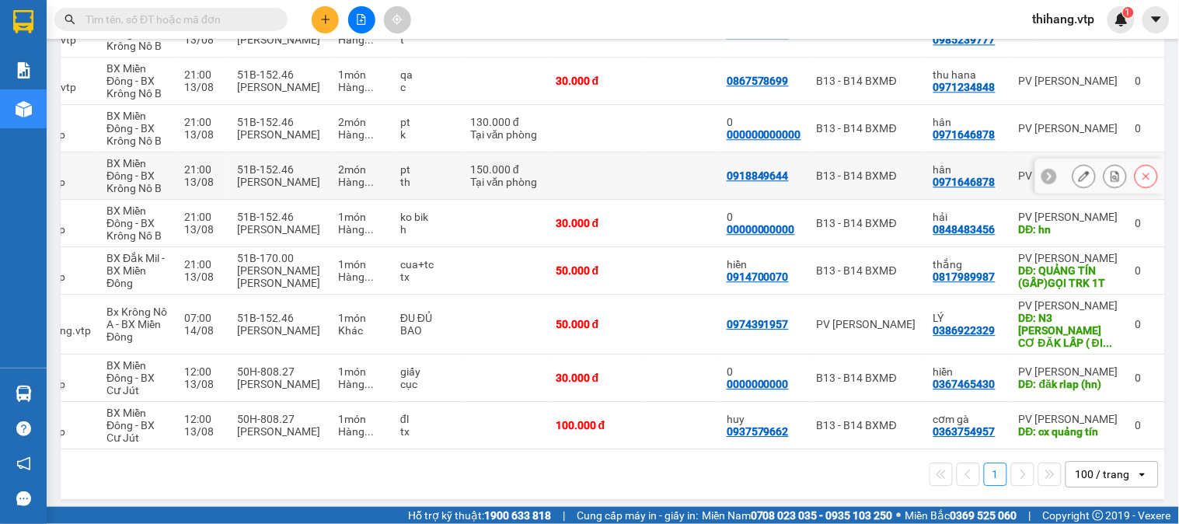
scroll to position [964, 0]
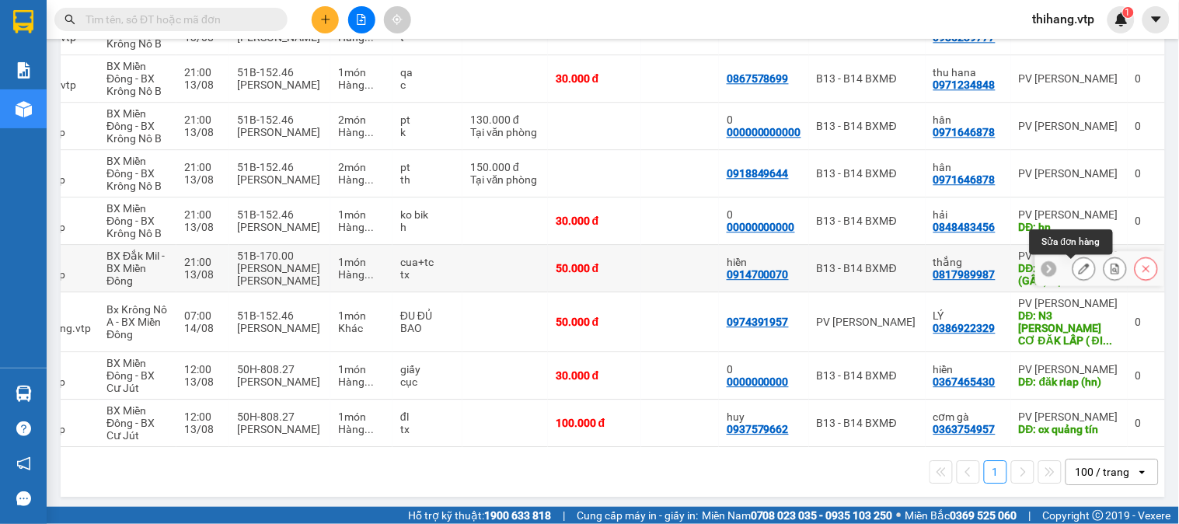
click at [1074, 271] on button at bounding box center [1085, 268] width 22 height 27
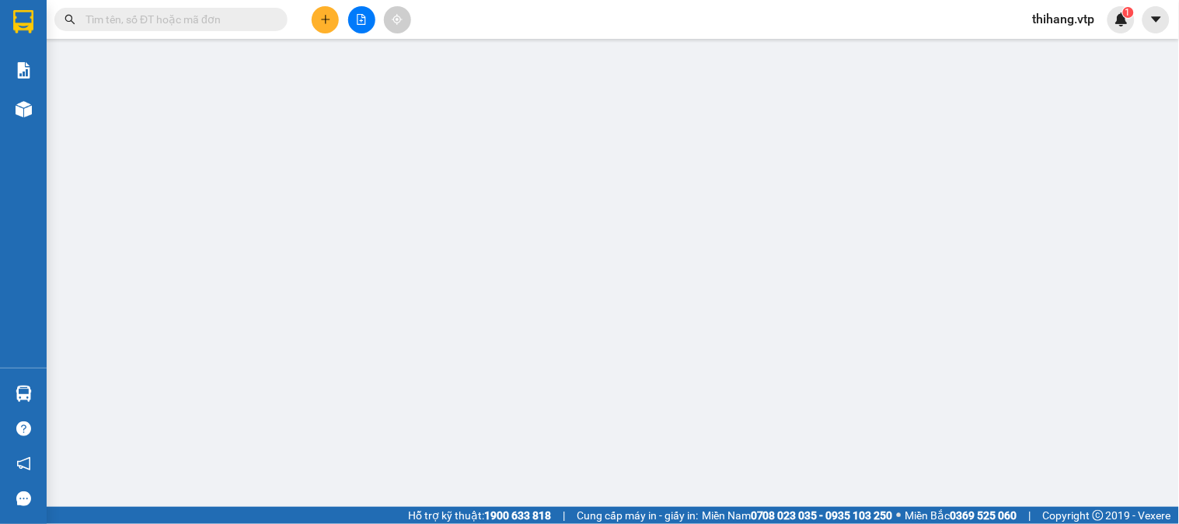
type input "0914700070"
type input "hiền"
type input "0817989987"
type input "thắng"
type input "QUẢNG TÍN (GẤP)GỌI TRK 1T"
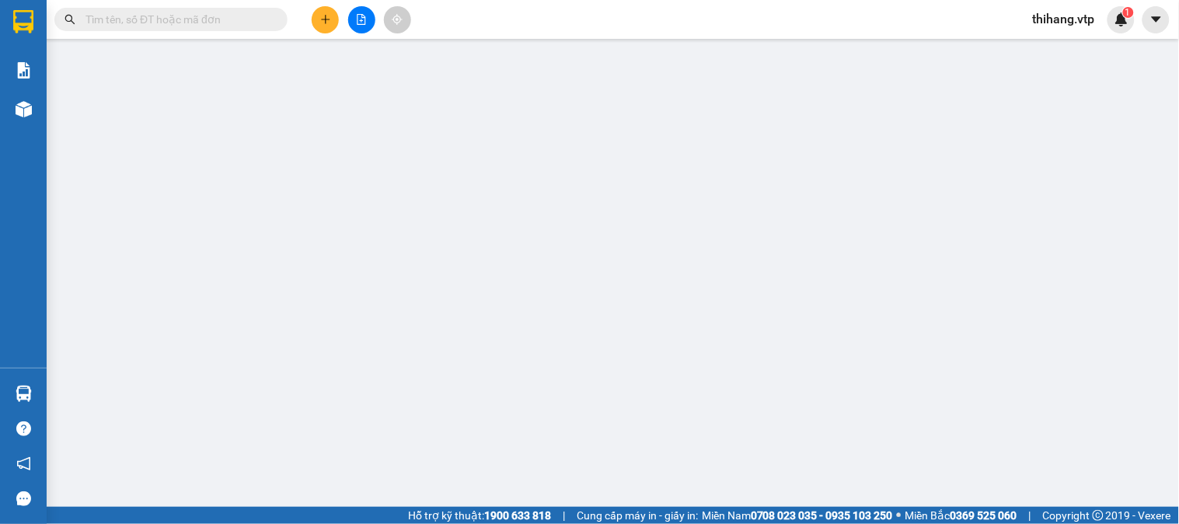
type input "chết ko thường"
type input "50.000"
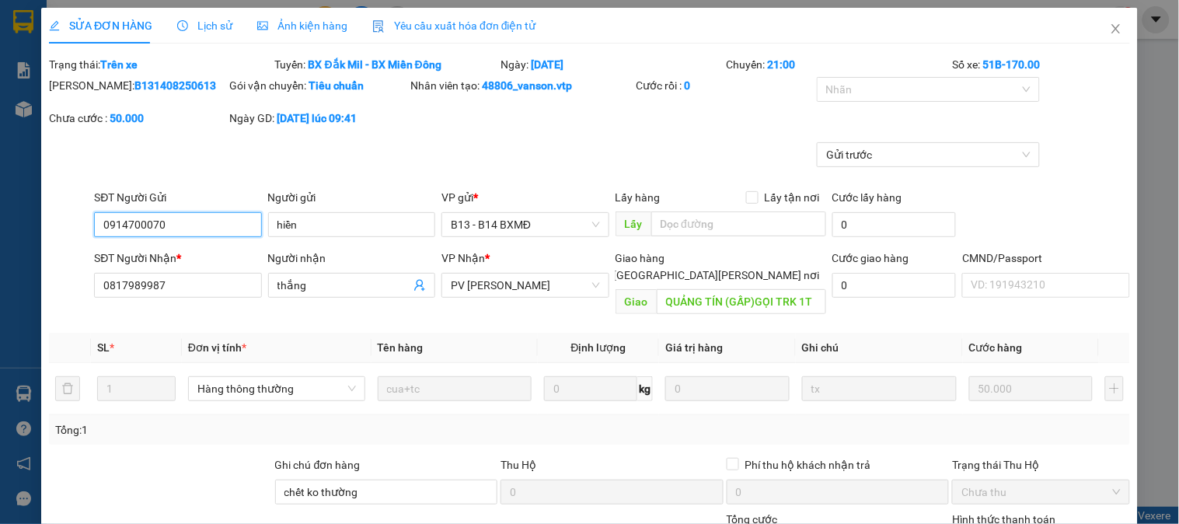
type input "2.500"
click at [1110, 27] on icon "close" at bounding box center [1116, 29] width 12 height 12
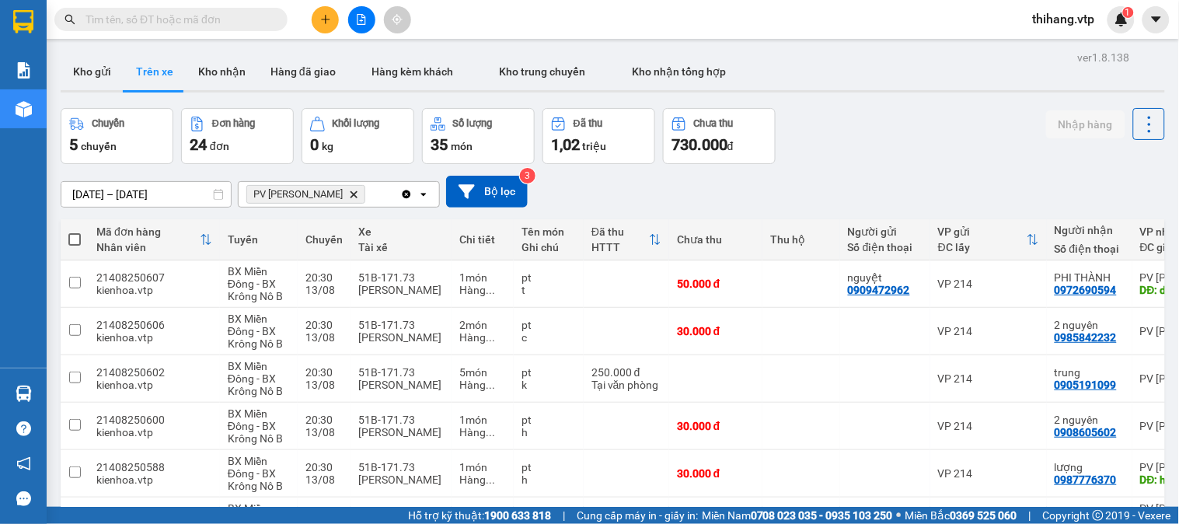
click at [355, 19] on button at bounding box center [361, 19] width 27 height 27
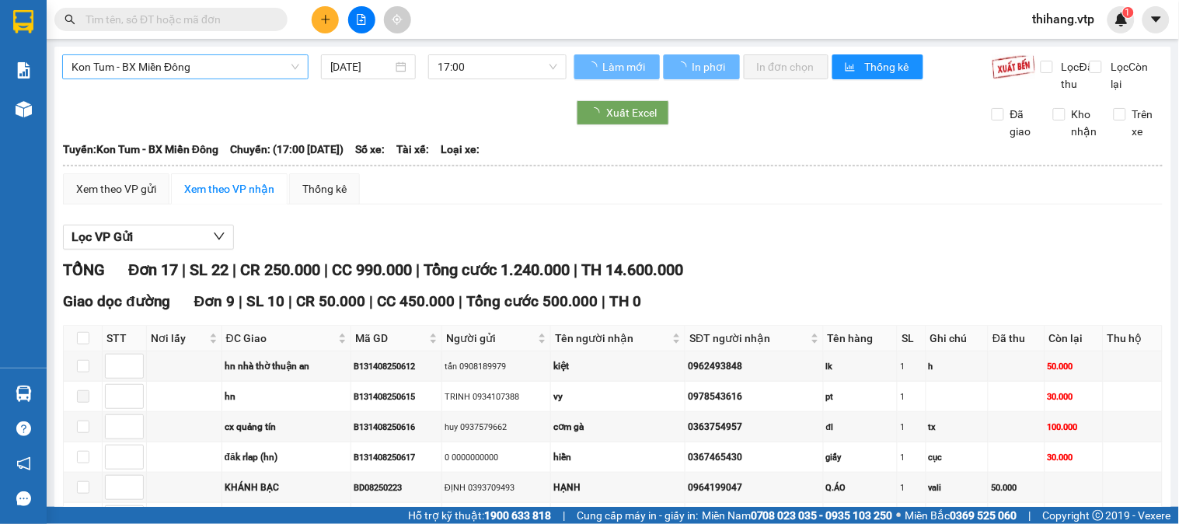
click at [235, 75] on span "Kon Tum - BX Miền Đông" at bounding box center [186, 66] width 228 height 23
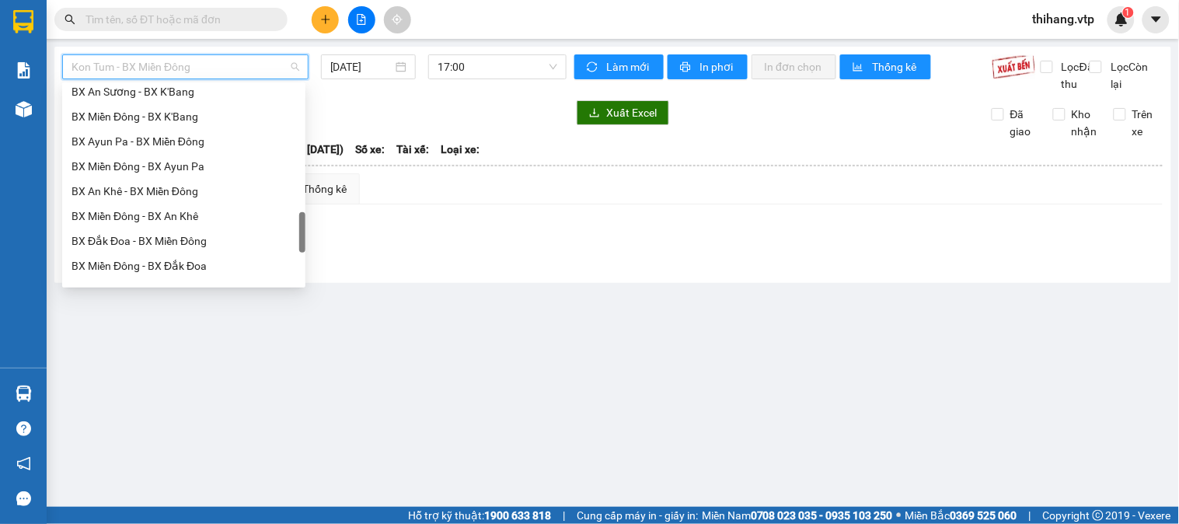
scroll to position [1014, 0]
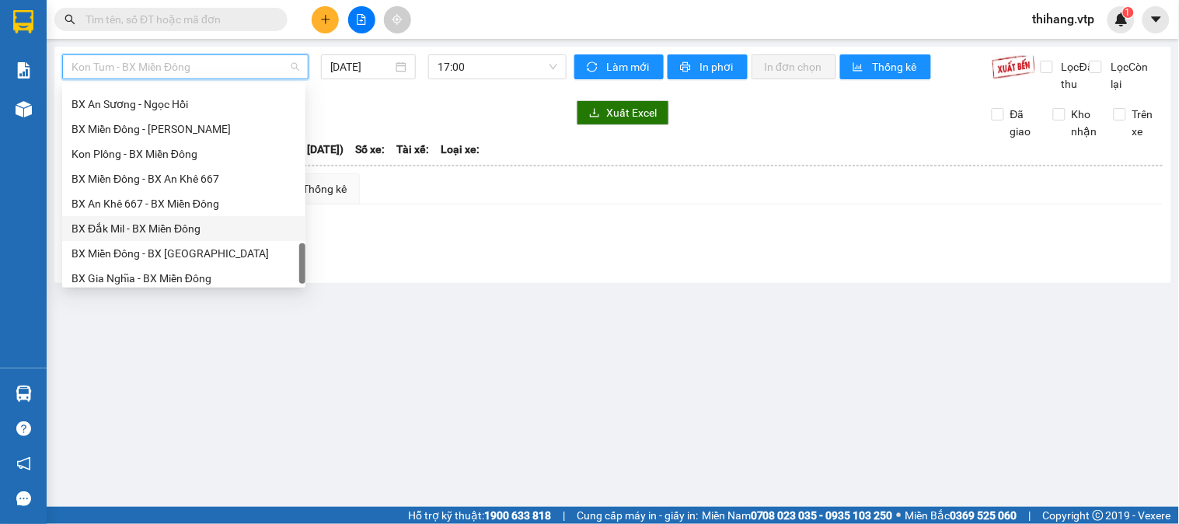
click at [176, 233] on div "BX Đắk Mil - BX Miền Đông" at bounding box center [184, 228] width 225 height 17
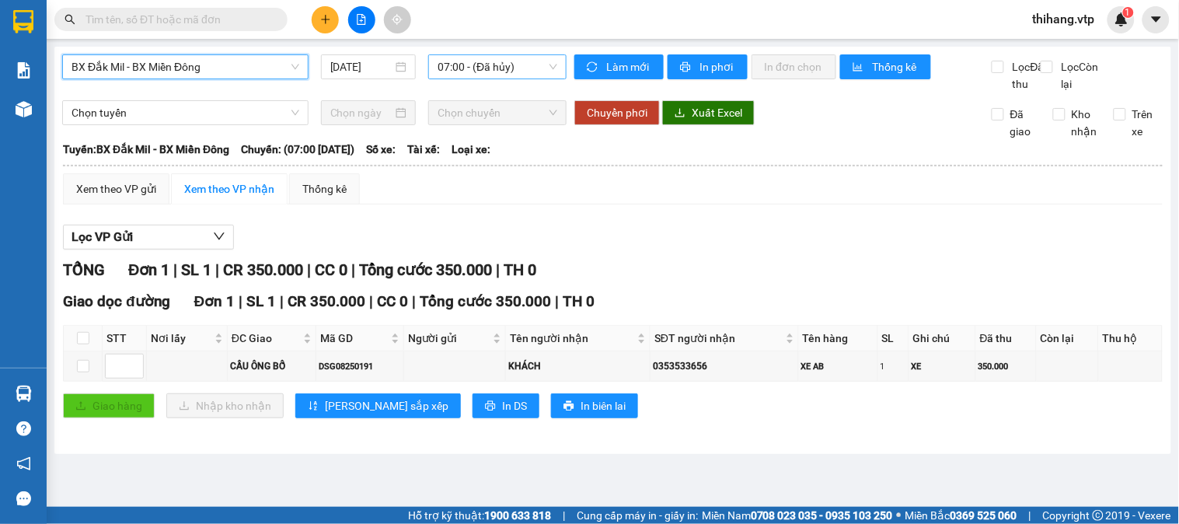
click at [540, 71] on span "07:00 - (Đã hủy)" at bounding box center [498, 66] width 120 height 23
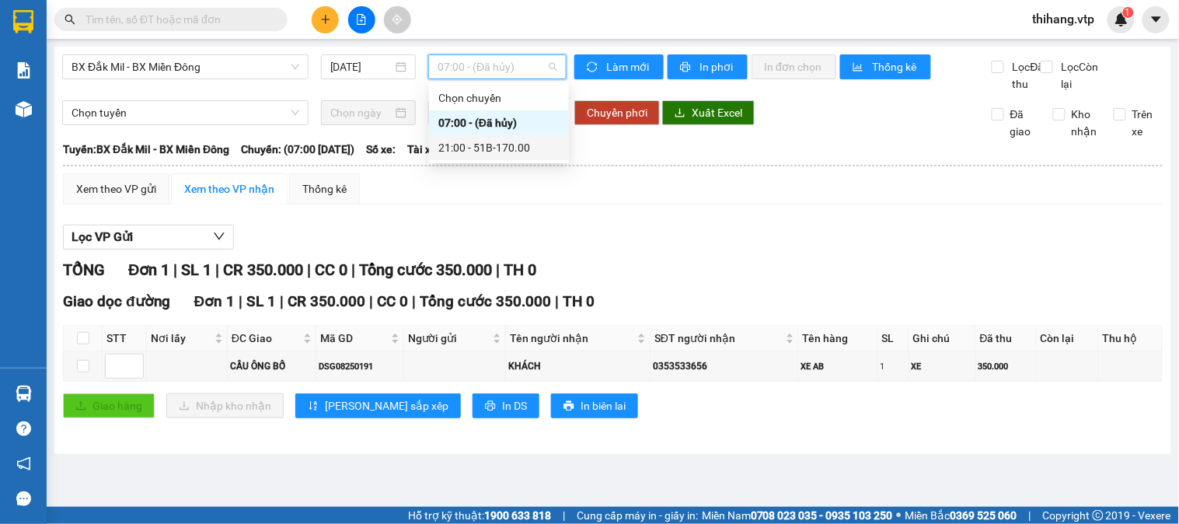
click at [513, 146] on div "21:00 - 51B-170.00" at bounding box center [498, 147] width 121 height 17
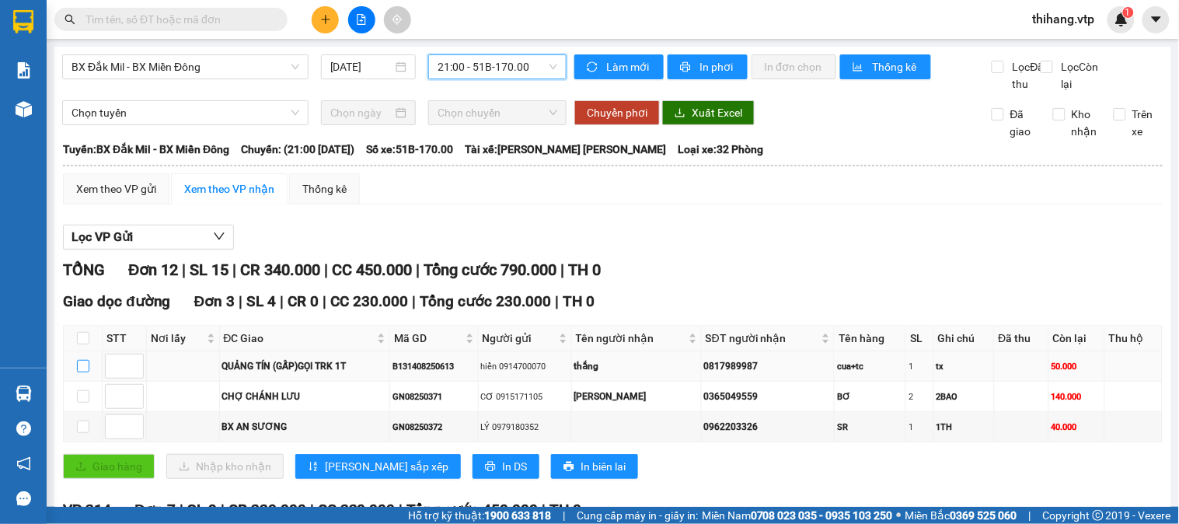
click at [81, 372] on input "checkbox" at bounding box center [83, 366] width 12 height 12
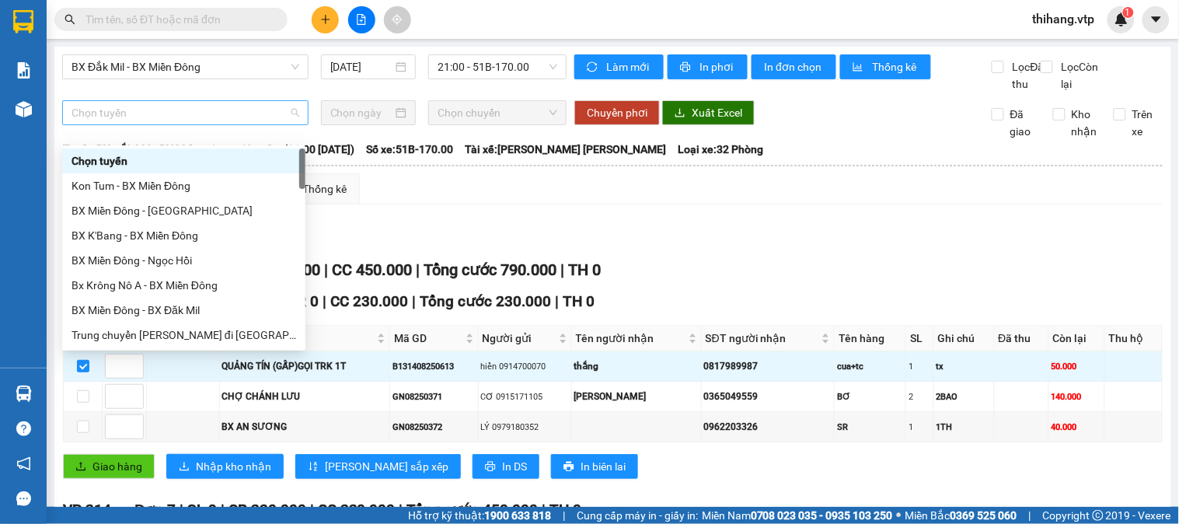
click at [136, 124] on span "Chọn tuyến" at bounding box center [186, 112] width 228 height 23
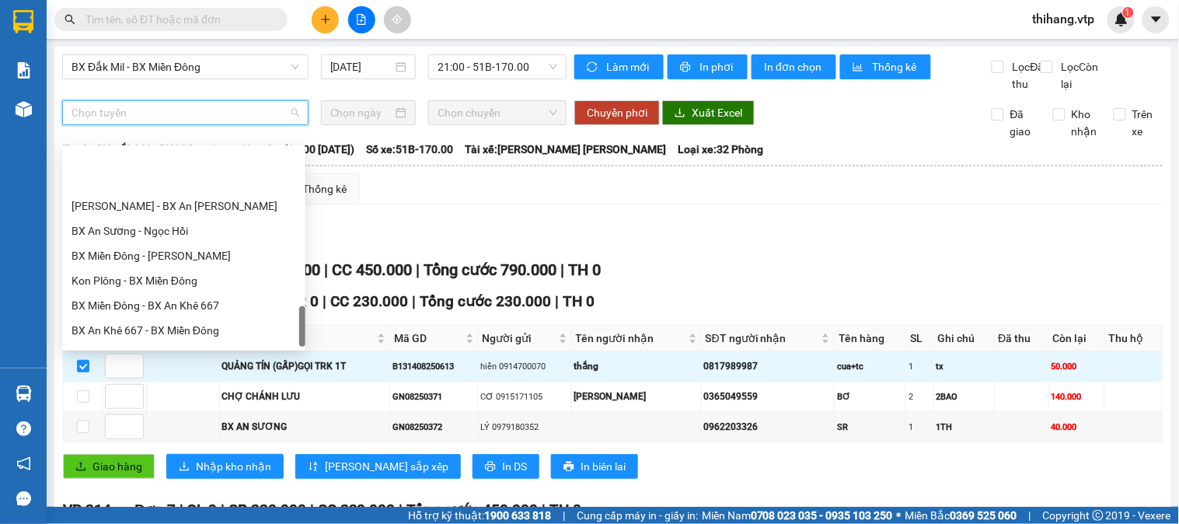
scroll to position [1014, 0]
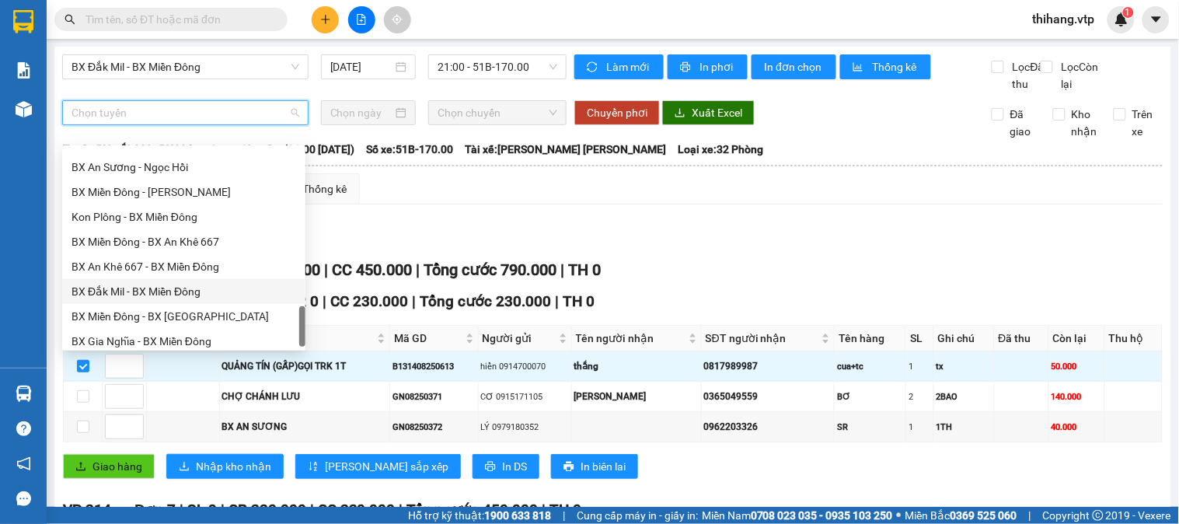
click at [129, 299] on div "BX Đắk Mil - BX Miền Đông" at bounding box center [184, 291] width 225 height 17
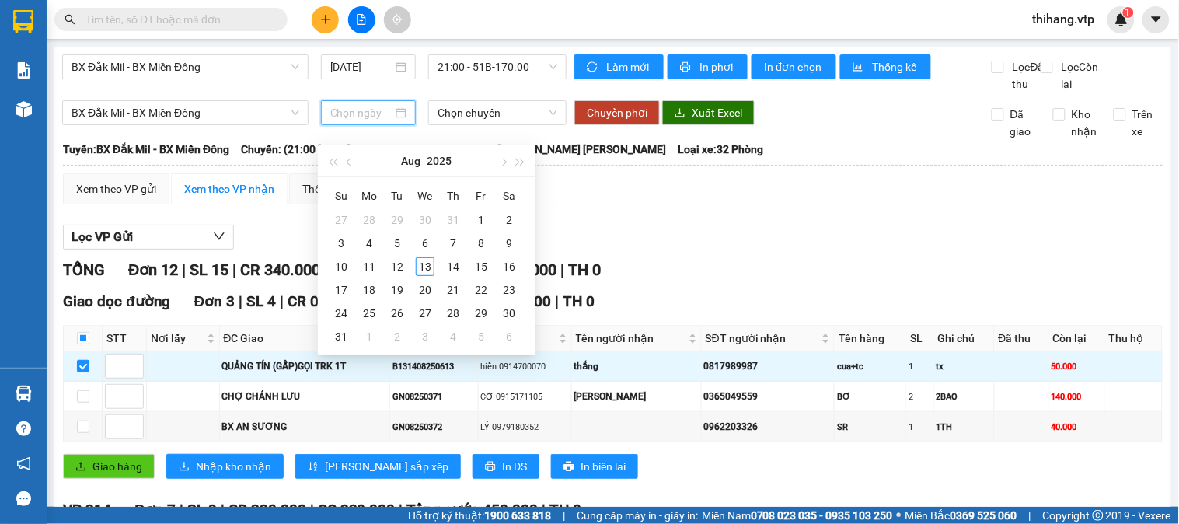
click at [339, 121] on input at bounding box center [361, 112] width 63 height 17
click at [446, 264] on div "14" at bounding box center [453, 266] width 19 height 19
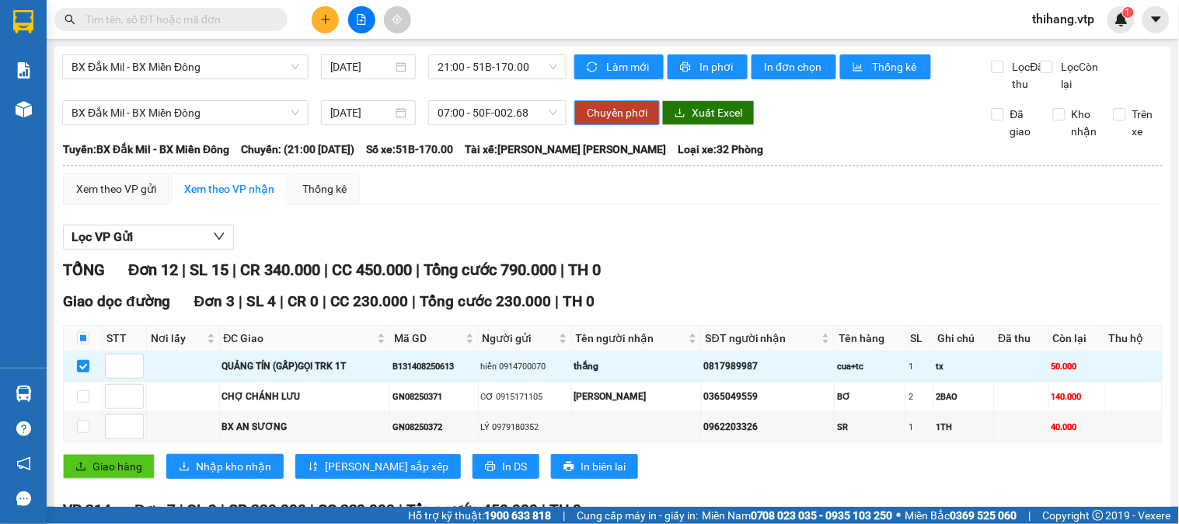
click at [613, 121] on span "Chuyển phơi" at bounding box center [617, 112] width 61 height 17
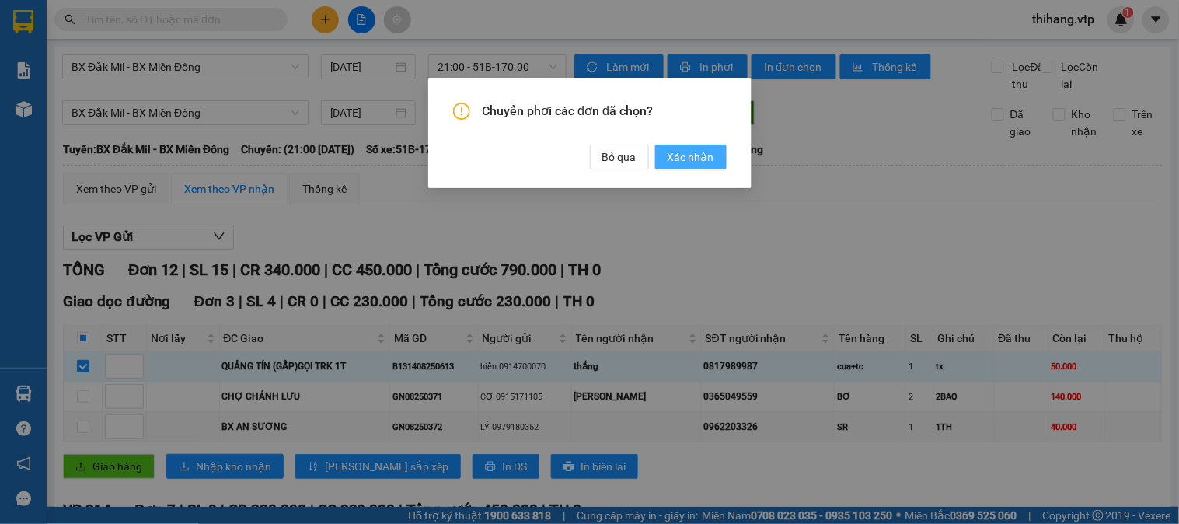
click at [679, 158] on span "Xác nhận" at bounding box center [691, 156] width 47 height 17
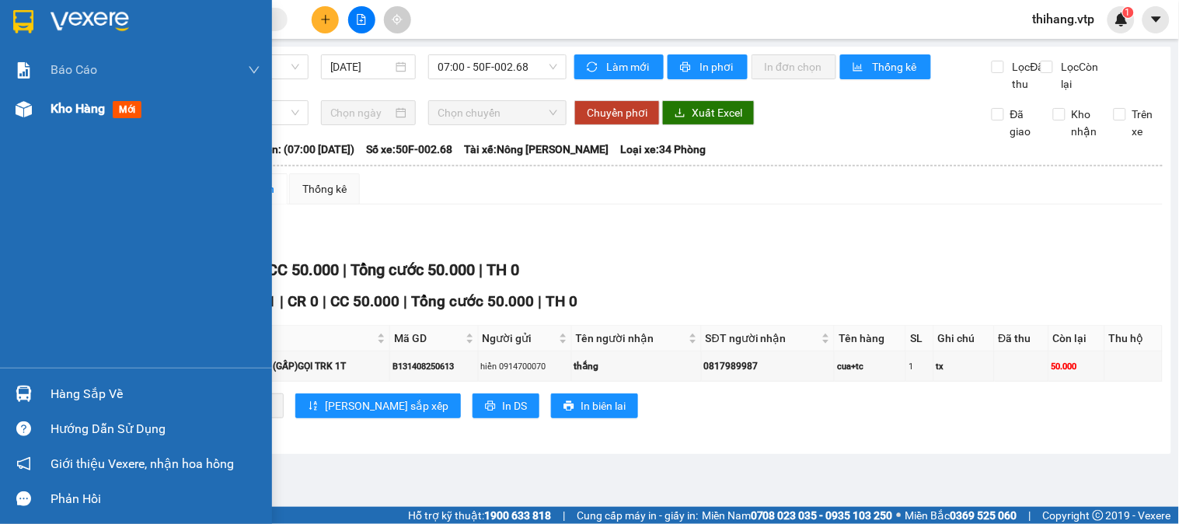
click at [72, 111] on span "Kho hàng" at bounding box center [78, 108] width 54 height 15
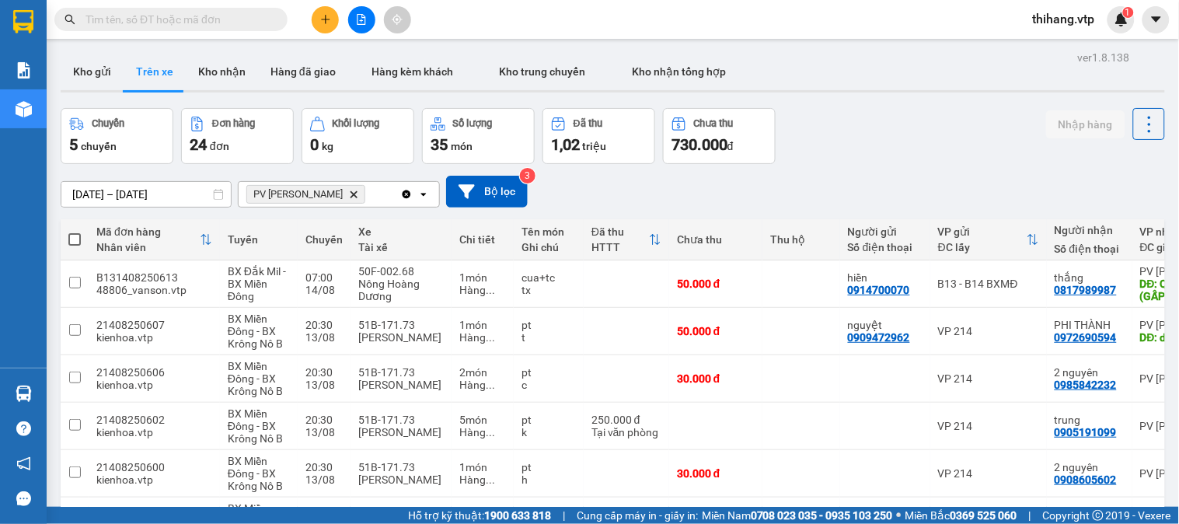
drag, startPoint x: 100, startPoint y: 68, endPoint x: 257, endPoint y: 36, distance: 161.2
click at [102, 68] on button "Kho gửi" at bounding box center [92, 71] width 63 height 37
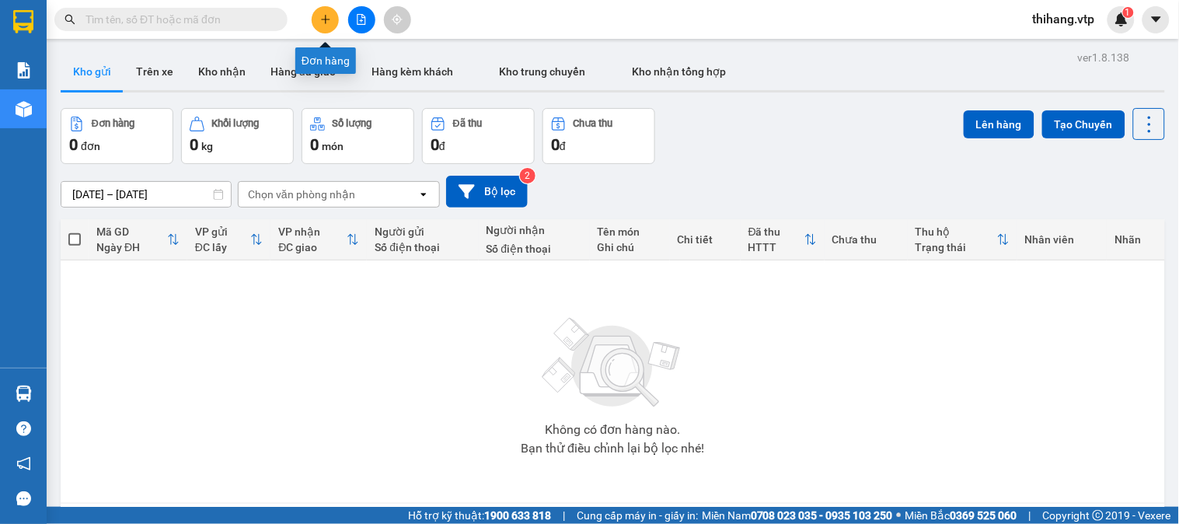
click at [320, 16] on icon "plus" at bounding box center [325, 19] width 11 height 11
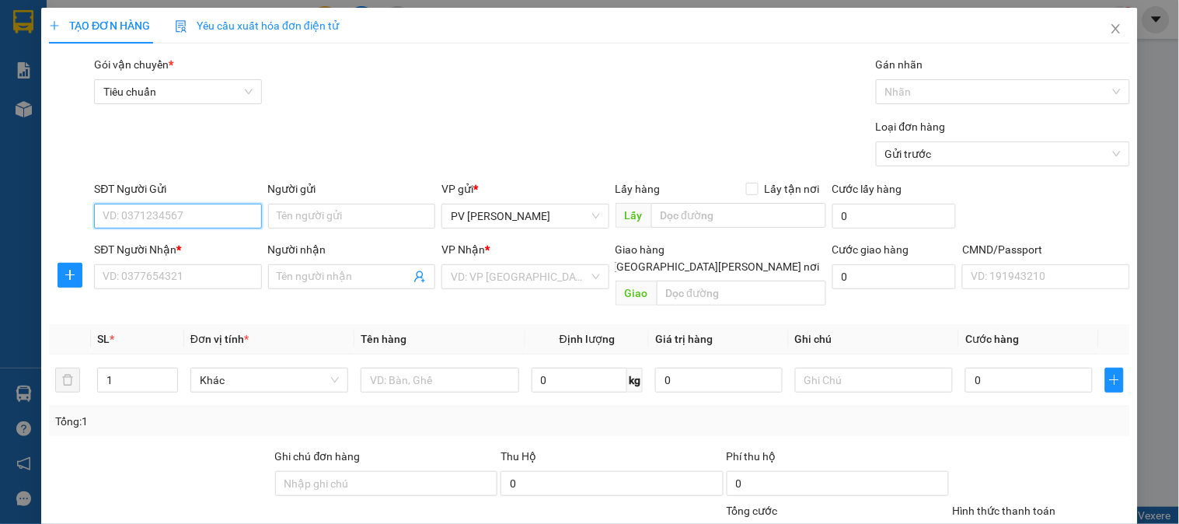
click at [190, 224] on input "SĐT Người Gửi" at bounding box center [177, 216] width 167 height 25
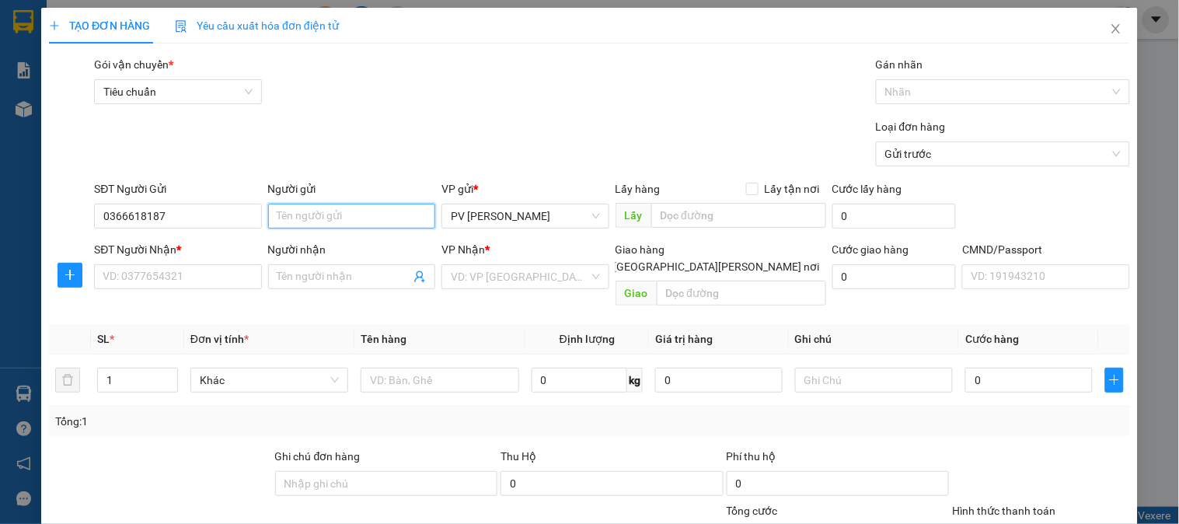
click at [333, 212] on input "Người gửi" at bounding box center [351, 216] width 167 height 25
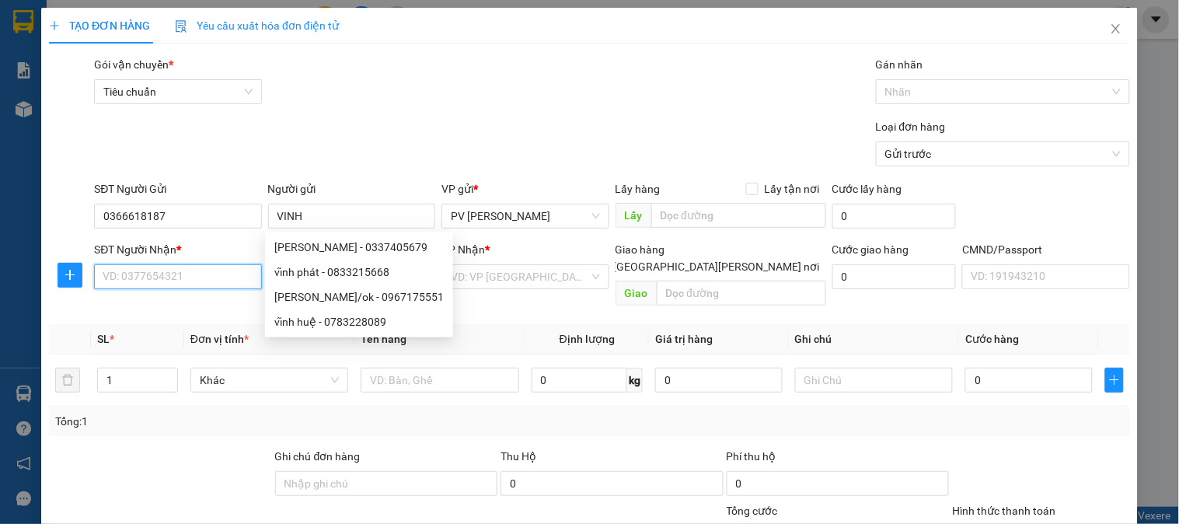
click at [115, 278] on input "SĐT Người Nhận *" at bounding box center [177, 276] width 167 height 25
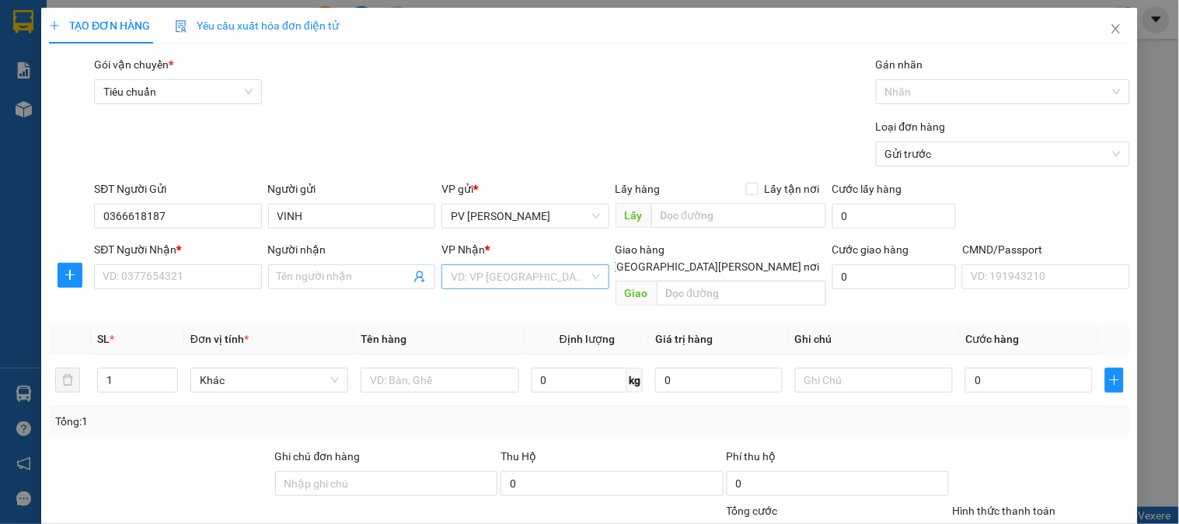
click at [478, 281] on input "search" at bounding box center [520, 276] width 138 height 23
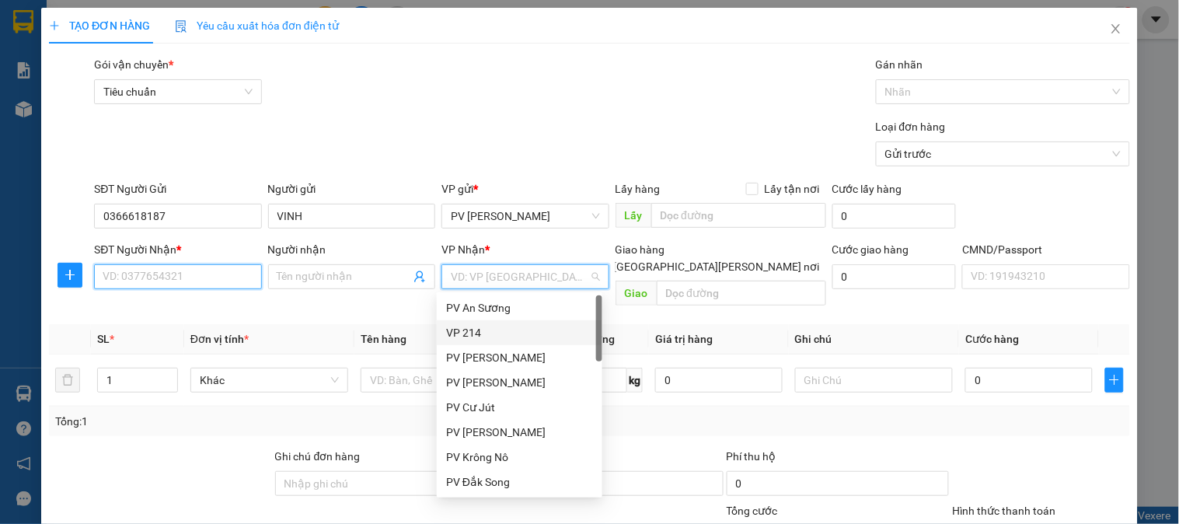
click at [171, 283] on input "SĐT Người Nhận *" at bounding box center [177, 276] width 167 height 25
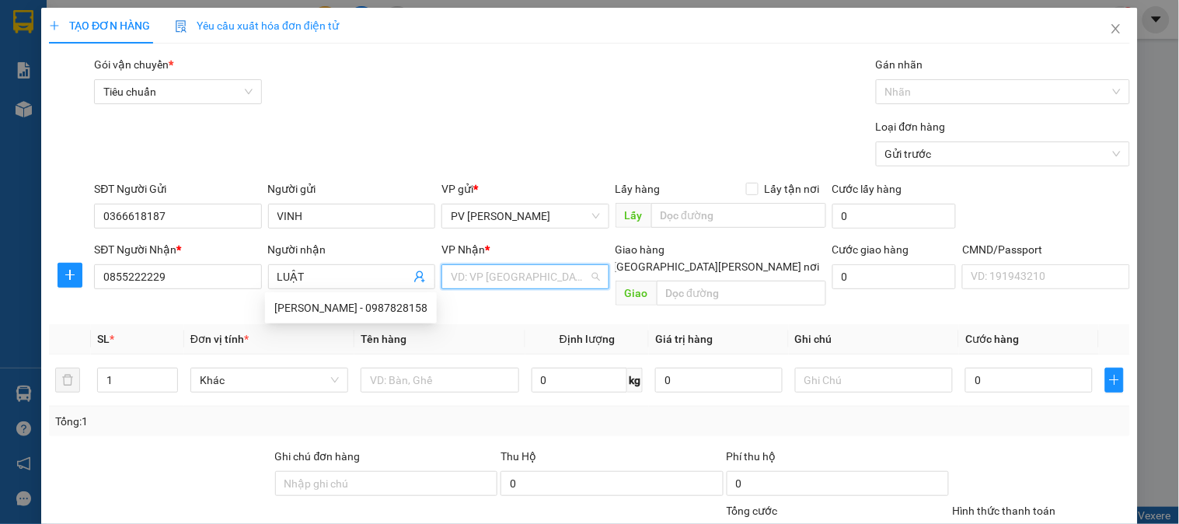
click at [471, 280] on input "search" at bounding box center [520, 276] width 138 height 23
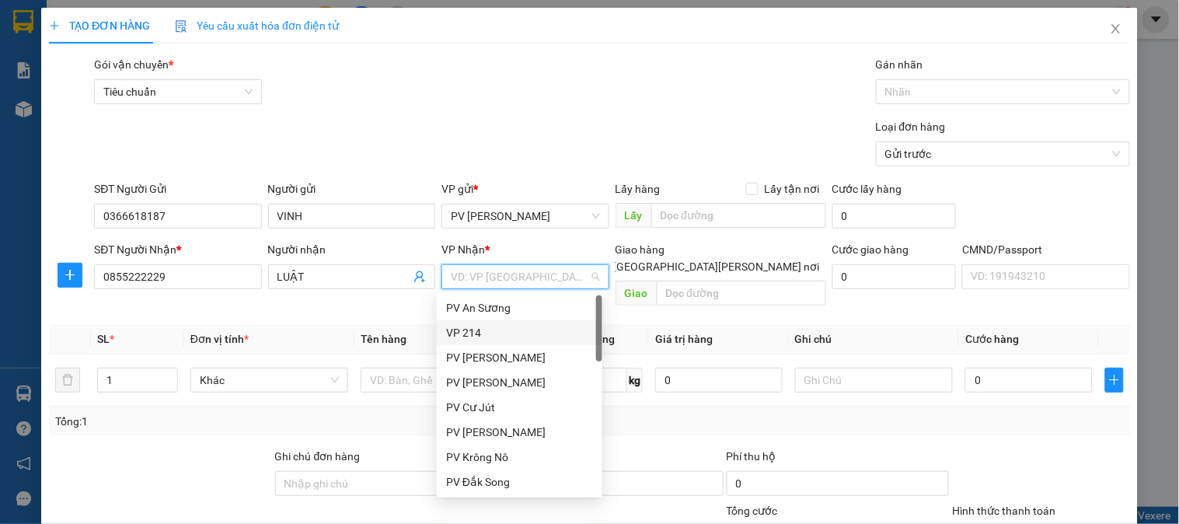
click at [482, 327] on div "VP 214" at bounding box center [519, 332] width 147 height 17
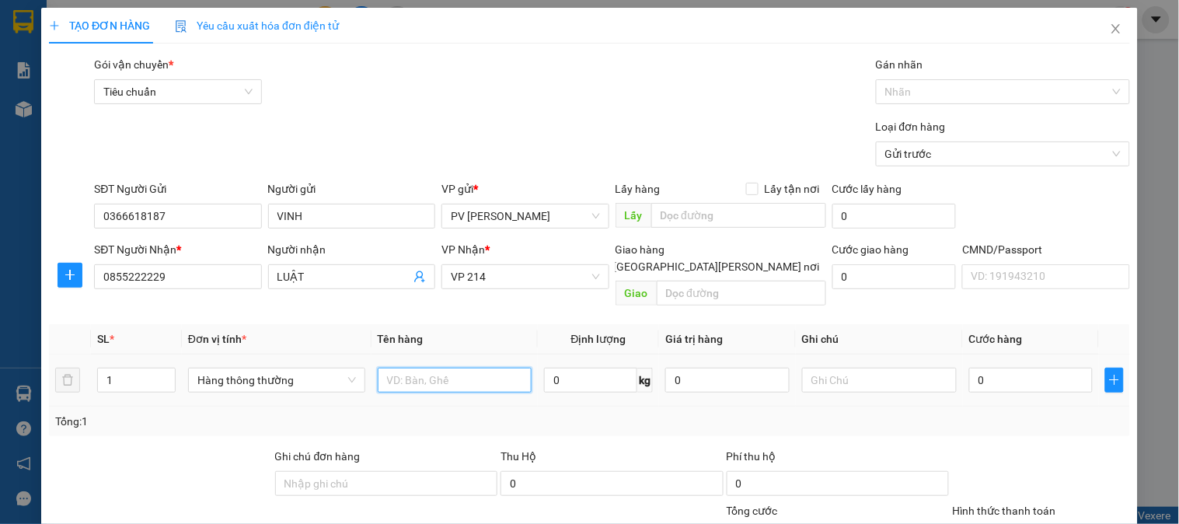
click at [408, 372] on input "text" at bounding box center [455, 380] width 155 height 25
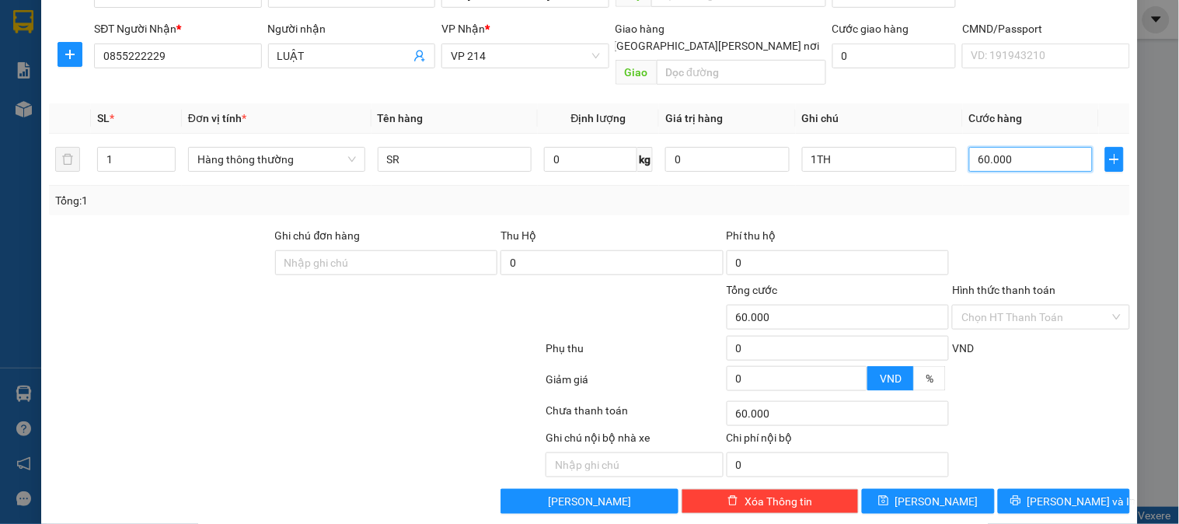
scroll to position [223, 0]
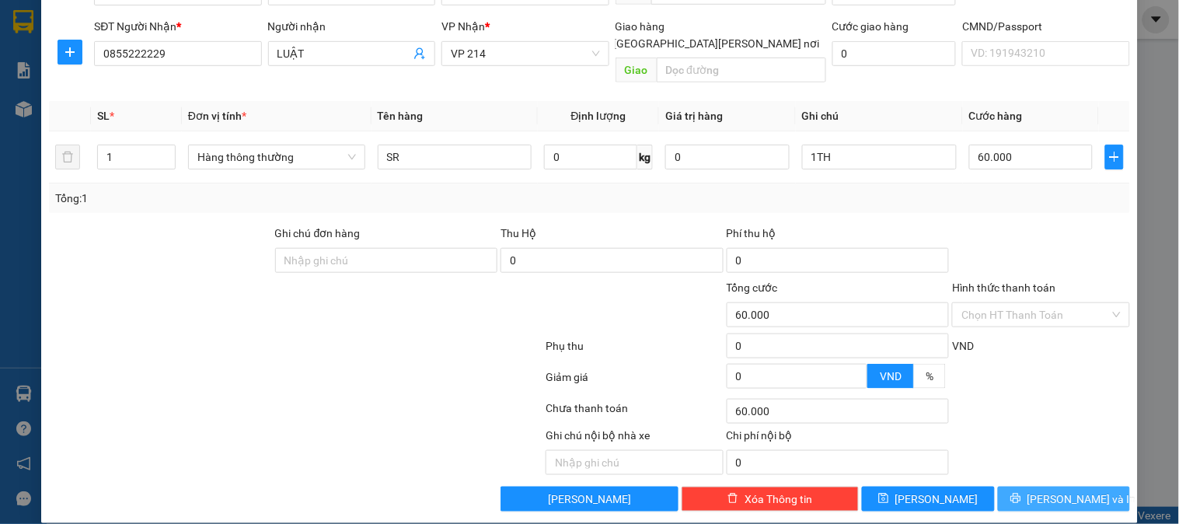
click at [1022, 493] on icon "printer" at bounding box center [1016, 498] width 11 height 11
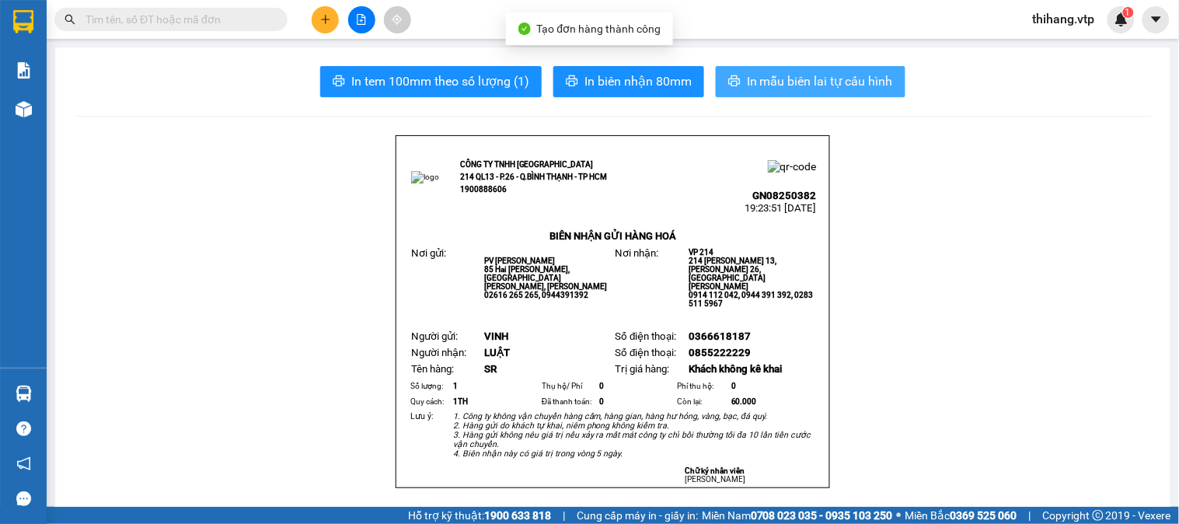
click at [747, 79] on span "In mẫu biên lai tự cấu hình" at bounding box center [820, 81] width 146 height 19
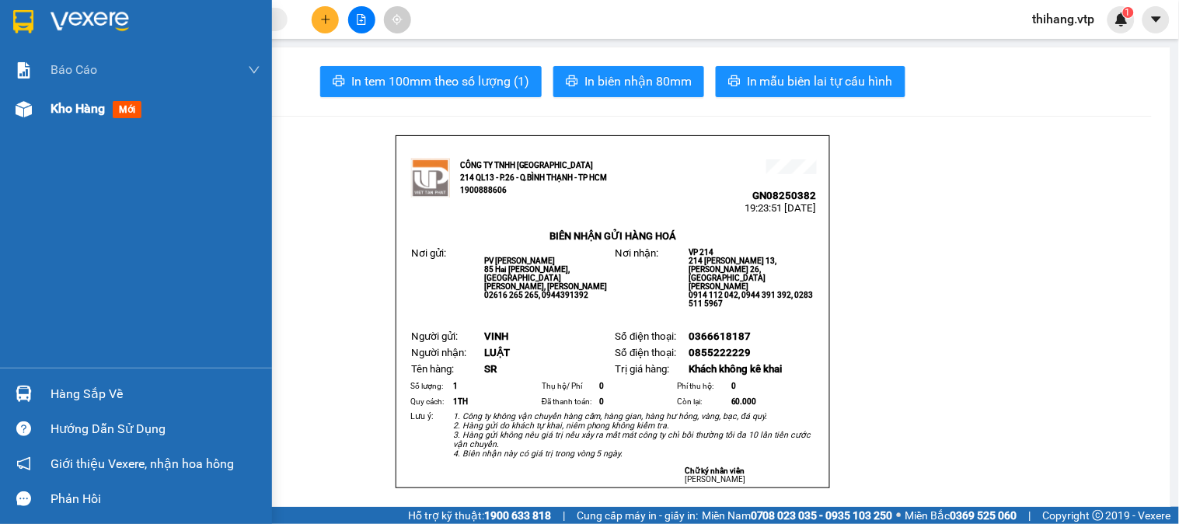
click at [58, 103] on span "Kho hàng" at bounding box center [78, 108] width 54 height 15
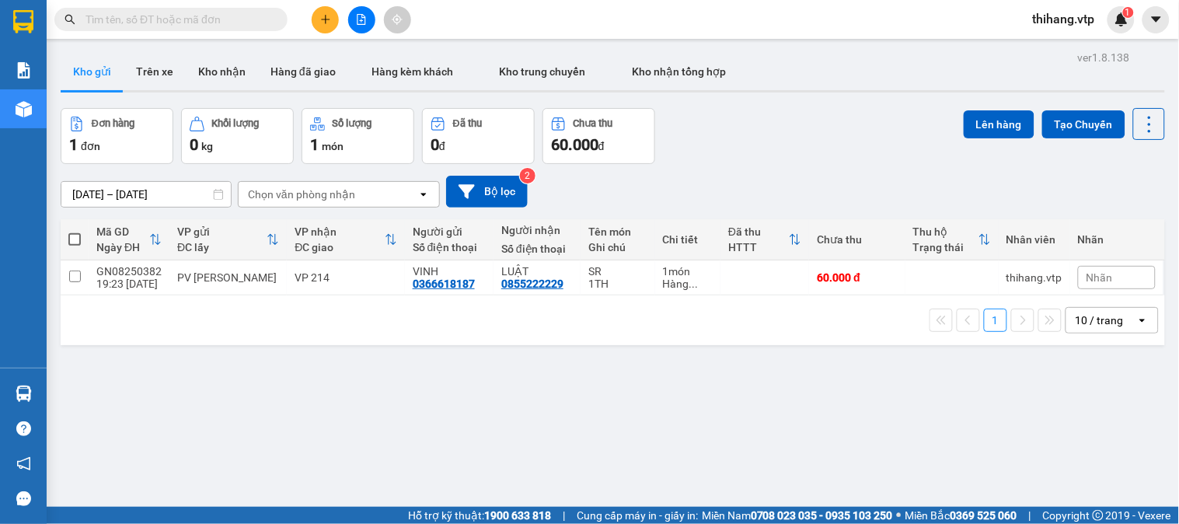
click at [67, 236] on th at bounding box center [75, 239] width 28 height 41
click at [75, 239] on span at bounding box center [74, 239] width 12 height 12
click at [75, 232] on input "checkbox" at bounding box center [75, 232] width 0 height 0
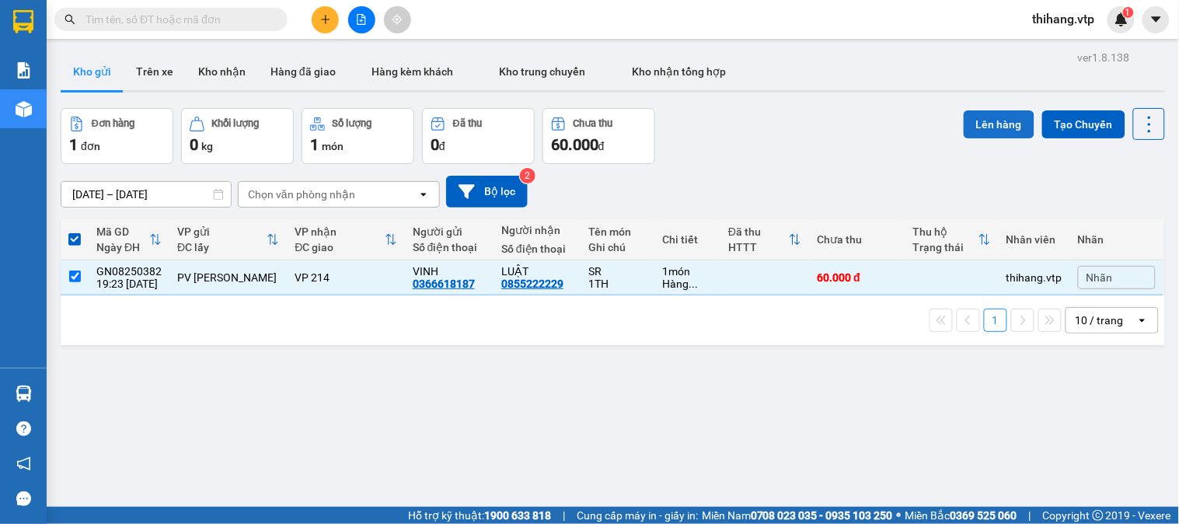
click at [1015, 121] on button "Lên hàng" at bounding box center [999, 124] width 71 height 28
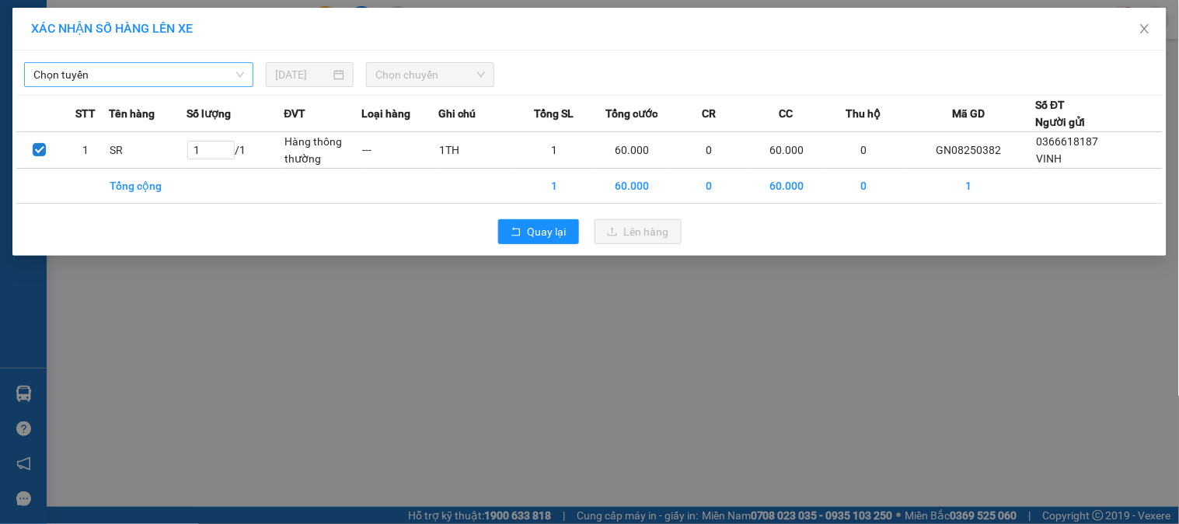
click at [166, 79] on span "Chọn tuyến" at bounding box center [138, 74] width 211 height 23
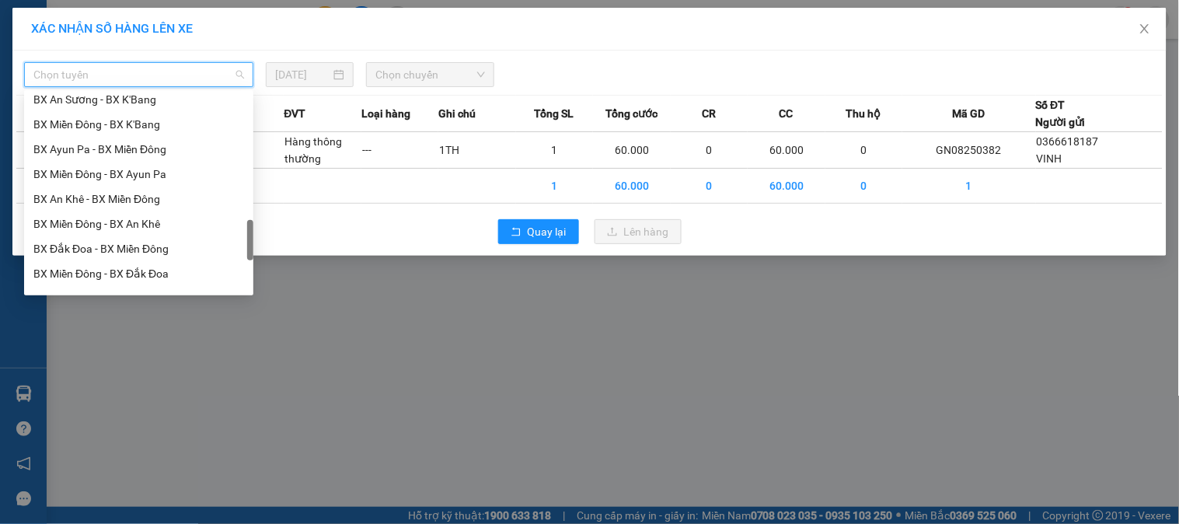
scroll to position [1014, 0]
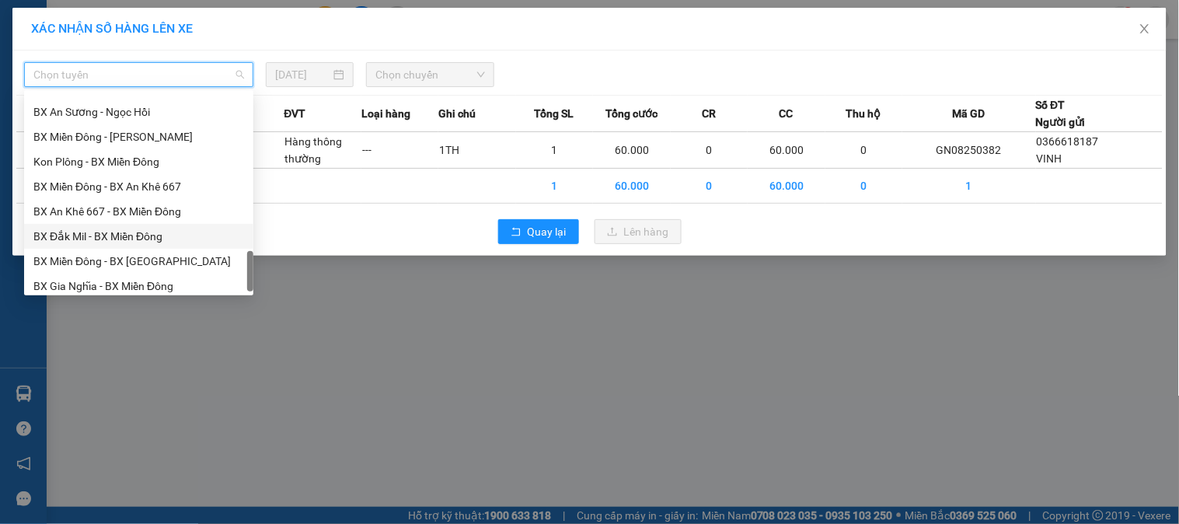
click at [113, 236] on div "BX Đắk Mil - BX Miền Đông" at bounding box center [138, 236] width 211 height 17
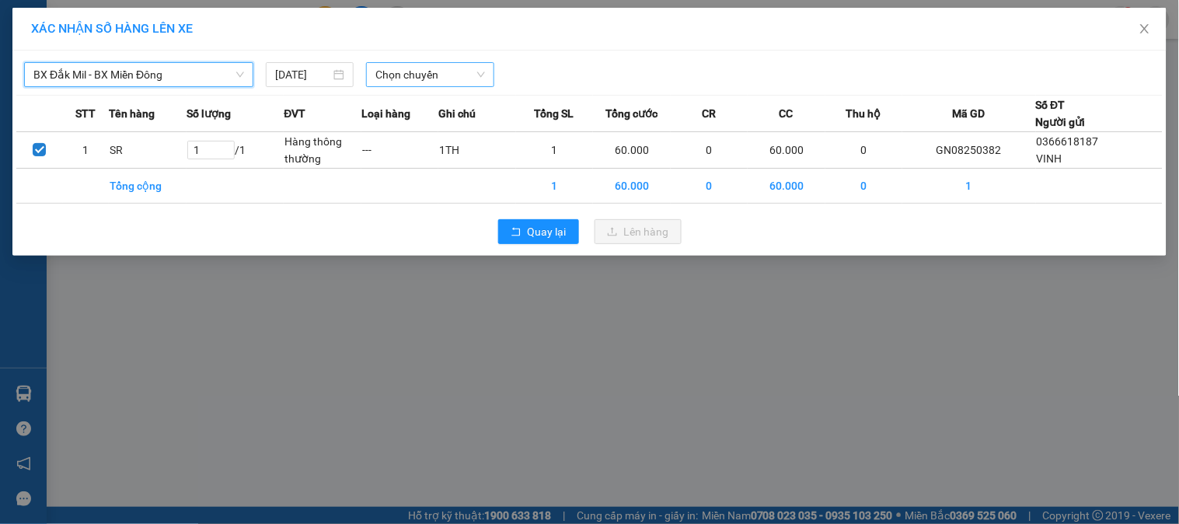
click at [428, 79] on span "Chọn chuyến" at bounding box center [431, 74] width 110 height 23
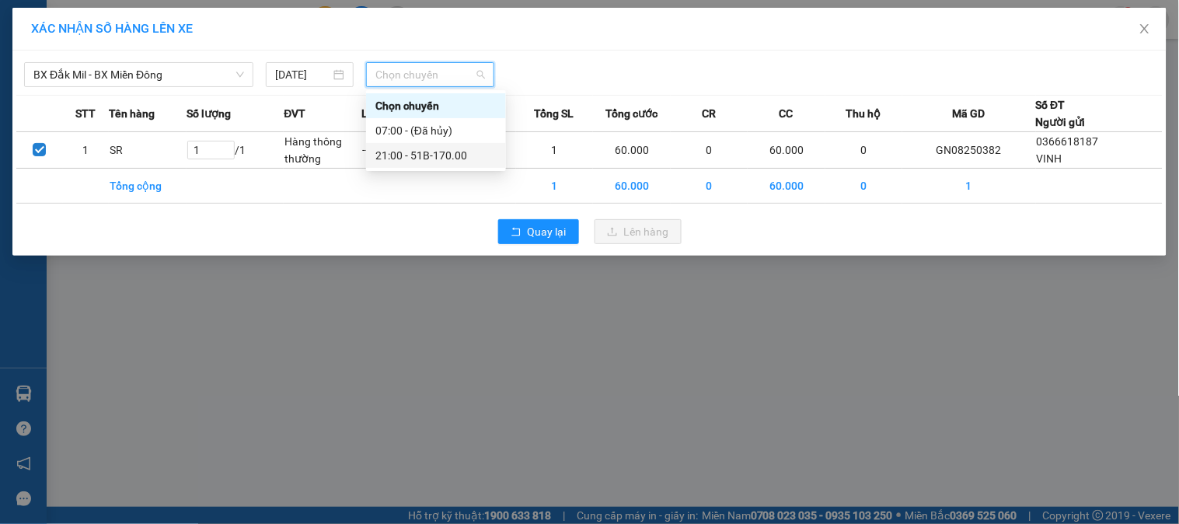
click at [432, 154] on div "21:00 - 51B-170.00" at bounding box center [436, 155] width 121 height 17
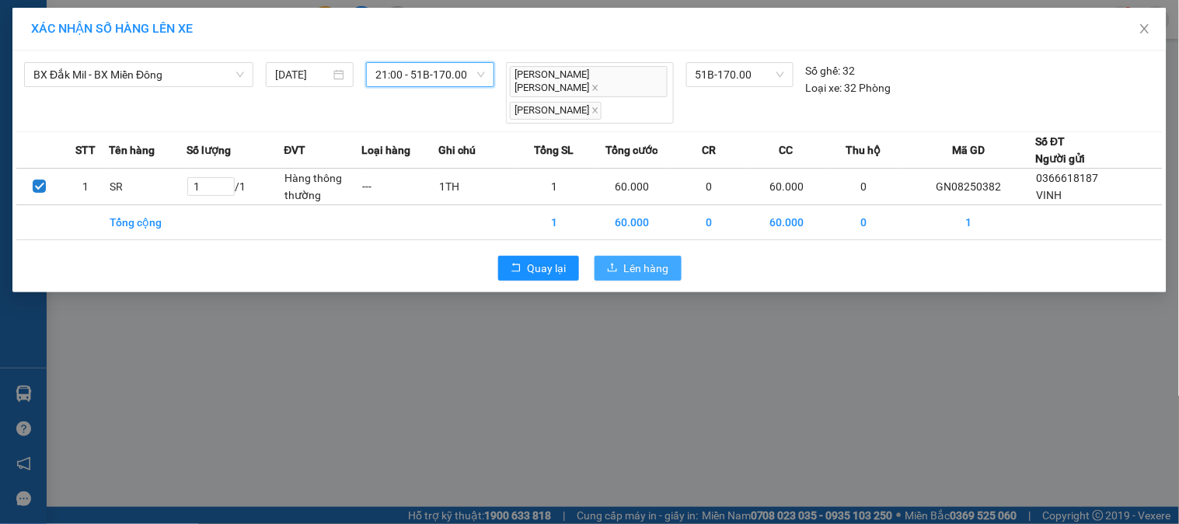
click at [654, 262] on span "Lên hàng" at bounding box center [646, 268] width 45 height 17
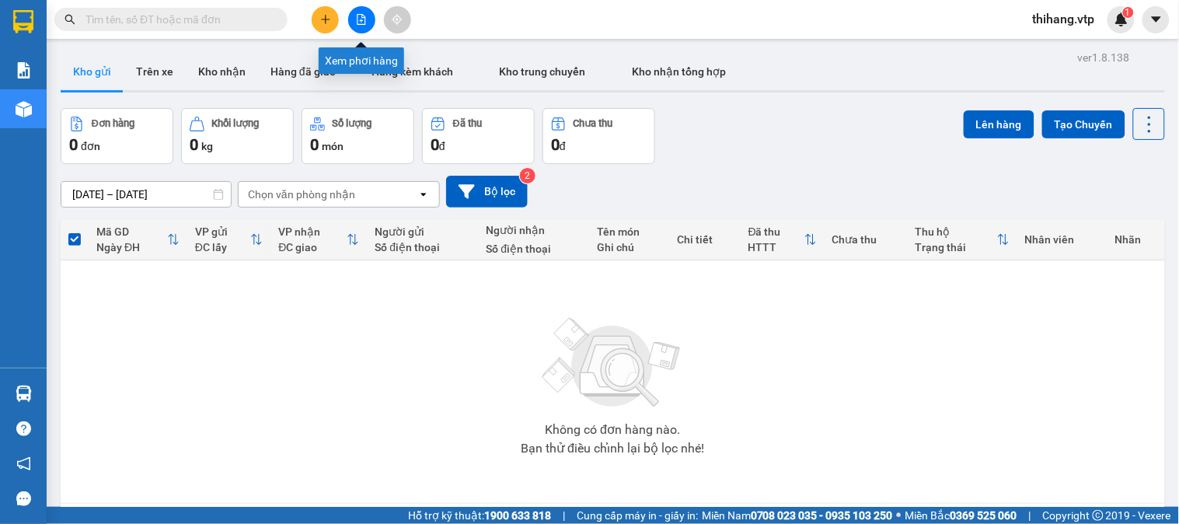
click at [364, 20] on icon "file-add" at bounding box center [361, 19] width 11 height 11
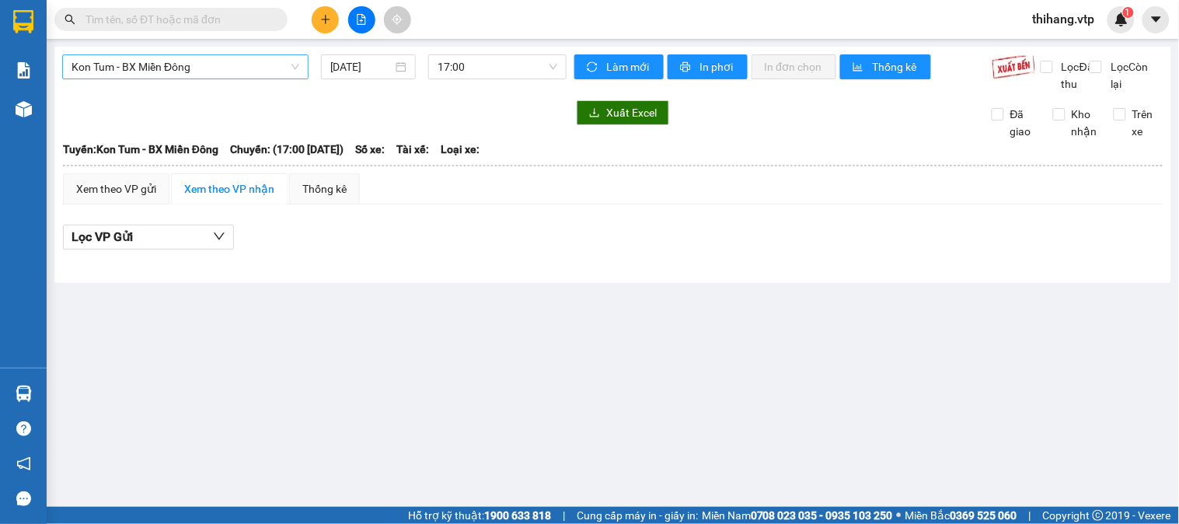
click at [214, 71] on span "Kon Tum - BX Miền Đông" at bounding box center [186, 66] width 228 height 23
click at [162, 19] on input "text" at bounding box center [177, 19] width 183 height 17
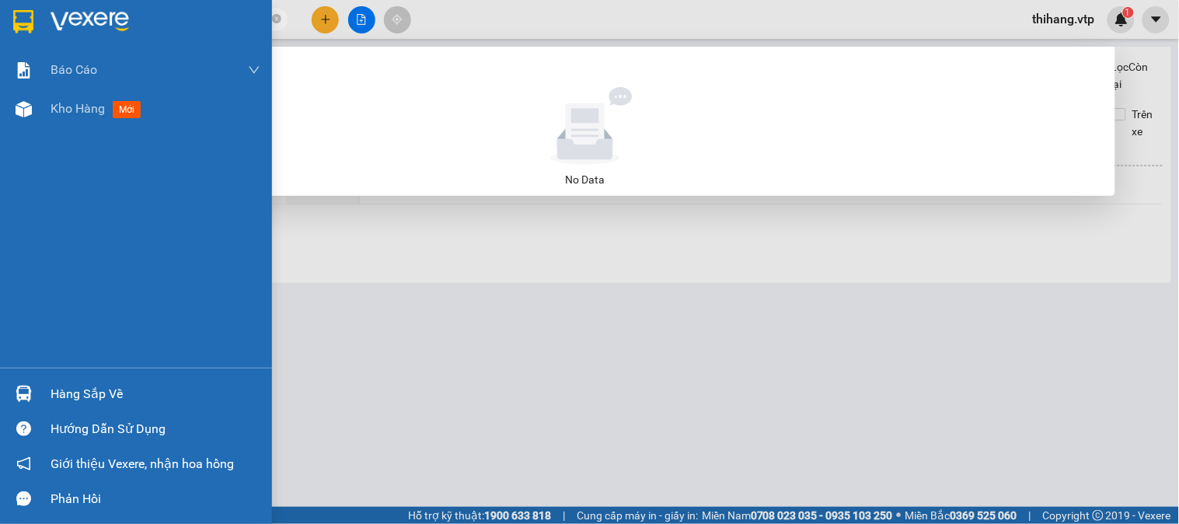
drag, startPoint x: 162, startPoint y: 19, endPoint x: 20, endPoint y: 18, distance: 141.5
click at [20, 18] on section "Kết quả [PERSON_NAME] ( 0 ) Bộ lọc No Data 0857953286 thihang.vtp 1 [PERSON_NAM…" at bounding box center [589, 262] width 1179 height 524
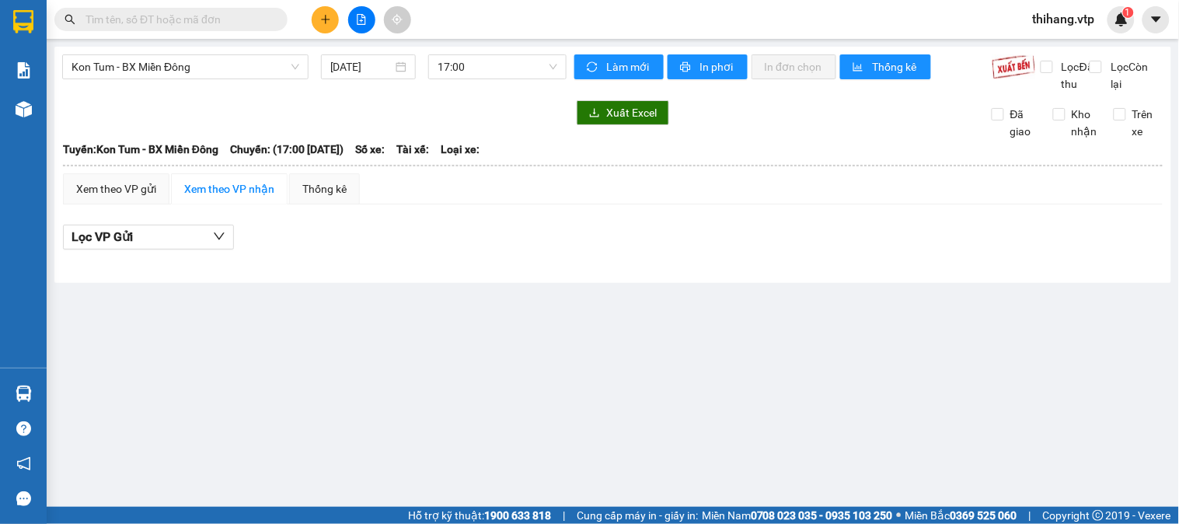
click at [141, 19] on input "text" at bounding box center [177, 19] width 183 height 17
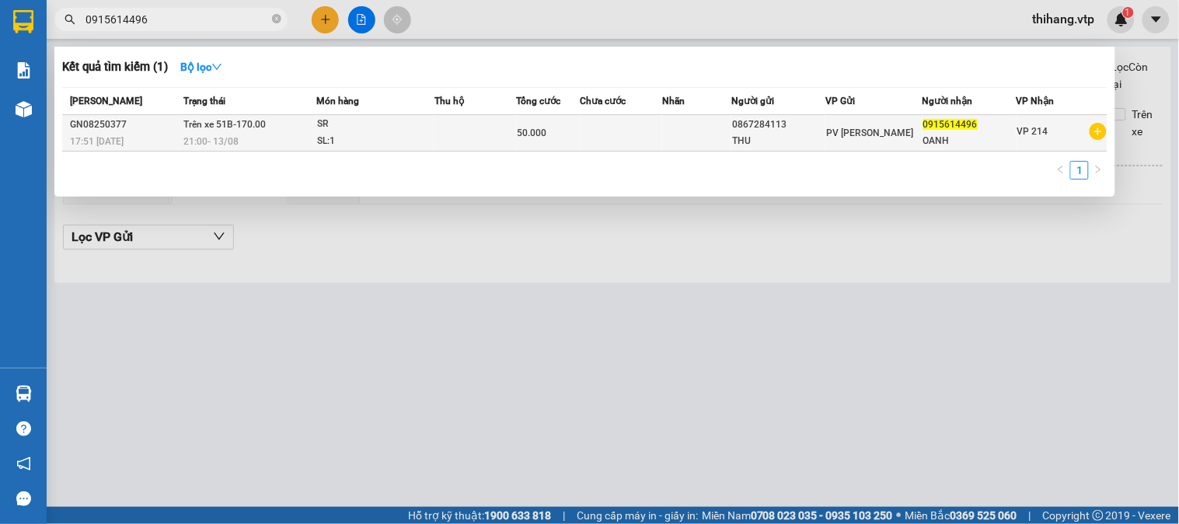
click at [942, 125] on span "0915614496" at bounding box center [951, 124] width 54 height 11
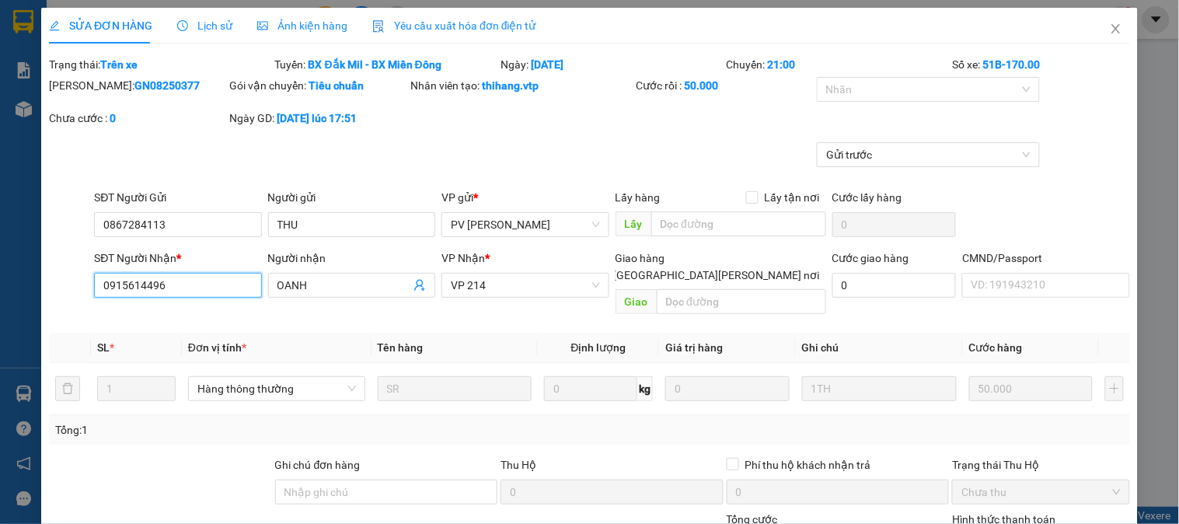
drag, startPoint x: 191, startPoint y: 286, endPoint x: 26, endPoint y: 274, distance: 165.3
click at [27, 274] on div "SỬA ĐƠN HÀNG Lịch sử [PERSON_NAME] hàng Yêu cầu xuất [PERSON_NAME] điện tử Tota…" at bounding box center [589, 262] width 1179 height 524
click at [330, 286] on input "OANH" at bounding box center [344, 285] width 133 height 17
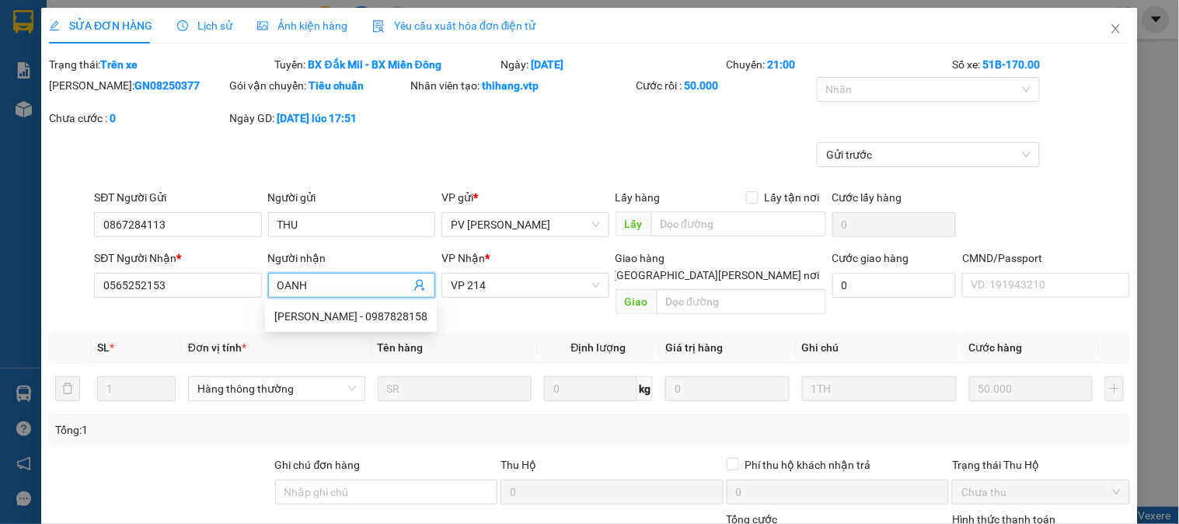
click at [542, 333] on th "Định lượng" at bounding box center [598, 348] width 121 height 30
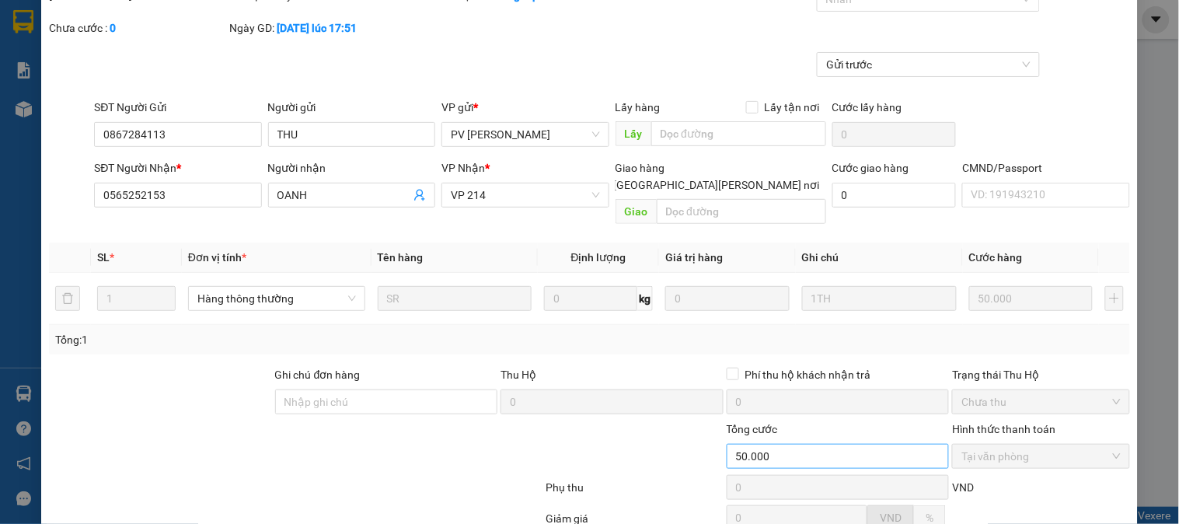
scroll to position [233, 0]
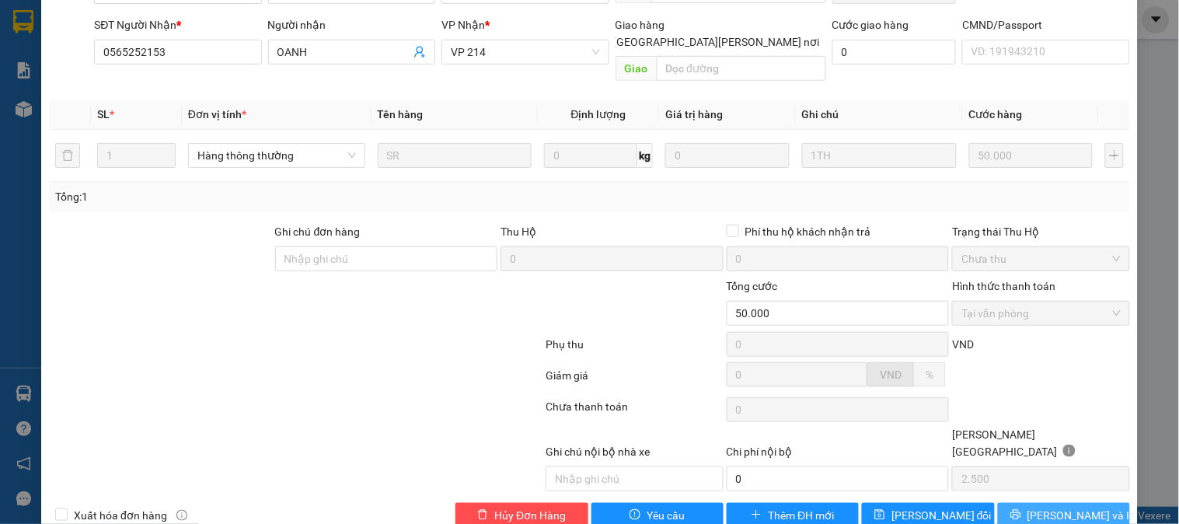
click at [1035, 503] on button "[PERSON_NAME] và In" at bounding box center [1064, 515] width 132 height 25
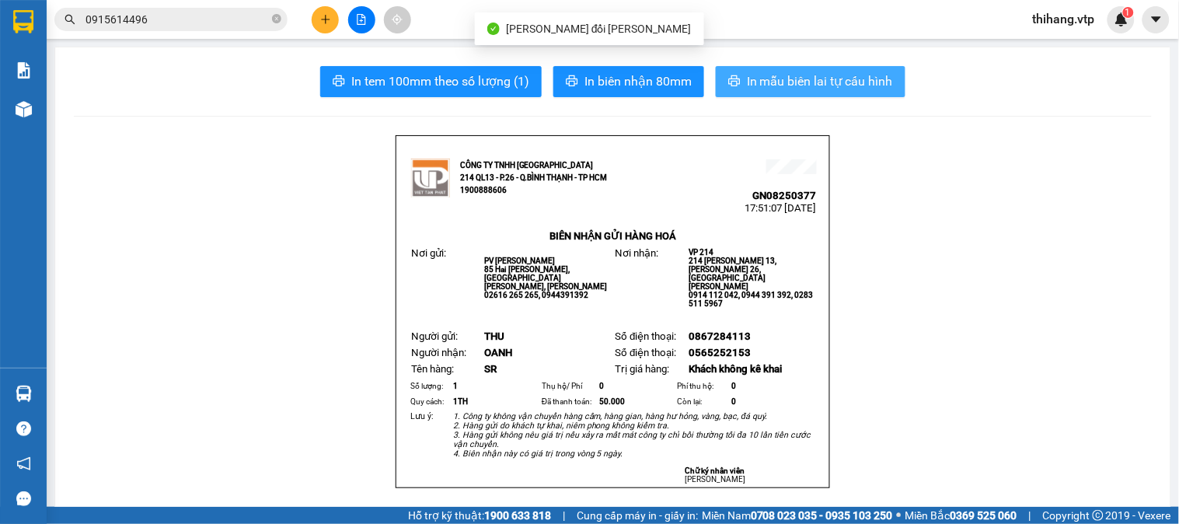
click at [830, 83] on span "In mẫu biên lai tự cấu hình" at bounding box center [820, 81] width 146 height 19
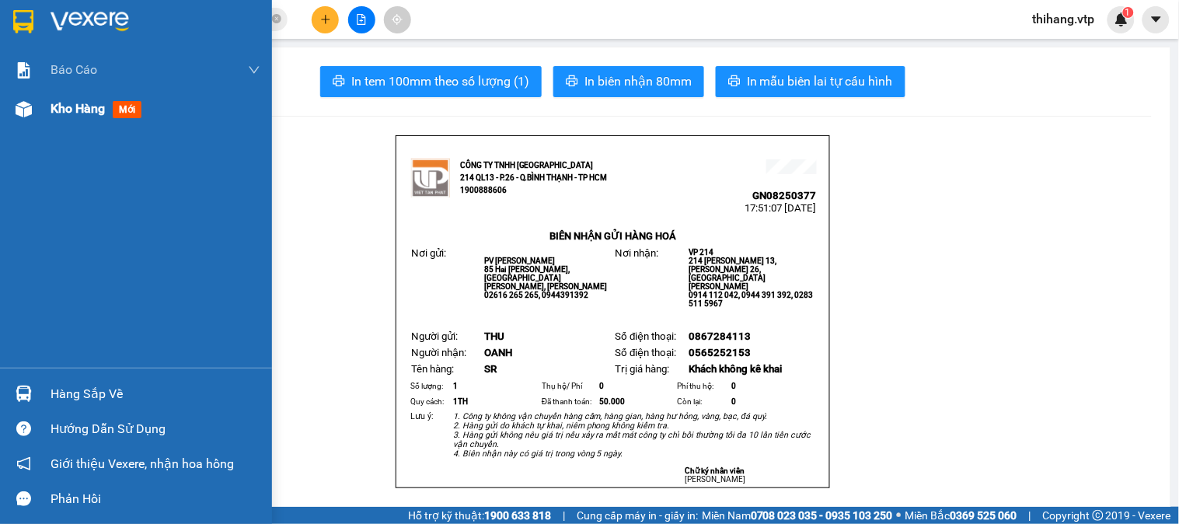
drag, startPoint x: 47, startPoint y: 102, endPoint x: 59, endPoint y: 101, distance: 12.5
click at [47, 102] on div "Kho hàng mới" at bounding box center [136, 108] width 272 height 39
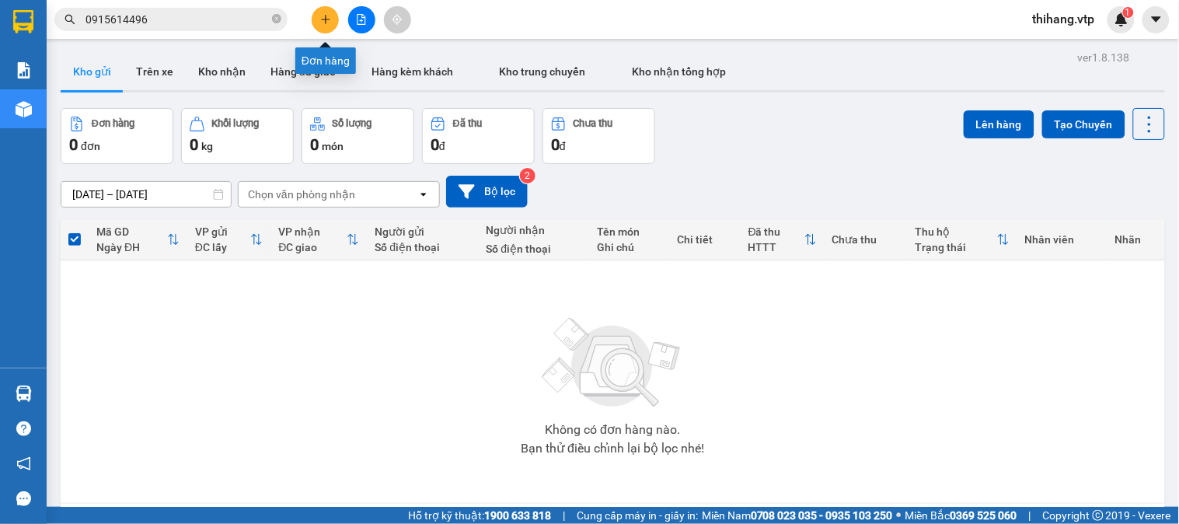
click at [313, 13] on button at bounding box center [325, 19] width 27 height 27
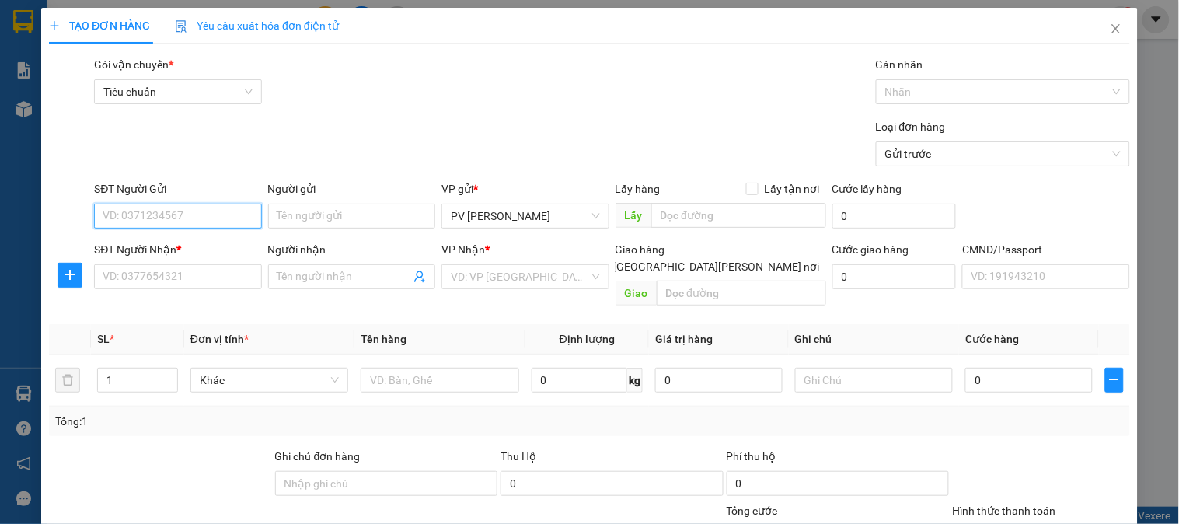
click at [187, 211] on input "SĐT Người Gửi" at bounding box center [177, 216] width 167 height 25
click at [157, 255] on div "0975900427 - ĐỊNH" at bounding box center [176, 247] width 147 height 17
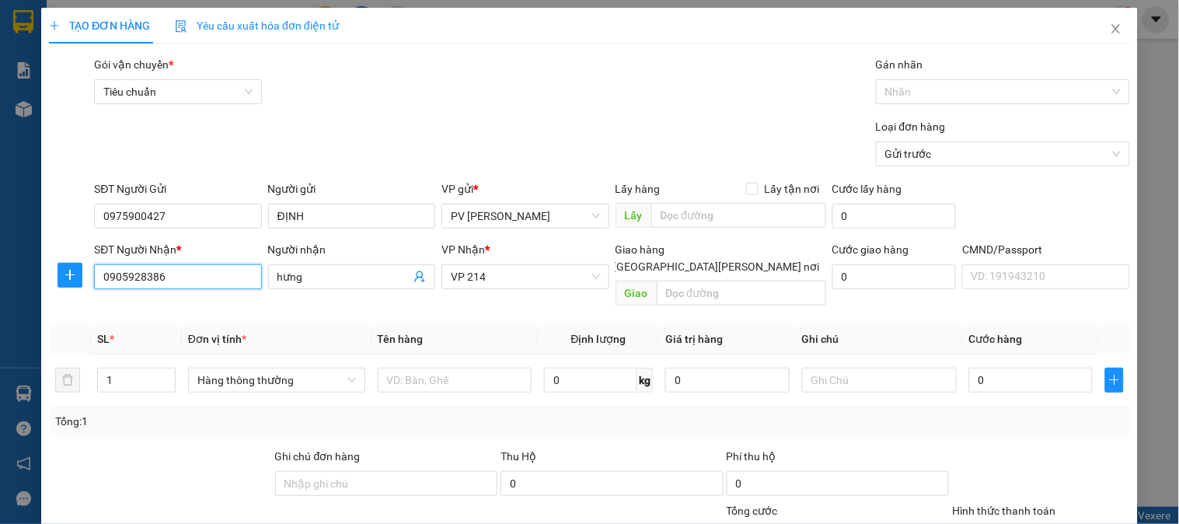
click at [207, 281] on input "0905928386" at bounding box center [177, 276] width 167 height 25
drag, startPoint x: 207, startPoint y: 281, endPoint x: 6, endPoint y: 281, distance: 200.6
click at [6, 281] on div "TẠO ĐƠN HÀNG Yêu cầu xuất [PERSON_NAME] điện tử Transit Pickup Surcharge Ids Tr…" at bounding box center [589, 262] width 1179 height 524
click at [156, 295] on div "0975900427 - ĐỊNH" at bounding box center [176, 307] width 166 height 25
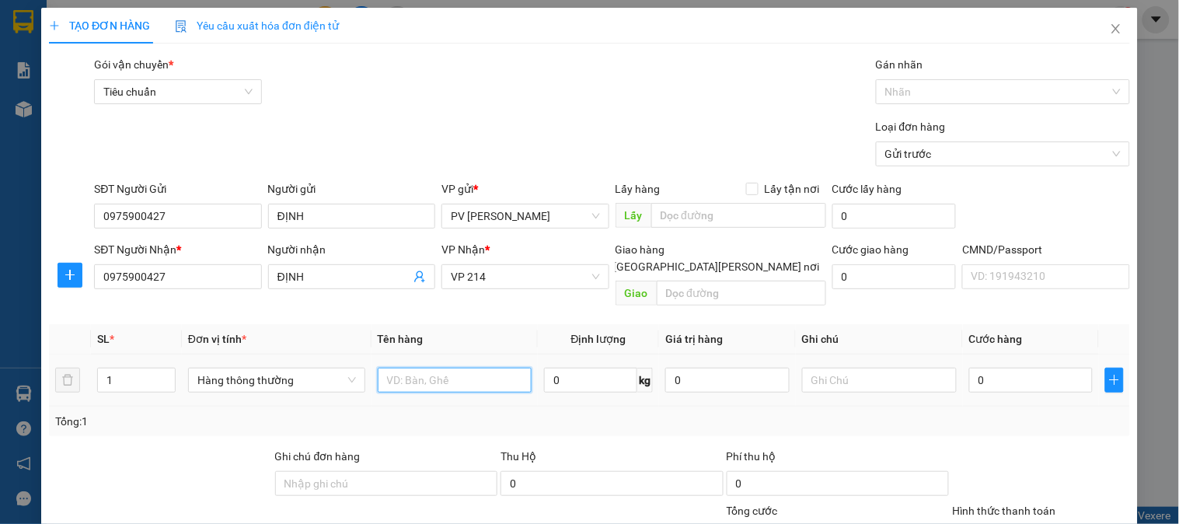
click at [446, 368] on input "text" at bounding box center [455, 380] width 155 height 25
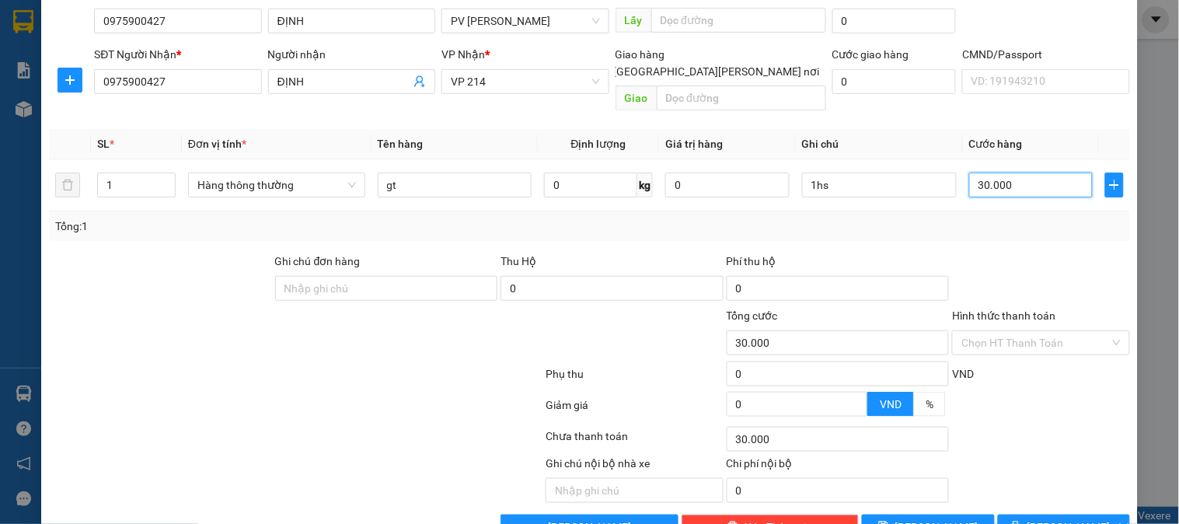
scroll to position [223, 0]
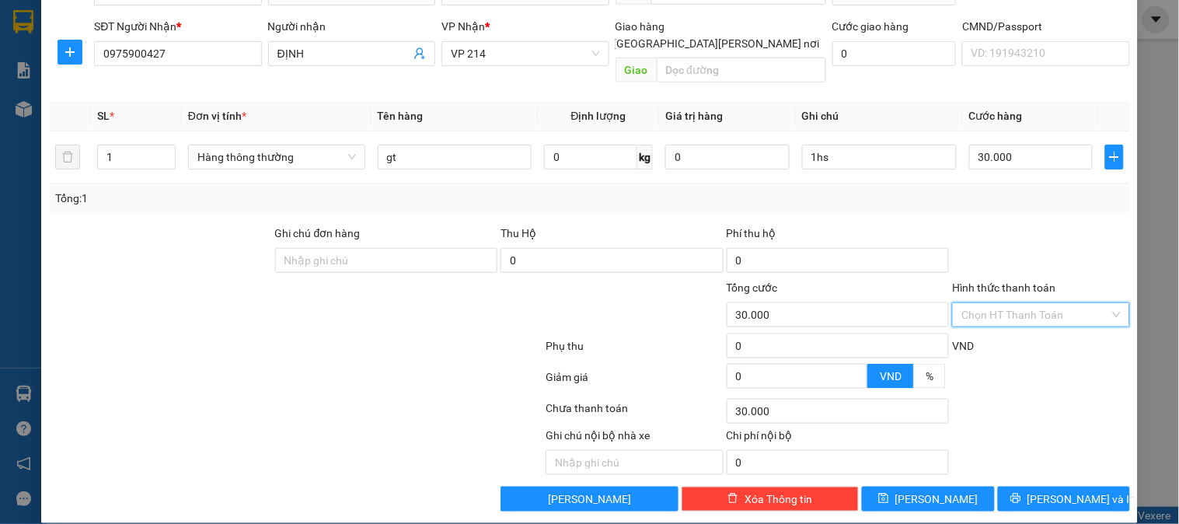
click at [1014, 303] on input "Hình thức thanh toán" at bounding box center [1036, 314] width 148 height 23
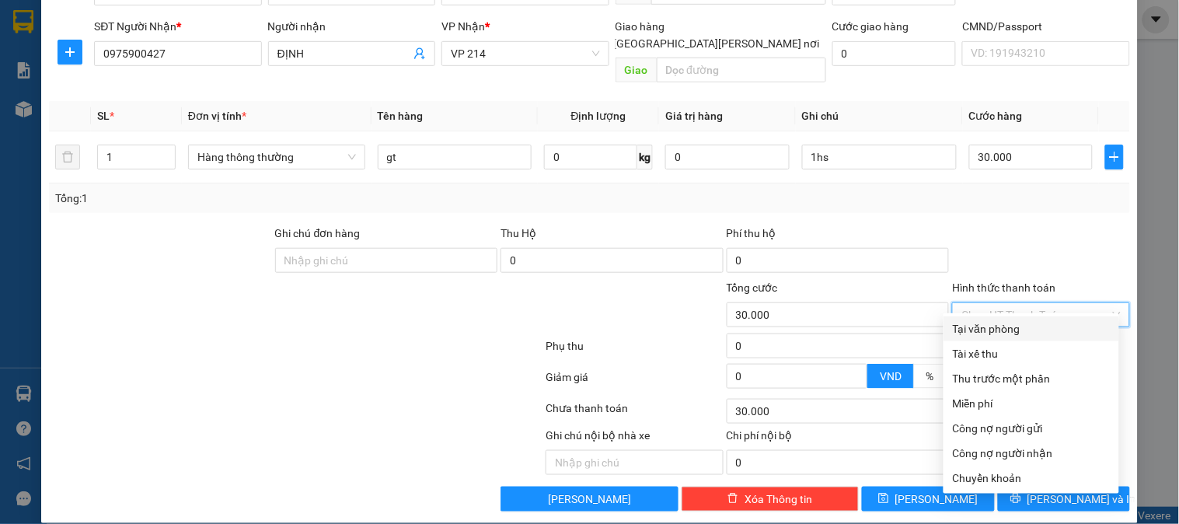
click at [1008, 327] on div "Tại văn phòng" at bounding box center [1031, 328] width 157 height 17
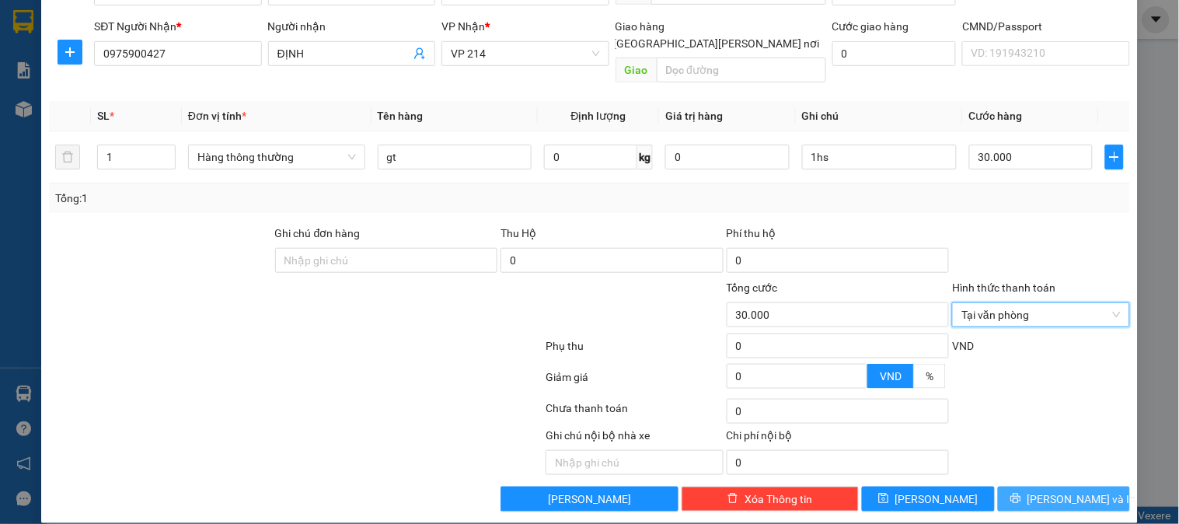
click at [1046, 491] on span "[PERSON_NAME] và In" at bounding box center [1082, 499] width 109 height 17
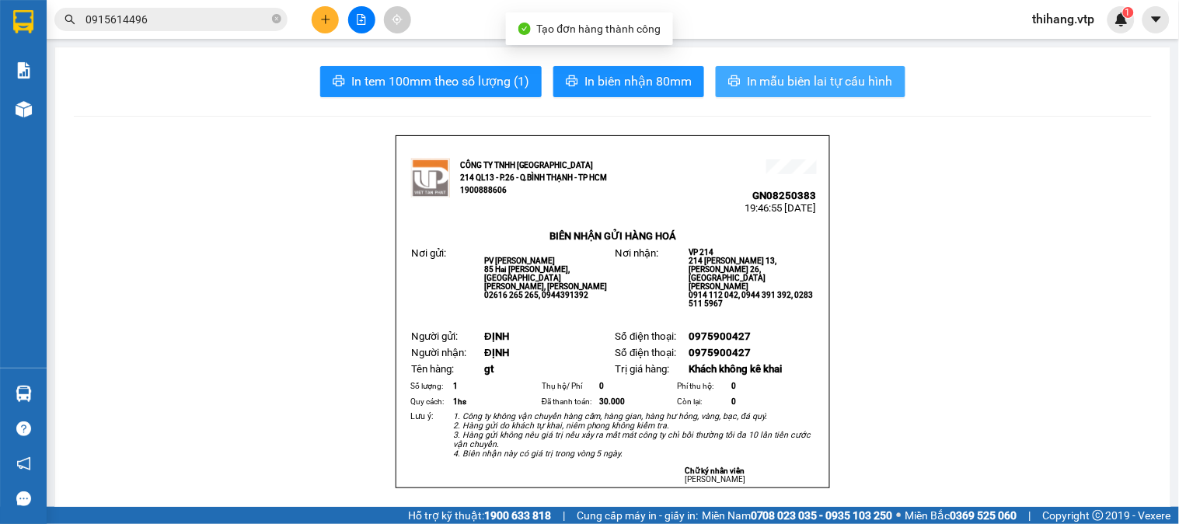
click at [752, 82] on span "In mẫu biên lai tự cấu hình" at bounding box center [820, 81] width 146 height 19
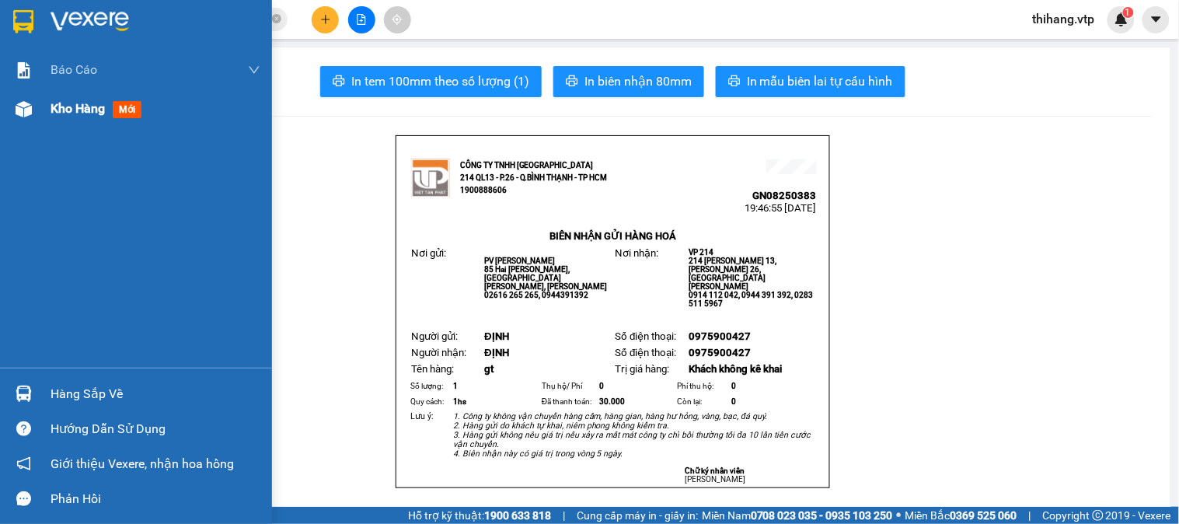
click at [37, 112] on div "Kho hàng mới" at bounding box center [136, 108] width 272 height 39
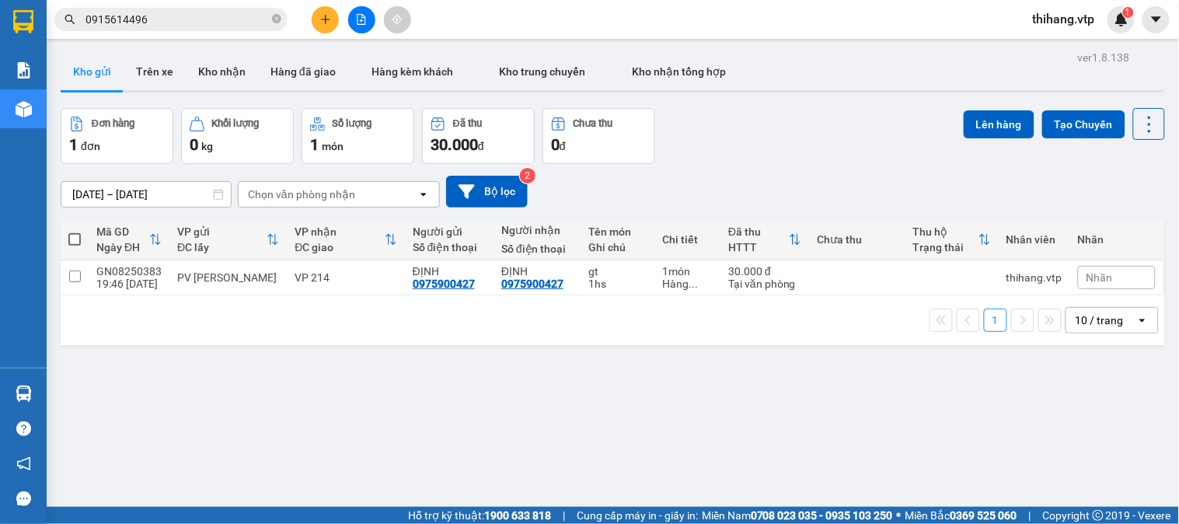
click at [72, 243] on span at bounding box center [74, 239] width 12 height 12
click at [75, 232] on input "checkbox" at bounding box center [75, 232] width 0 height 0
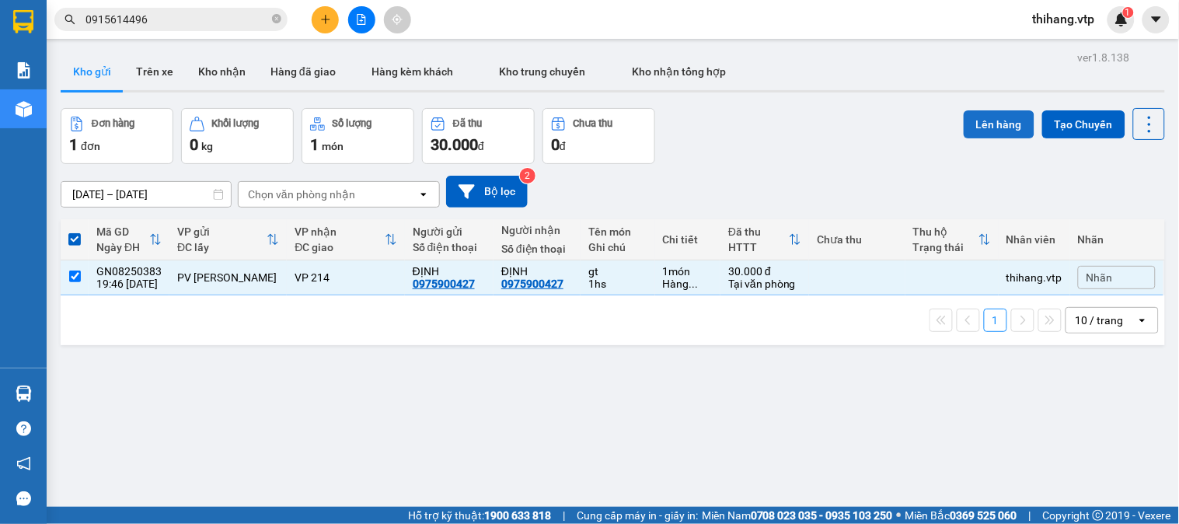
click at [978, 123] on button "Lên hàng" at bounding box center [999, 124] width 71 height 28
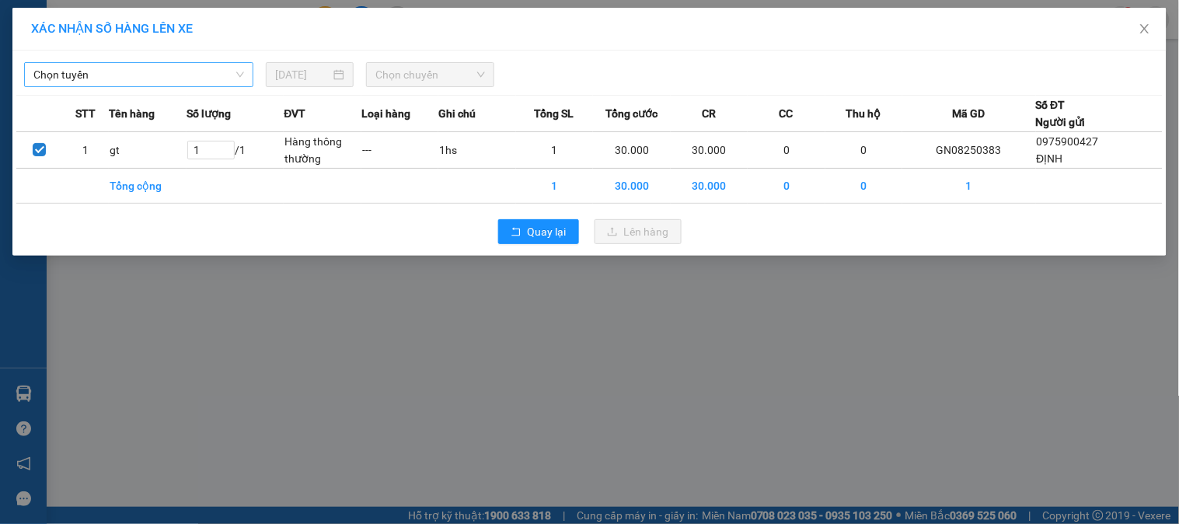
click at [155, 81] on span "Chọn tuyến" at bounding box center [138, 74] width 211 height 23
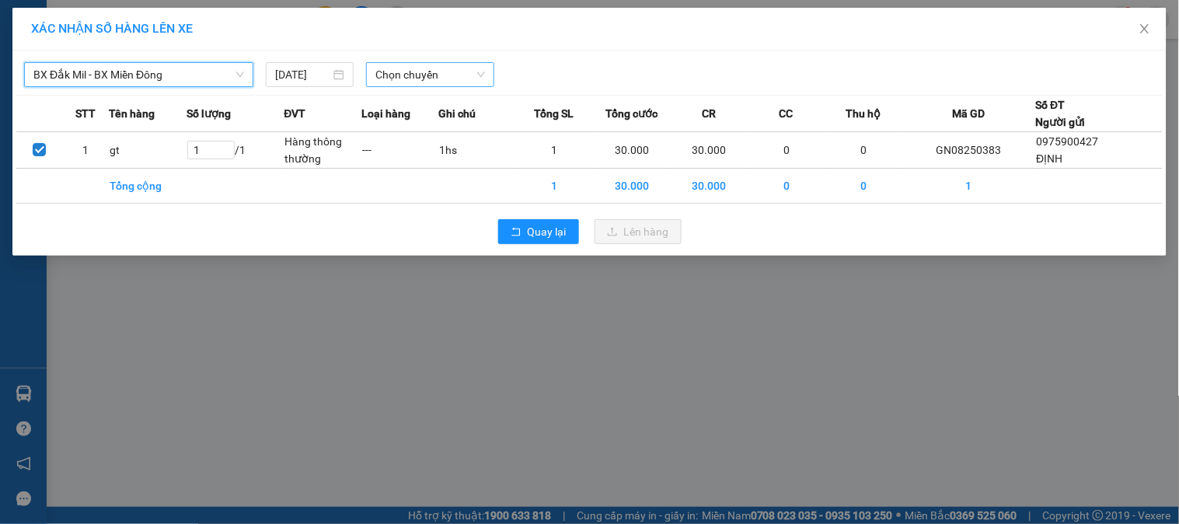
click at [412, 75] on span "Chọn chuyến" at bounding box center [431, 74] width 110 height 23
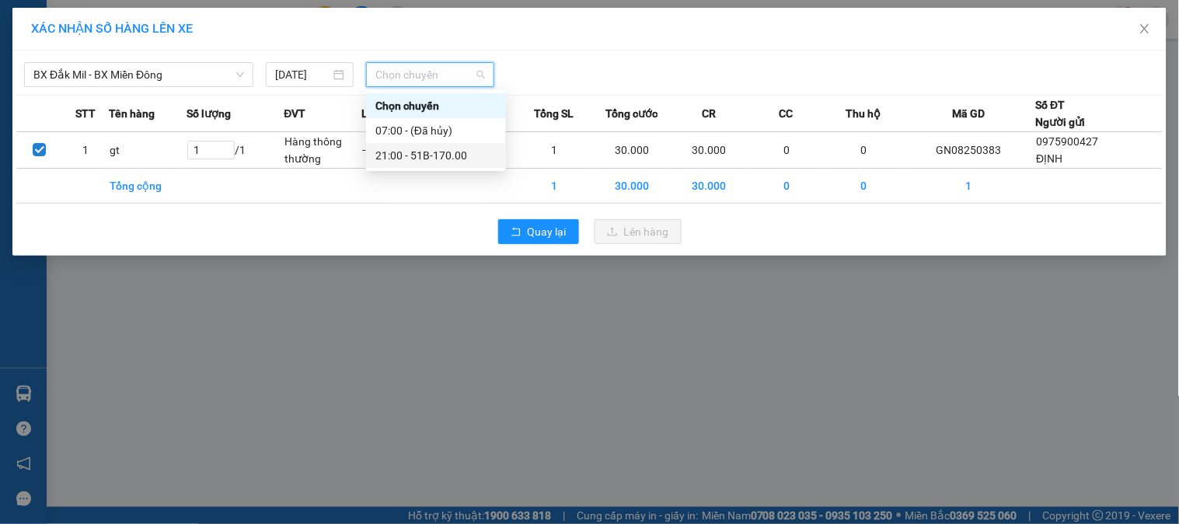
click at [421, 155] on div "21:00 - 51B-170.00" at bounding box center [436, 155] width 121 height 17
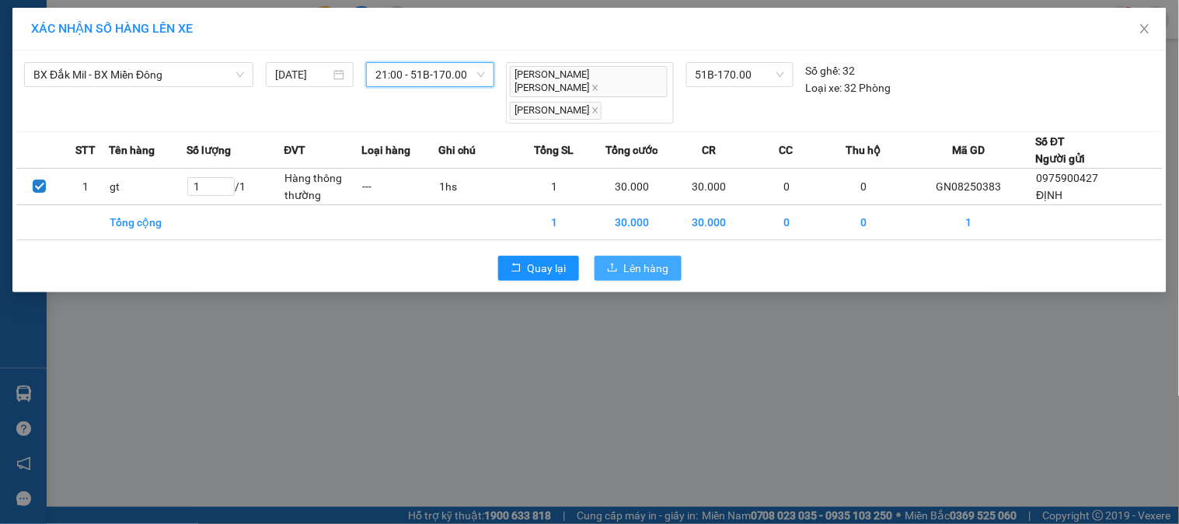
click at [638, 256] on button "Lên hàng" at bounding box center [638, 268] width 87 height 25
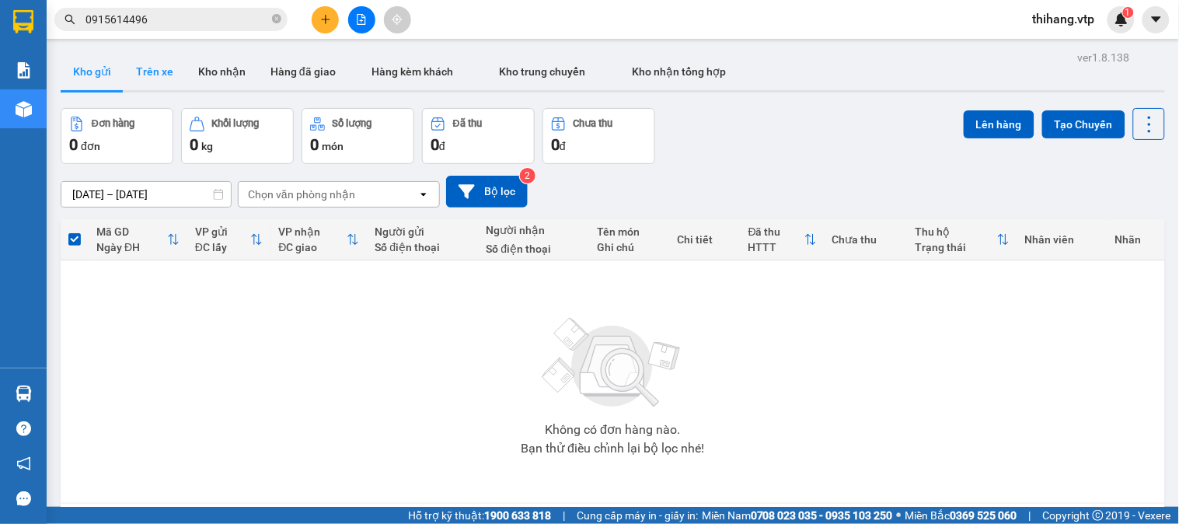
click at [161, 71] on button "Trên xe" at bounding box center [155, 71] width 62 height 37
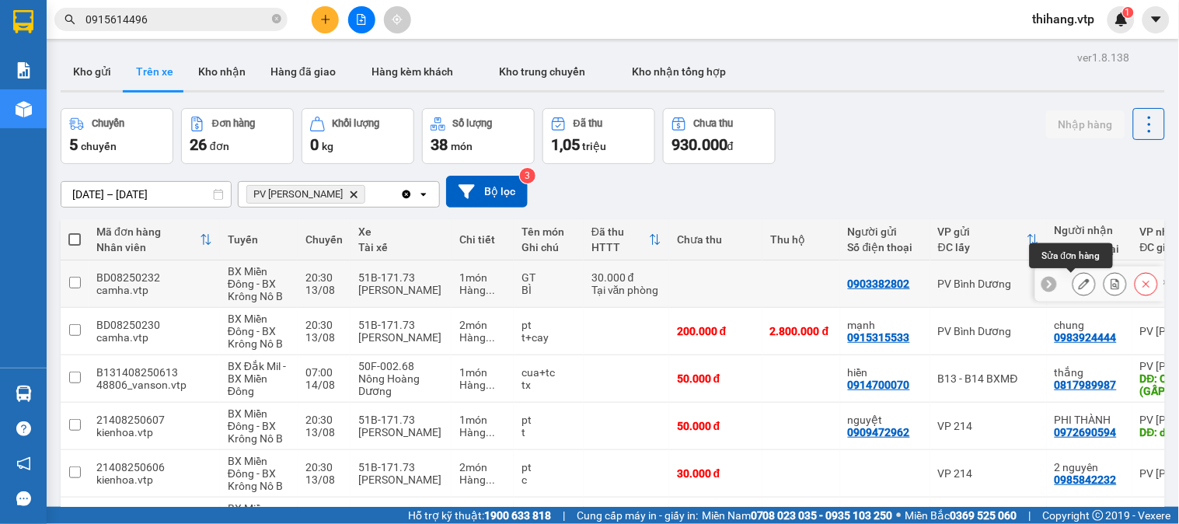
click at [1079, 288] on icon at bounding box center [1084, 283] width 11 height 11
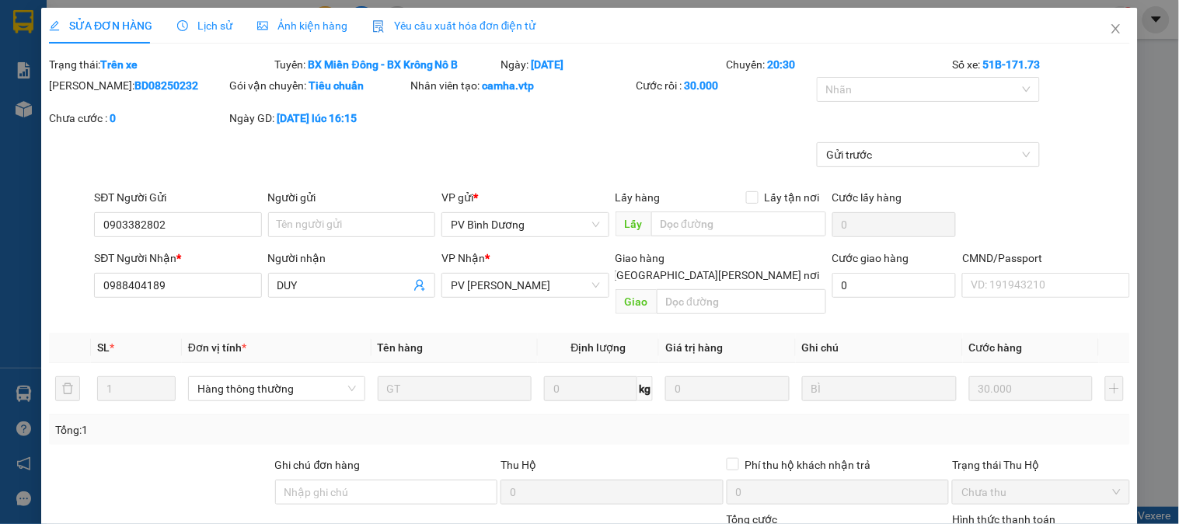
click at [860, 72] on div "Chuyến: 20:30" at bounding box center [838, 64] width 226 height 17
click at [864, 92] on div at bounding box center [921, 89] width 200 height 19
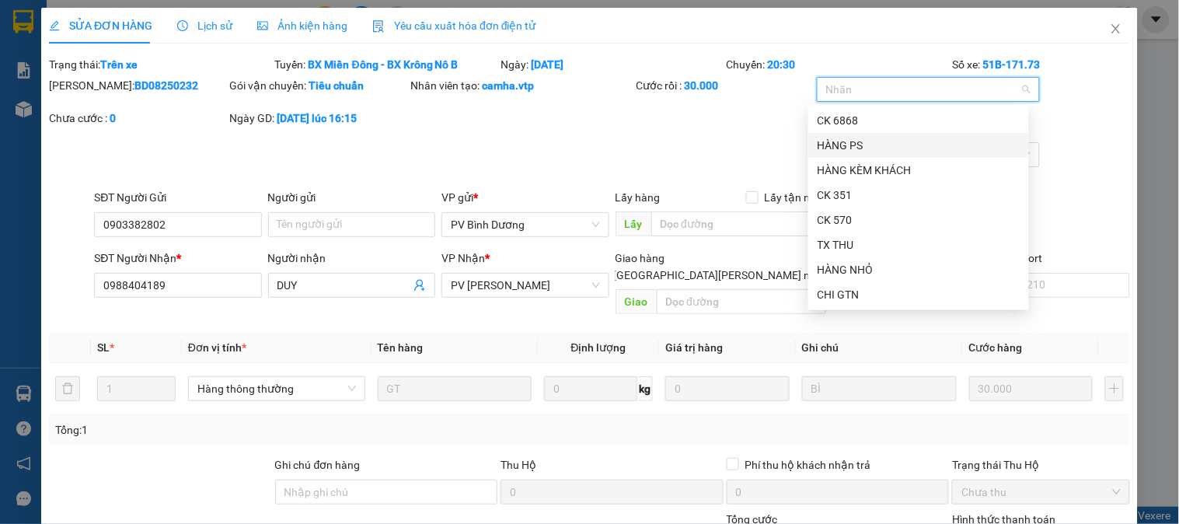
click at [718, 140] on div "[PERSON_NAME]: BD08250232 Gói vận chuyển: [PERSON_NAME] [PERSON_NAME] tạo: camh…" at bounding box center [589, 109] width 1085 height 65
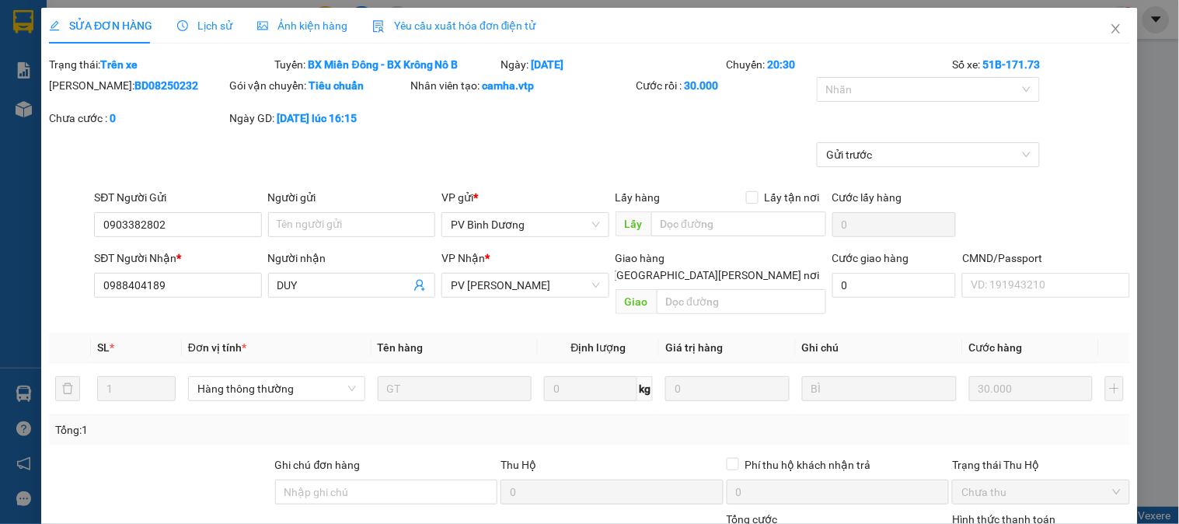
click at [1110, 25] on icon "close" at bounding box center [1116, 29] width 12 height 12
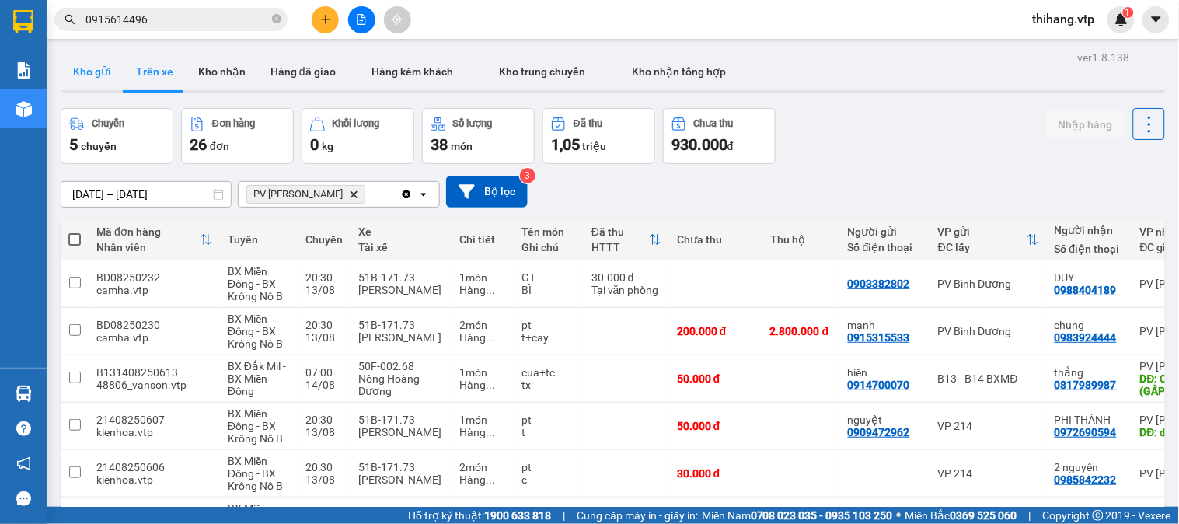
click at [90, 75] on button "Kho gửi" at bounding box center [92, 71] width 63 height 37
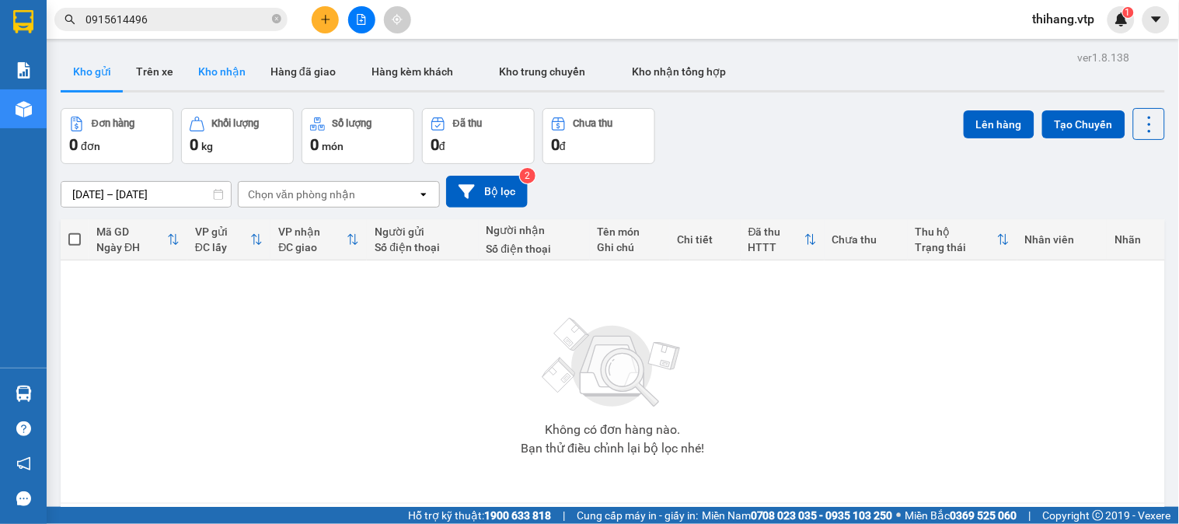
click at [232, 65] on button "Kho nhận" at bounding box center [222, 71] width 72 height 37
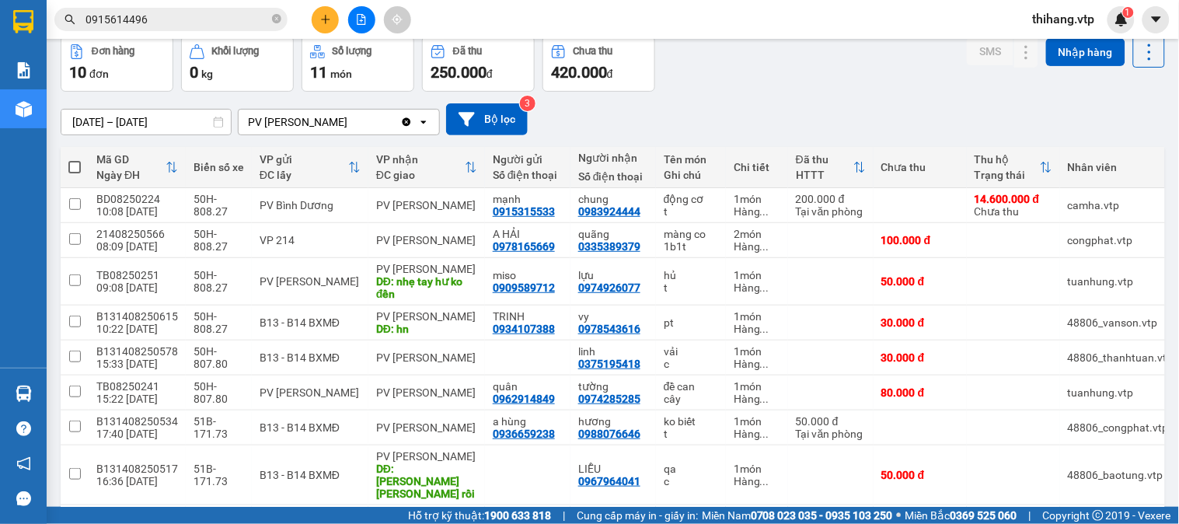
scroll to position [173, 0]
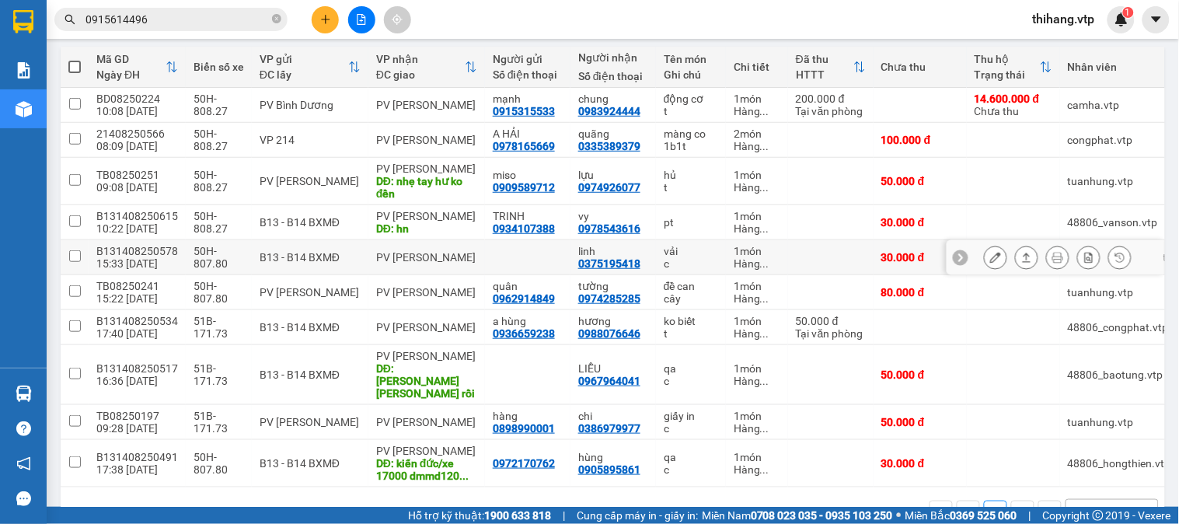
click at [987, 264] on button at bounding box center [996, 257] width 22 height 27
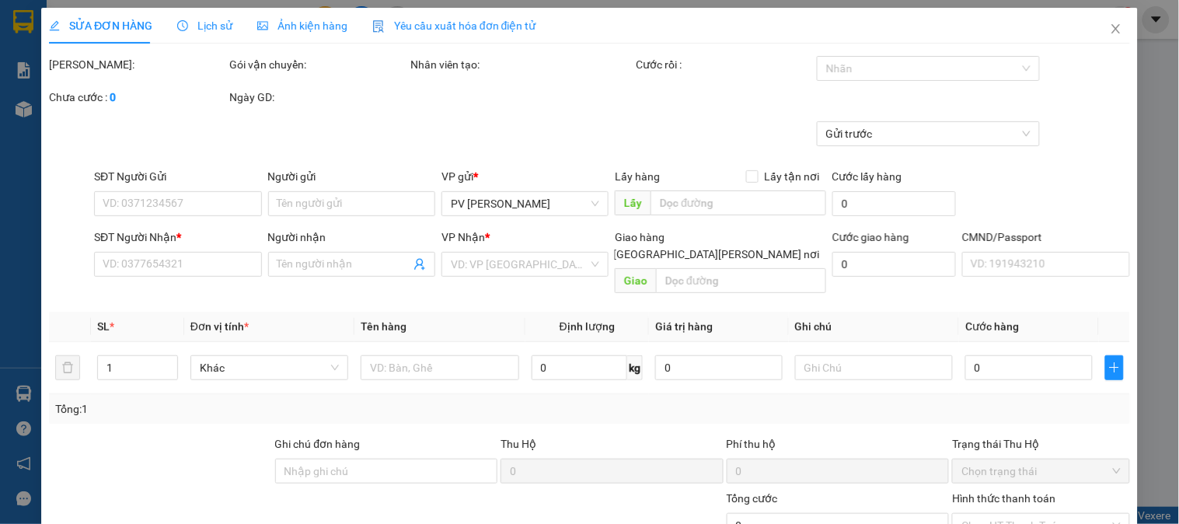
type input "0375195418"
type input "linh"
type input "30.000"
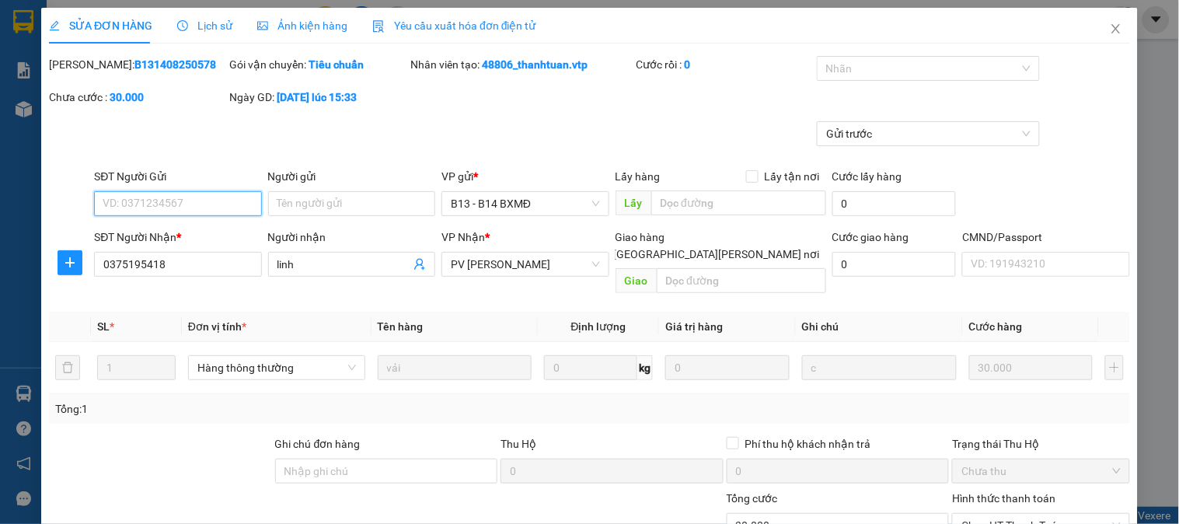
type input "1.500"
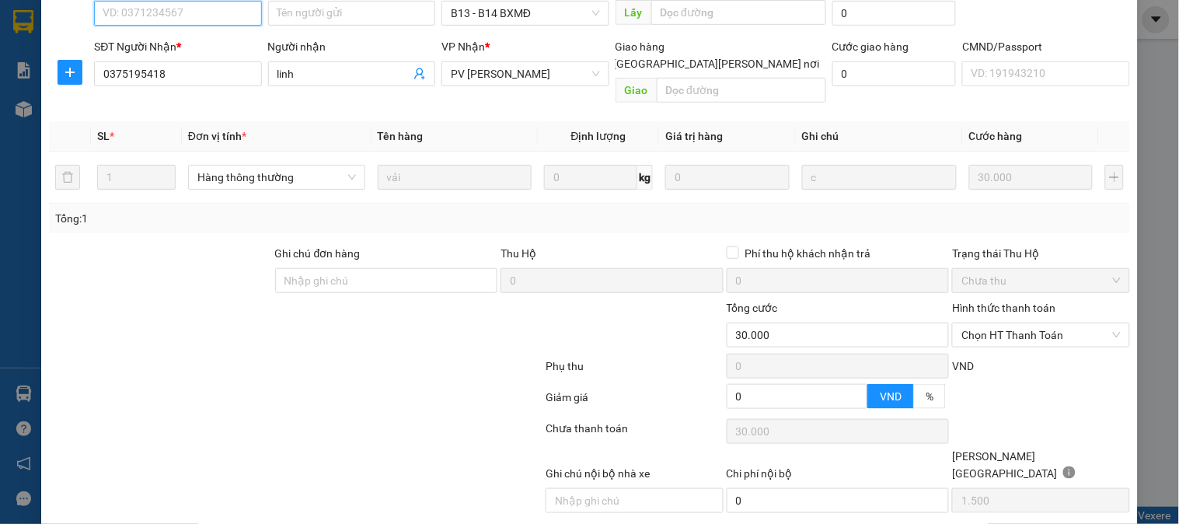
scroll to position [212, 0]
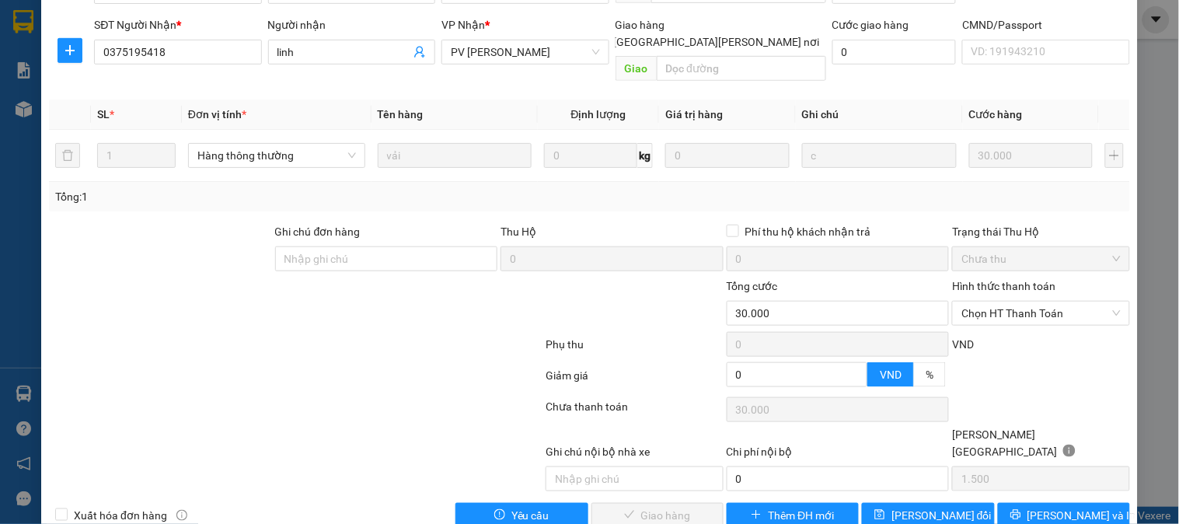
click at [987, 308] on div "Hình thức thanh toán Chọn HT Thanh Toán" at bounding box center [1040, 305] width 177 height 54
click at [989, 336] on div "VND" at bounding box center [1041, 349] width 180 height 27
click at [984, 302] on span "Chọn HT Thanh Toán" at bounding box center [1041, 313] width 159 height 23
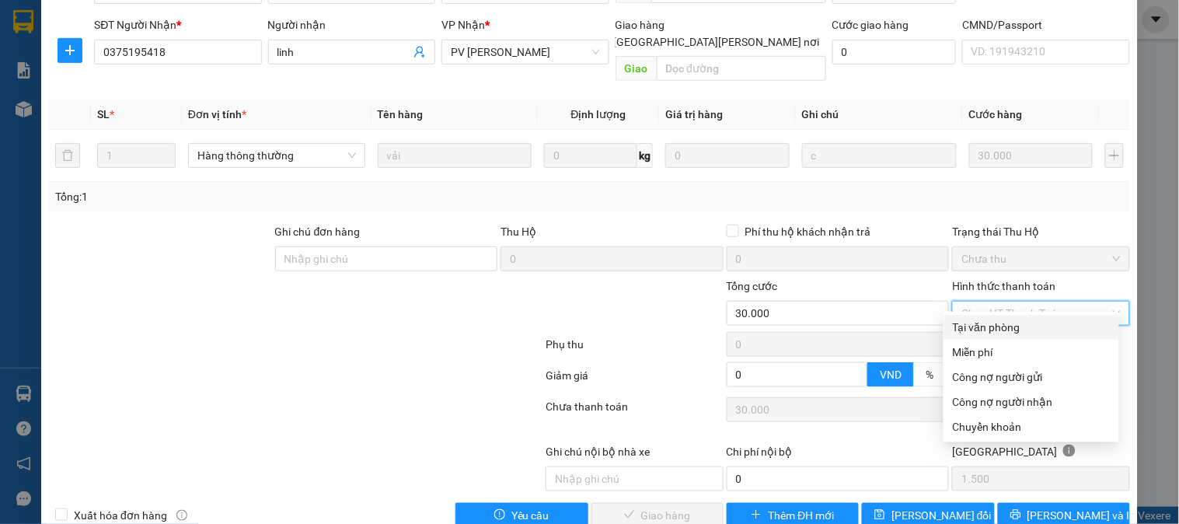
click at [986, 325] on div "Tại văn phòng" at bounding box center [1031, 327] width 157 height 17
type input "0"
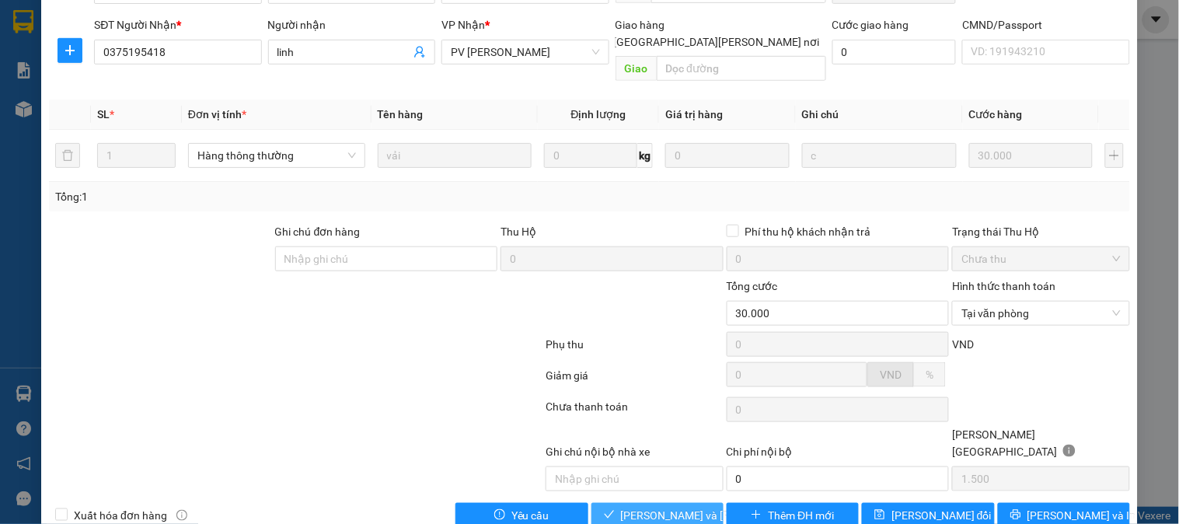
click at [657, 507] on span "[PERSON_NAME] và [PERSON_NAME] hàng" at bounding box center [726, 515] width 210 height 17
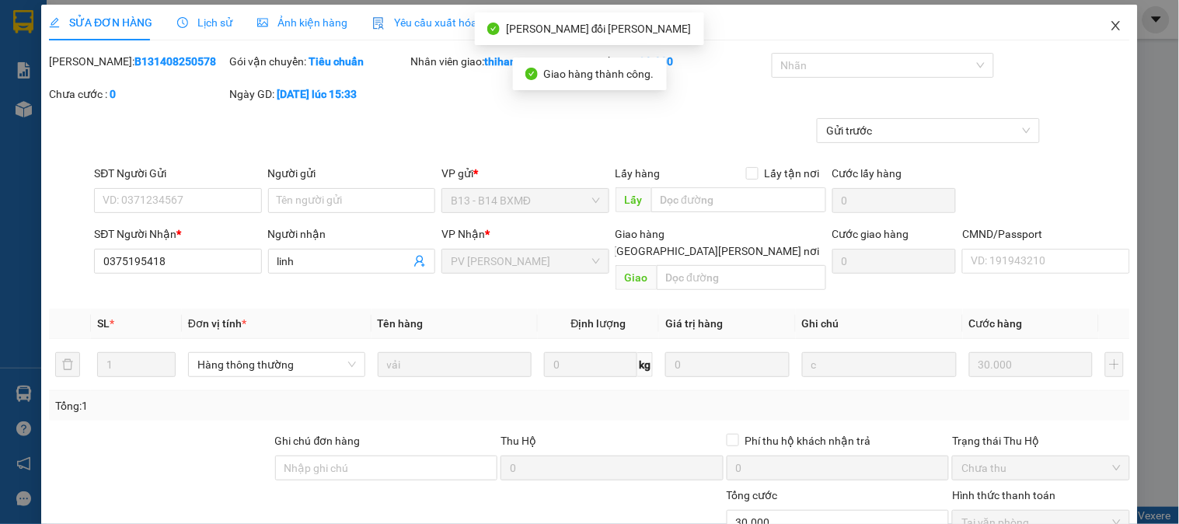
scroll to position [0, 0]
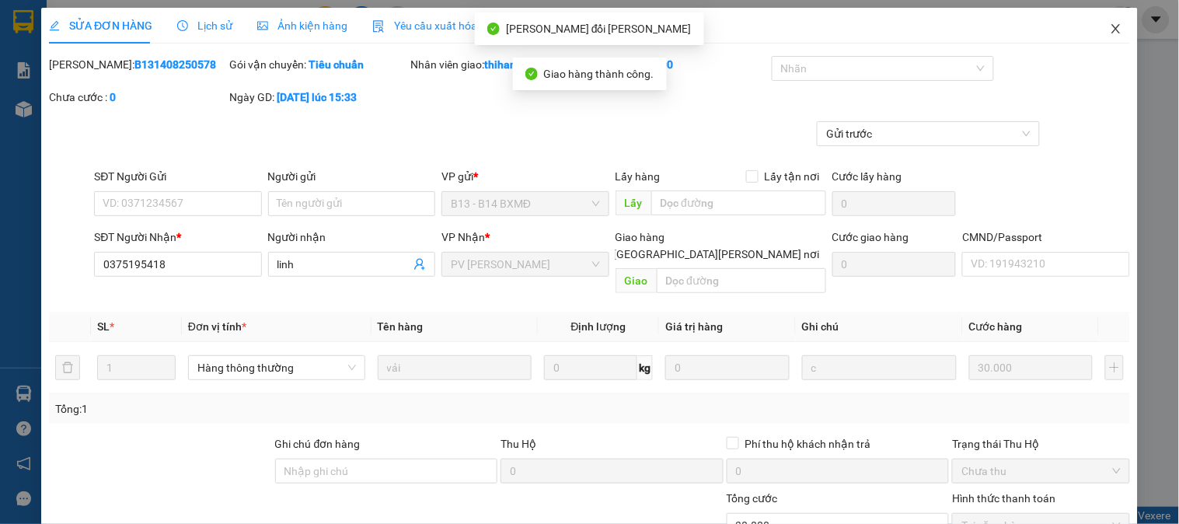
click at [1110, 30] on icon "close" at bounding box center [1116, 29] width 12 height 12
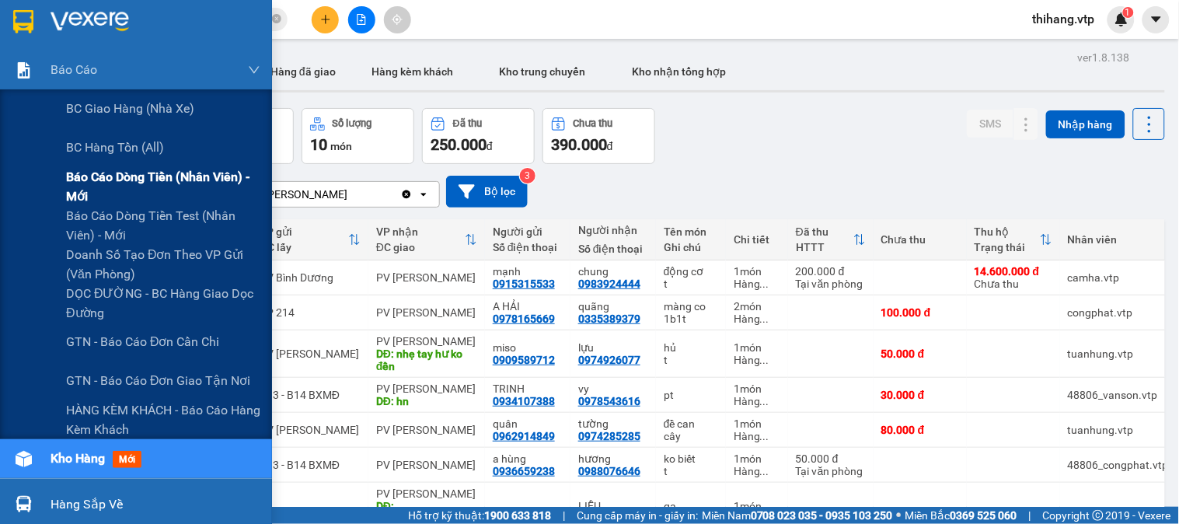
click at [81, 180] on span "Báo cáo dòng tiền (nhân viên) - mới" at bounding box center [163, 186] width 194 height 39
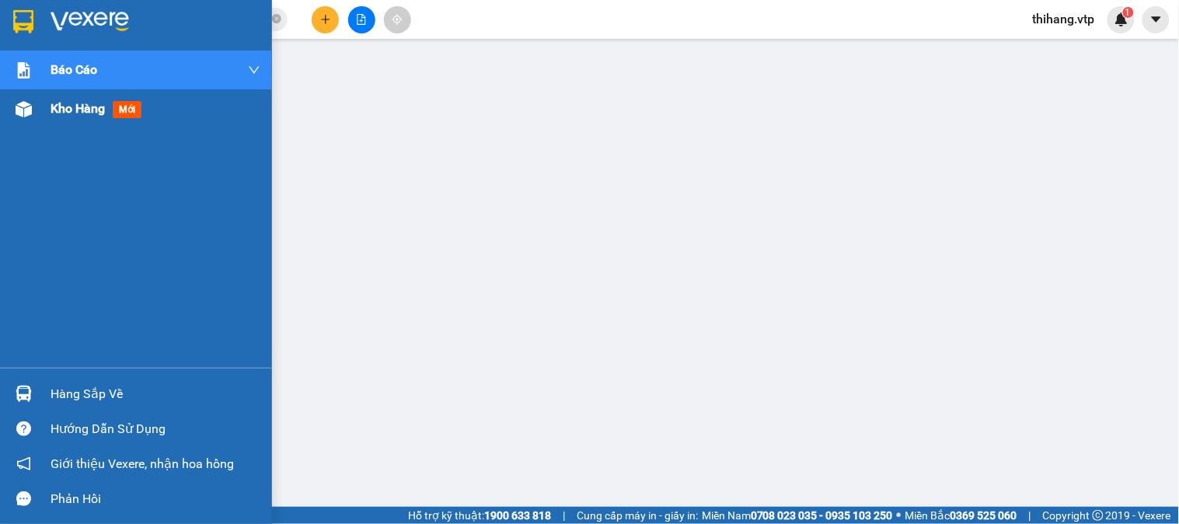
click at [56, 109] on span "Kho hàng" at bounding box center [78, 108] width 54 height 15
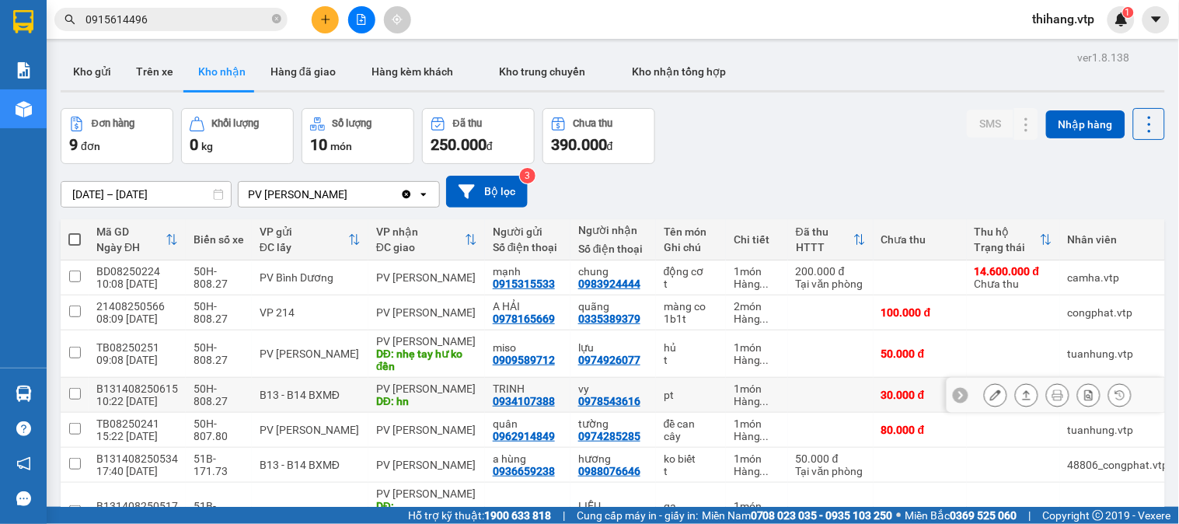
click at [86, 397] on td at bounding box center [75, 395] width 28 height 35
checkbox input "true"
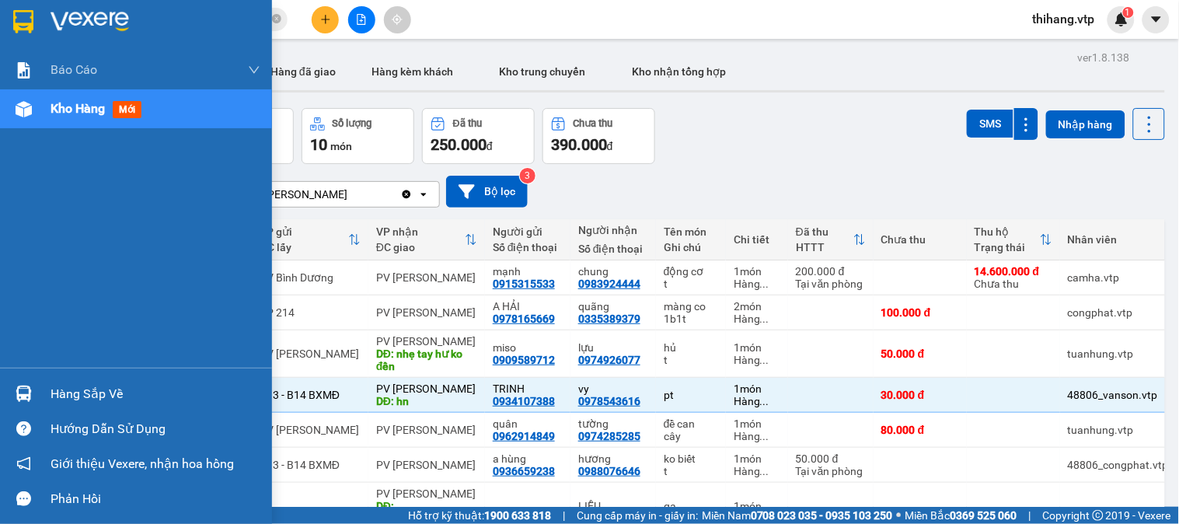
click at [95, 393] on div "Hàng sắp về" at bounding box center [156, 394] width 210 height 23
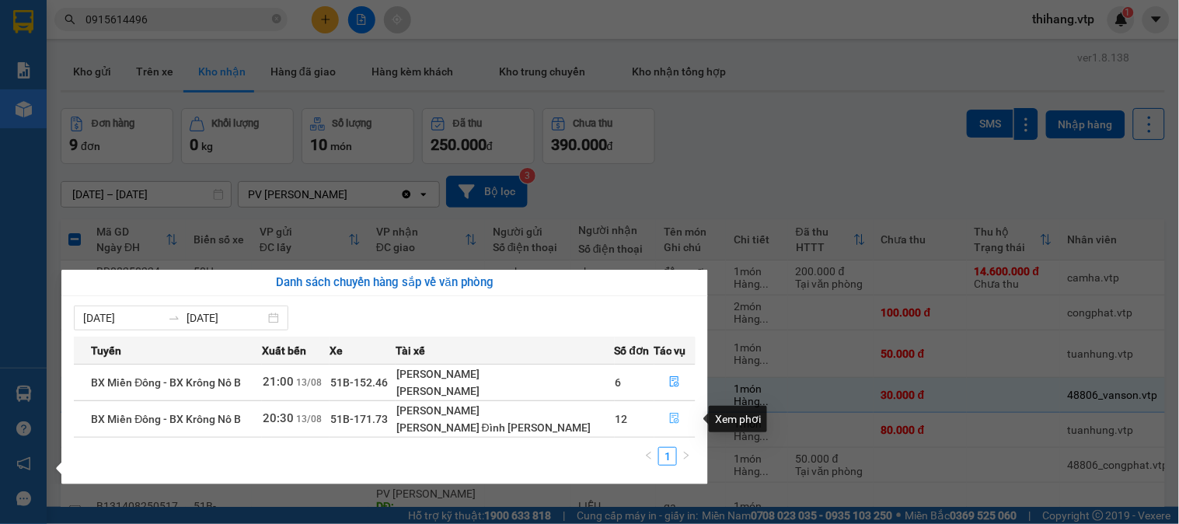
click at [669, 418] on icon "file-done" at bounding box center [674, 418] width 11 height 11
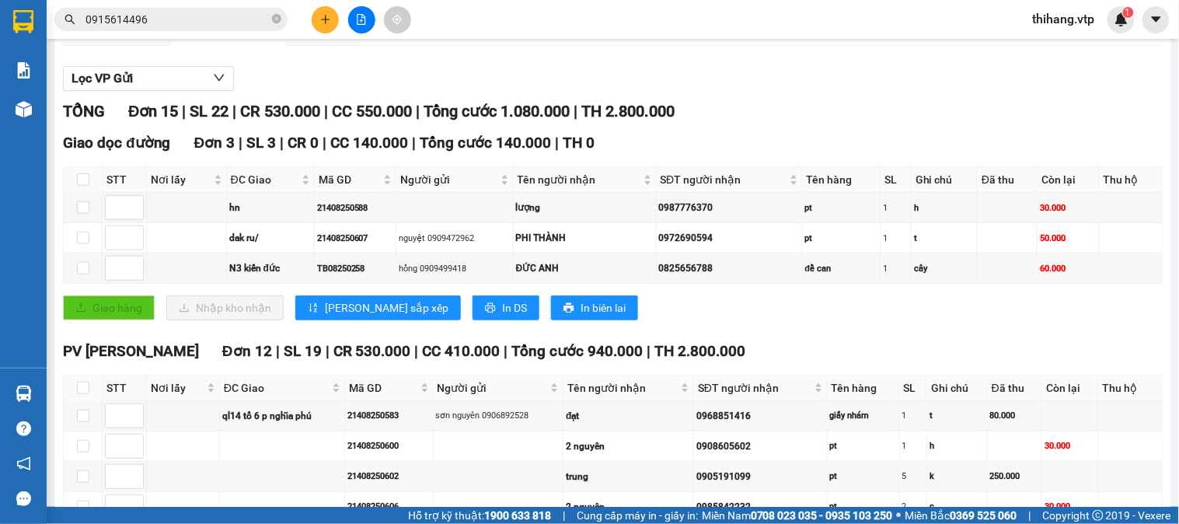
scroll to position [173, 0]
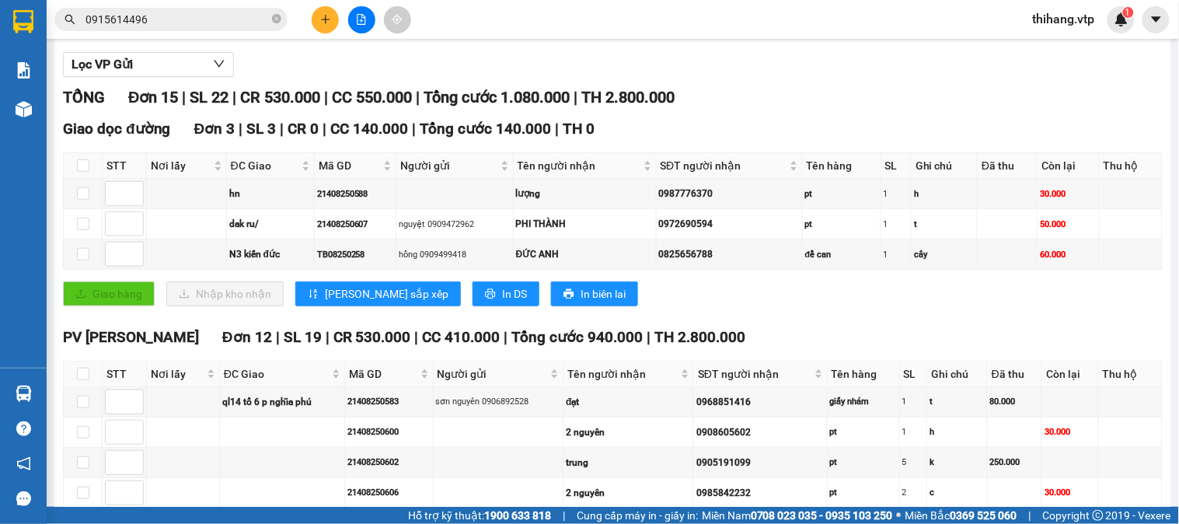
click at [75, 179] on th at bounding box center [83, 166] width 39 height 26
click at [83, 172] on input "checkbox" at bounding box center [83, 165] width 12 height 12
checkbox input "true"
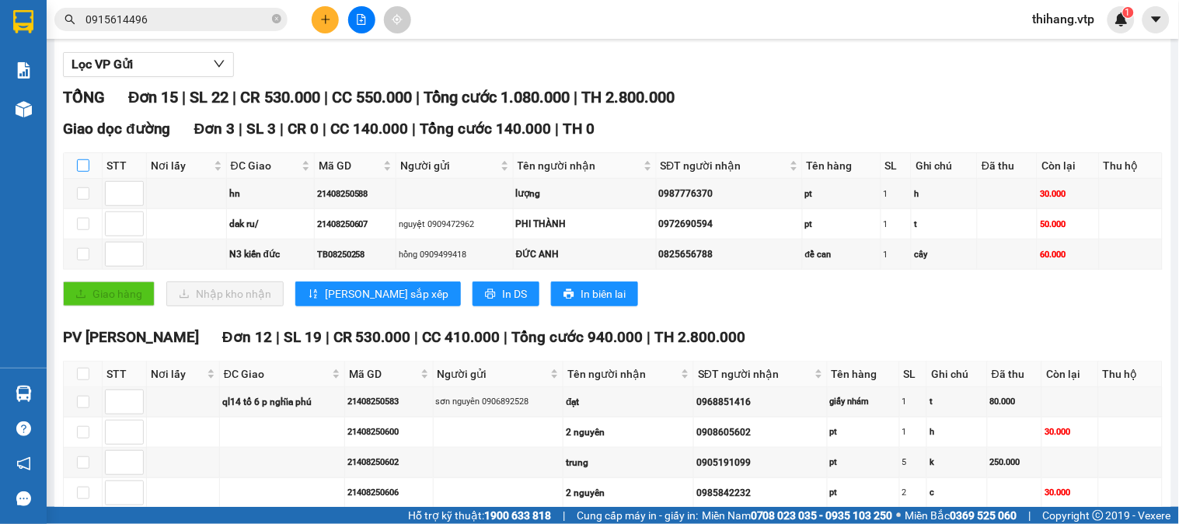
checkbox input "true"
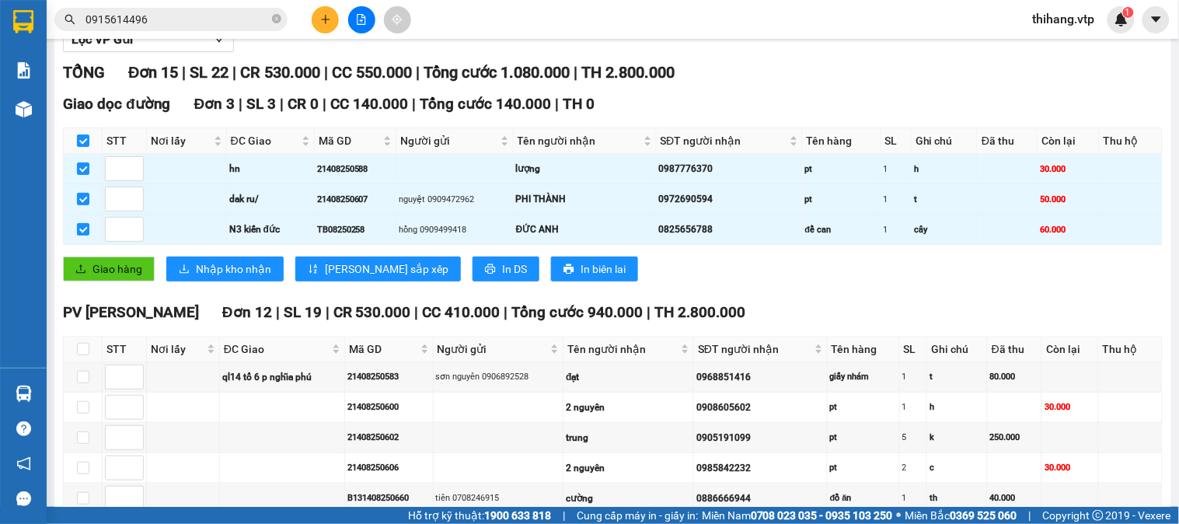
scroll to position [0, 0]
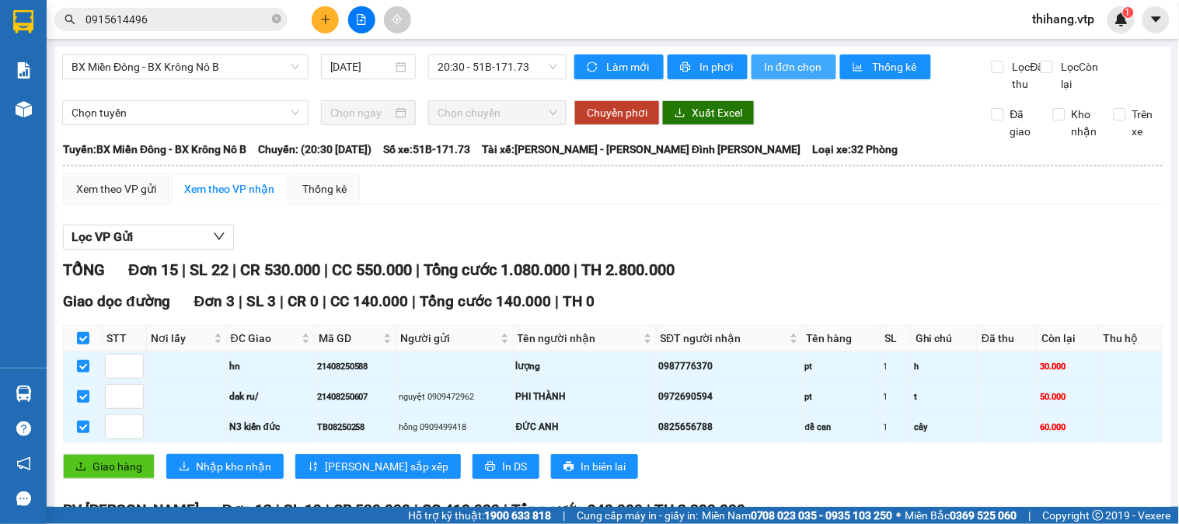
click at [772, 66] on span "In đơn chọn" at bounding box center [794, 66] width 60 height 17
click at [81, 344] on input "checkbox" at bounding box center [83, 338] width 12 height 12
checkbox input "false"
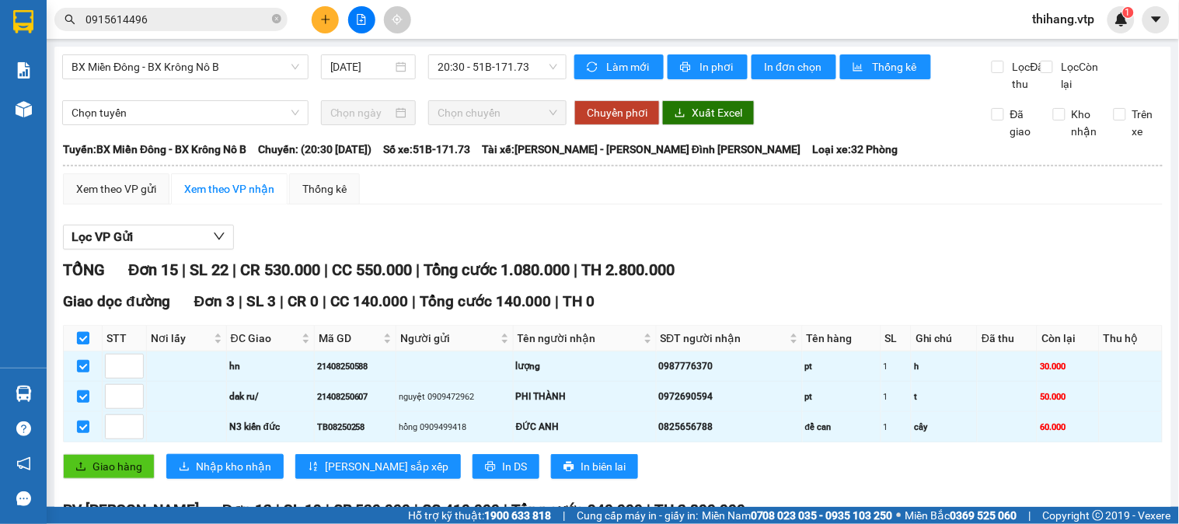
checkbox input "false"
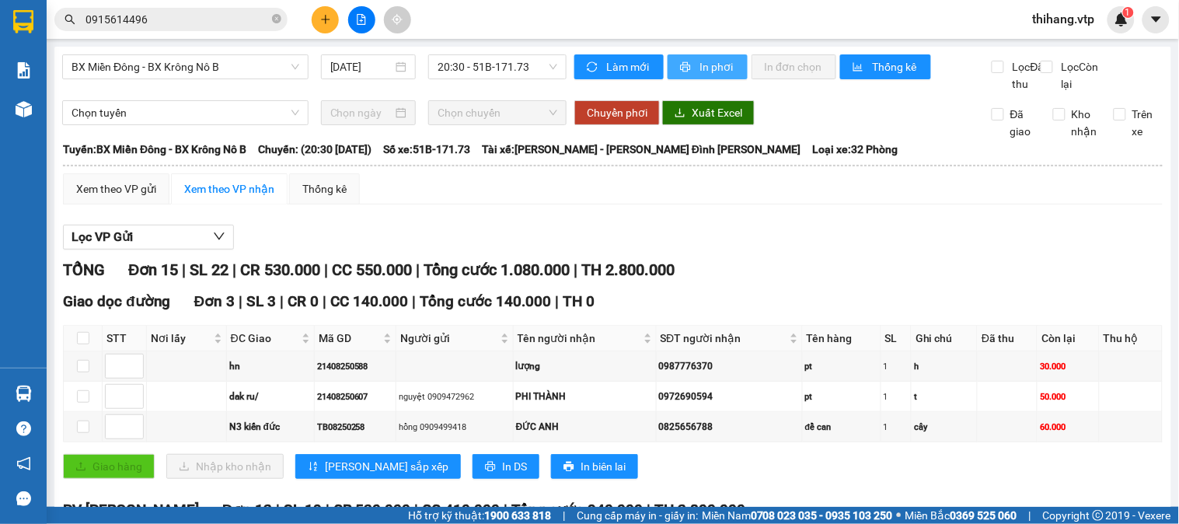
click at [700, 74] on span "In phơi" at bounding box center [718, 66] width 36 height 17
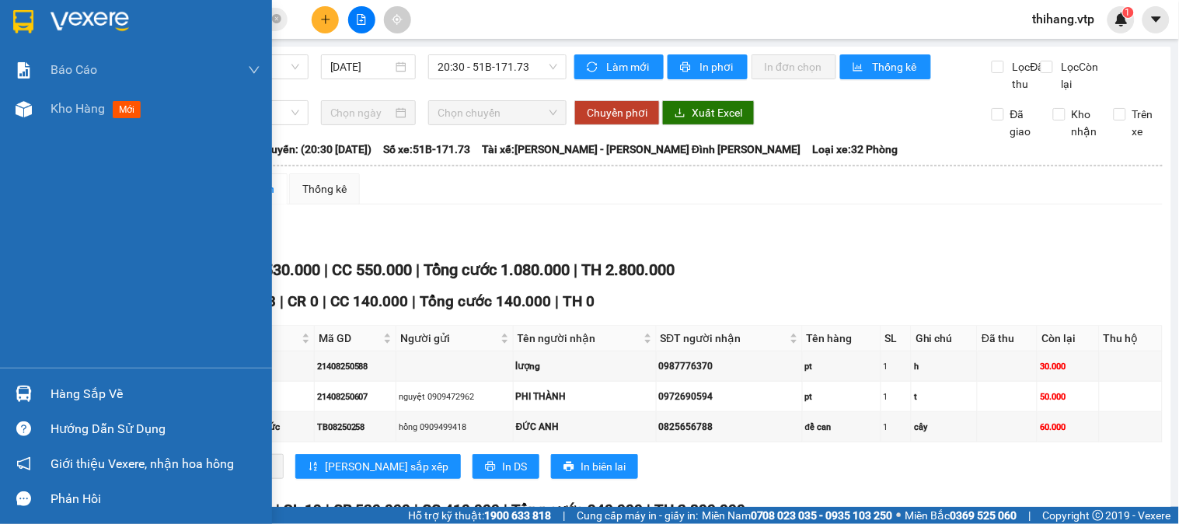
click at [96, 390] on div "Hàng sắp về" at bounding box center [156, 394] width 210 height 23
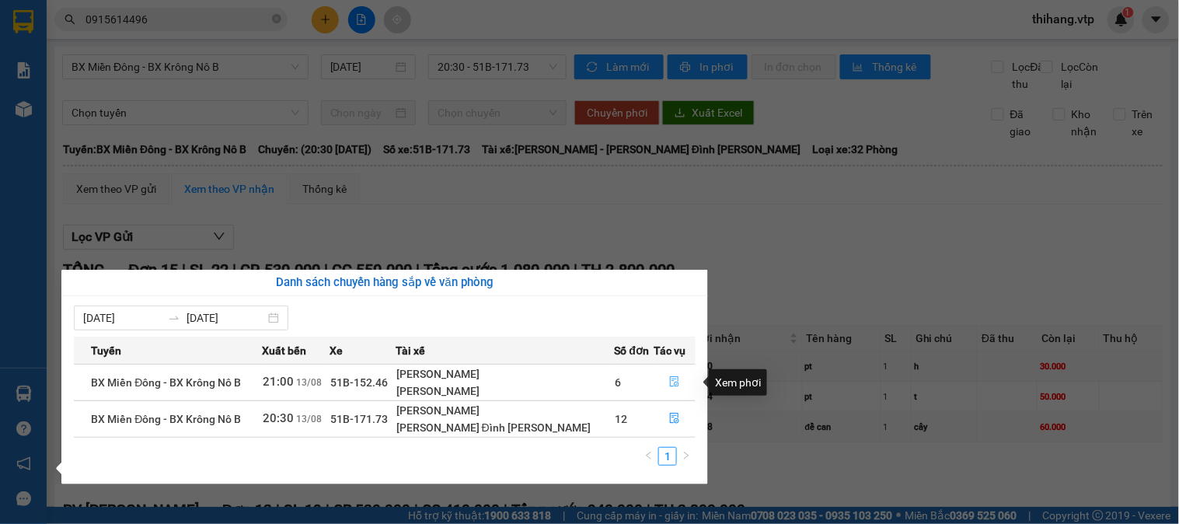
click at [671, 382] on icon "file-done" at bounding box center [675, 381] width 9 height 11
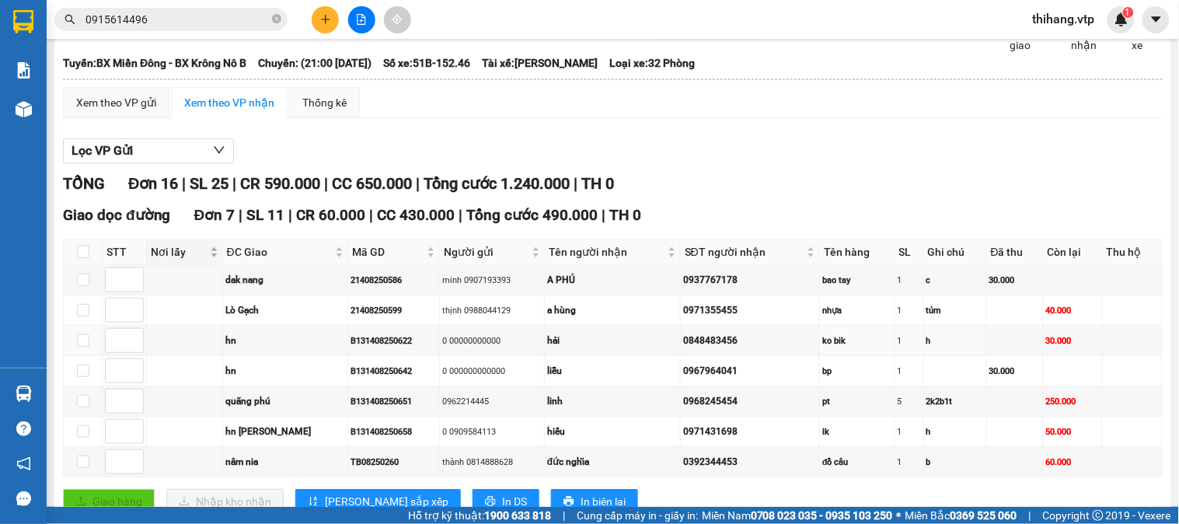
scroll to position [173, 0]
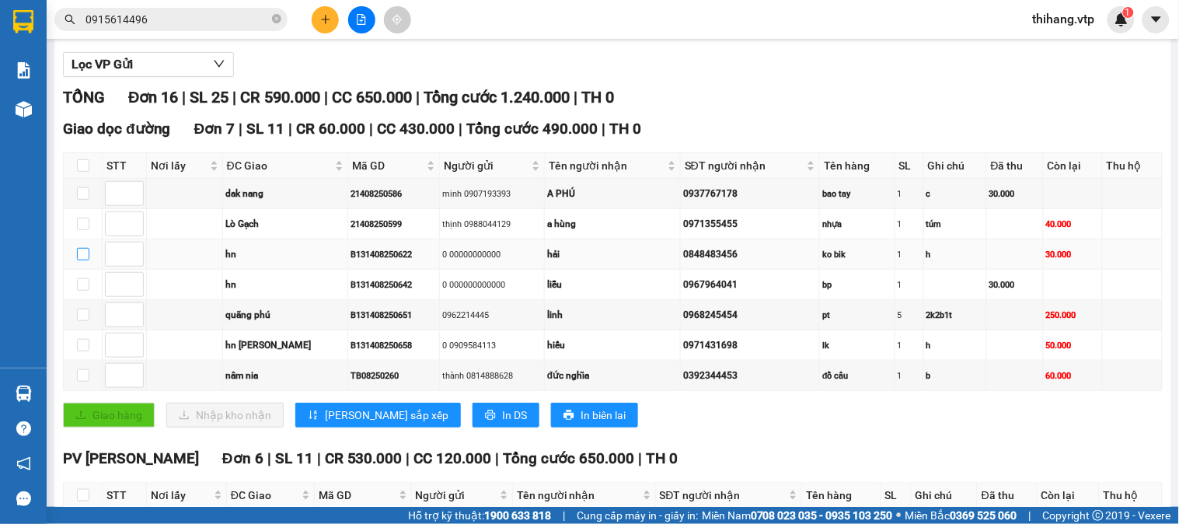
click at [81, 260] on input "checkbox" at bounding box center [83, 254] width 12 height 12
checkbox input "true"
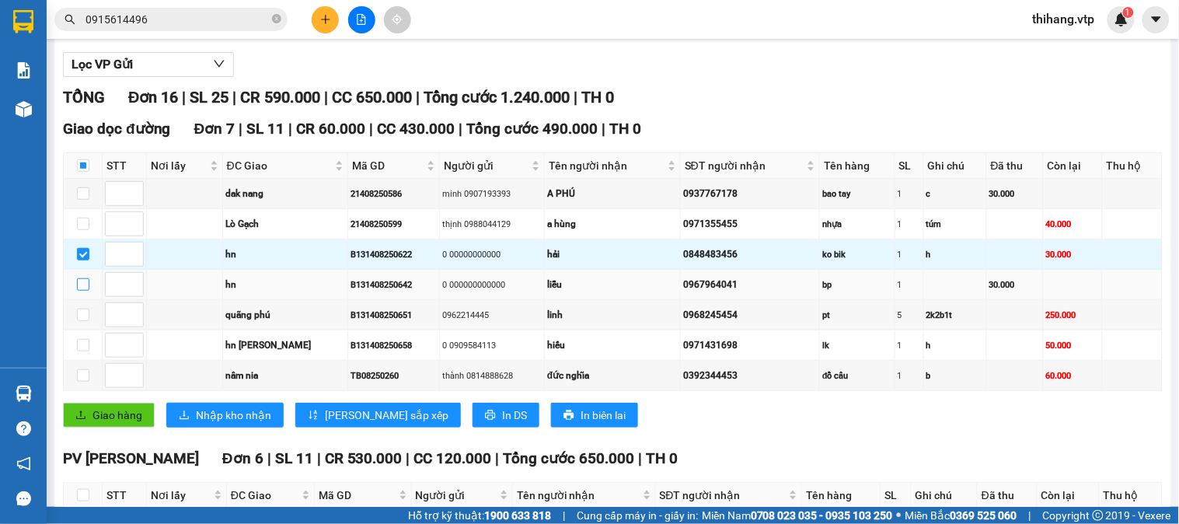
click at [82, 291] on input "checkbox" at bounding box center [83, 284] width 12 height 12
checkbox input "true"
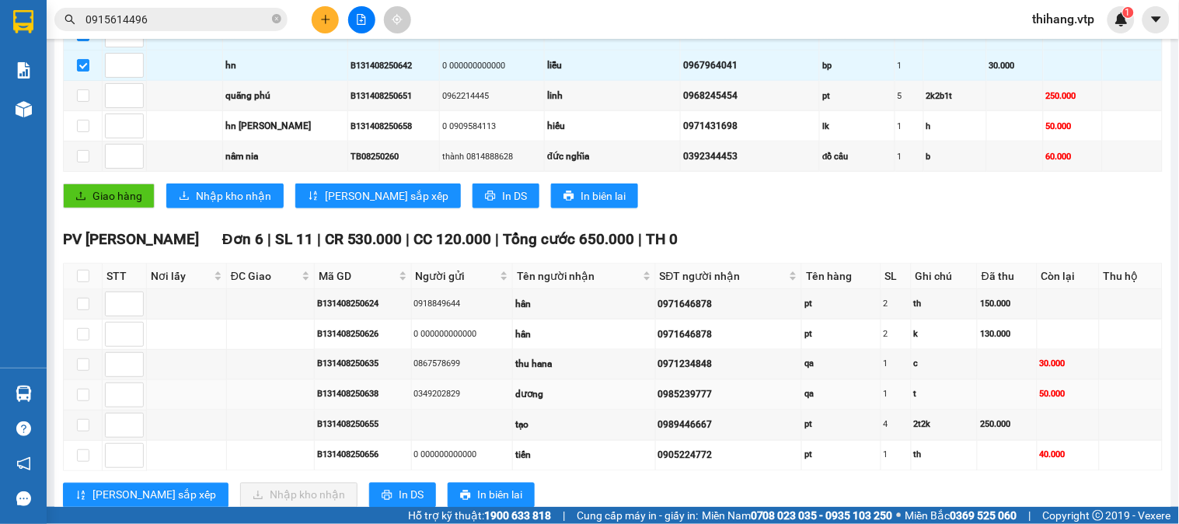
scroll to position [431, 0]
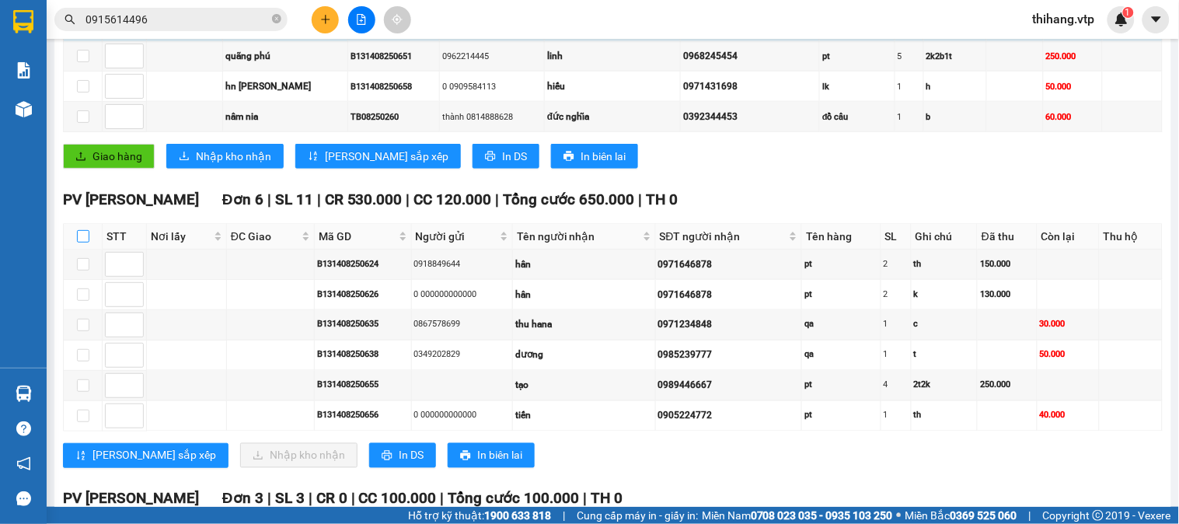
click at [82, 245] on label at bounding box center [83, 236] width 12 height 17
click at [82, 243] on input "checkbox" at bounding box center [83, 236] width 12 height 12
checkbox input "true"
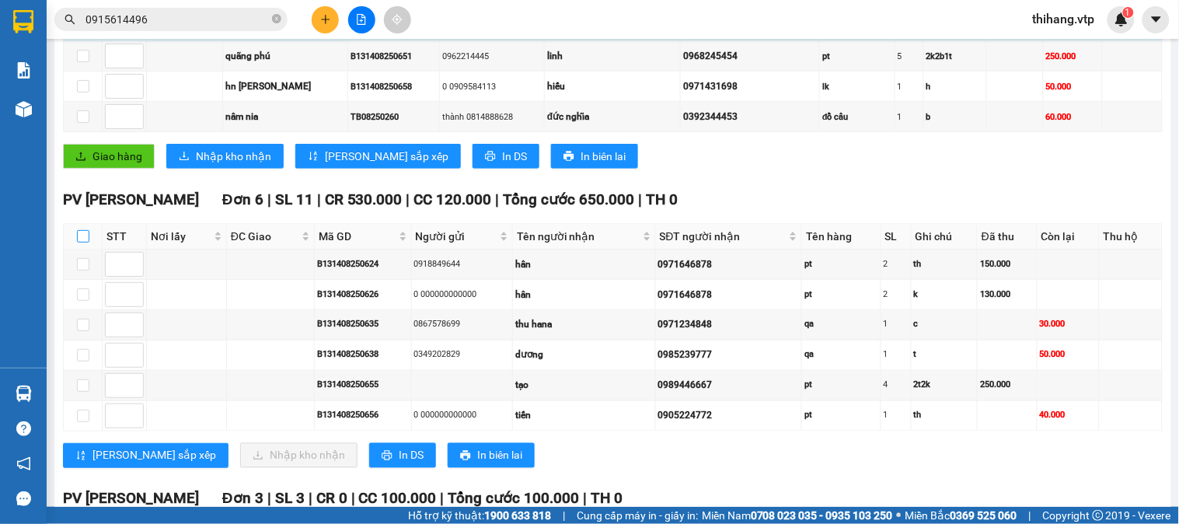
checkbox input "true"
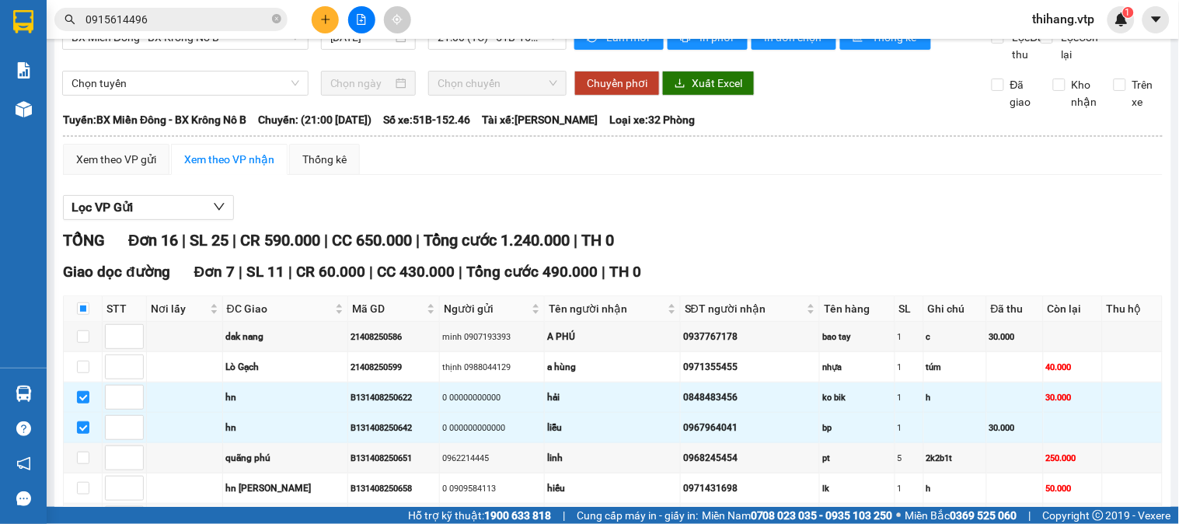
scroll to position [0, 0]
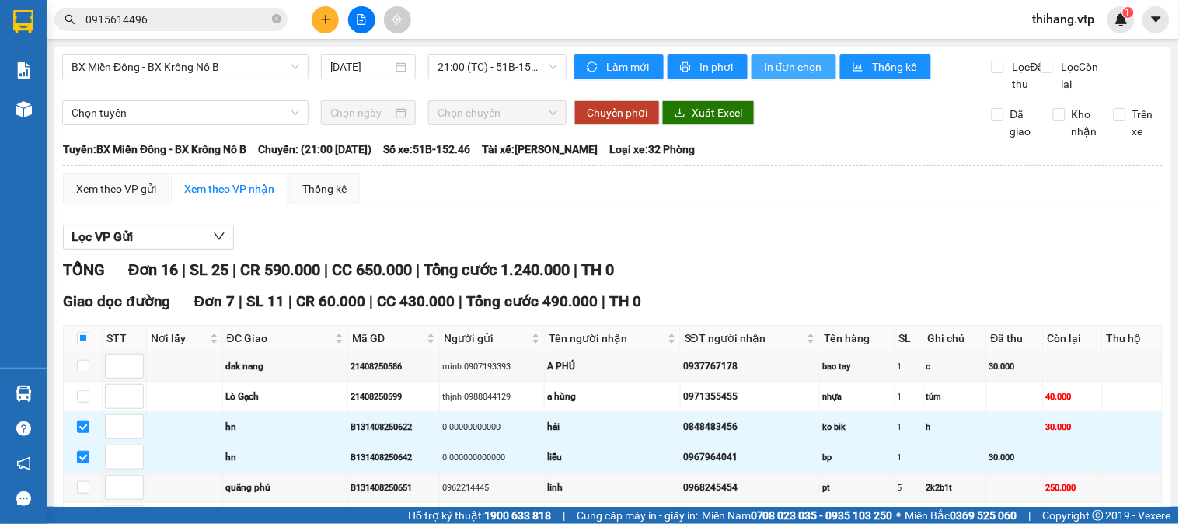
click at [788, 75] on button "In đơn chọn" at bounding box center [794, 66] width 85 height 25
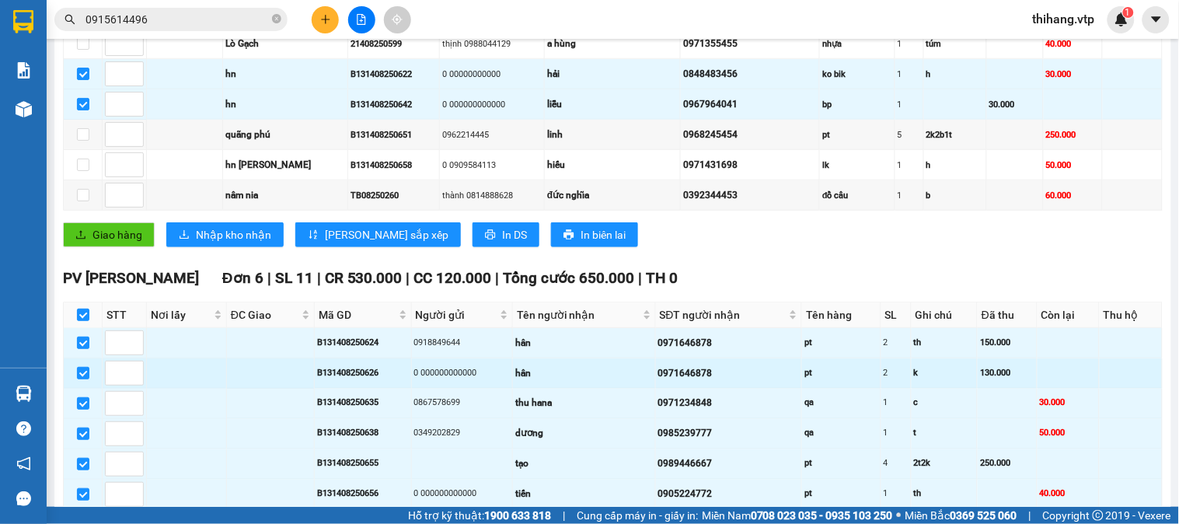
scroll to position [259, 0]
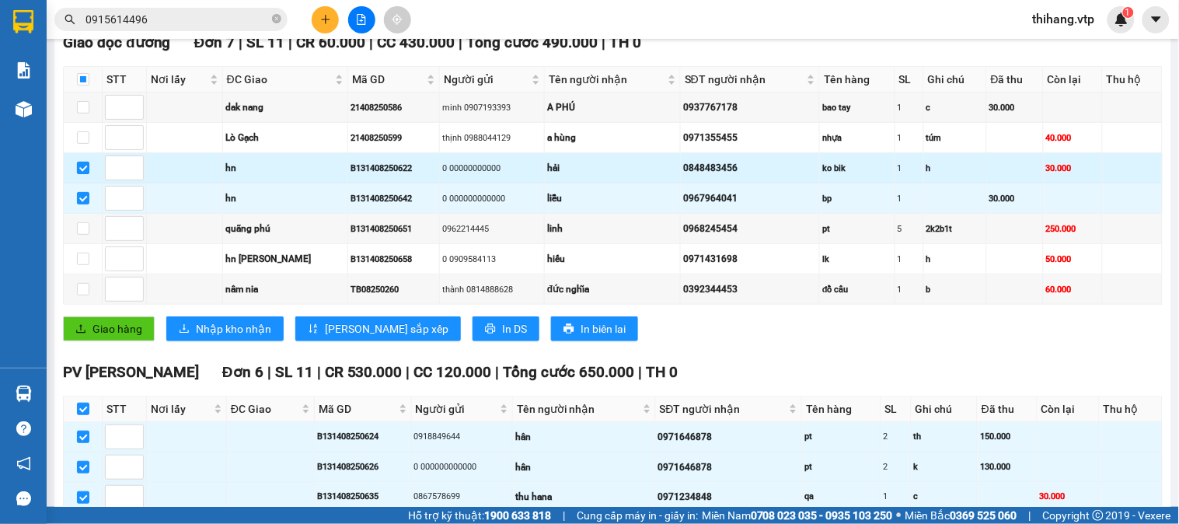
click at [81, 174] on input "checkbox" at bounding box center [83, 168] width 12 height 12
checkbox input "false"
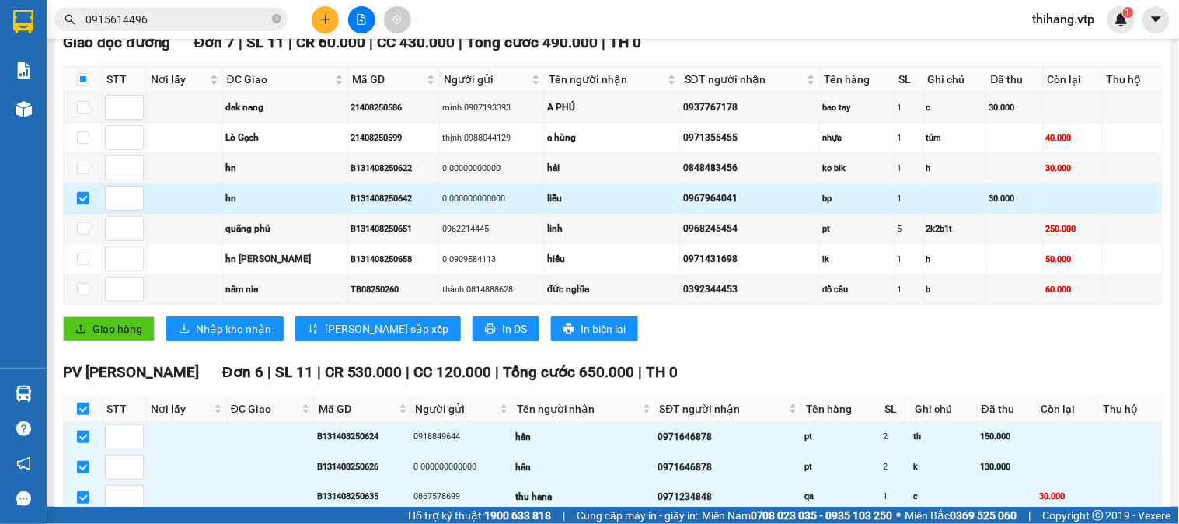
click at [84, 204] on input "checkbox" at bounding box center [83, 198] width 12 height 12
checkbox input "false"
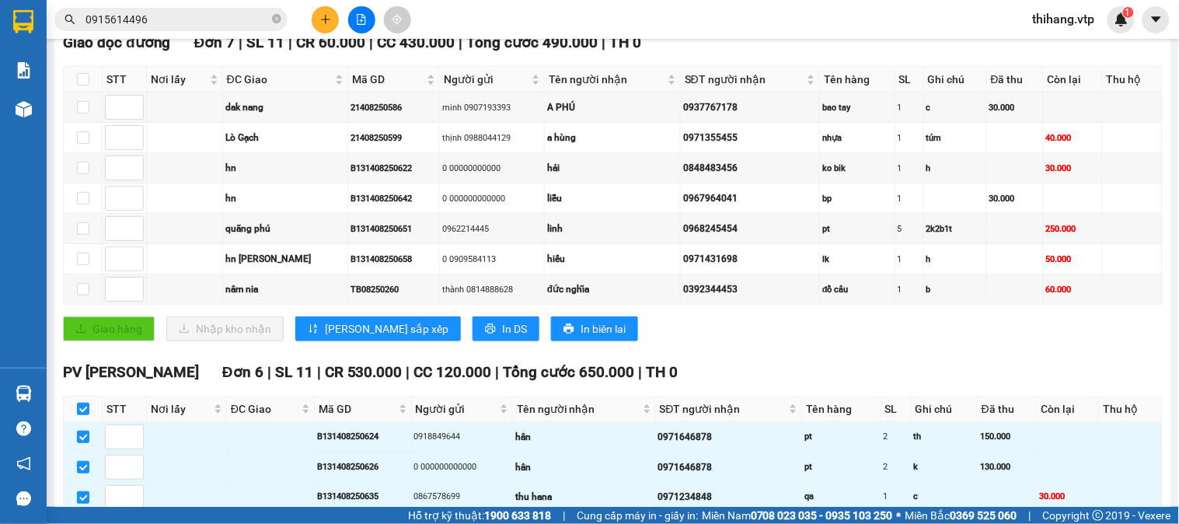
click at [91, 422] on th at bounding box center [83, 410] width 39 height 26
click at [82, 415] on input "checkbox" at bounding box center [83, 409] width 12 height 12
checkbox input "false"
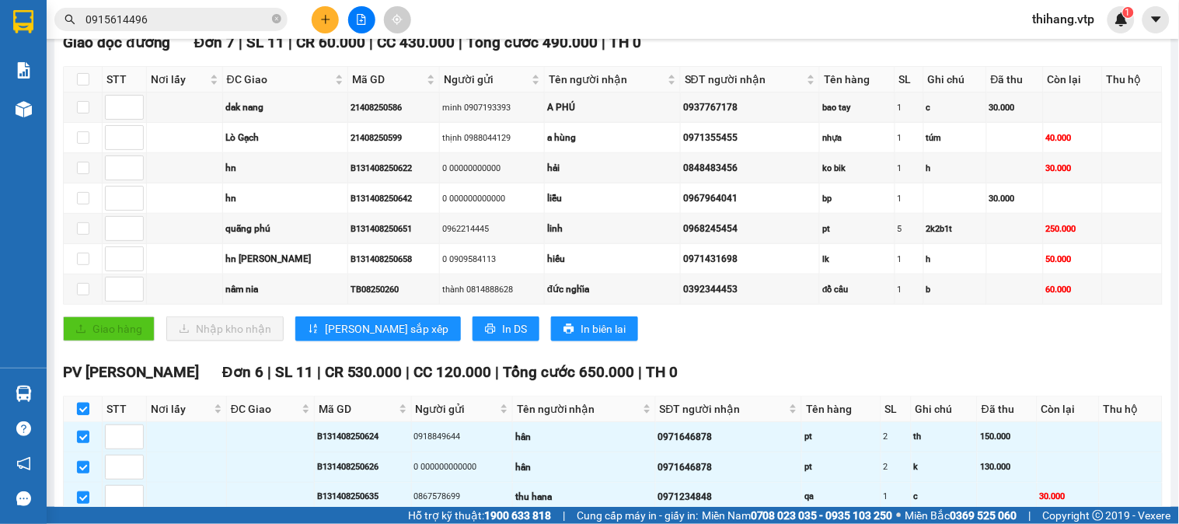
checkbox input "false"
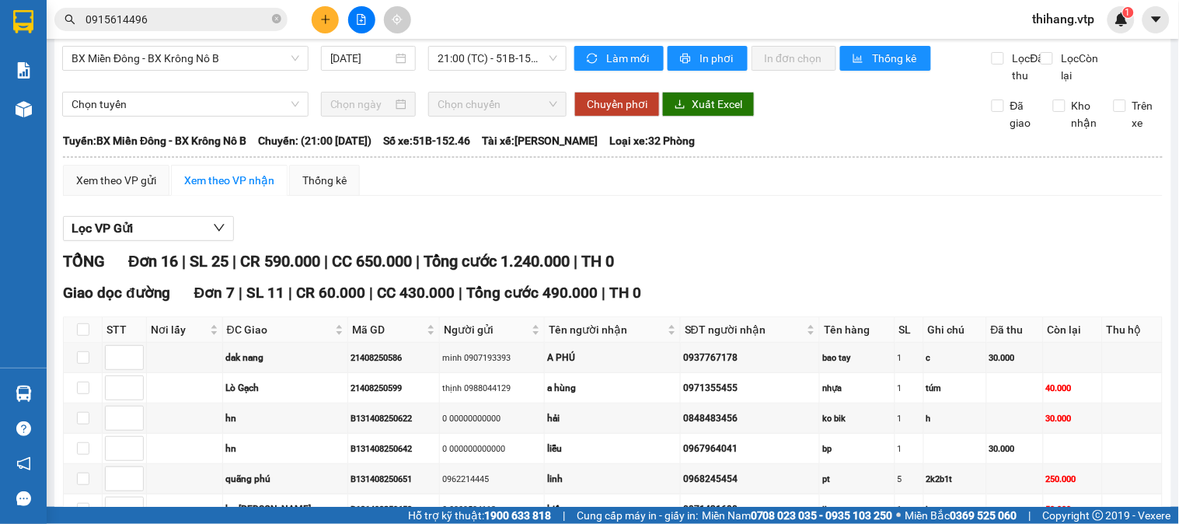
scroll to position [0, 0]
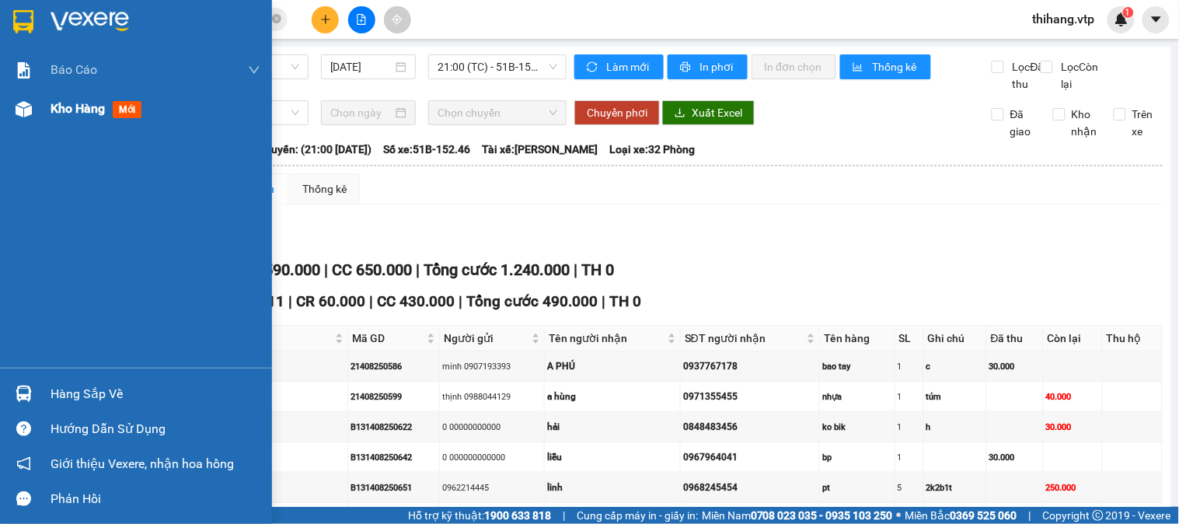
click at [63, 117] on div "Kho hàng mới" at bounding box center [99, 108] width 97 height 19
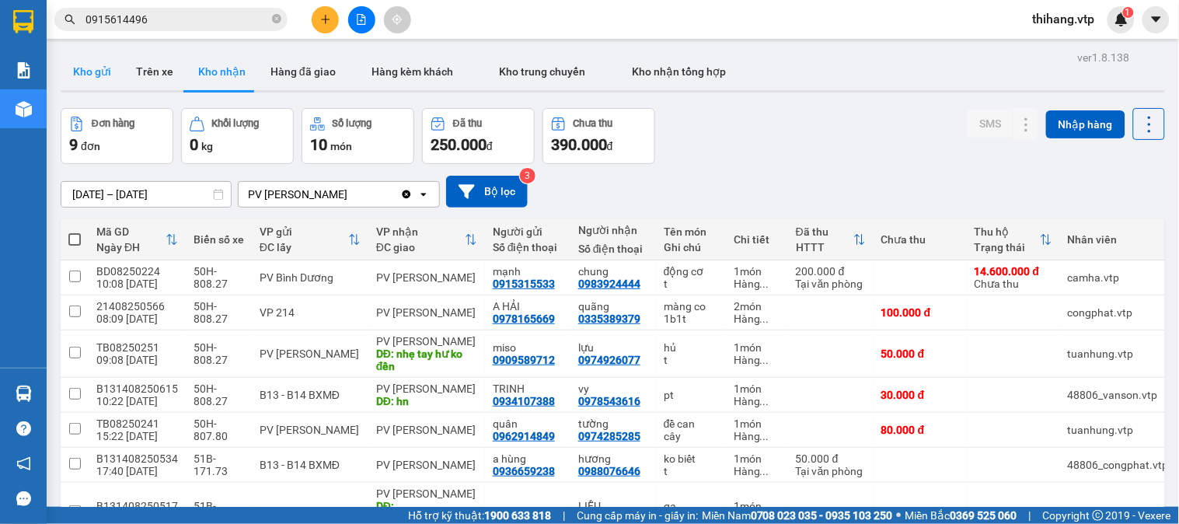
click at [87, 72] on button "Kho gửi" at bounding box center [92, 71] width 63 height 37
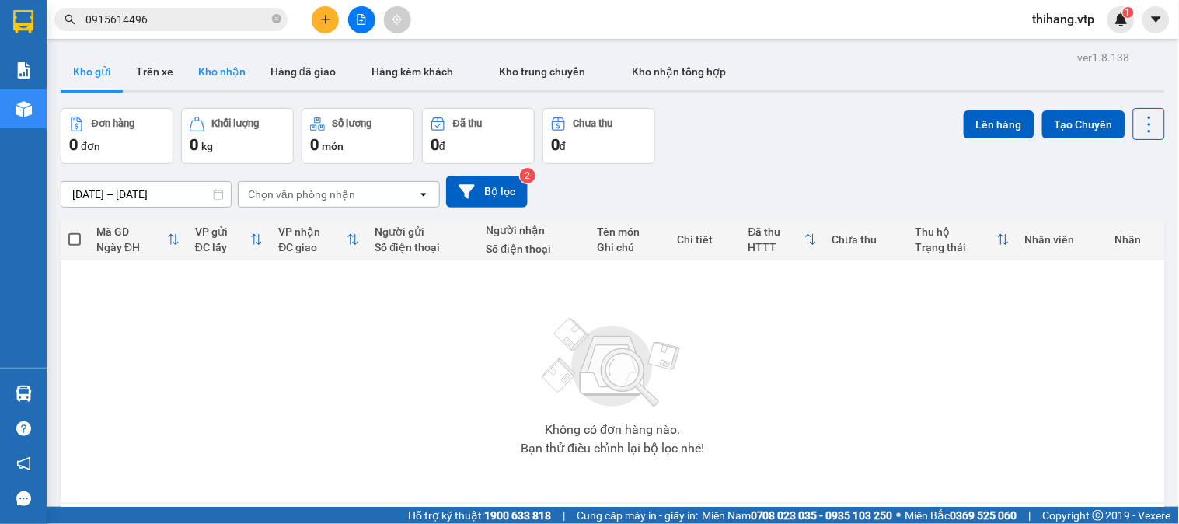
click at [202, 72] on button "Kho nhận" at bounding box center [222, 71] width 72 height 37
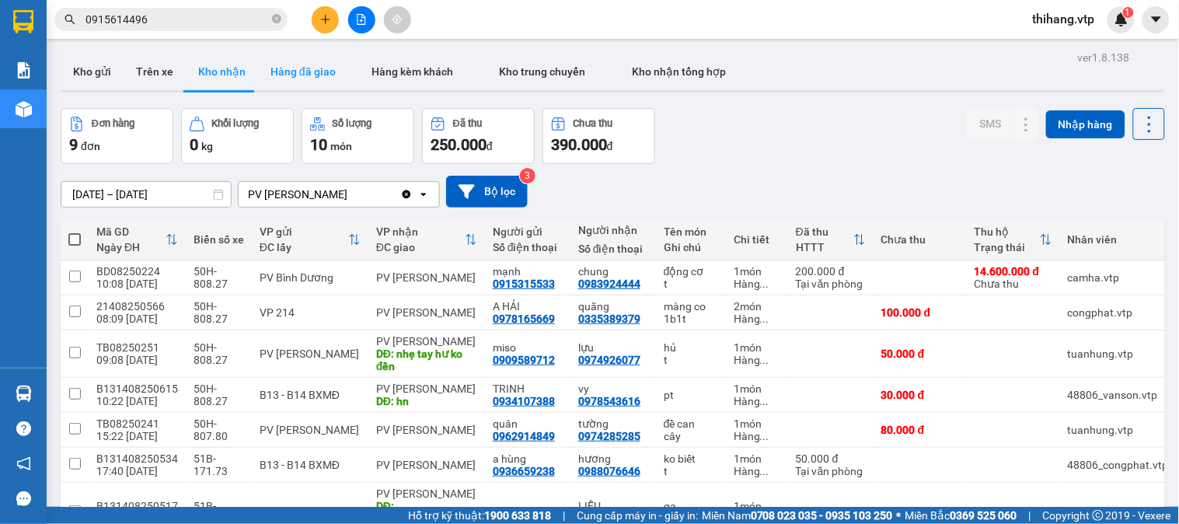
click at [286, 75] on button "Hàng đã giao" at bounding box center [303, 71] width 90 height 37
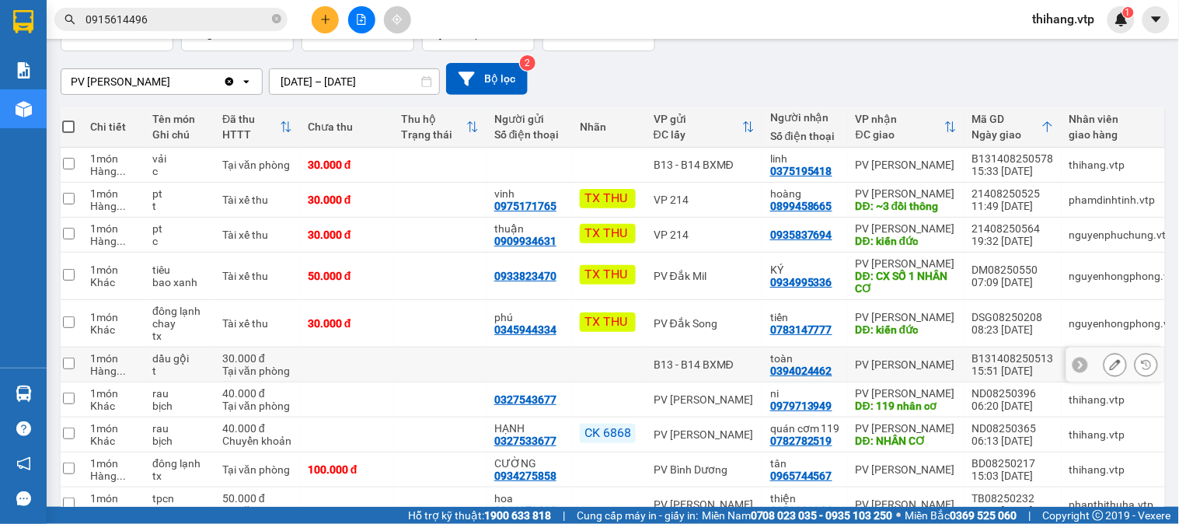
scroll to position [199, 0]
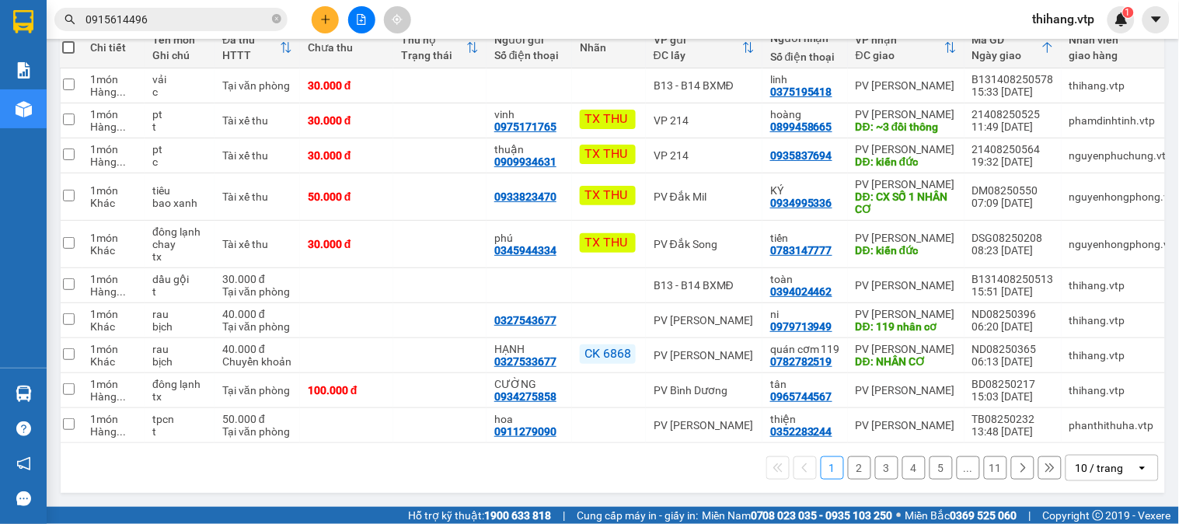
click at [1076, 472] on div "10 / trang" at bounding box center [1100, 468] width 48 height 16
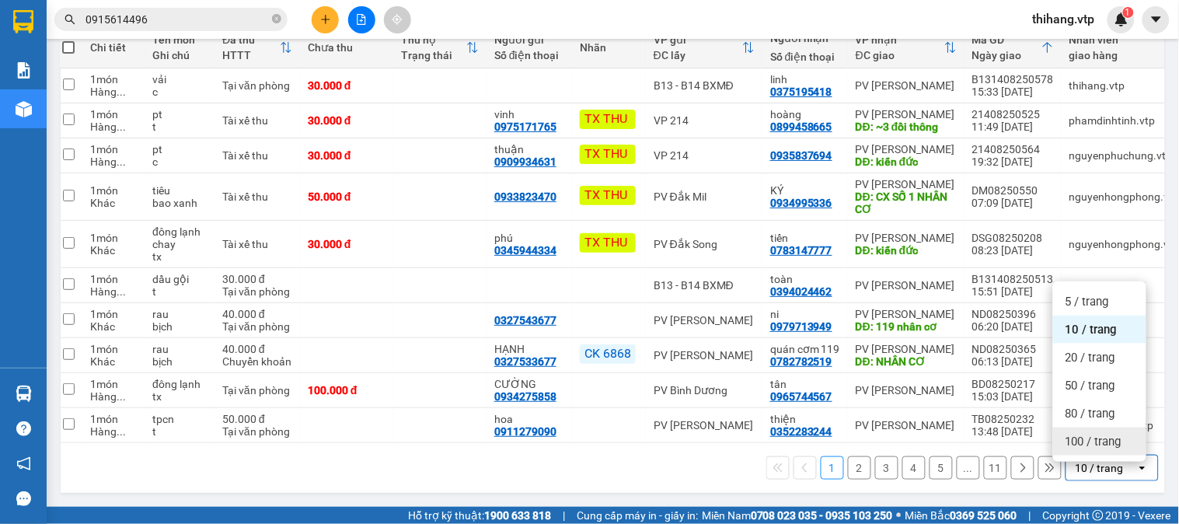
click at [1081, 435] on span "100 / trang" at bounding box center [1094, 442] width 56 height 16
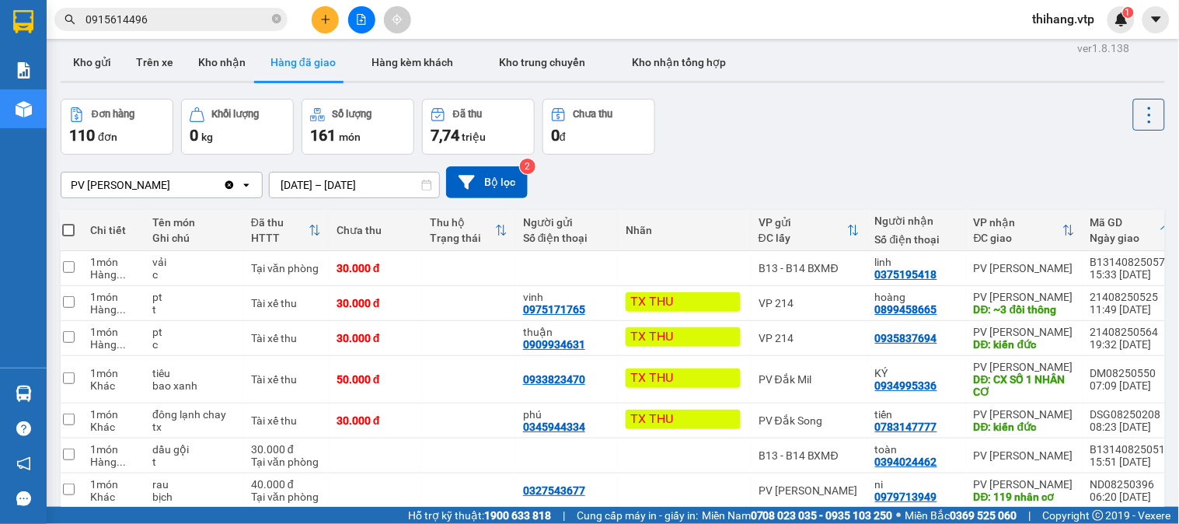
scroll to position [0, 0]
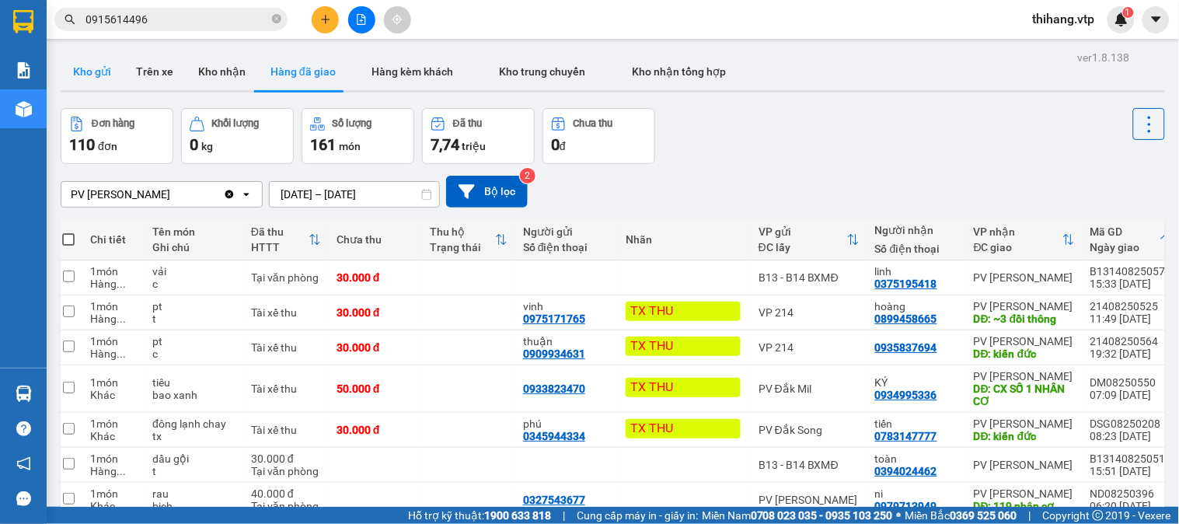
click at [106, 73] on button "Kho gửi" at bounding box center [92, 71] width 63 height 37
